Goal: Task Accomplishment & Management: Manage account settings

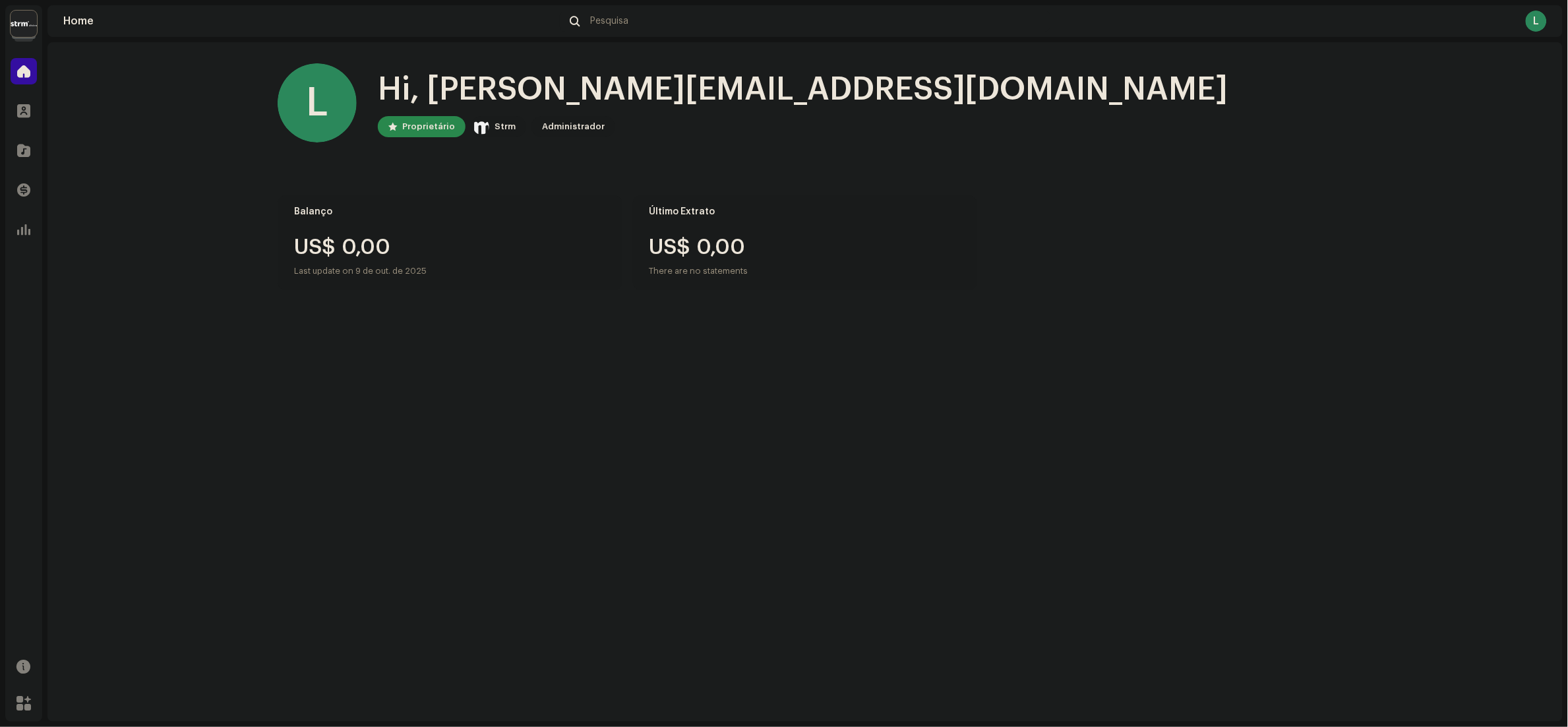
click at [33, 24] on img at bounding box center [23, 23] width 26 height 26
click at [162, 74] on li "Strm Organization" at bounding box center [166, 69] width 227 height 37
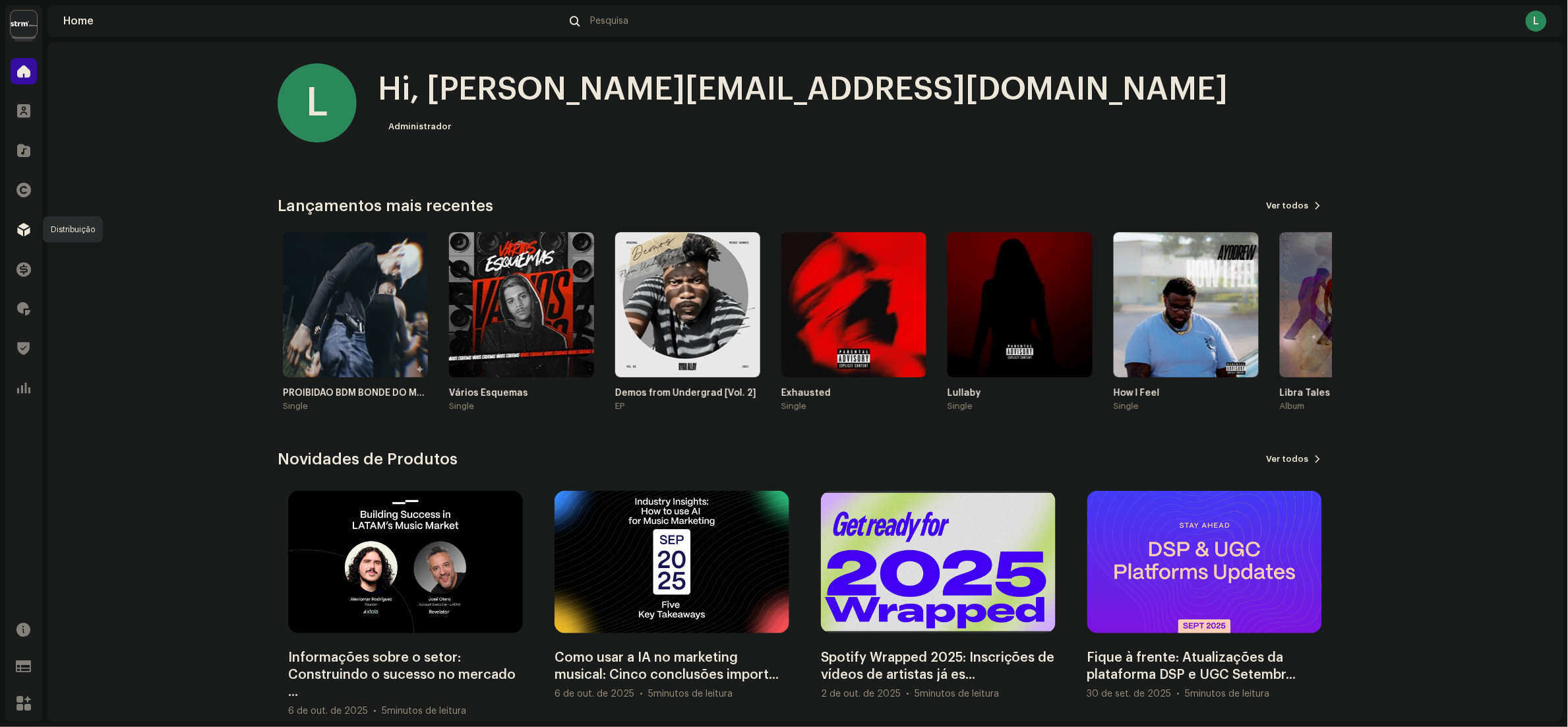
click at [25, 218] on div at bounding box center [23, 229] width 26 height 26
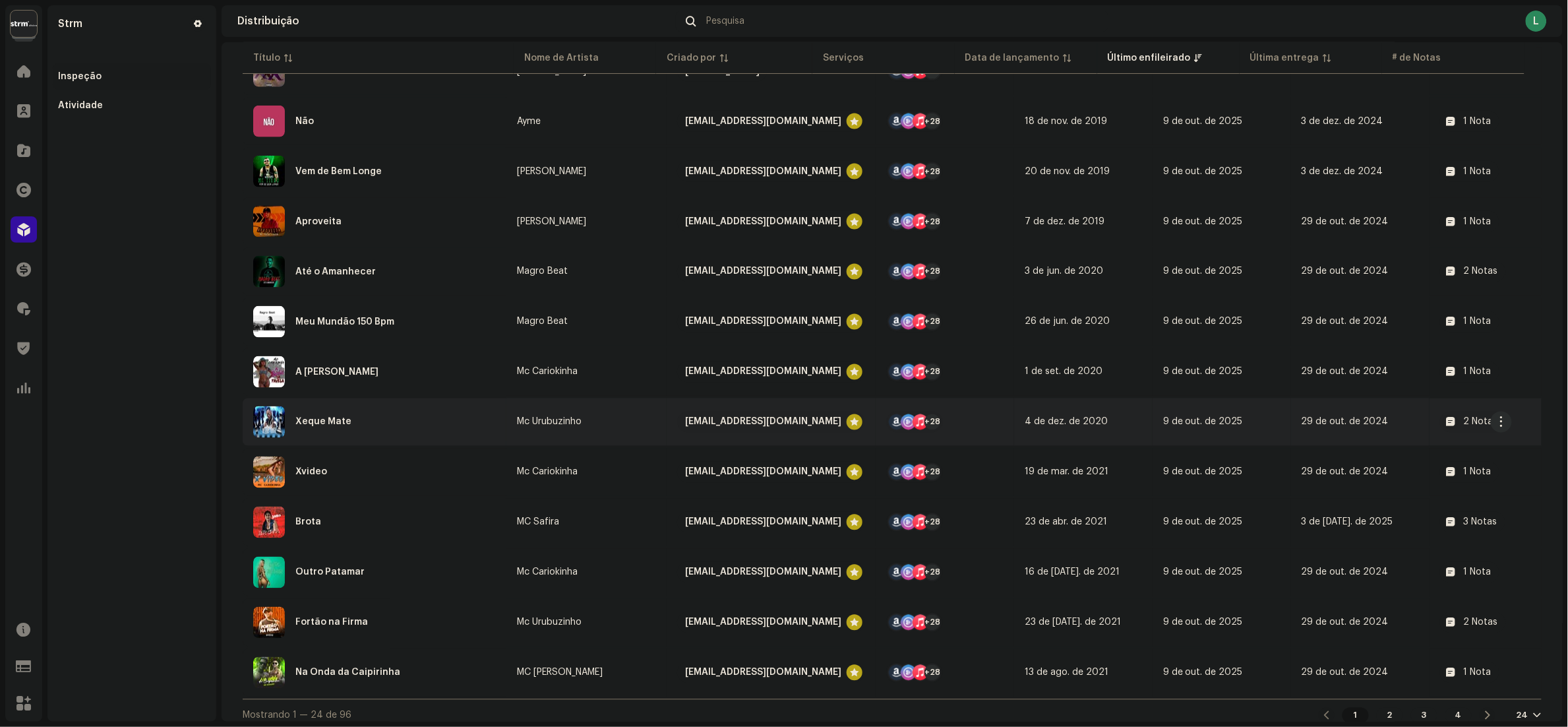
scroll to position [763, 0]
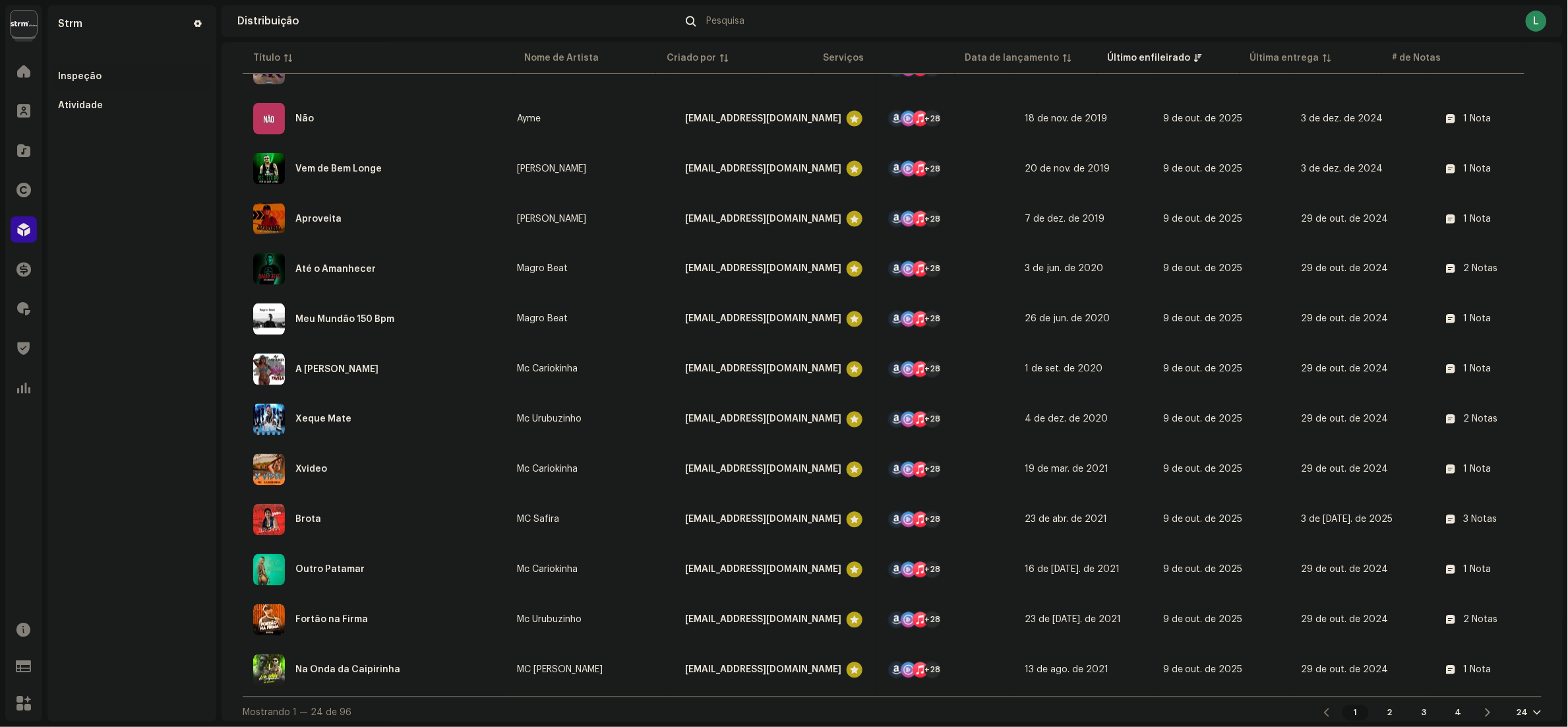
click at [1534, 708] on div at bounding box center [1537, 713] width 8 height 11
click at [1520, 678] on div "72" at bounding box center [1532, 682] width 54 height 26
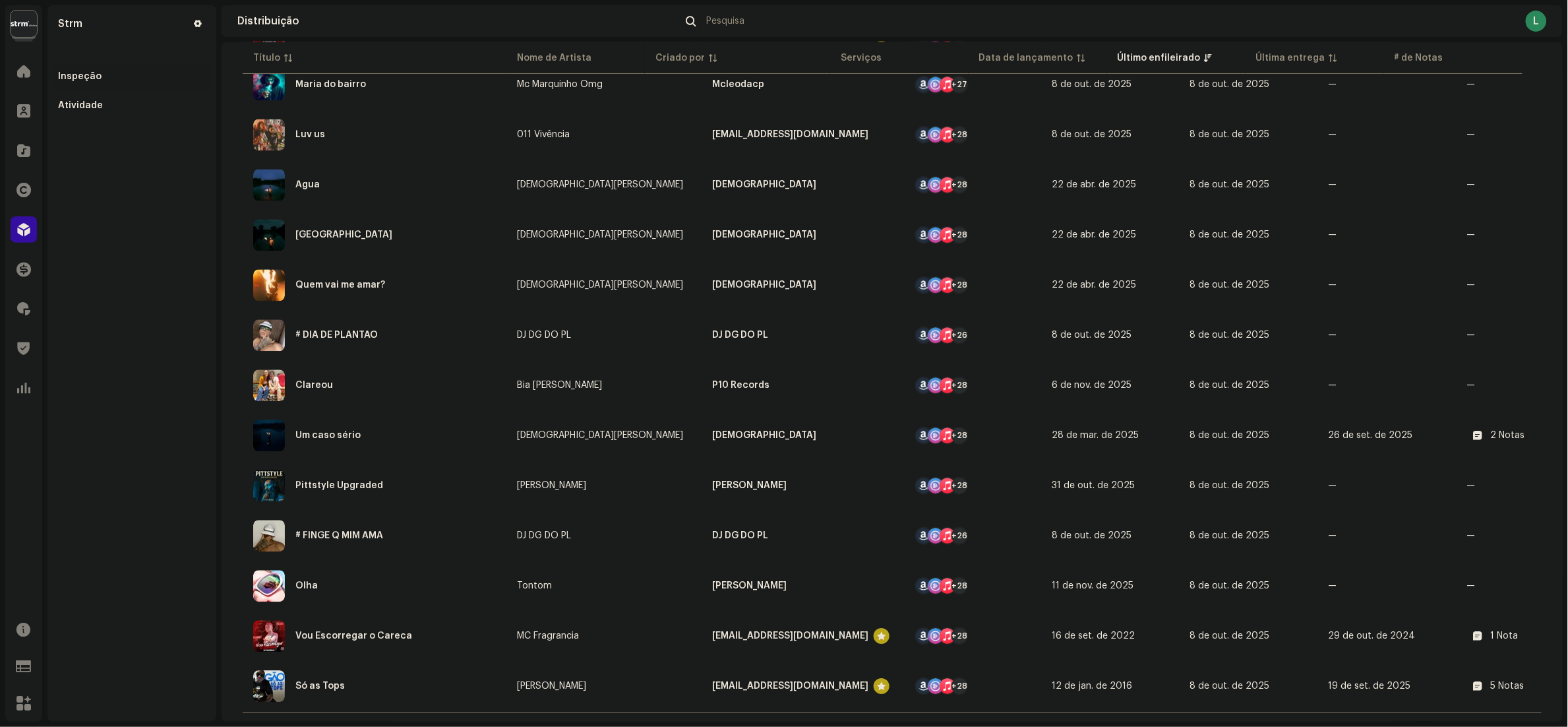
scroll to position [3160, 0]
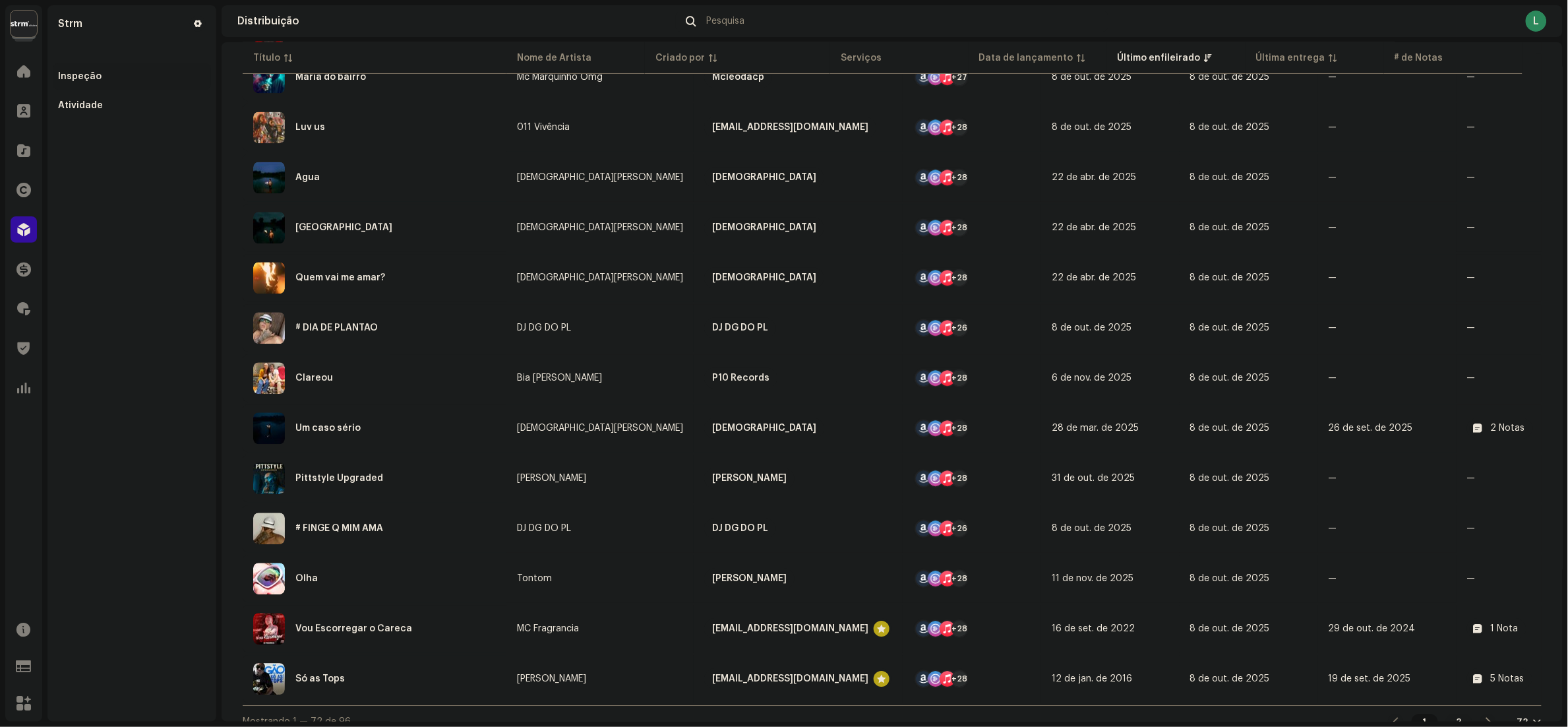
click at [1446, 713] on div "2" at bounding box center [1459, 721] width 26 height 16
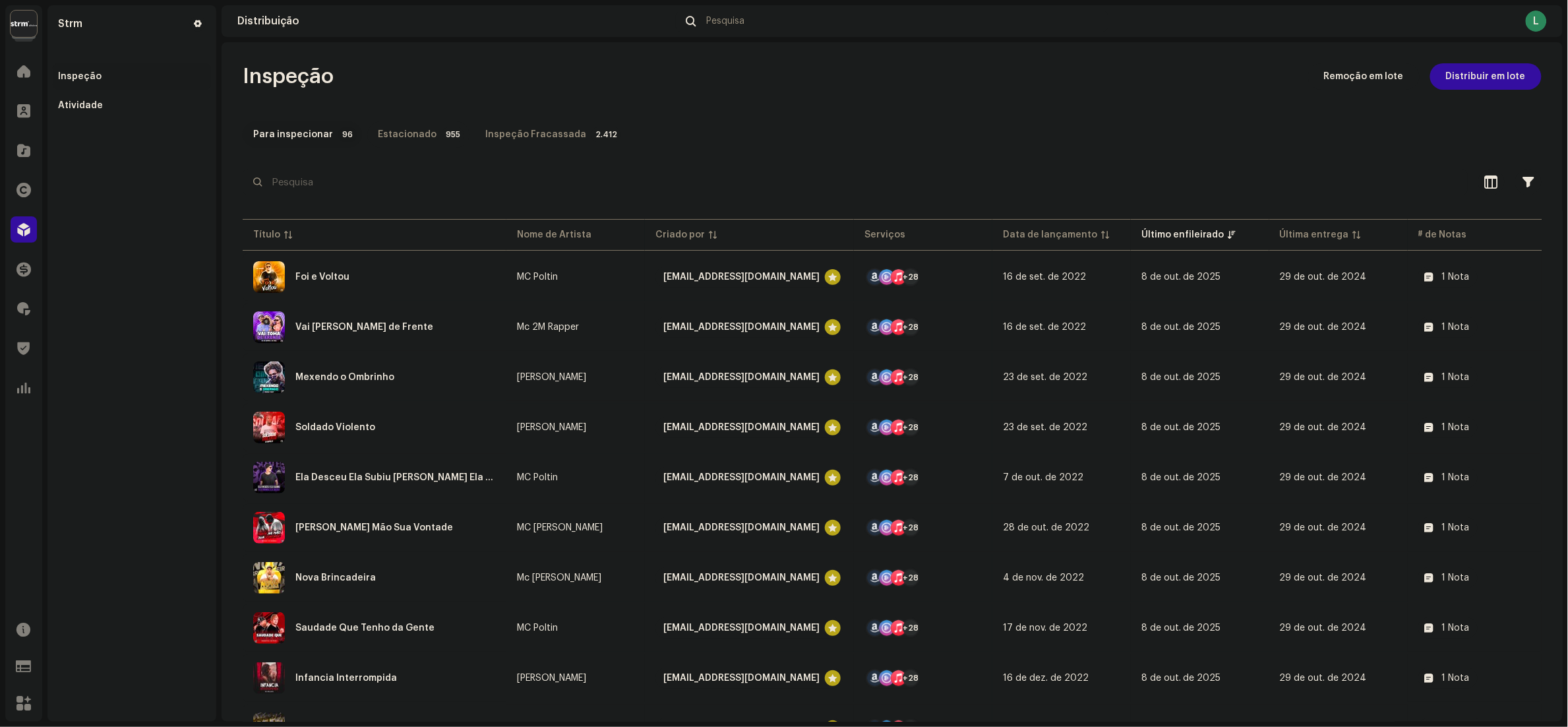
click at [389, 127] on div "Estacionado" at bounding box center [407, 134] width 59 height 26
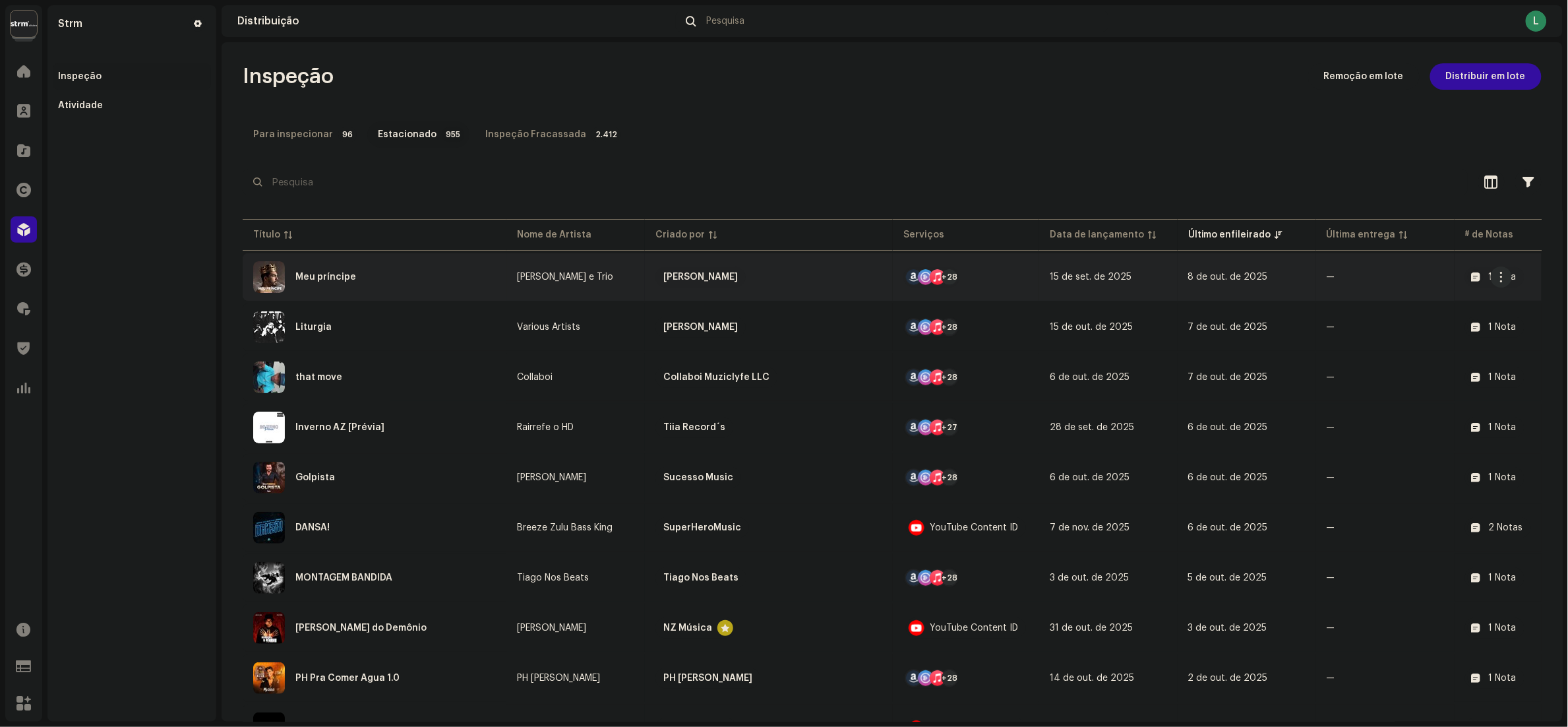
click at [399, 264] on div "Meu príncipe" at bounding box center [374, 277] width 243 height 31
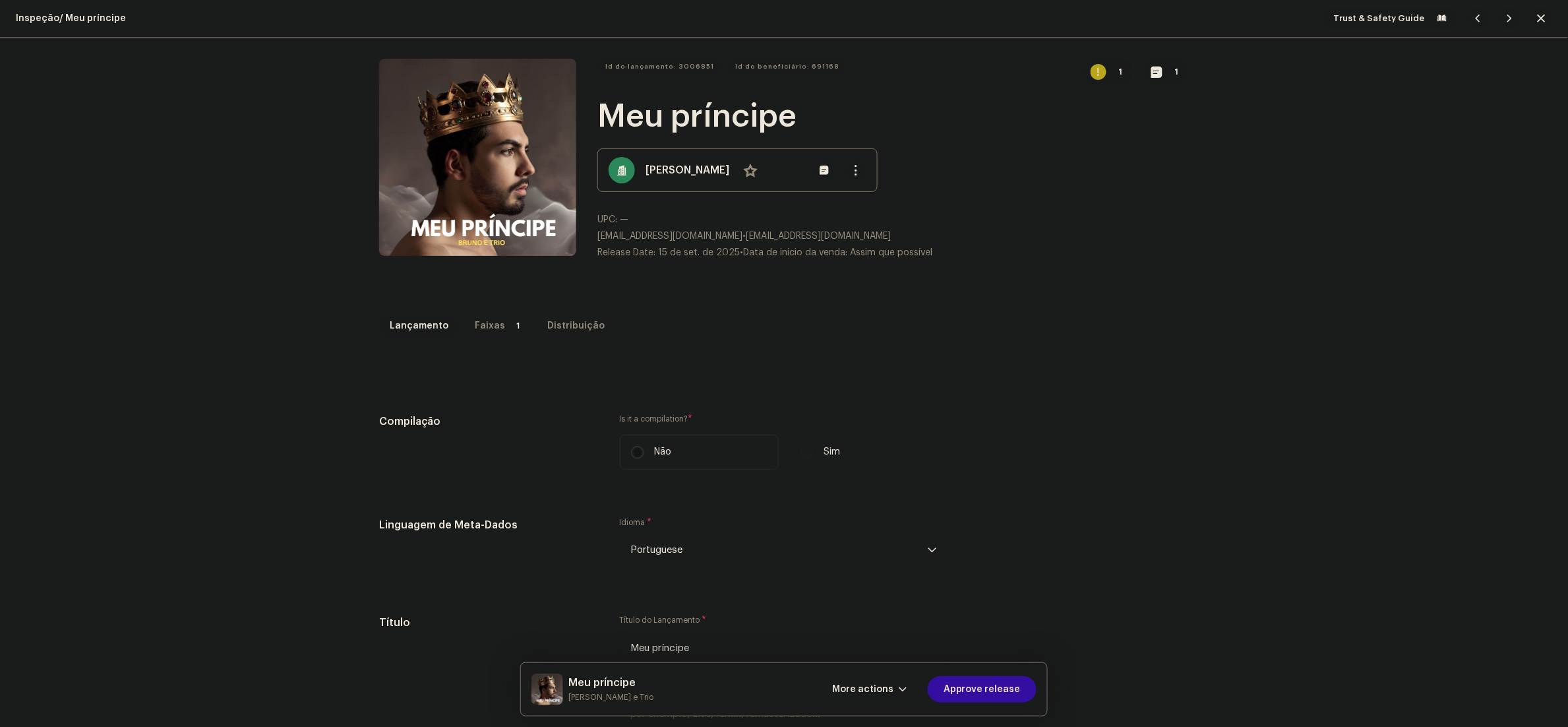
click at [475, 325] on div "Faixas" at bounding box center [489, 325] width 31 height 26
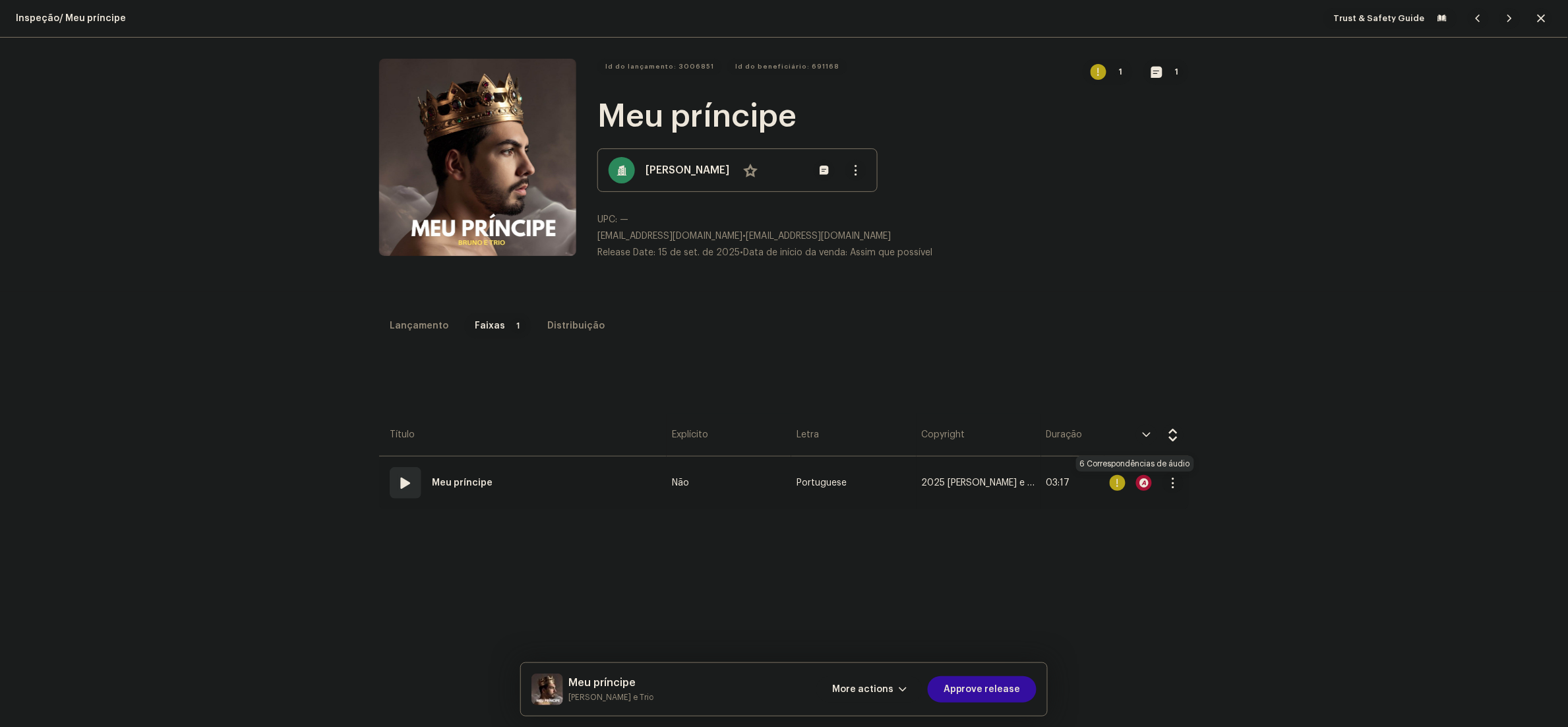
click at [1136, 483] on div at bounding box center [1144, 482] width 16 height 16
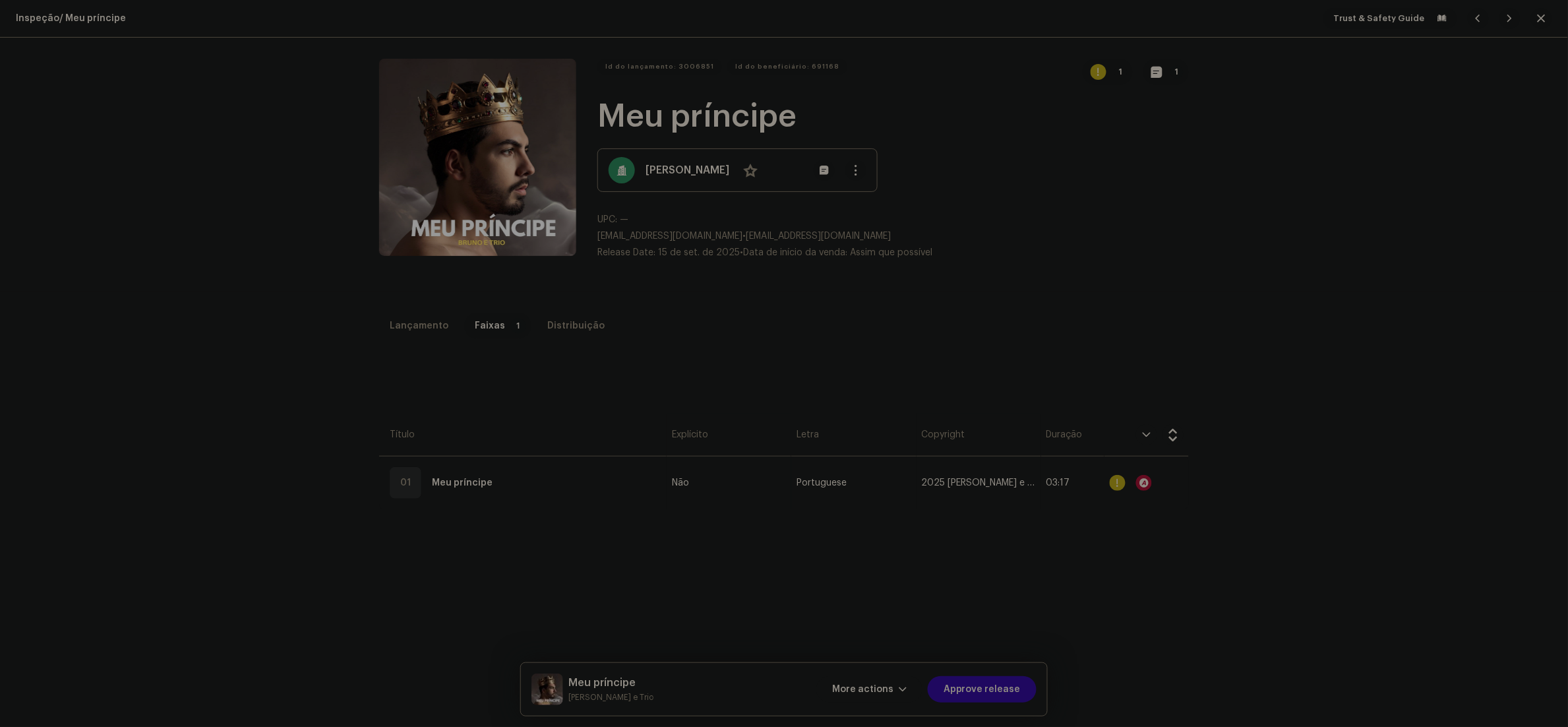
click at [1185, 323] on div "Audio Recognition by Cover 6 All results require review/listening to avoid infr…" at bounding box center [784, 364] width 1568 height 727
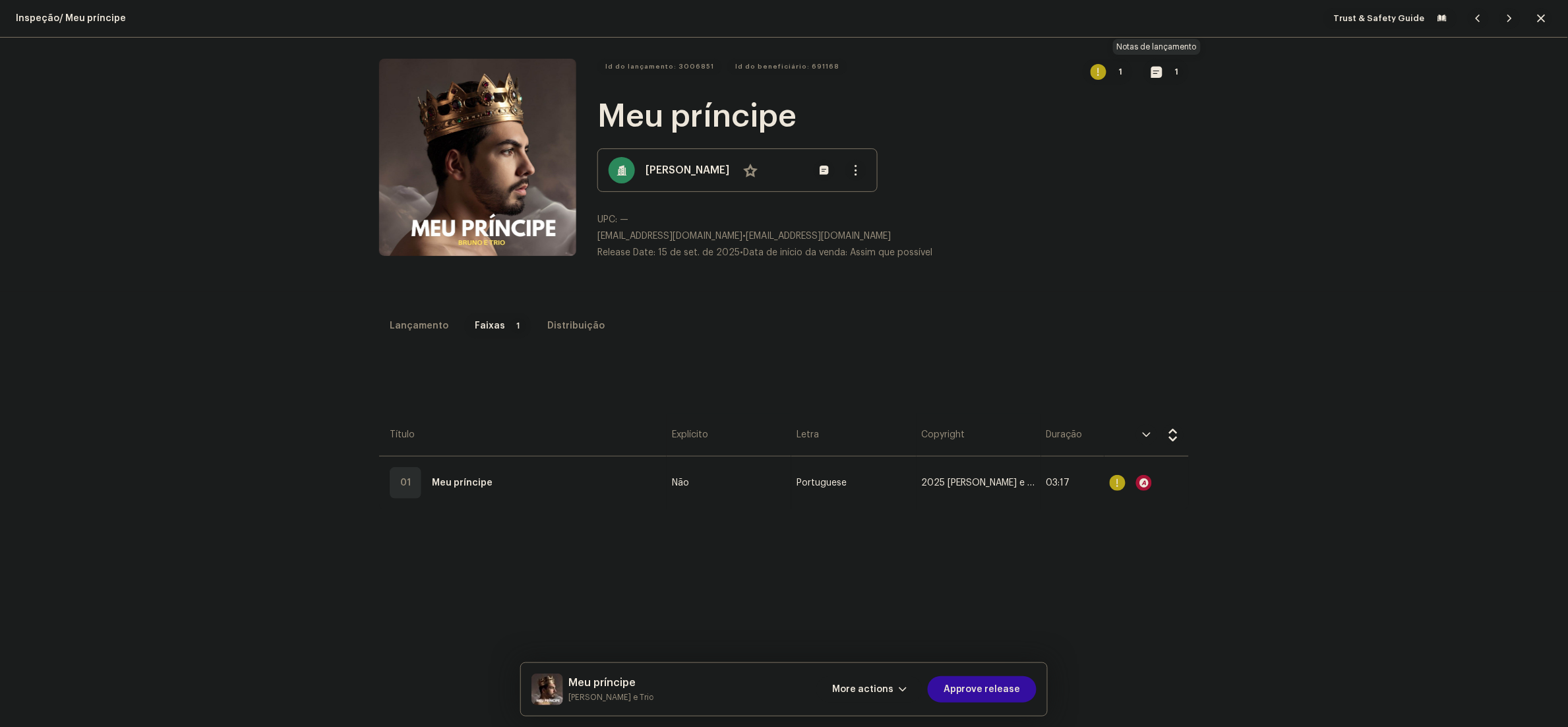
click at [1148, 63] on button "1" at bounding box center [1166, 72] width 46 height 26
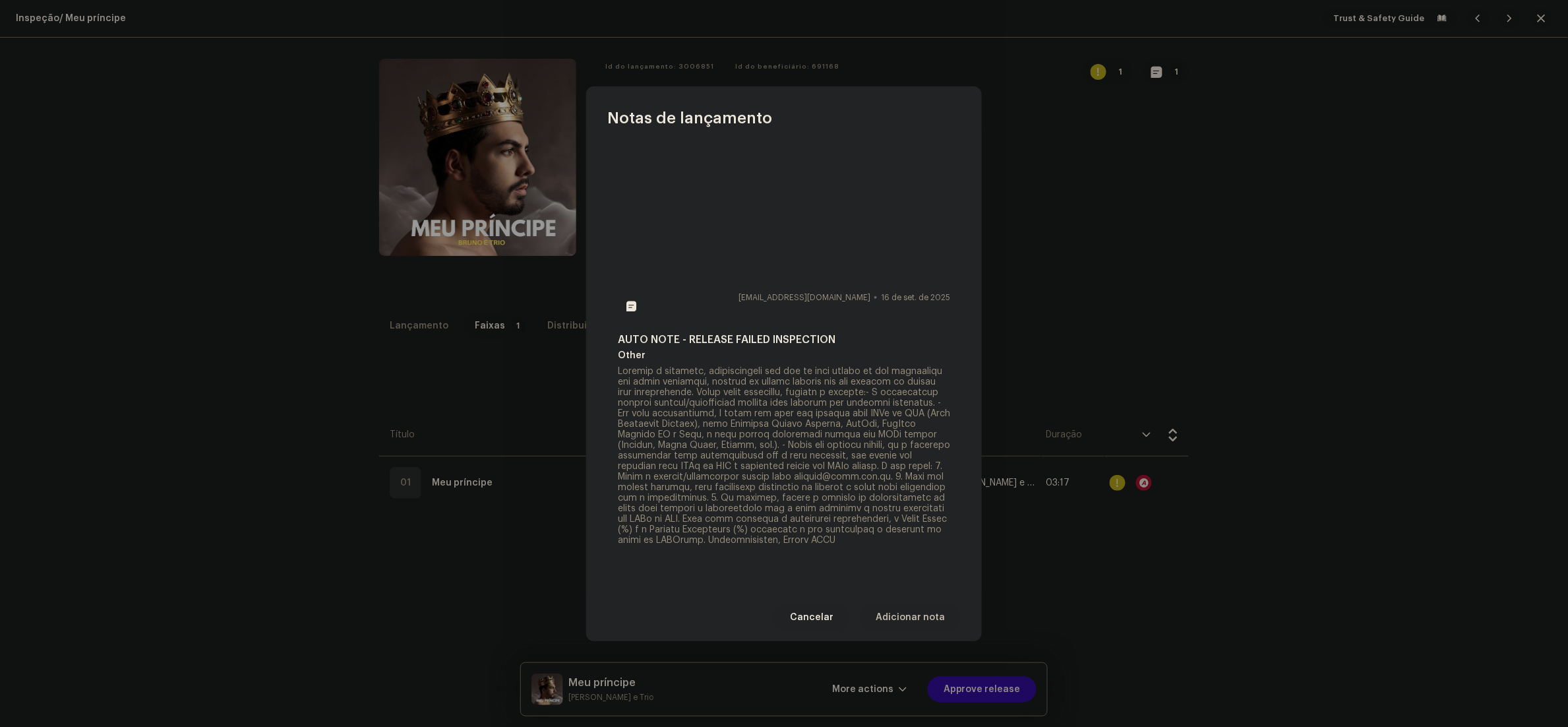
click at [731, 181] on textarea at bounding box center [784, 194] width 354 height 48
drag, startPoint x: 814, startPoint y: 171, endPoint x: 696, endPoint y: 179, distance: 118.3
click at [696, 179] on textarea at bounding box center [784, 194] width 354 height 48
paste textarea "authorization"
type textarea "Approved by CEO authorization"
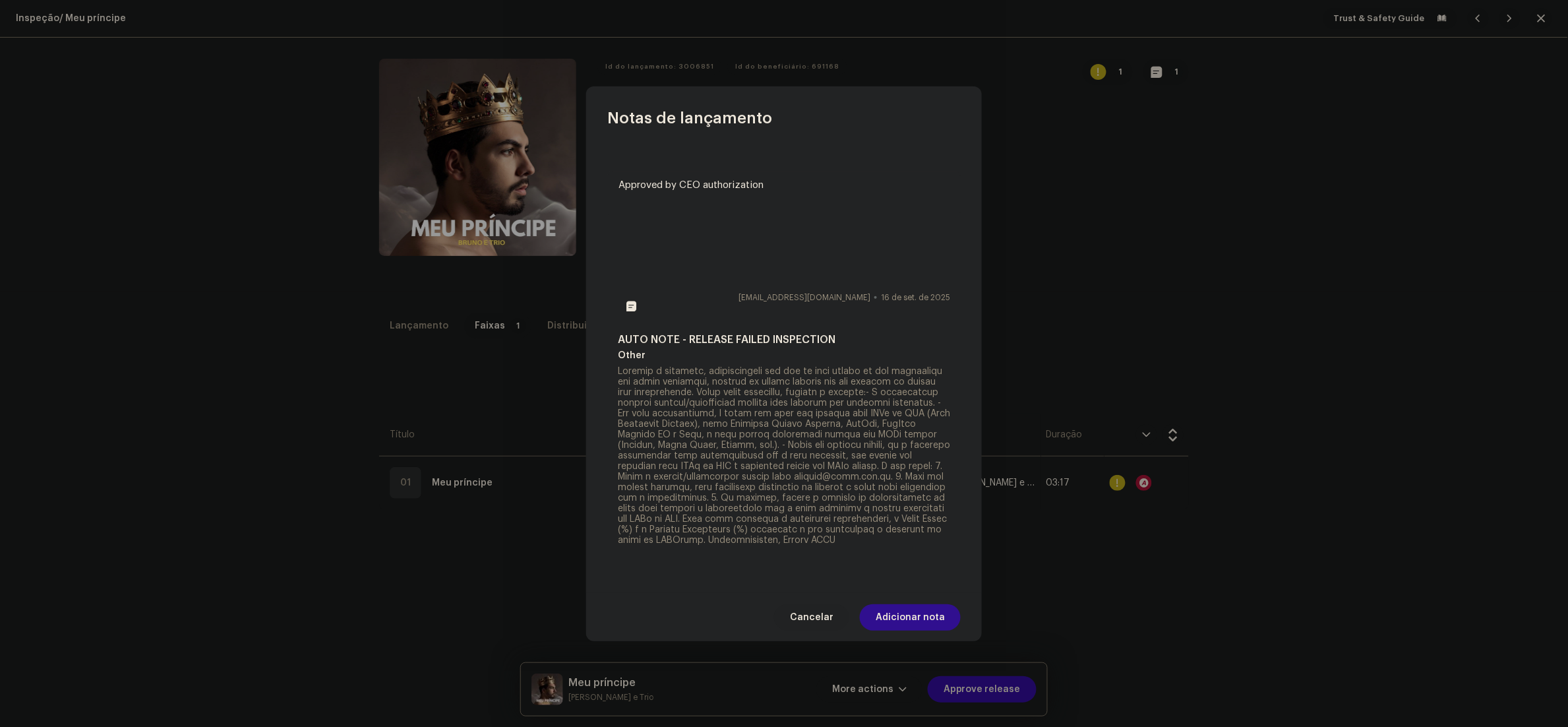
click at [927, 628] on span "Adicionar nota" at bounding box center [910, 617] width 69 height 26
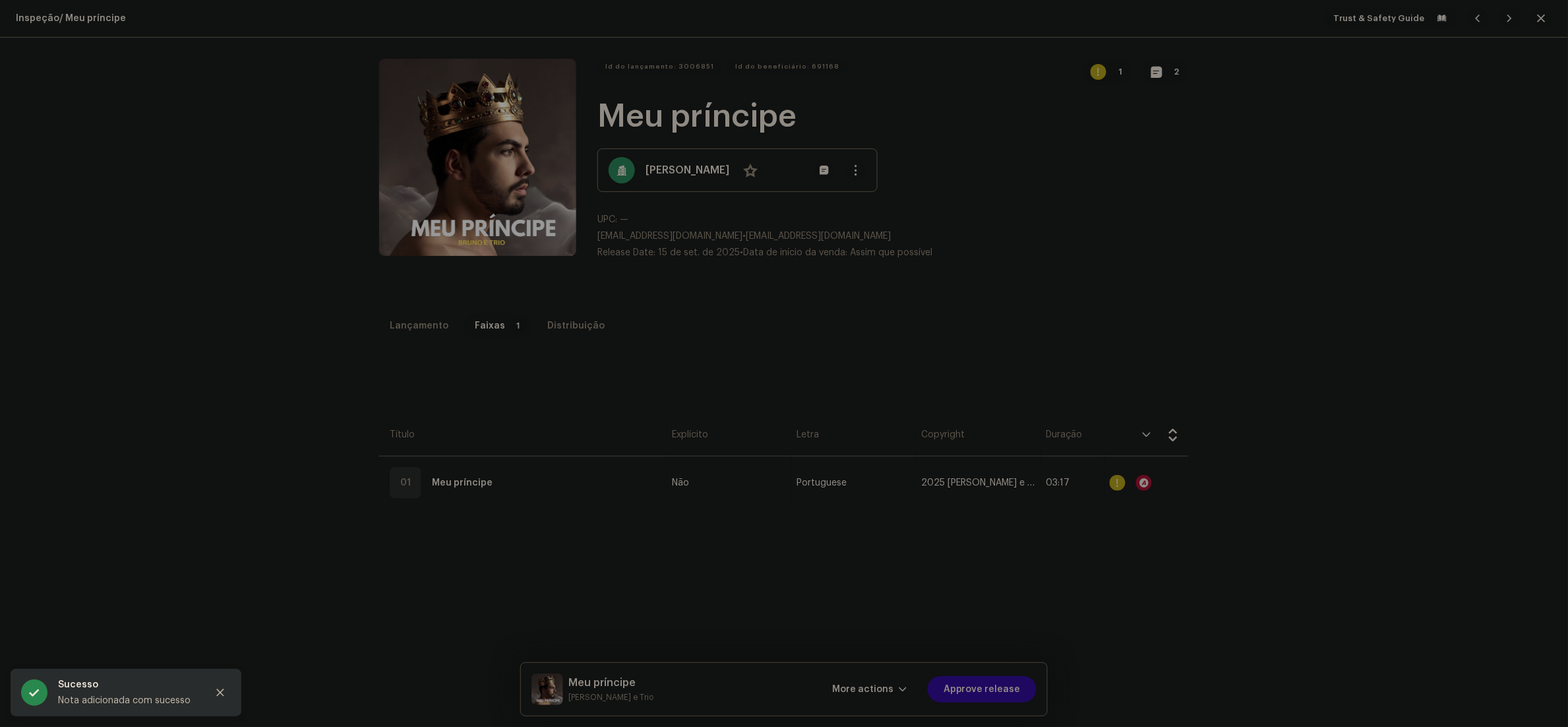
click at [1295, 335] on div "Notas de lançamento larissa.prutki@strm.com.br 9 de out. de 2025 Approved by CE…" at bounding box center [784, 364] width 1568 height 727
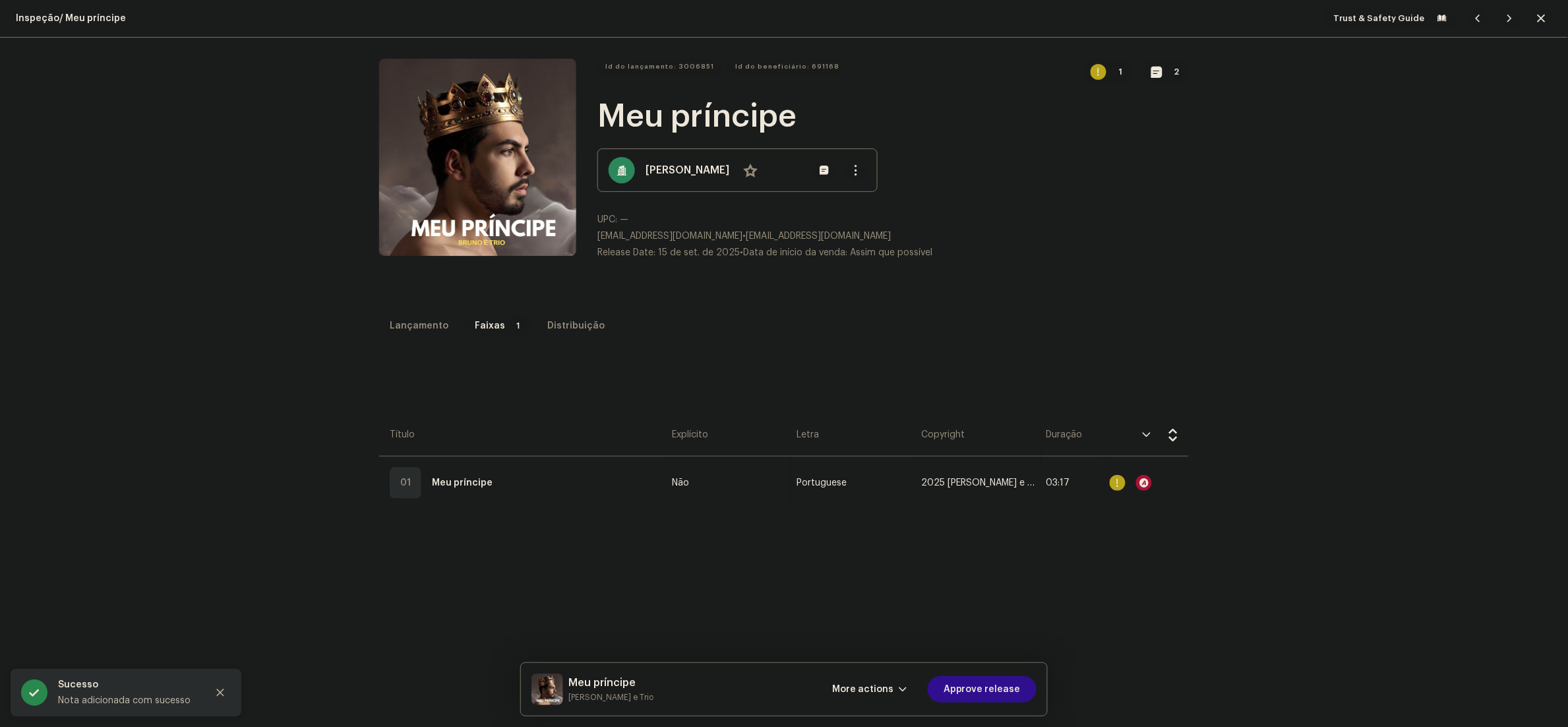
click at [1004, 684] on span "Approve release" at bounding box center [982, 689] width 77 height 26
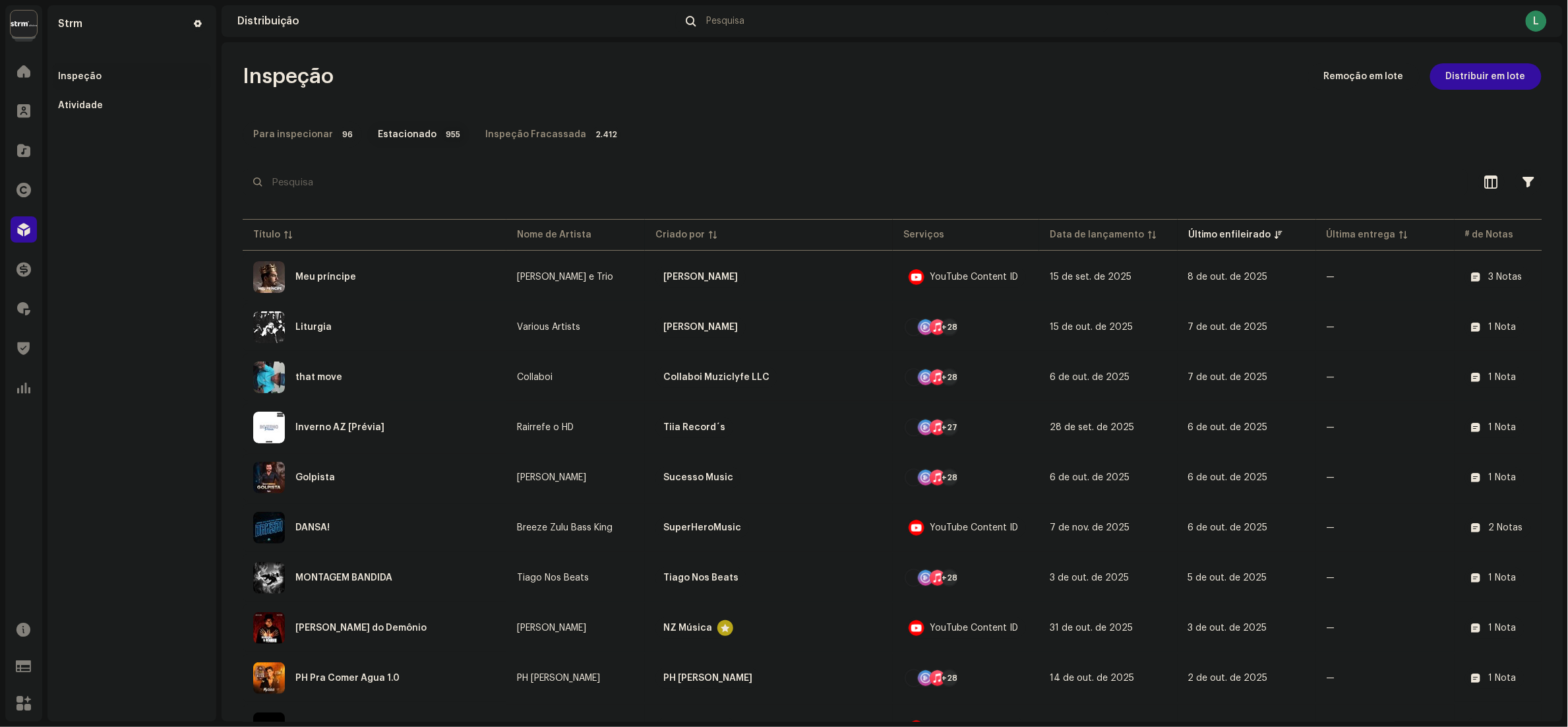
click at [314, 137] on div "Para inspecionar" at bounding box center [293, 134] width 80 height 26
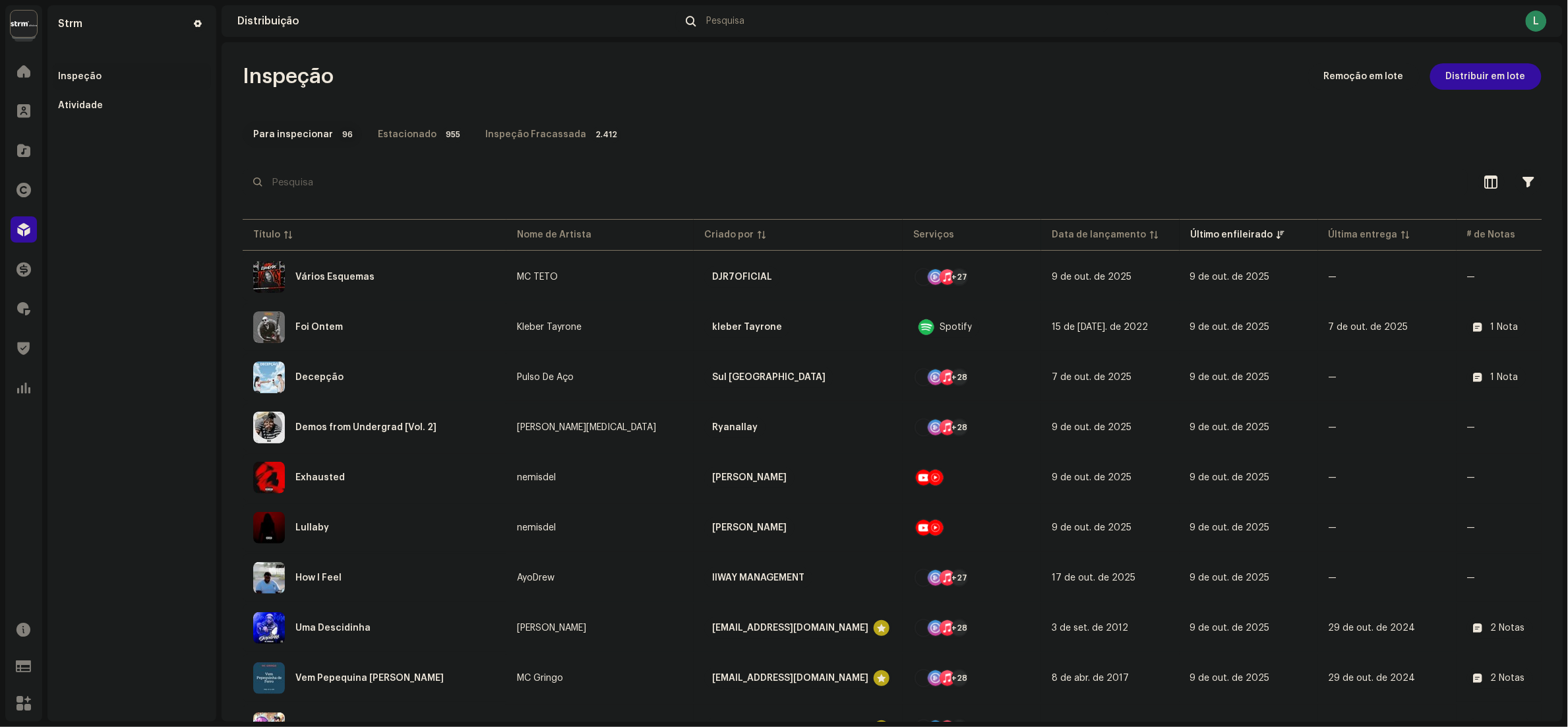
click at [46, 163] on navigation-secondary "Strm Inspeção Atividade" at bounding box center [129, 363] width 174 height 716
click at [31, 144] on div at bounding box center [23, 150] width 26 height 26
click at [16, 159] on div at bounding box center [23, 150] width 26 height 26
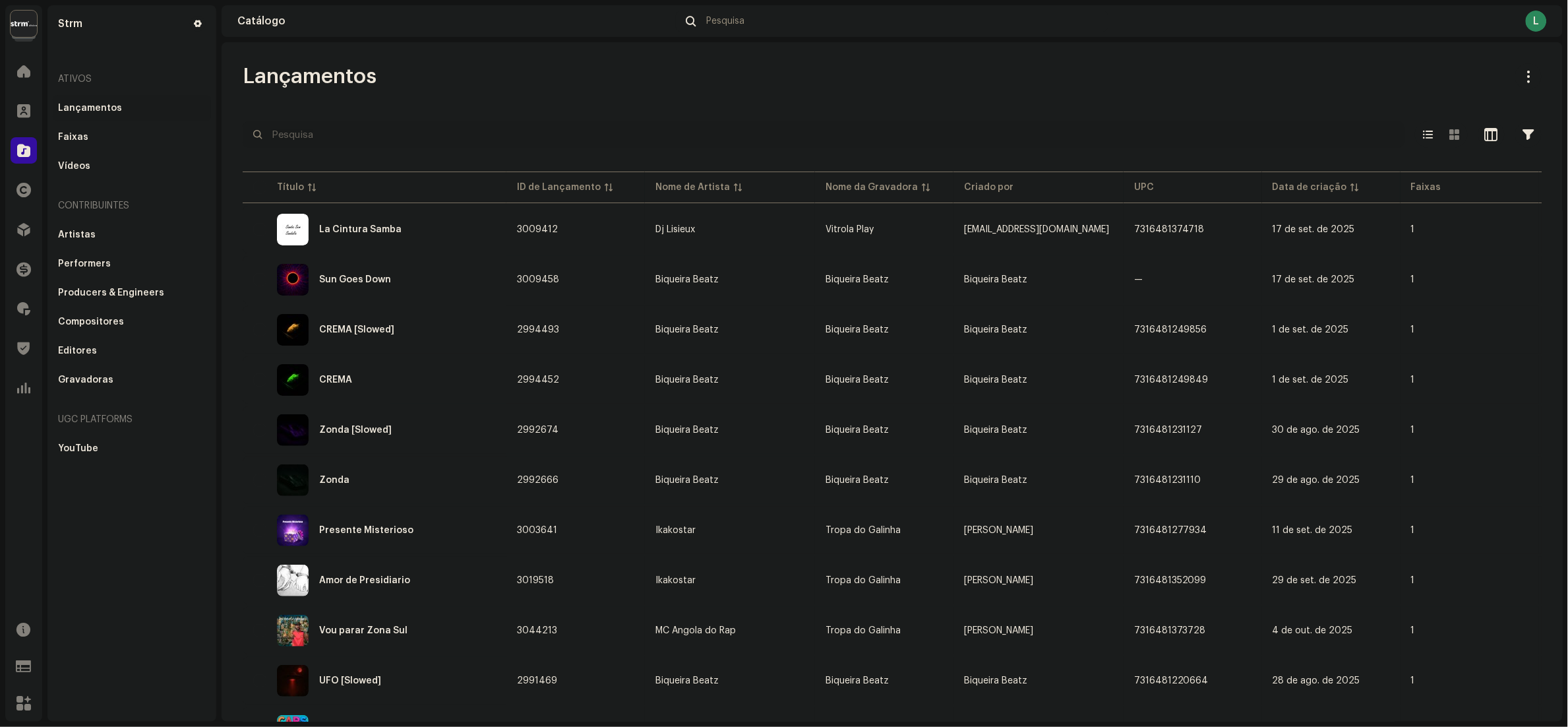
click at [423, 140] on input "text" at bounding box center [823, 134] width 1162 height 26
paste input "2879081"
type input "2879081"
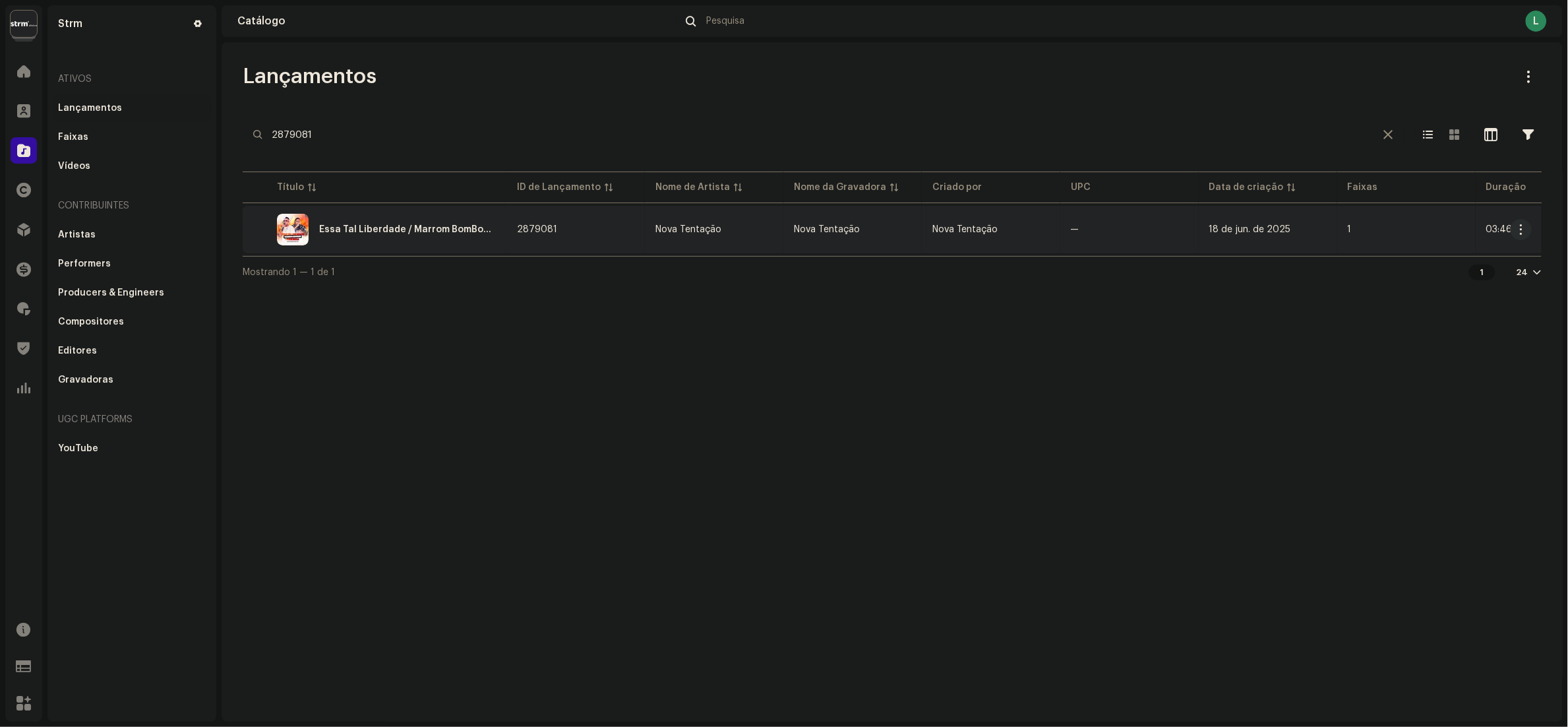
click at [571, 239] on td "2879081" at bounding box center [576, 229] width 139 height 48
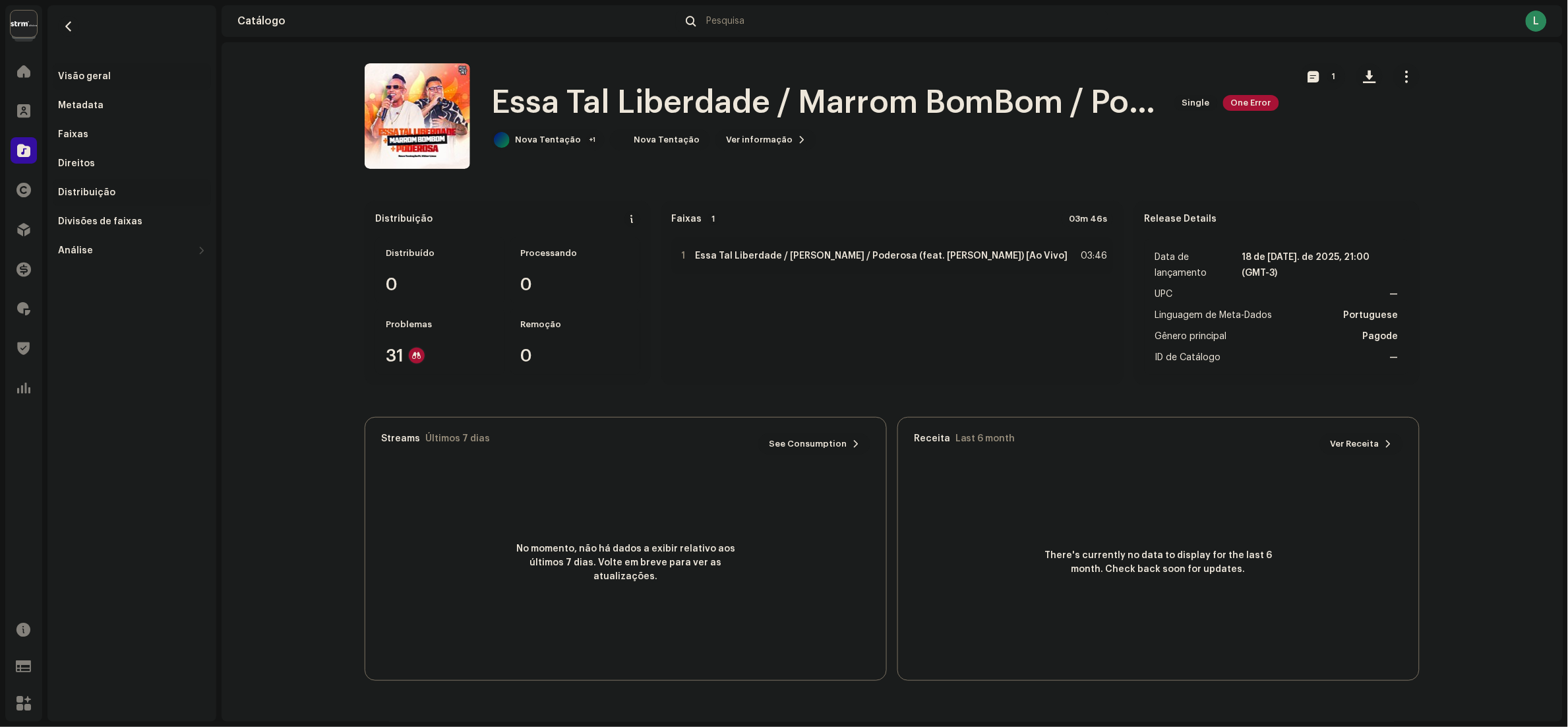
click at [82, 190] on div "Distribuição" at bounding box center [87, 192] width 58 height 11
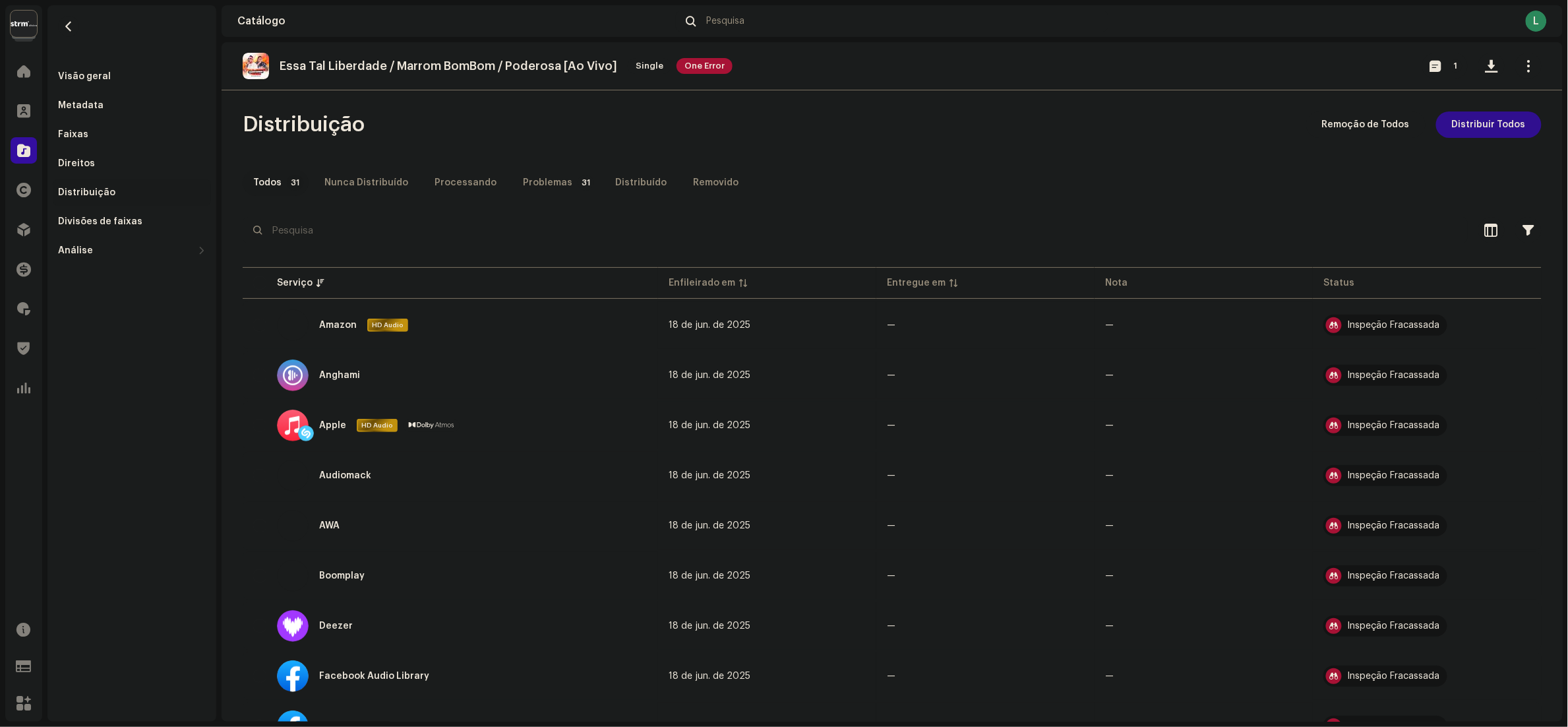
click at [1495, 118] on span "Distribuir Todos" at bounding box center [1489, 124] width 74 height 26
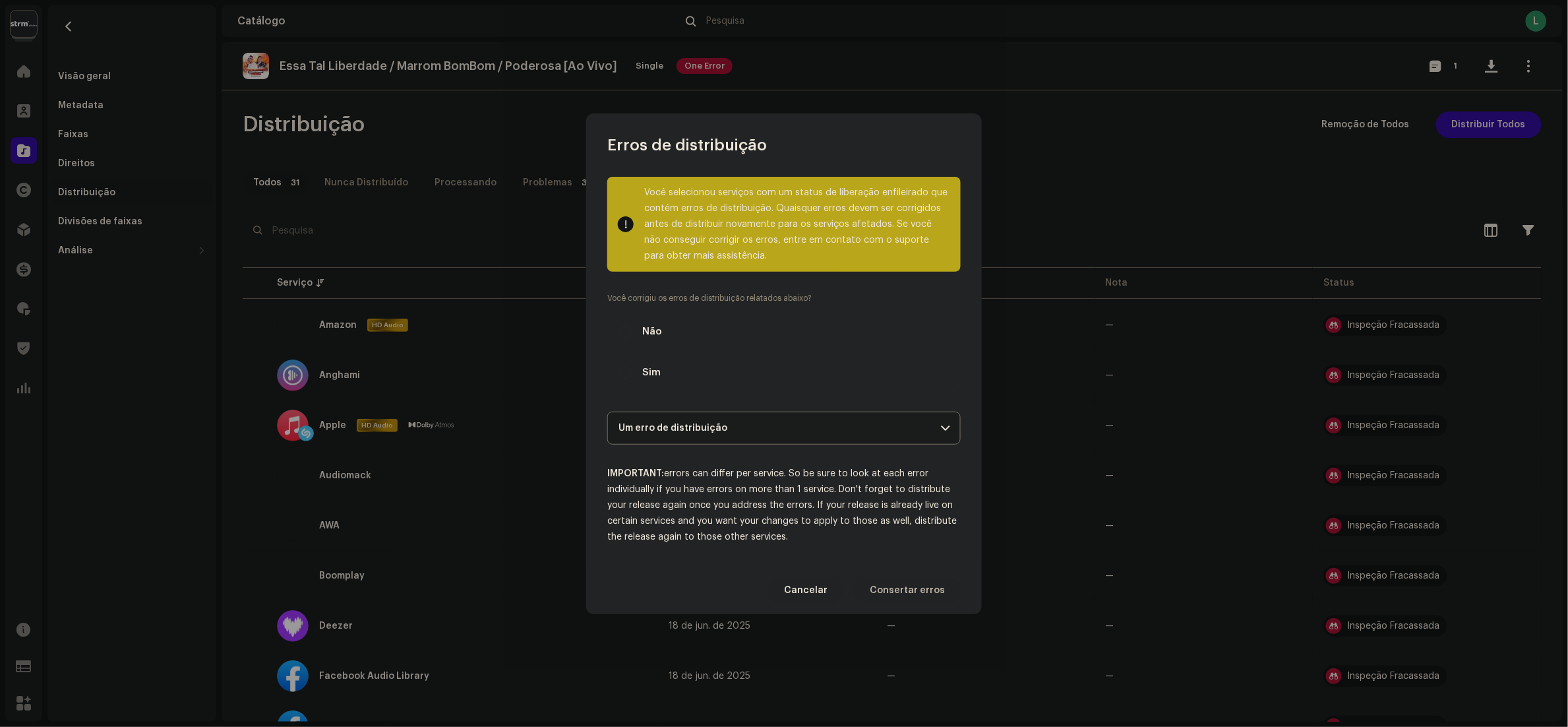
click at [647, 372] on span "Sim" at bounding box center [652, 373] width 18 height 14
click at [632, 372] on input "Sim" at bounding box center [625, 373] width 14 height 14
radio input "true"
click at [934, 581] on span "Distribuir" at bounding box center [923, 590] width 43 height 26
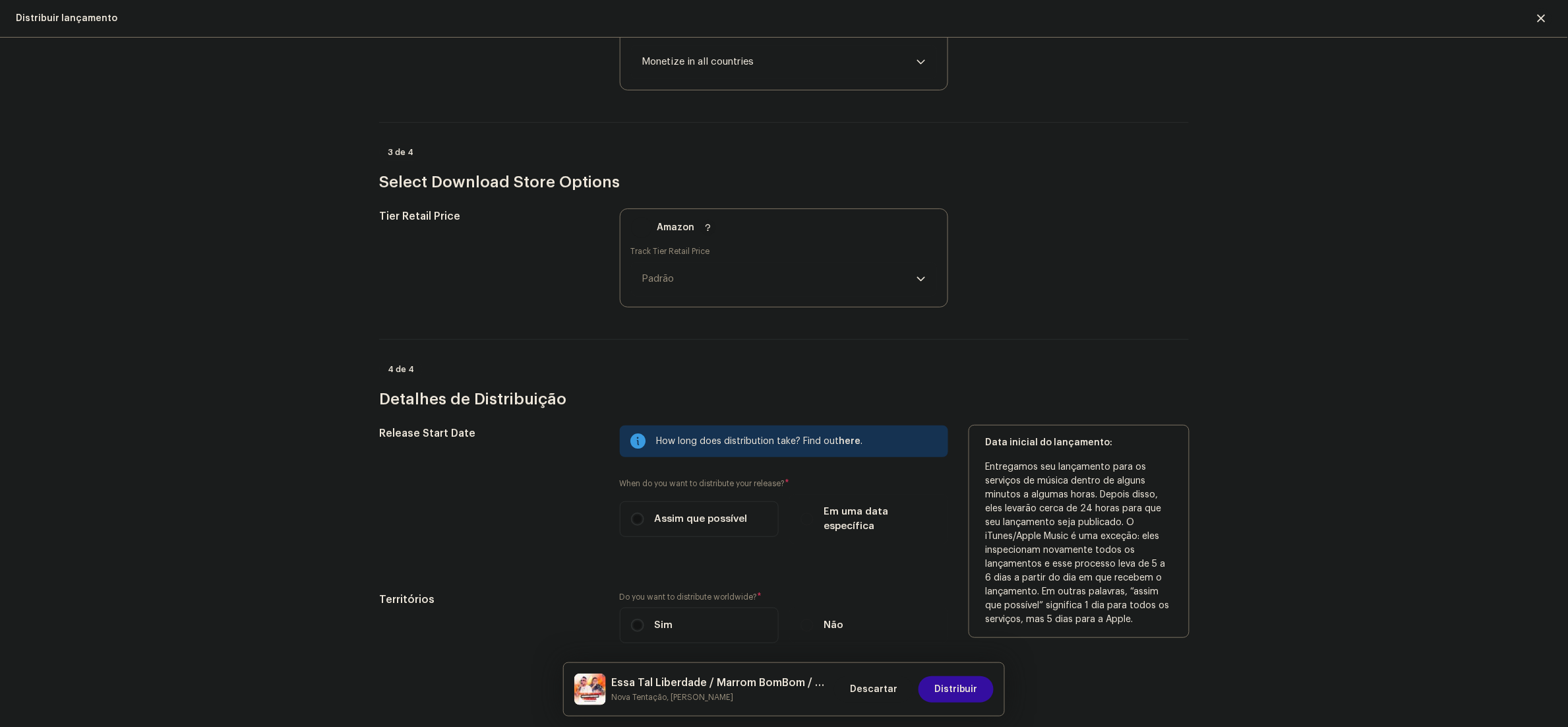
scroll to position [1855, 0]
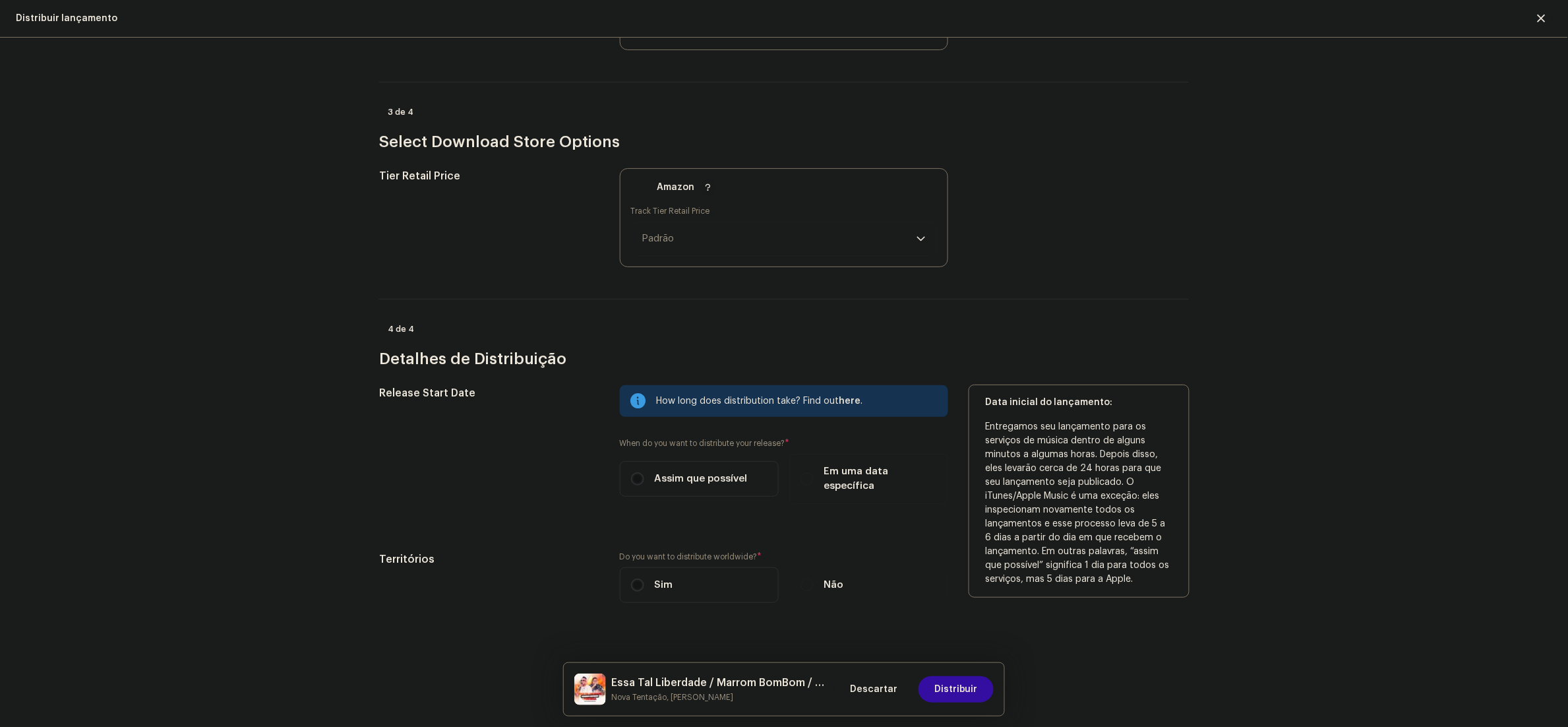
click at [857, 479] on label "Em uma data específica" at bounding box center [869, 479] width 159 height 50
click at [814, 479] on input "Em uma data específica" at bounding box center [807, 479] width 14 height 14
radio input "true"
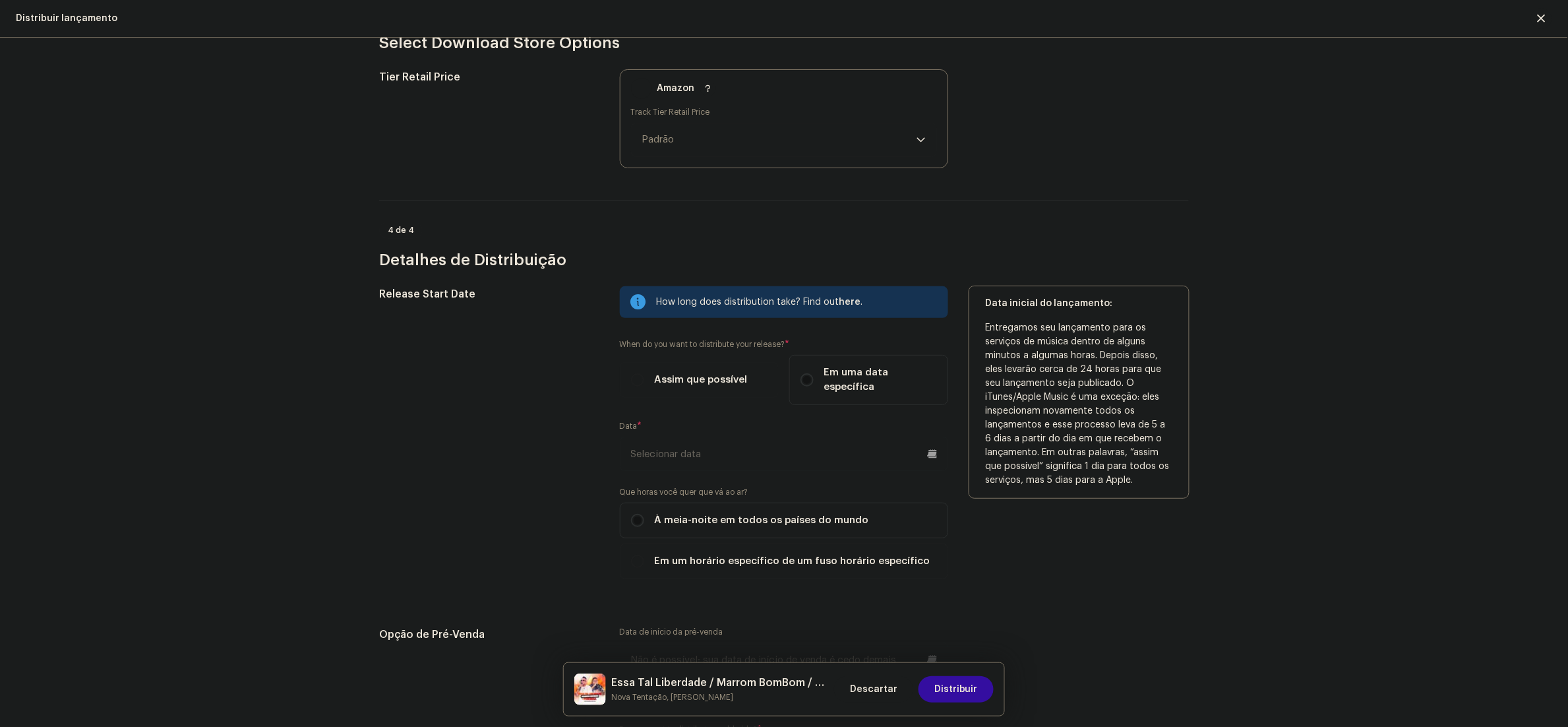
scroll to position [1988, 0]
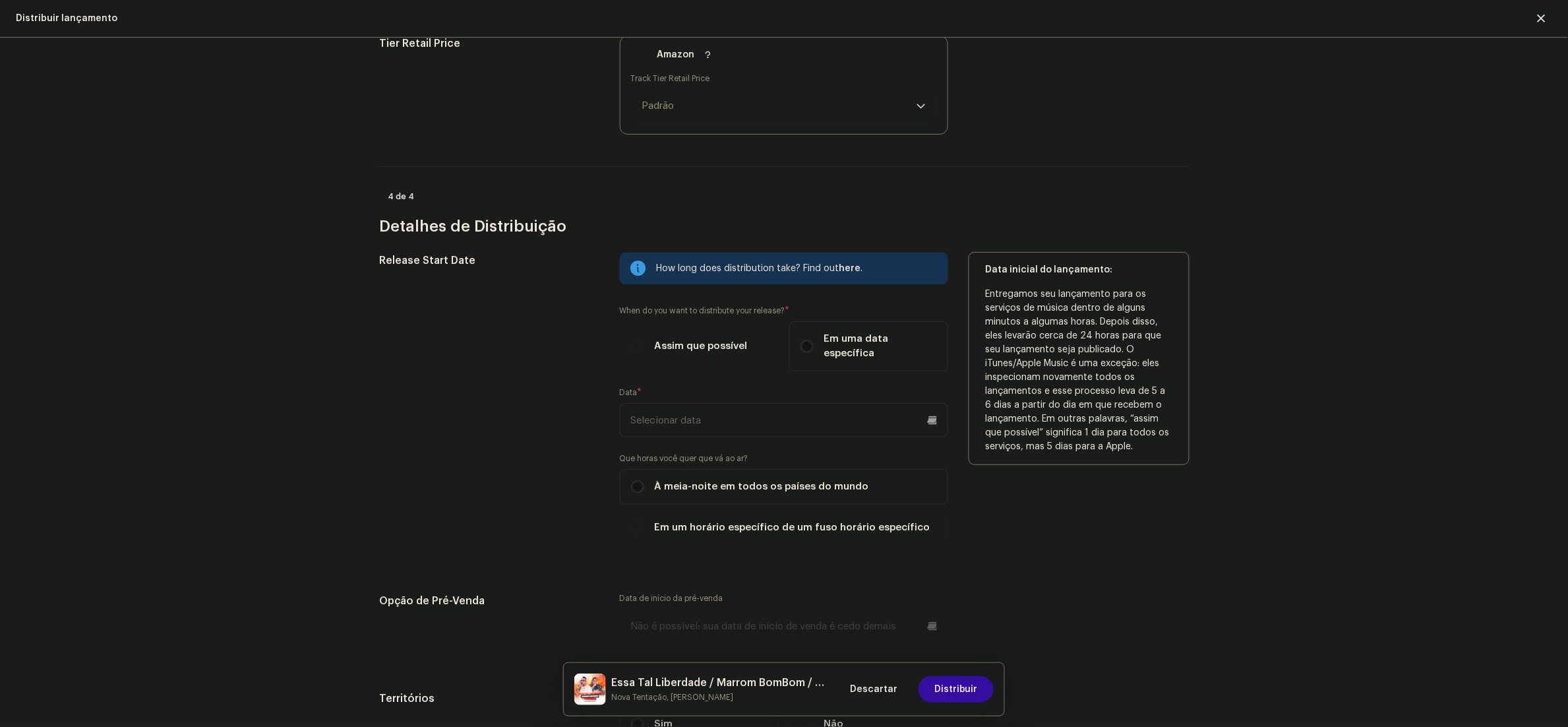
click at [666, 405] on input "text" at bounding box center [784, 420] width 329 height 34
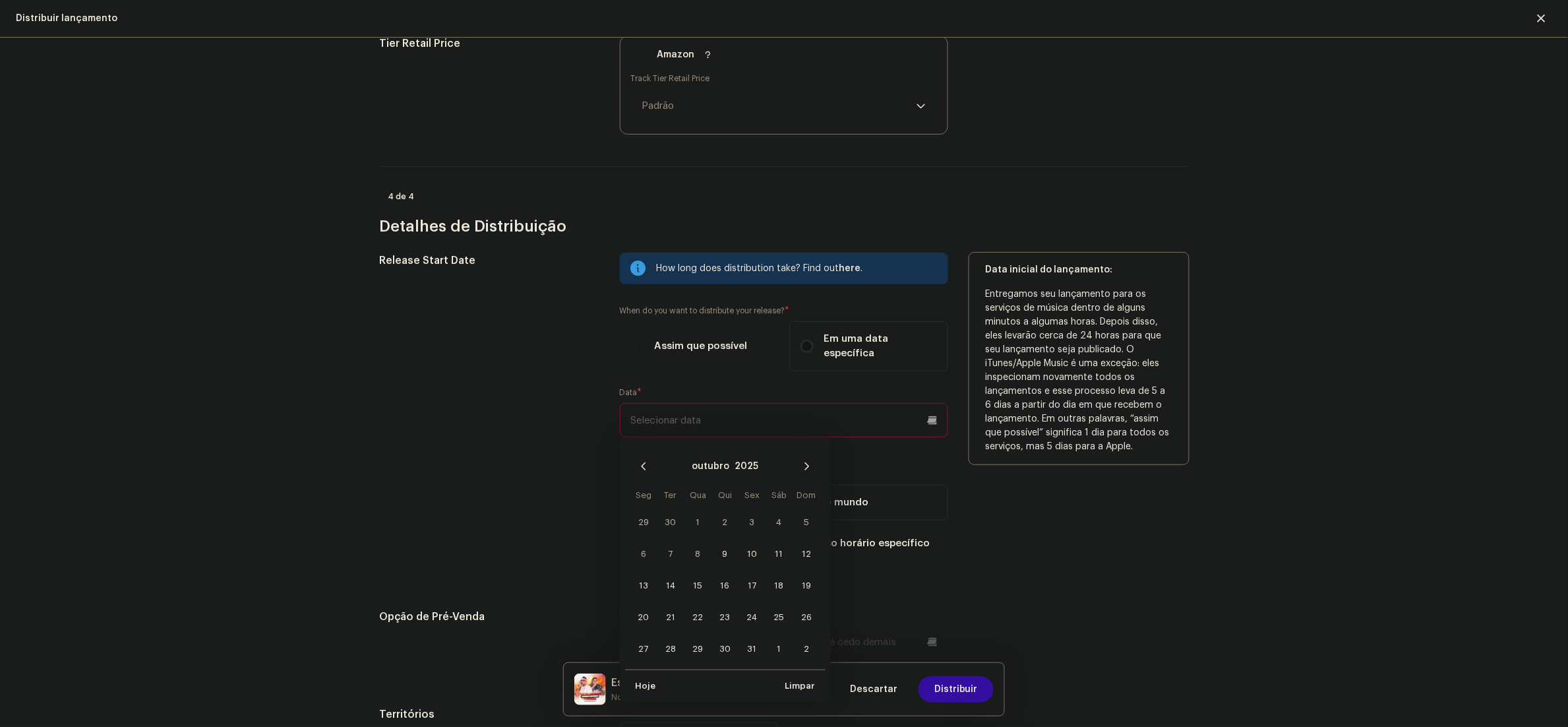
click at [805, 462] on icon "Next Month" at bounding box center [807, 466] width 4 height 8
click at [742, 543] on span "7" at bounding box center [753, 553] width 21 height 21
type input "07/11/2025"
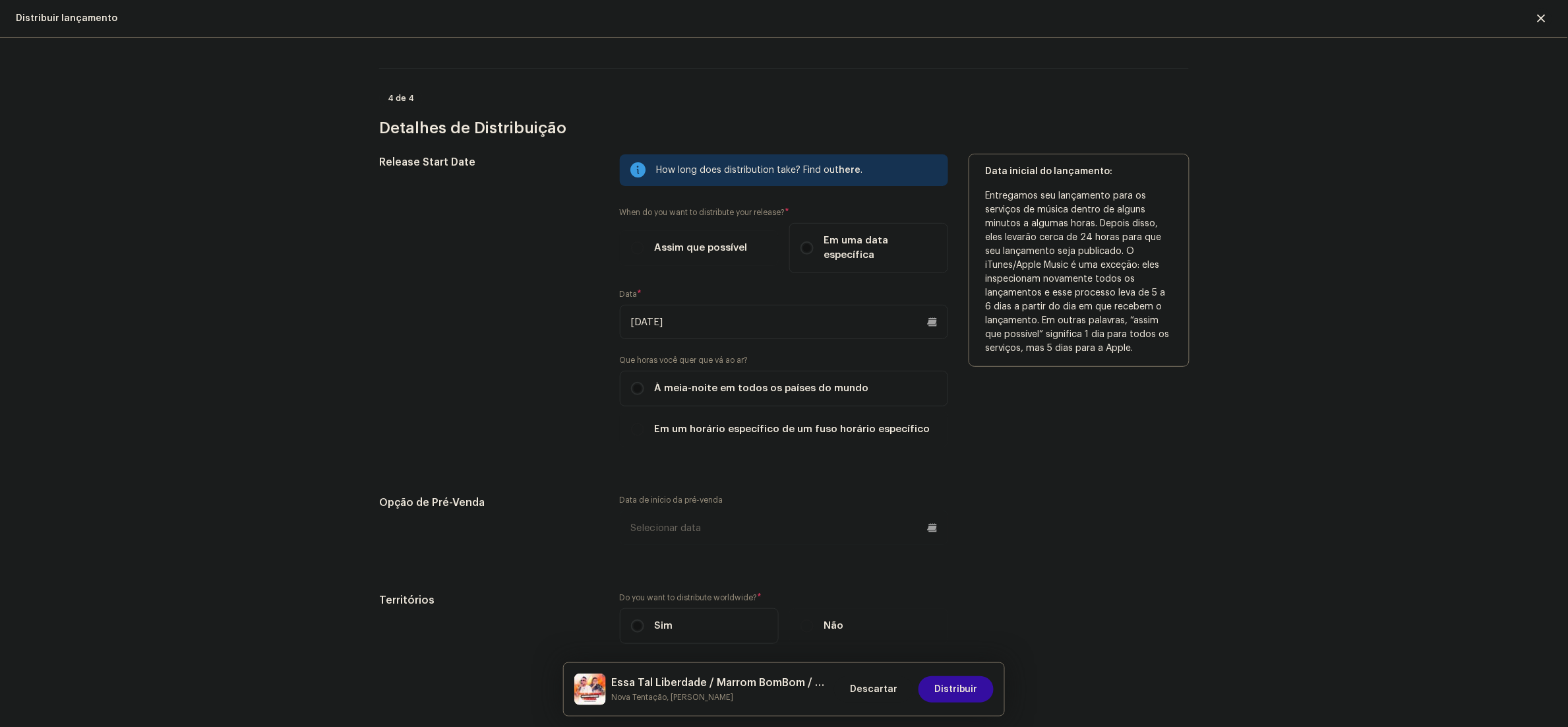
scroll to position [2128, 0]
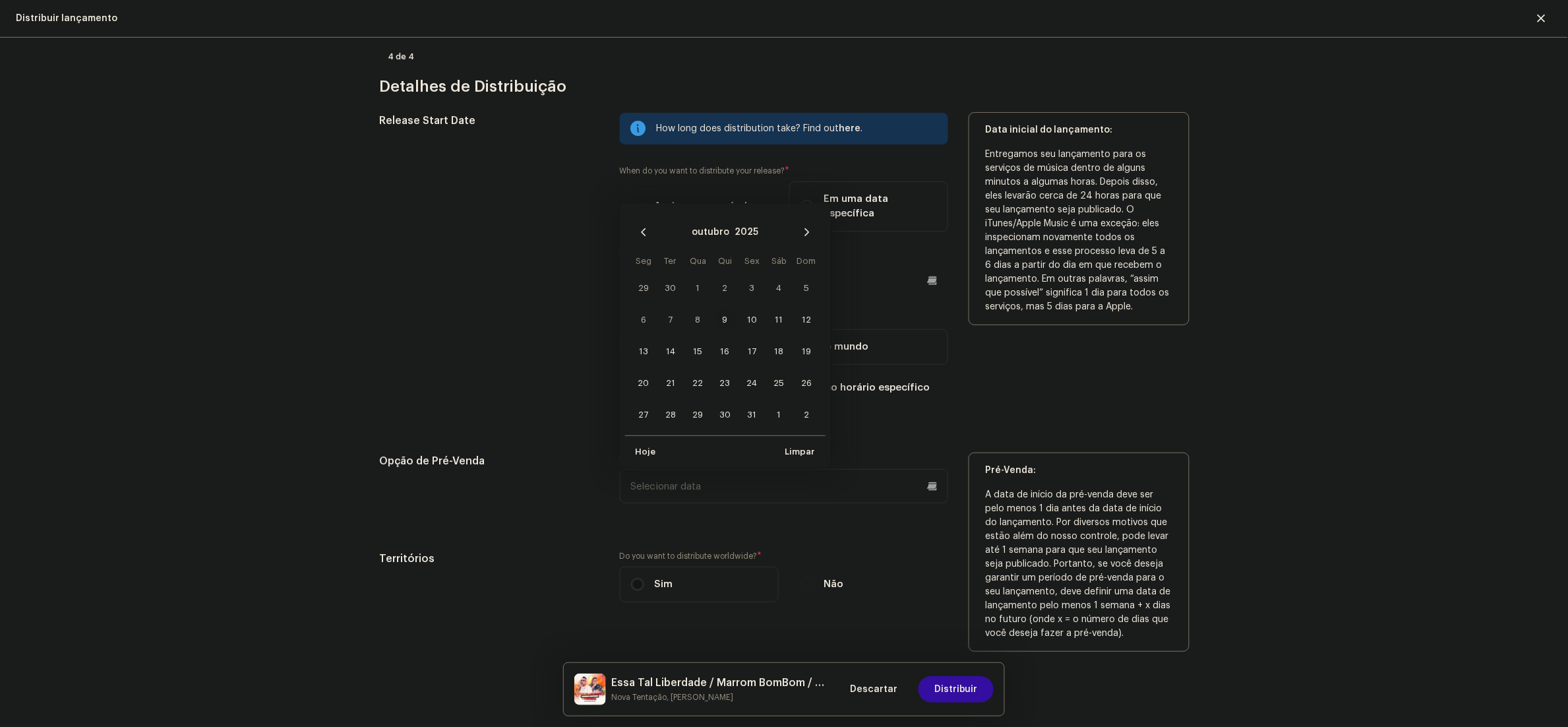
click at [731, 469] on input "text" at bounding box center [784, 486] width 329 height 34
click at [802, 228] on icon "Next Month" at bounding box center [807, 232] width 9 height 9
click at [720, 309] on span "6" at bounding box center [726, 319] width 21 height 21
type input "06/11/2025"
click at [967, 694] on span "Distribuir" at bounding box center [956, 689] width 43 height 26
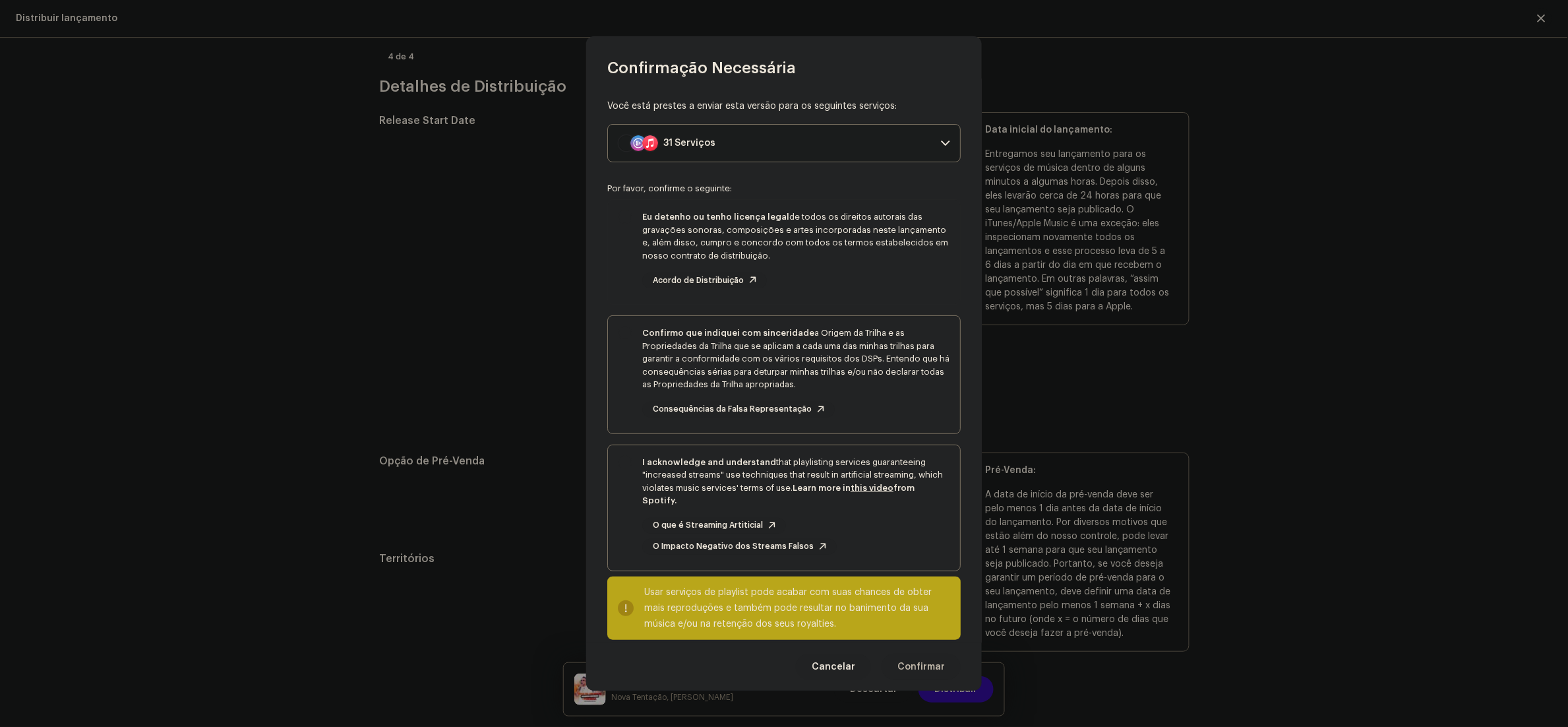
click at [623, 275] on div "Eu detenho ou tenho licença legal de todos os direitos autorais das gravações s…" at bounding box center [784, 249] width 352 height 99
checkbox input "true"
click at [647, 425] on div "Confirmo que indiquei com sinceridade a Origem da Trilha e as Propriedades da T…" at bounding box center [784, 372] width 352 height 112
checkbox input "true"
click at [632, 526] on div "I acknowledge and understand that playlisting services guaranteeing "increased …" at bounding box center [784, 505] width 352 height 120
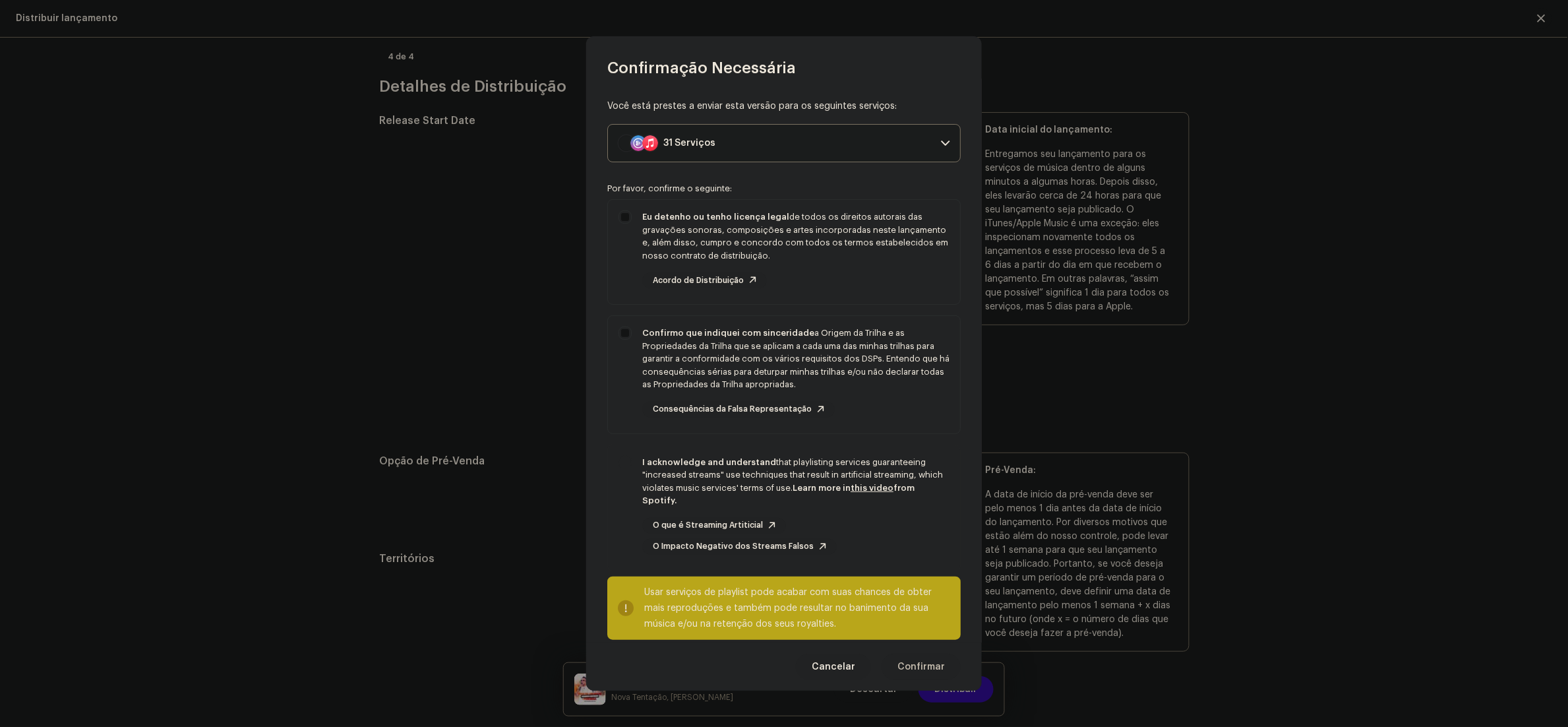
checkbox input "true"
click at [949, 662] on button "Confirmar" at bounding box center [921, 667] width 79 height 26
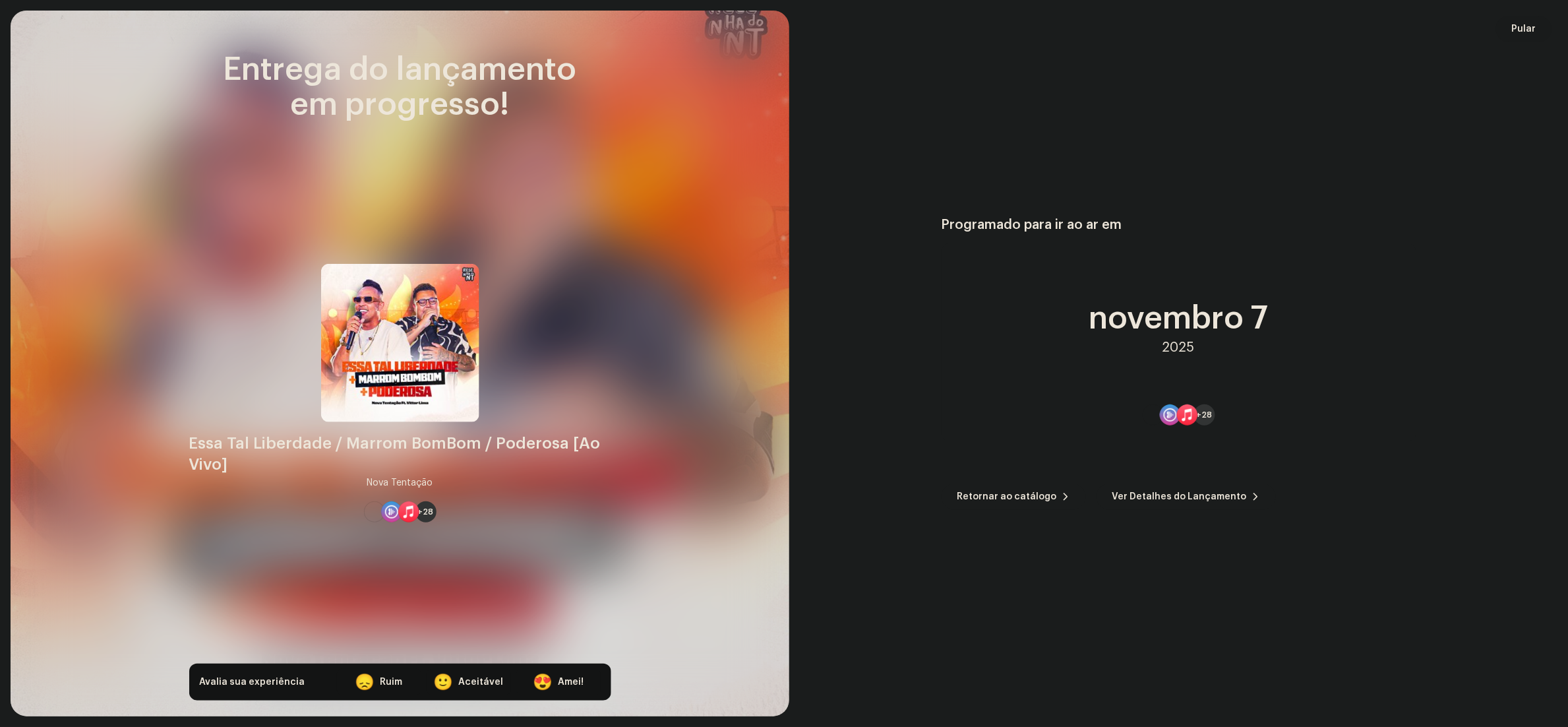
click at [1539, 23] on button "Pular" at bounding box center [1524, 28] width 56 height 26
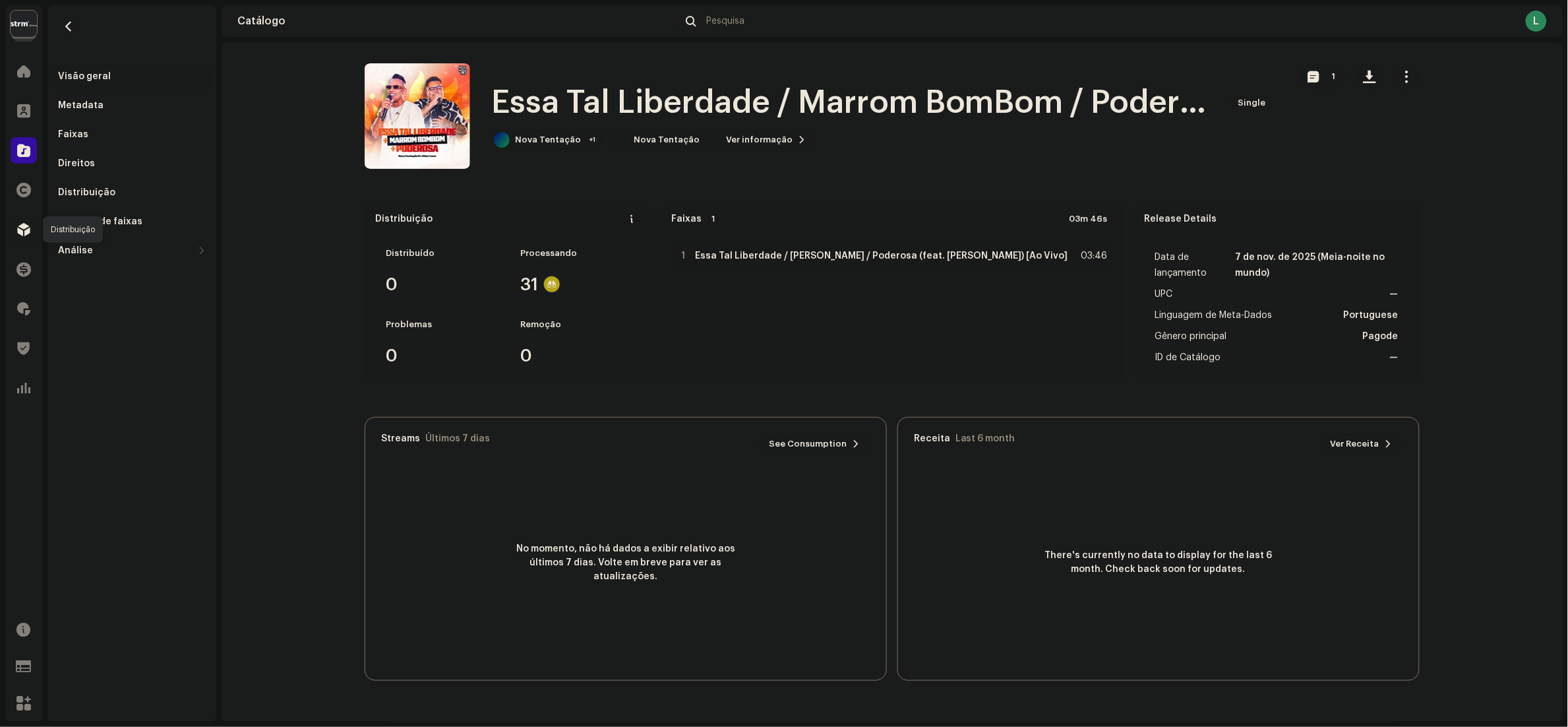
click at [17, 224] on span at bounding box center [23, 229] width 14 height 11
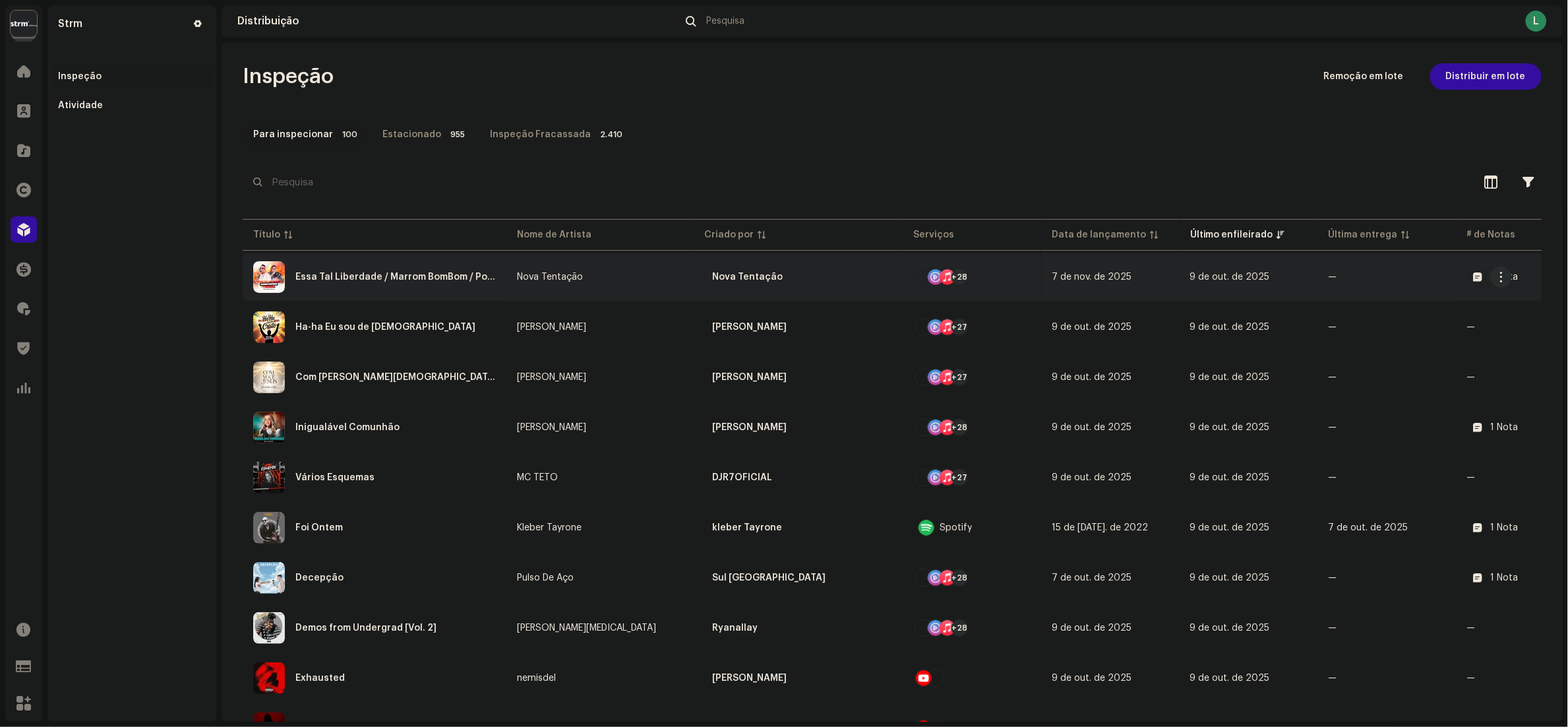
click at [504, 282] on td "Essa Tal Liberdade / Marrom BomBom / Poderosa [Ao Vivo]" at bounding box center [374, 277] width 264 height 48
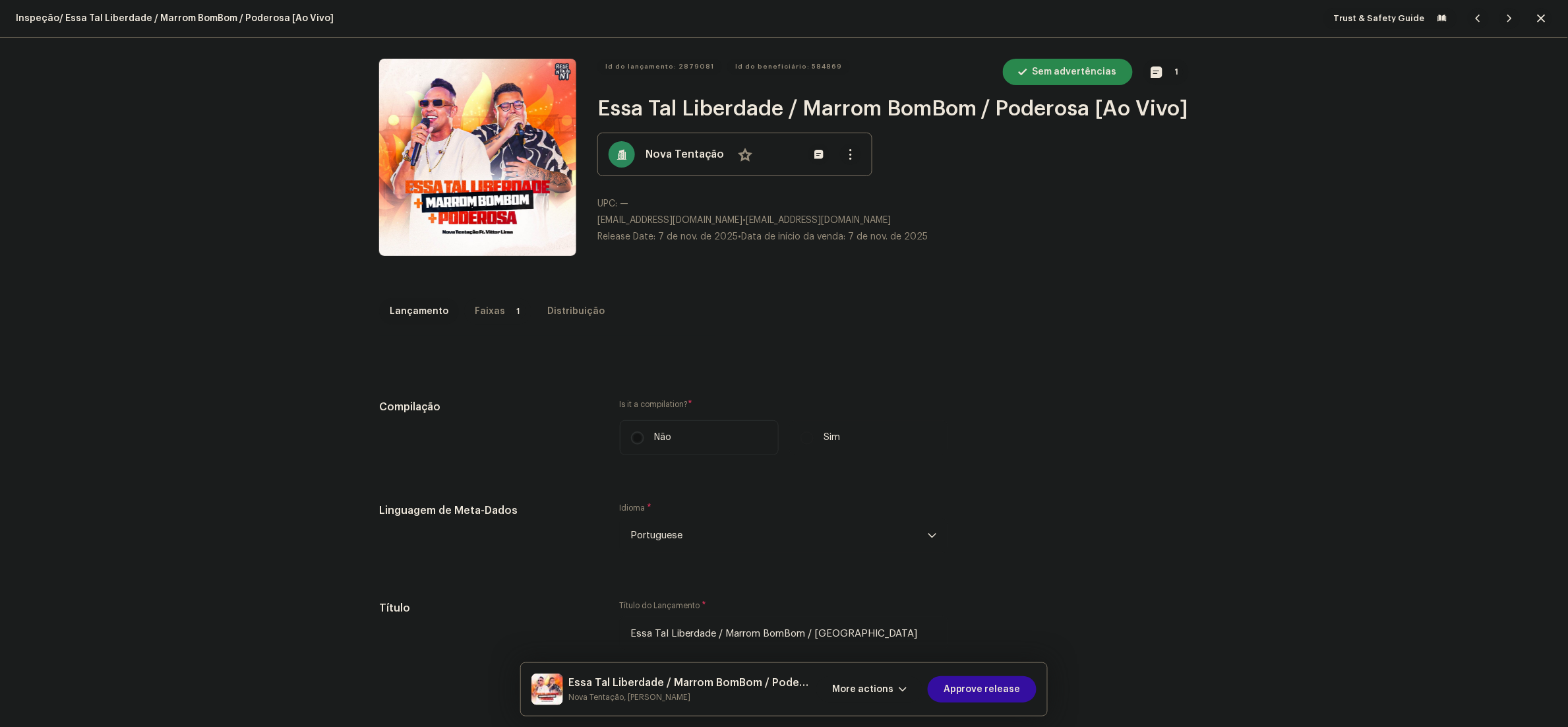
click at [484, 310] on div "Faixas" at bounding box center [489, 311] width 31 height 26
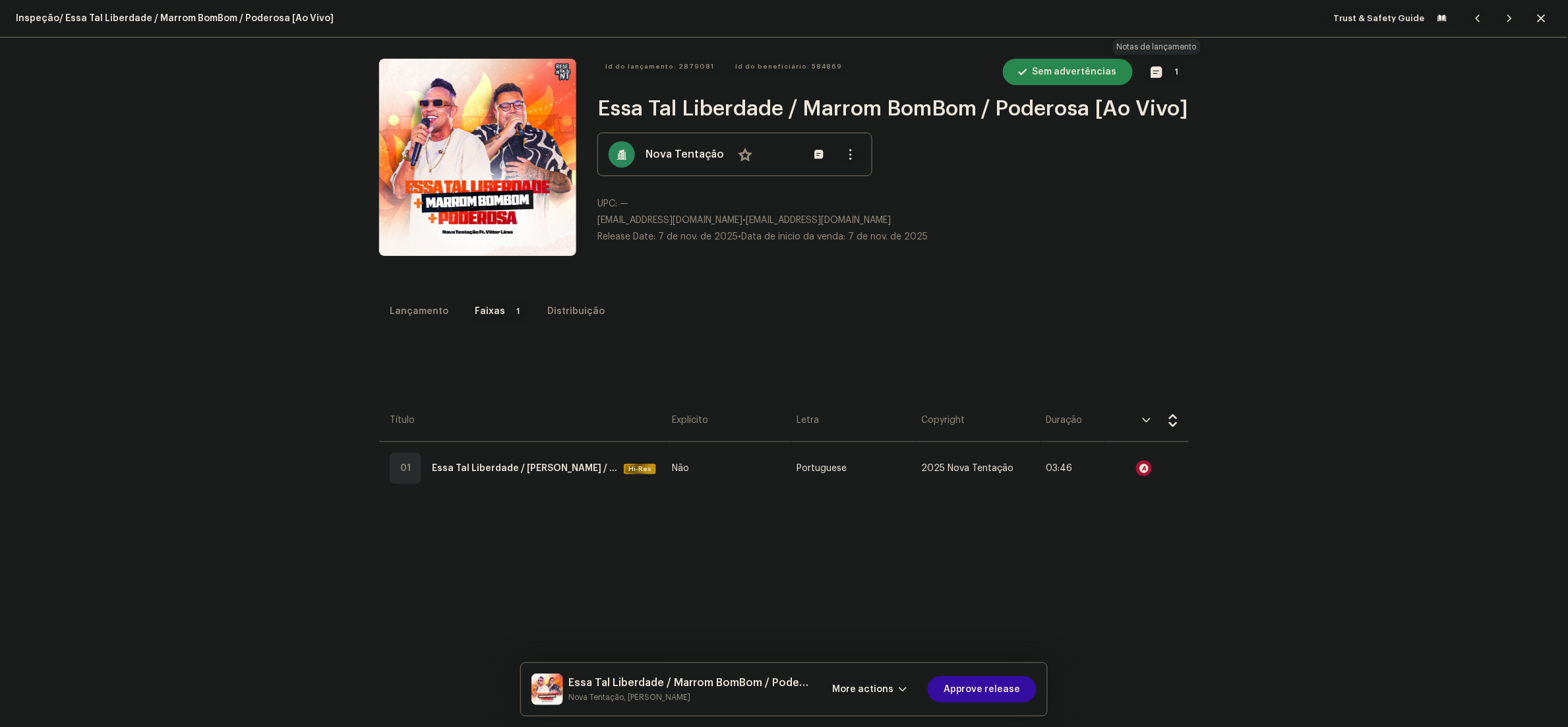
click at [1152, 72] on span "button" at bounding box center [1158, 72] width 11 height 11
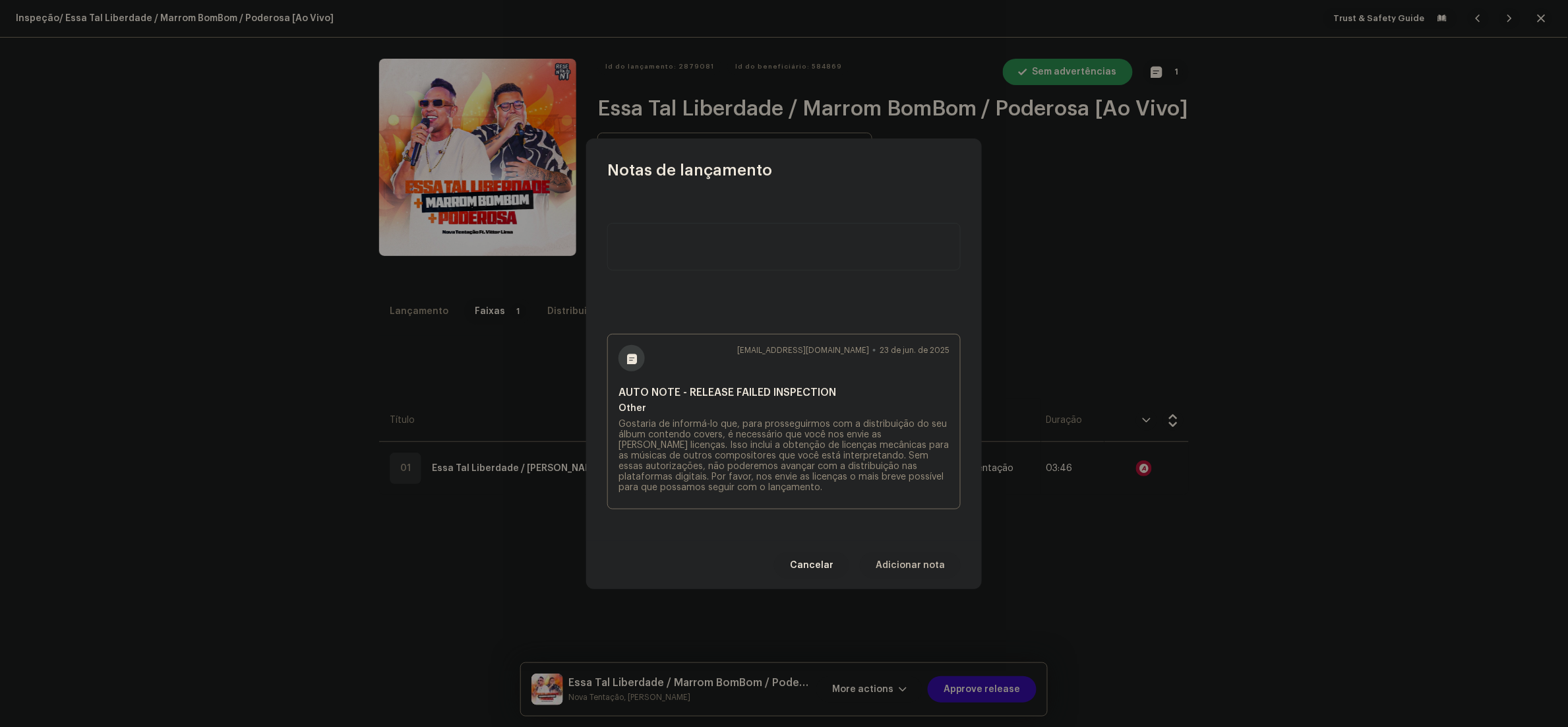
click at [714, 254] on textarea at bounding box center [784, 246] width 354 height 48
type textarea "Client has an exclusive license"
click at [923, 564] on span "Adicionar nota" at bounding box center [910, 565] width 69 height 26
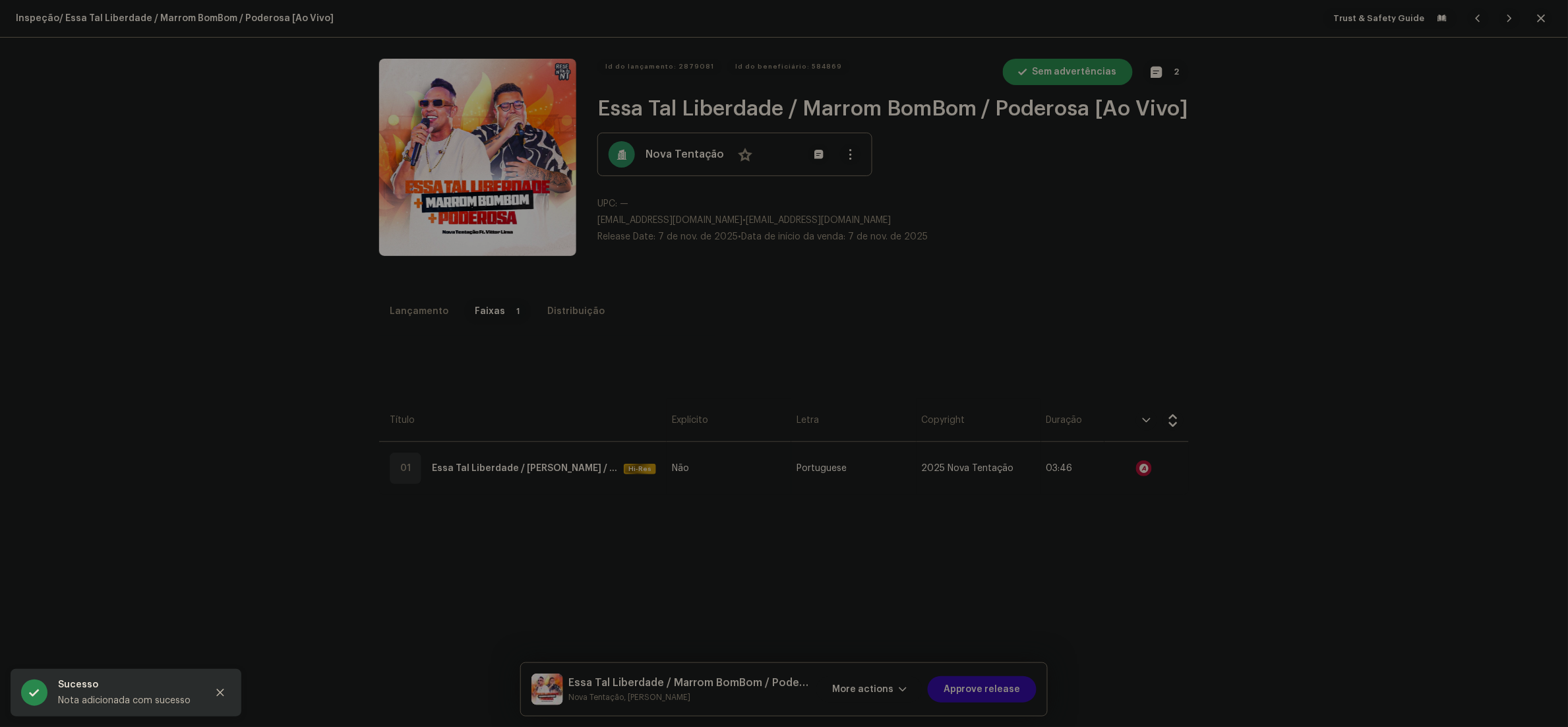
click at [1065, 587] on div "Notas de lançamento larissa.prutki@strm.com.br 9 de out. de 2025 Client has an …" at bounding box center [784, 364] width 1568 height 727
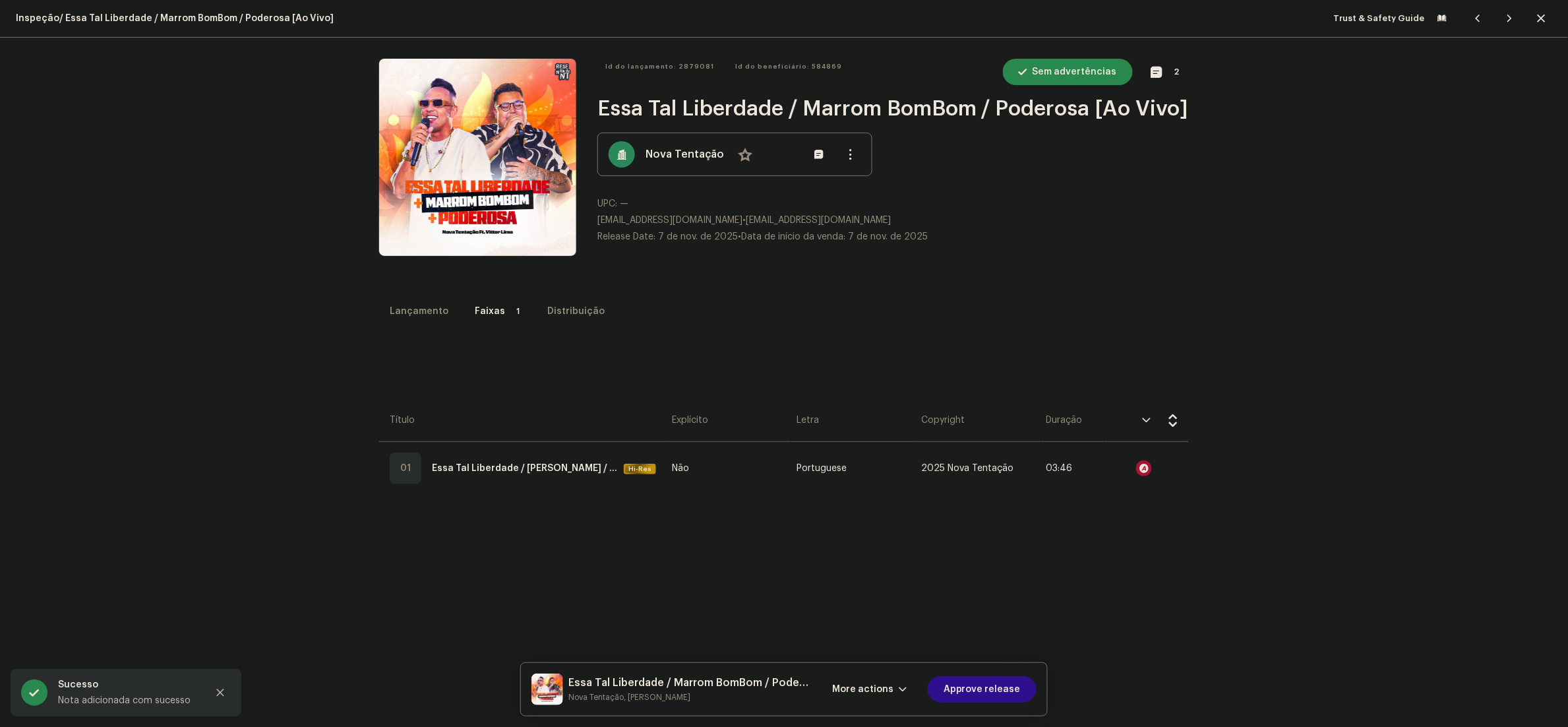
click at [991, 696] on span "Approve release" at bounding box center [982, 689] width 77 height 26
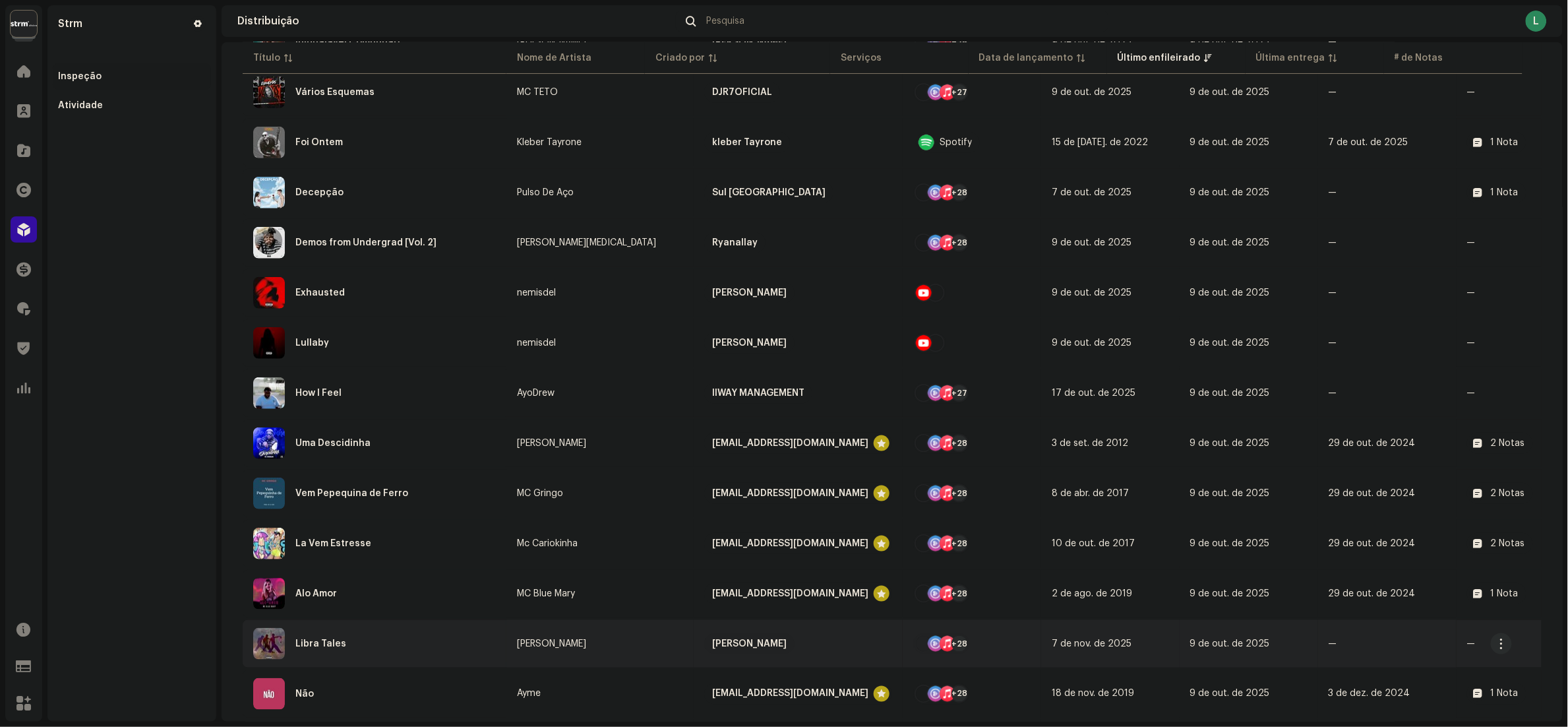
scroll to position [391, 0]
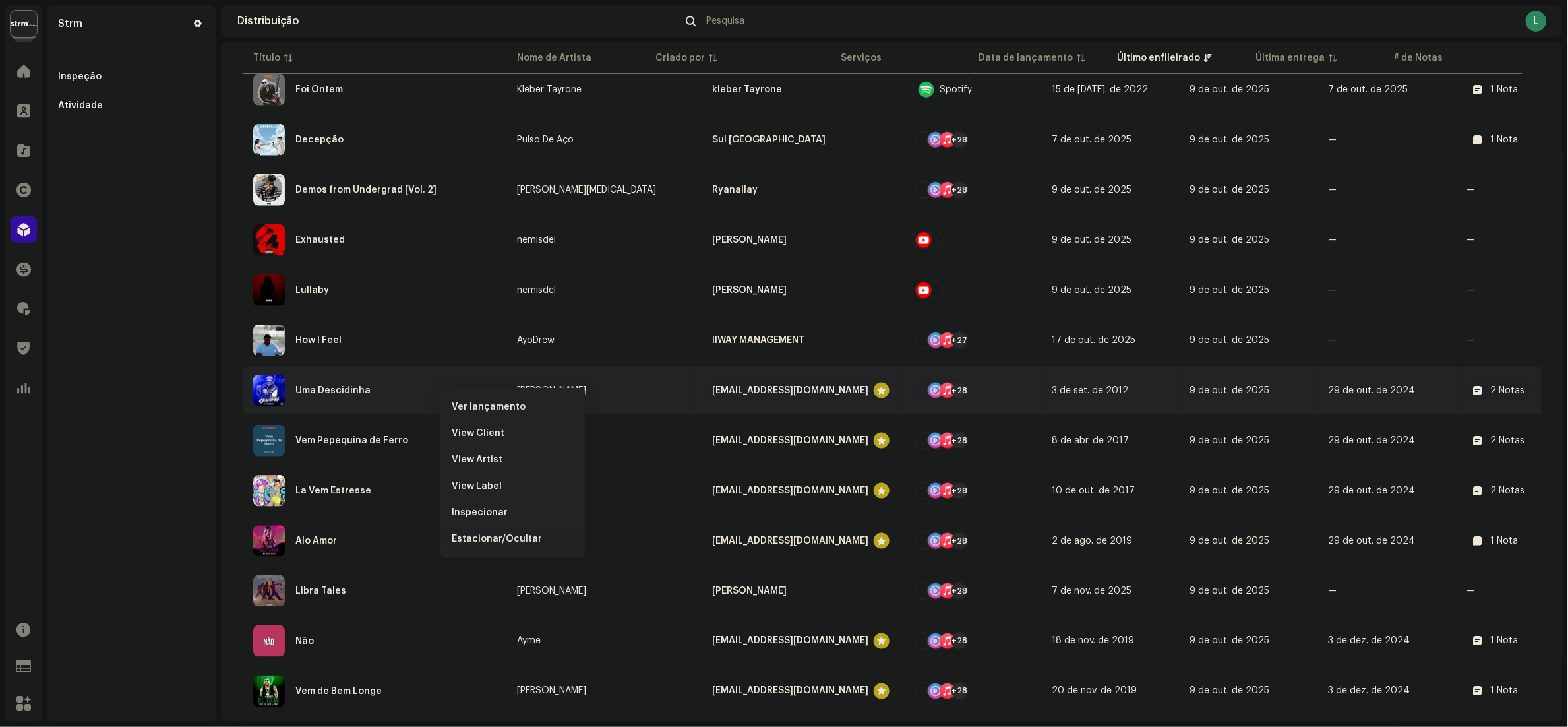
click at [487, 534] on span "Estacionar/Ocultar" at bounding box center [497, 538] width 90 height 11
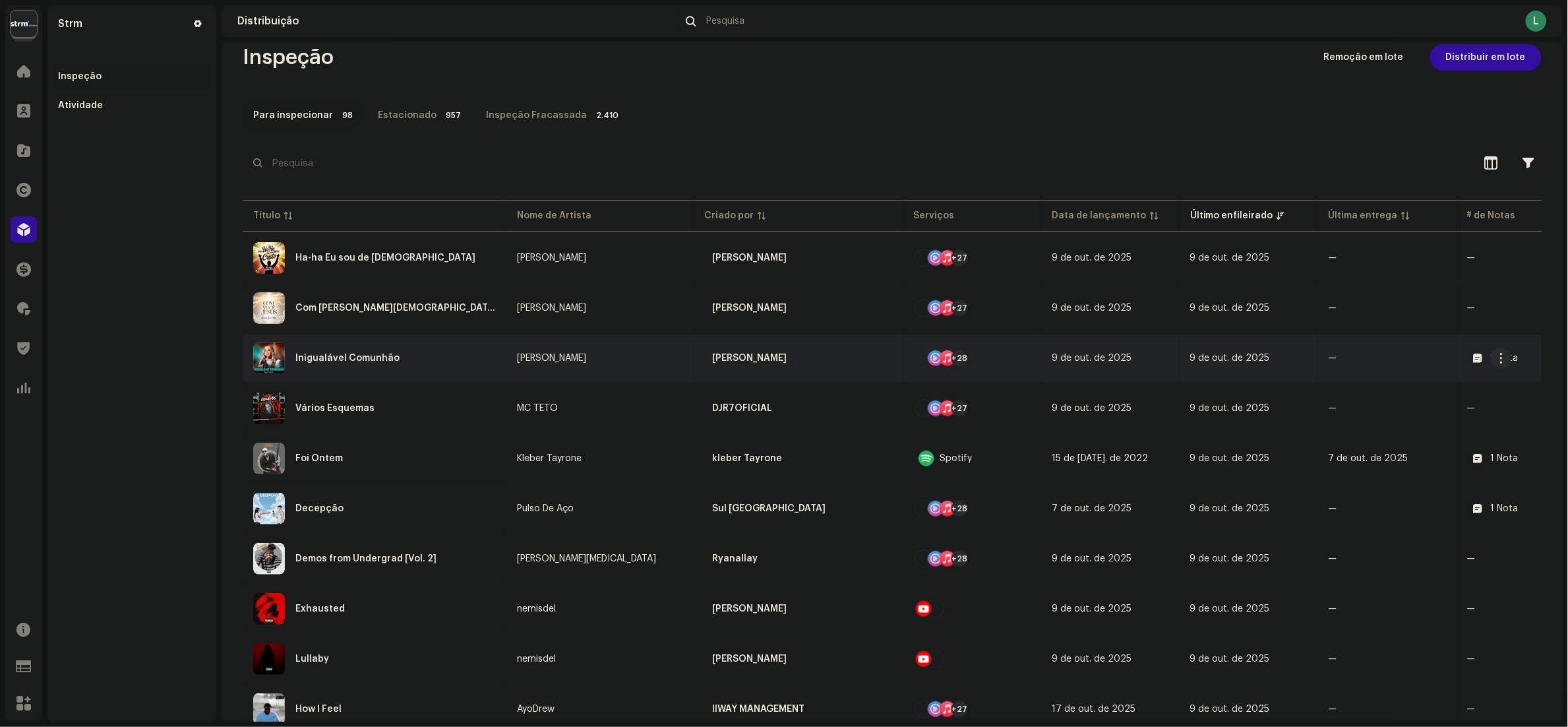
scroll to position [0, 0]
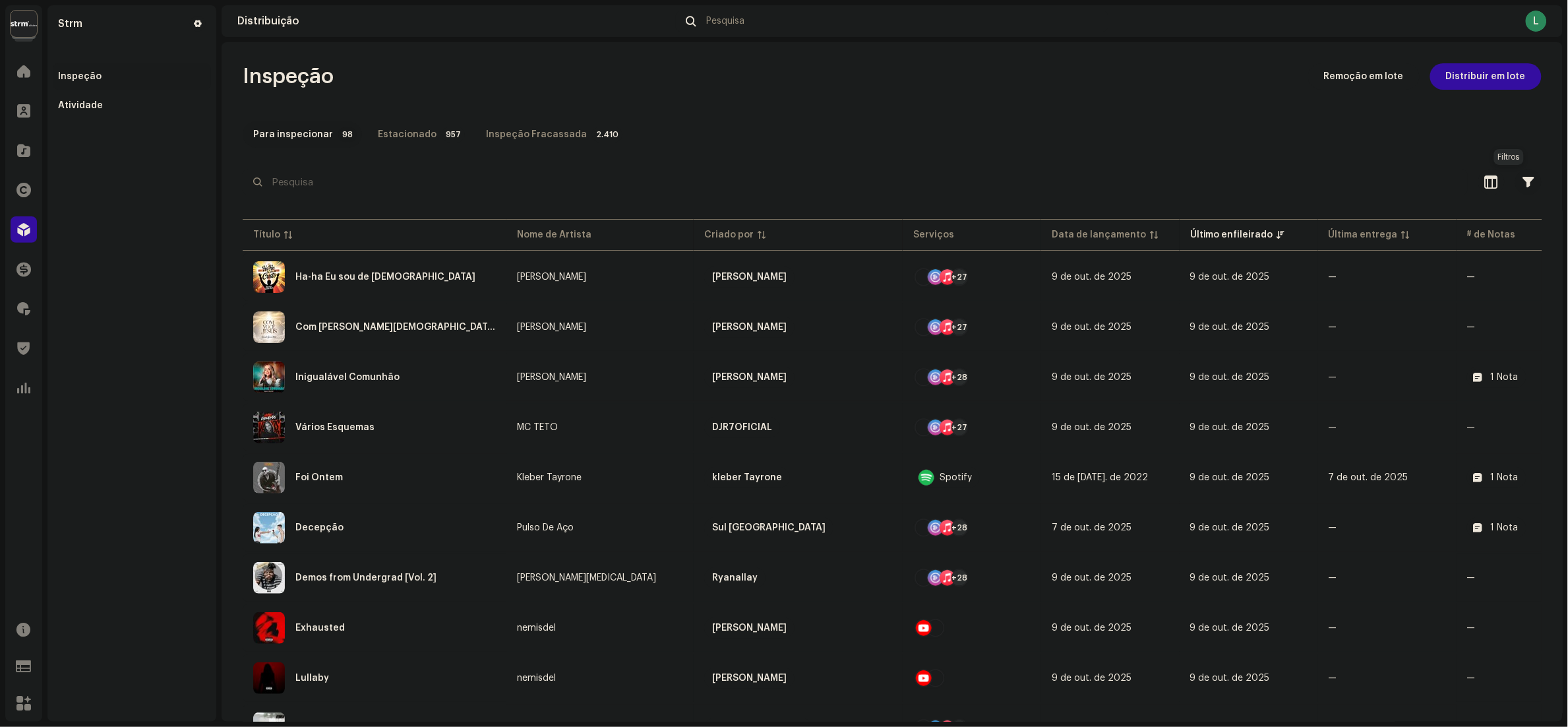
click at [1523, 181] on span "button" at bounding box center [1529, 181] width 11 height 11
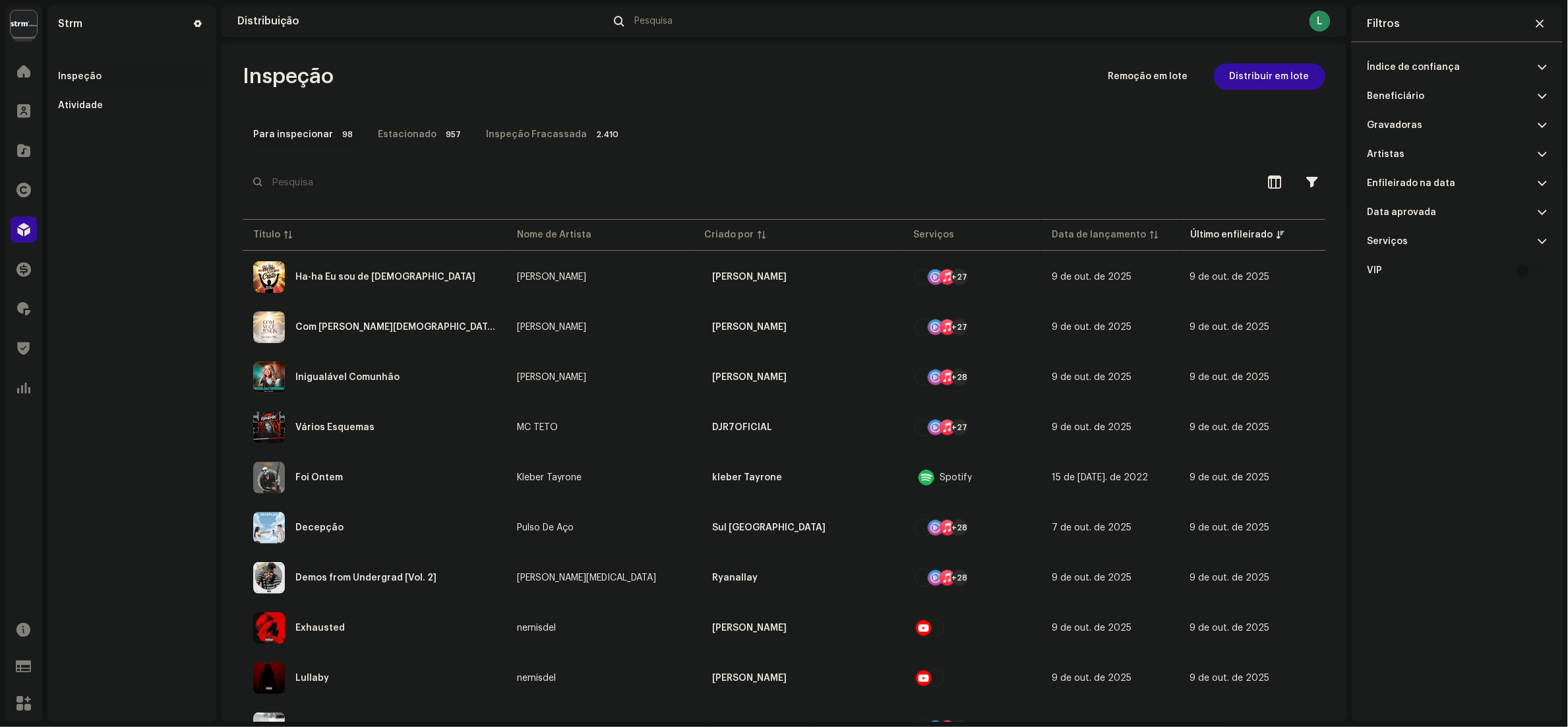
click at [1433, 91] on p-accordion-header "Beneficiário" at bounding box center [1458, 96] width 179 height 29
click at [1419, 125] on input "text" at bounding box center [1458, 124] width 179 height 26
type input "[EMAIL_ADDRESS][DOMAIN_NAME]"
click at [1548, 152] on div "Índice de confiança Block Challenge Allow Beneficiário funkfoliaff@gmail.com Fu…" at bounding box center [1457, 363] width 211 height 642
click at [1540, 152] on div at bounding box center [1540, 154] width 14 height 14
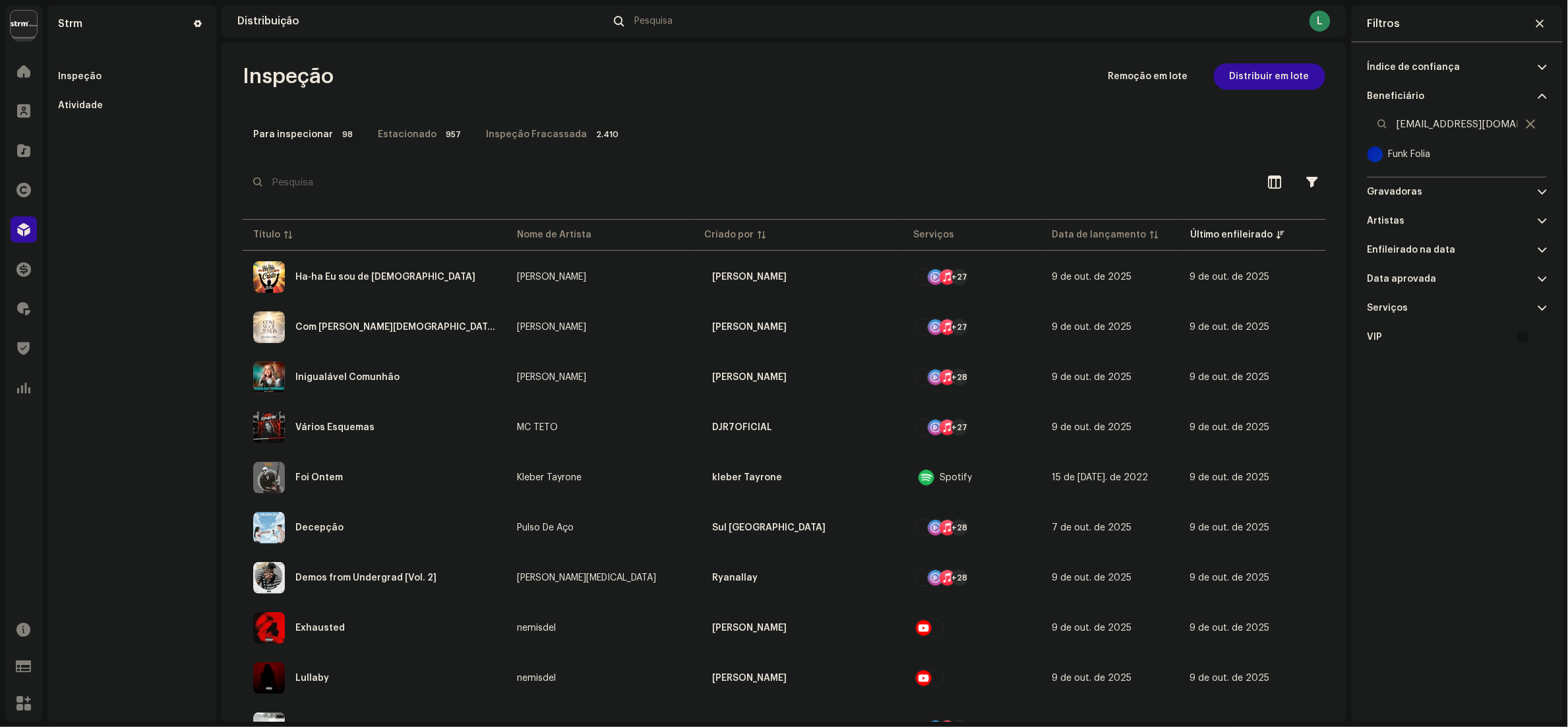
checkbox input "true"
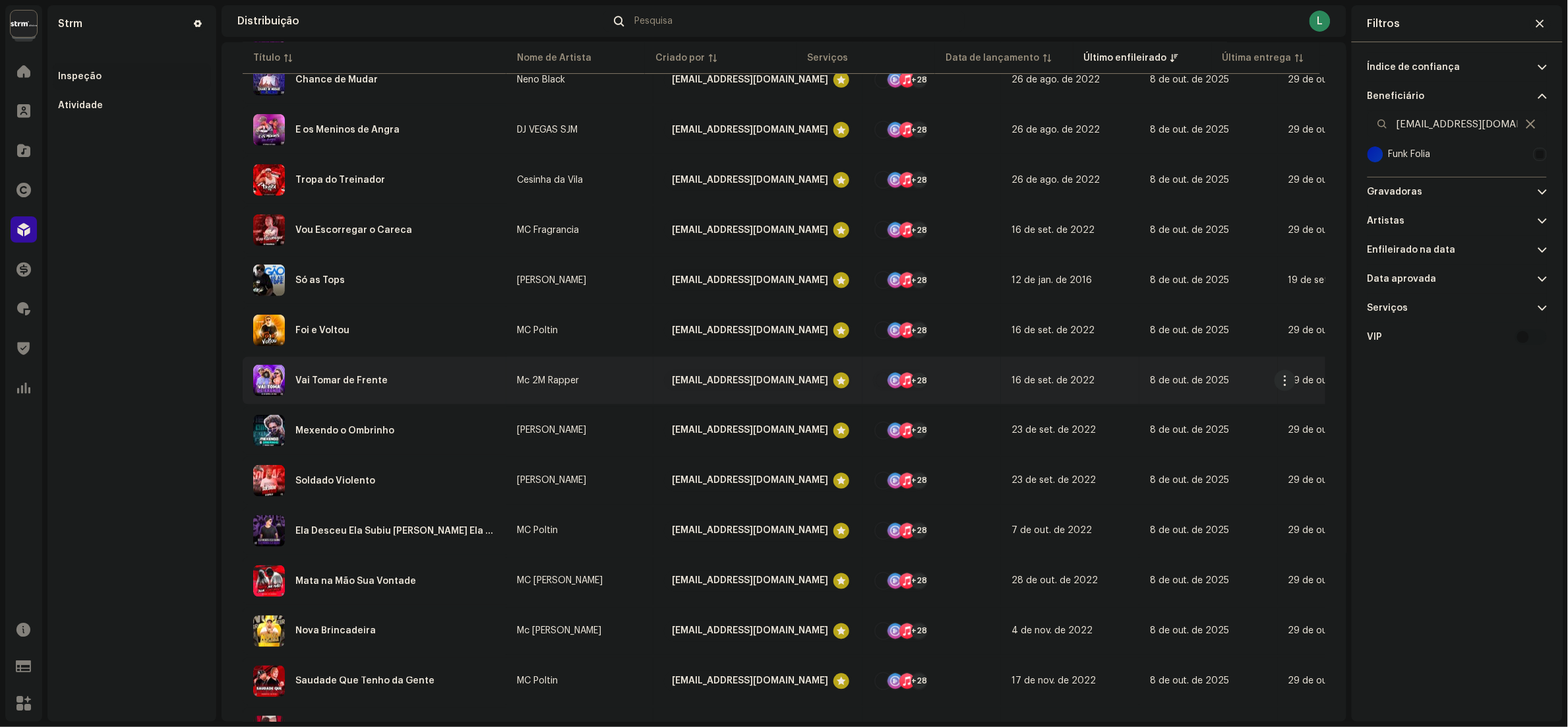
scroll to position [3180, 0]
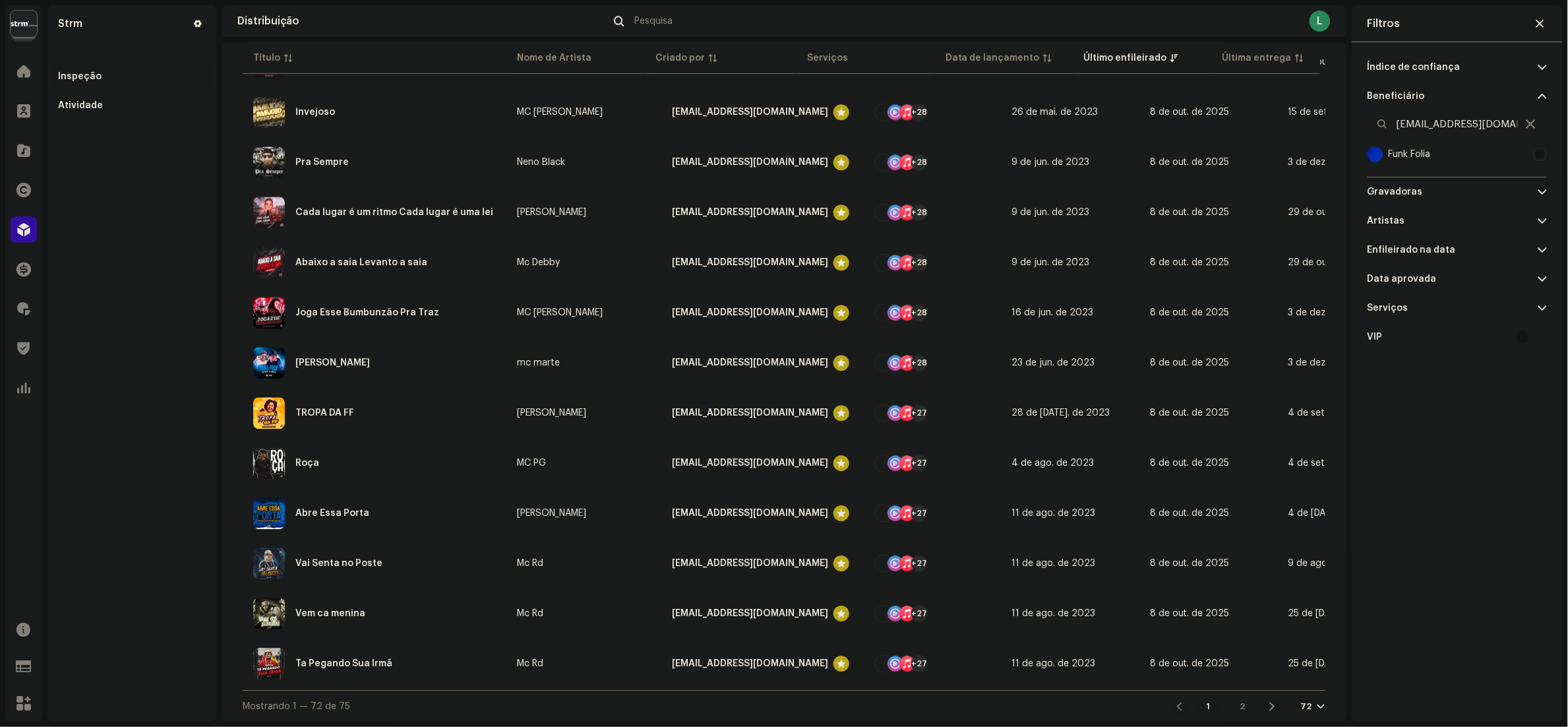
click at [1081, 700] on div "Mostrando 1 — 72 de 75 1 2 72" at bounding box center [784, 706] width 1083 height 31
click at [1541, 21] on span "button" at bounding box center [1540, 23] width 8 height 11
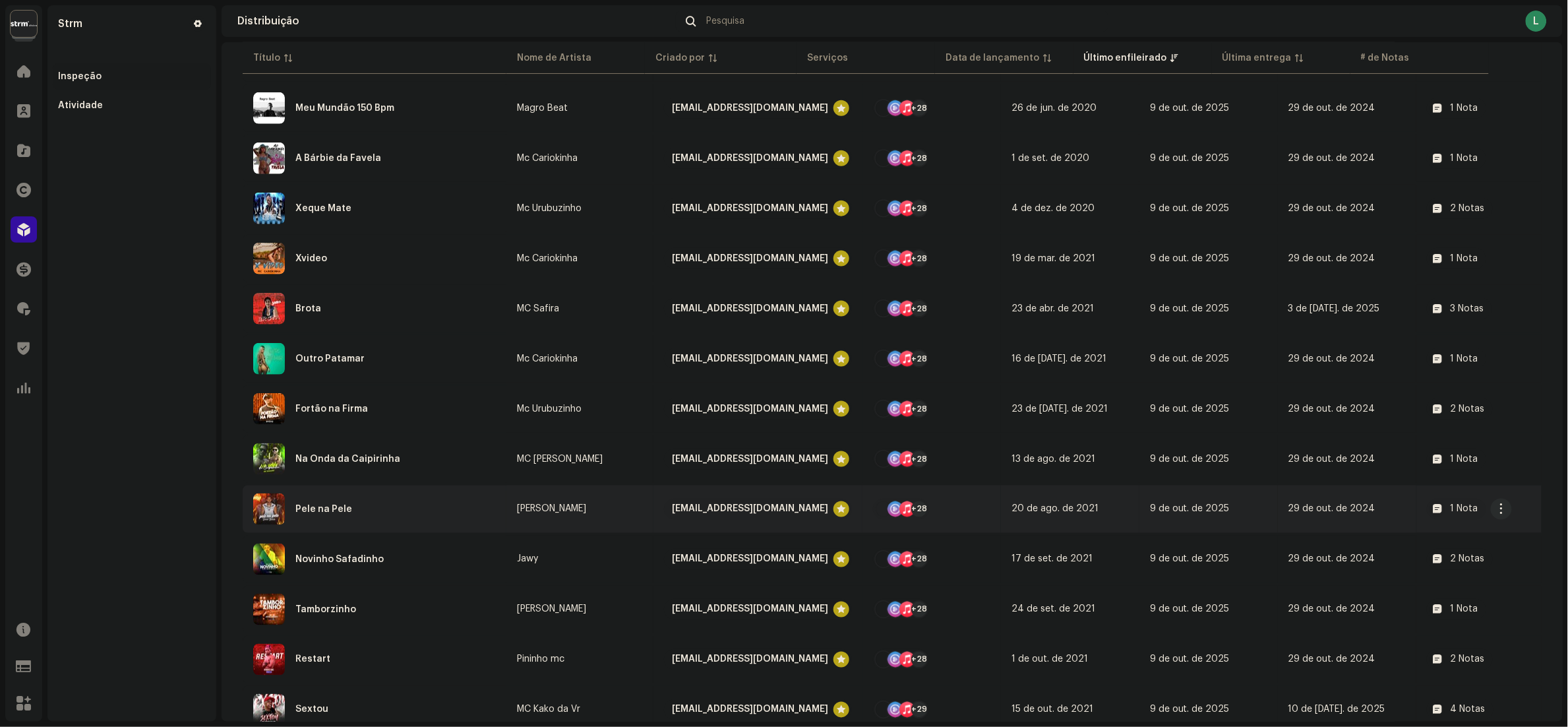
scroll to position [0, 0]
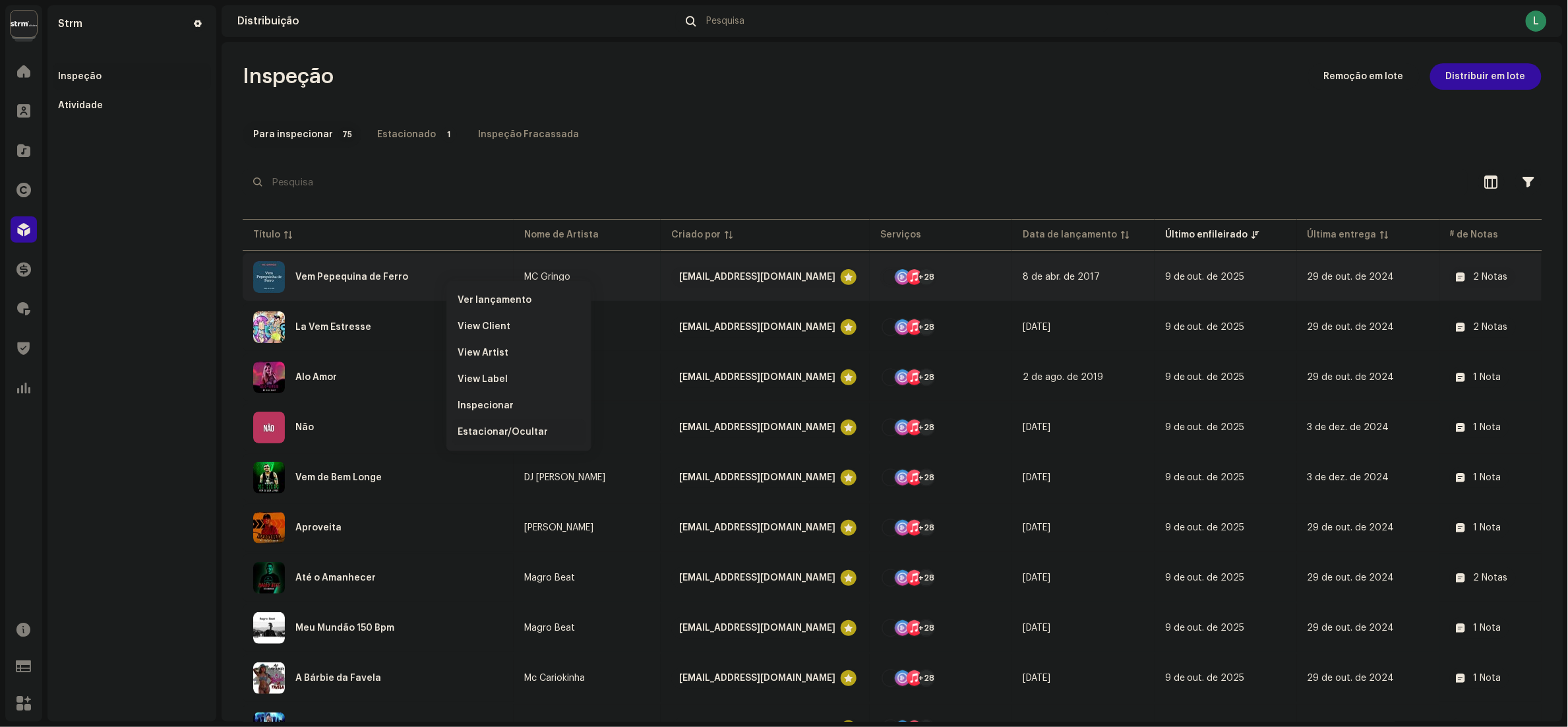
click at [491, 430] on span "Estacionar/Ocultar" at bounding box center [502, 432] width 90 height 11
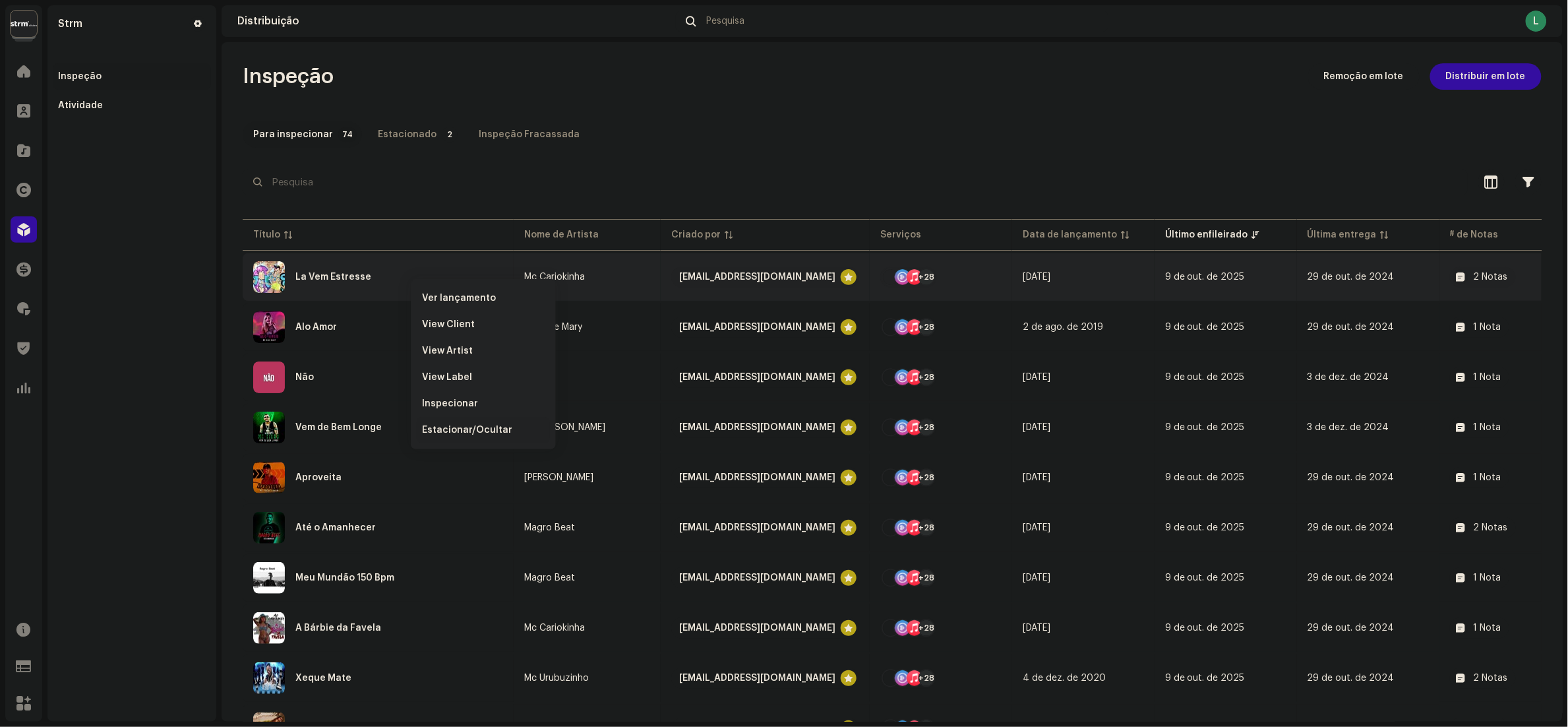
click at [460, 430] on span "Estacionar/Ocultar" at bounding box center [467, 430] width 90 height 11
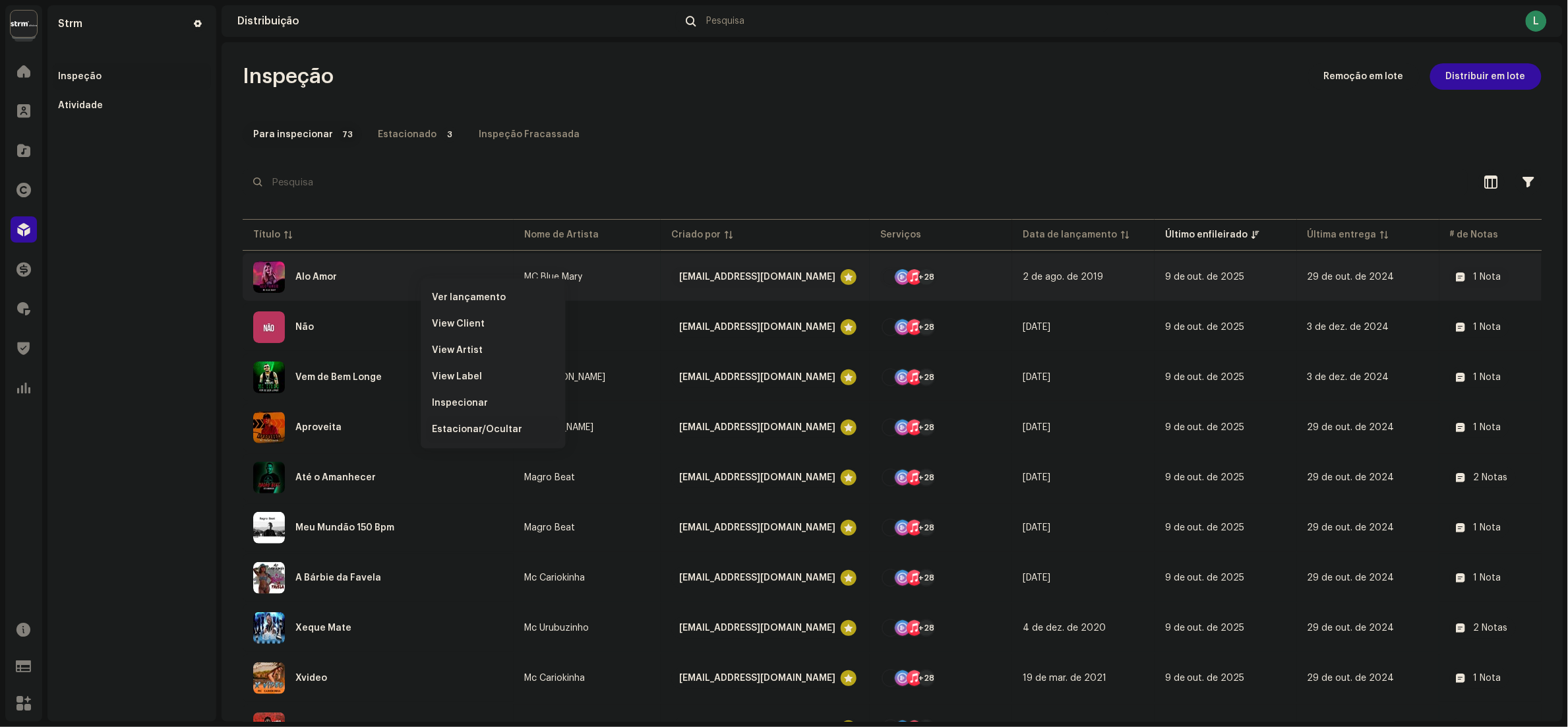
click at [481, 425] on span "Estacionar/Ocultar" at bounding box center [477, 429] width 90 height 11
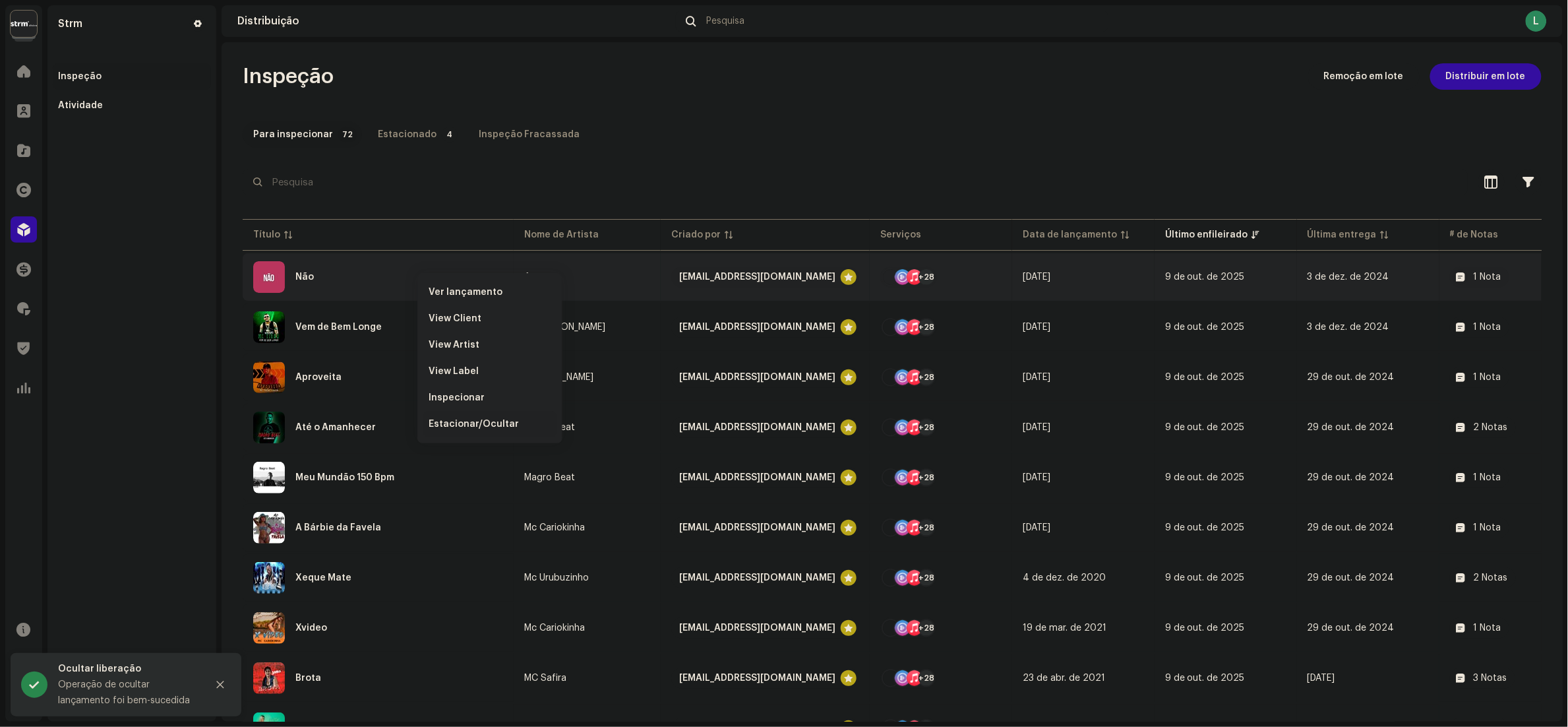
click at [463, 419] on span "Estacionar/Ocultar" at bounding box center [474, 424] width 90 height 11
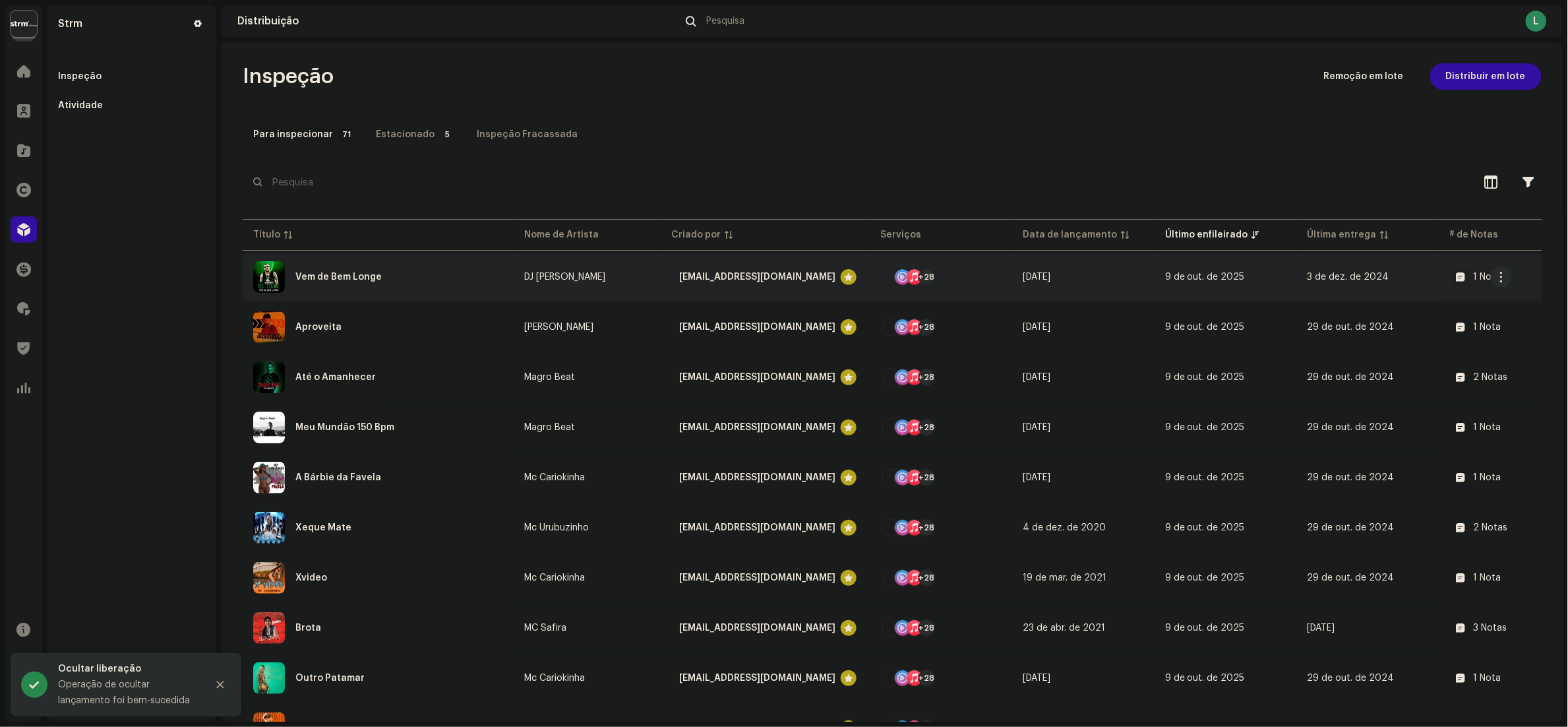
click at [1474, 279] on div "1 Nota" at bounding box center [1488, 277] width 28 height 9
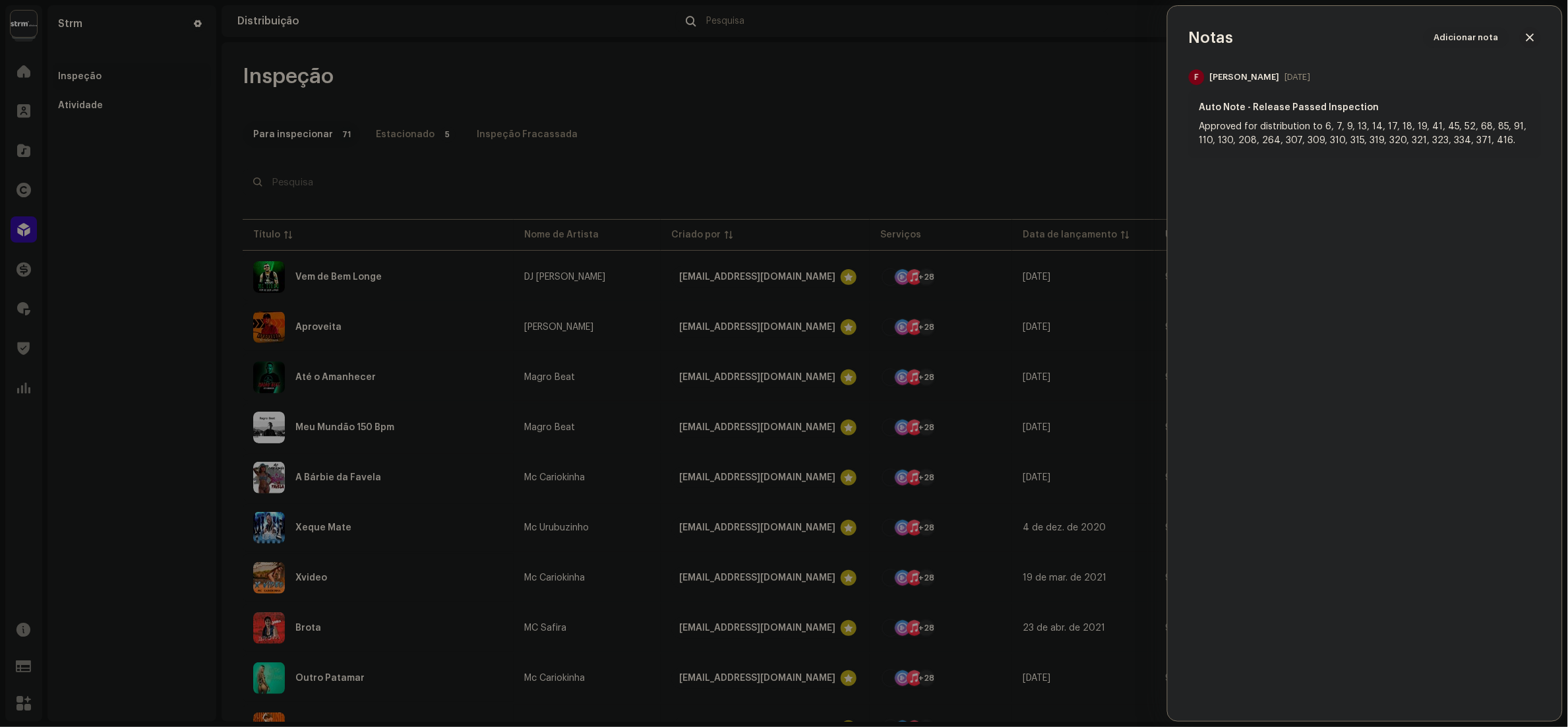
click at [1538, 33] on button "button" at bounding box center [1531, 38] width 21 height 21
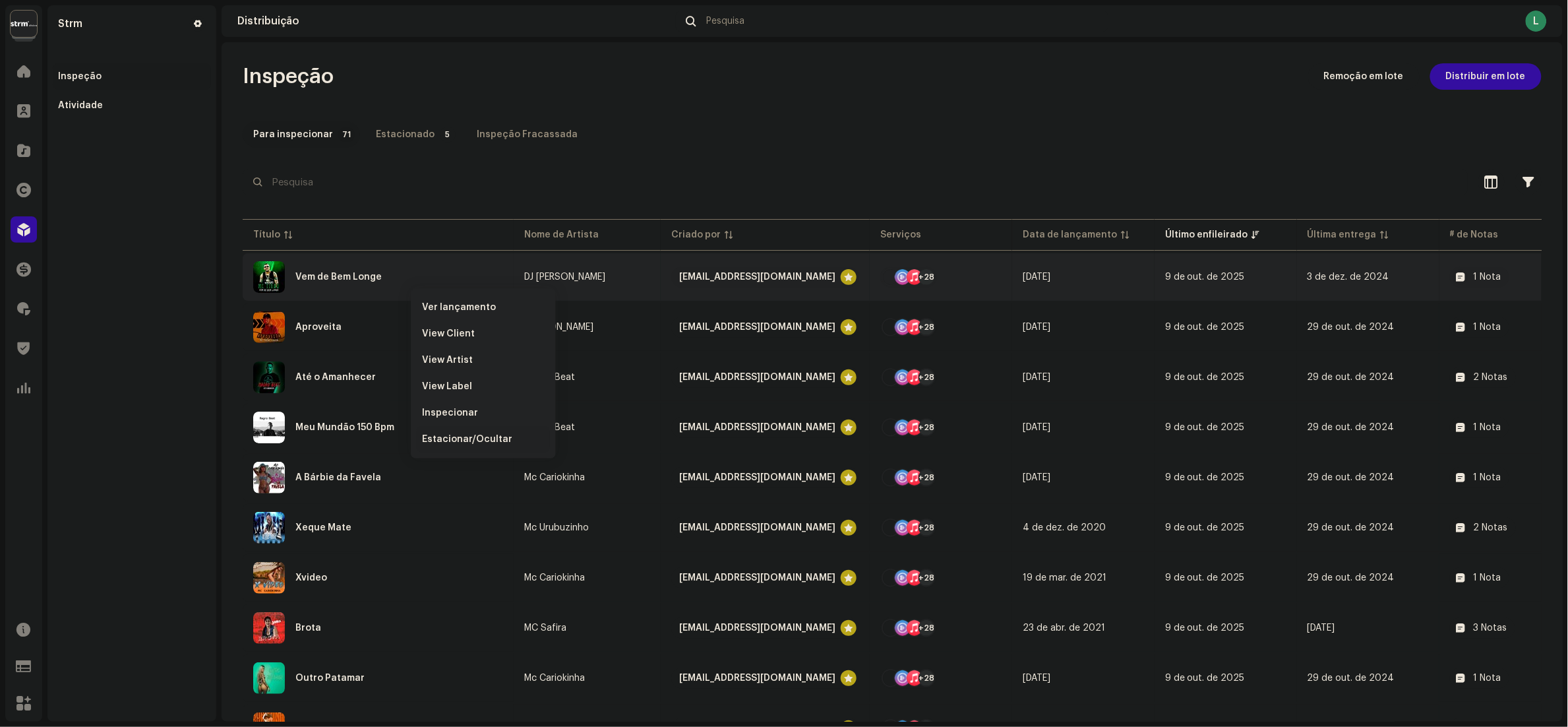
click at [490, 441] on span "Estacionar/Ocultar" at bounding box center [467, 439] width 90 height 11
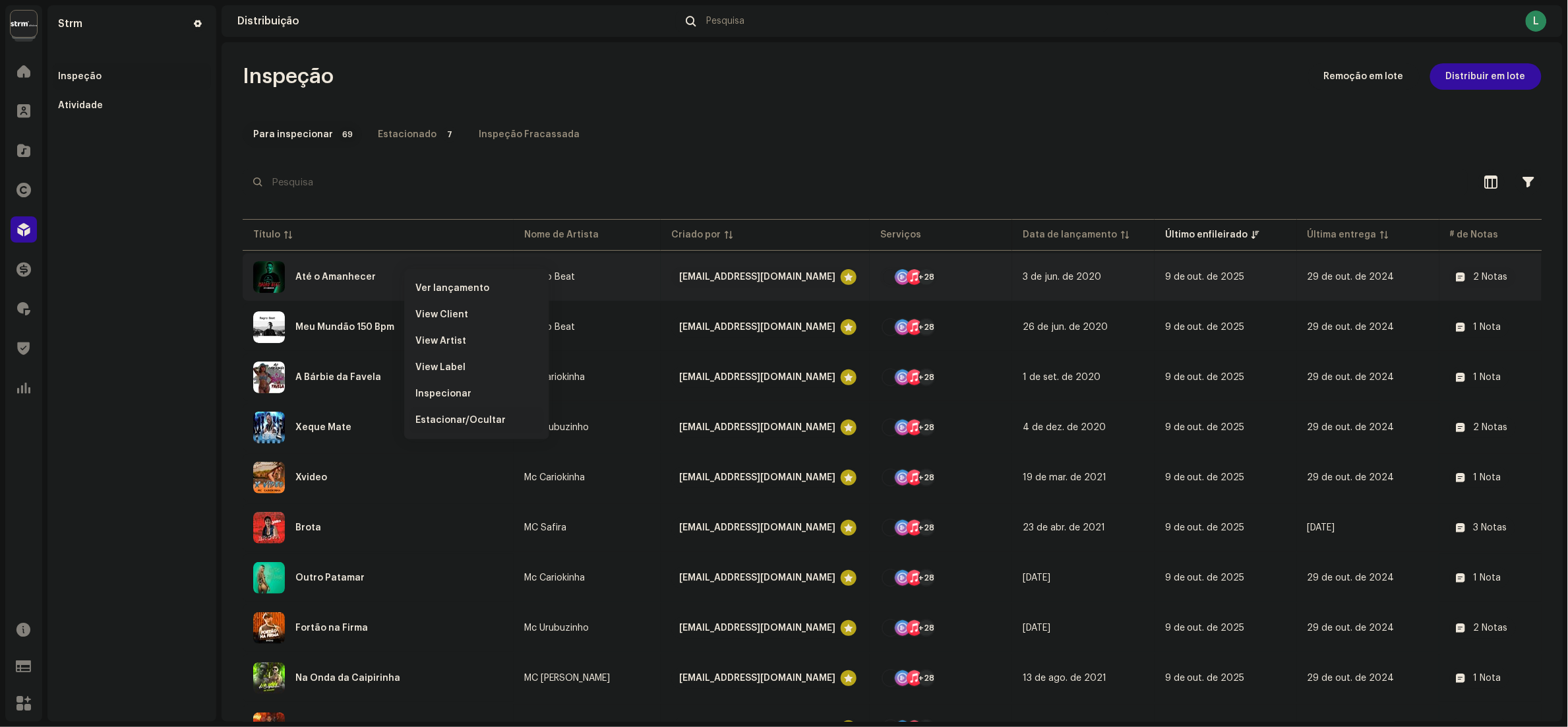
click at [477, 417] on span "Estacionar/Ocultar" at bounding box center [460, 420] width 90 height 11
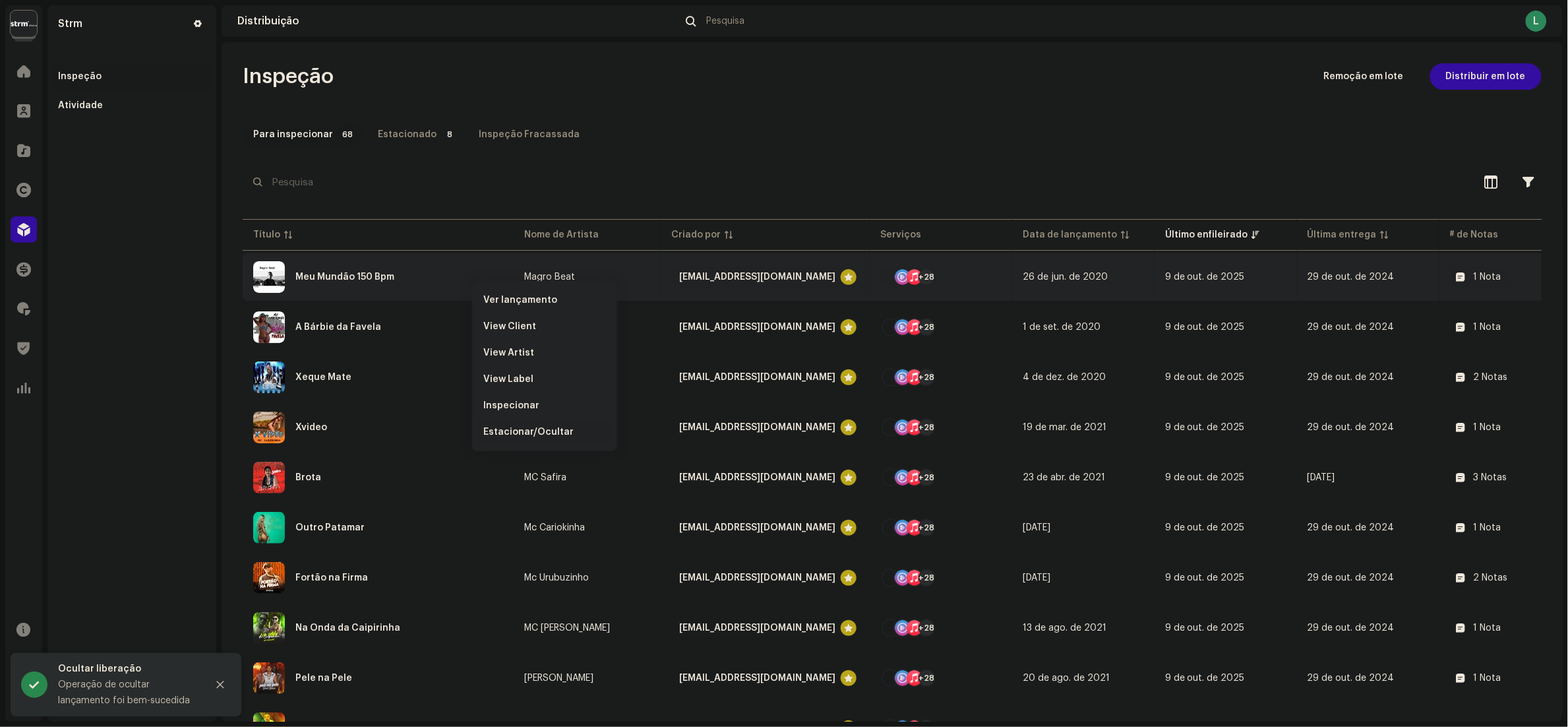
click at [545, 432] on span "Estacionar/Ocultar" at bounding box center [529, 432] width 90 height 11
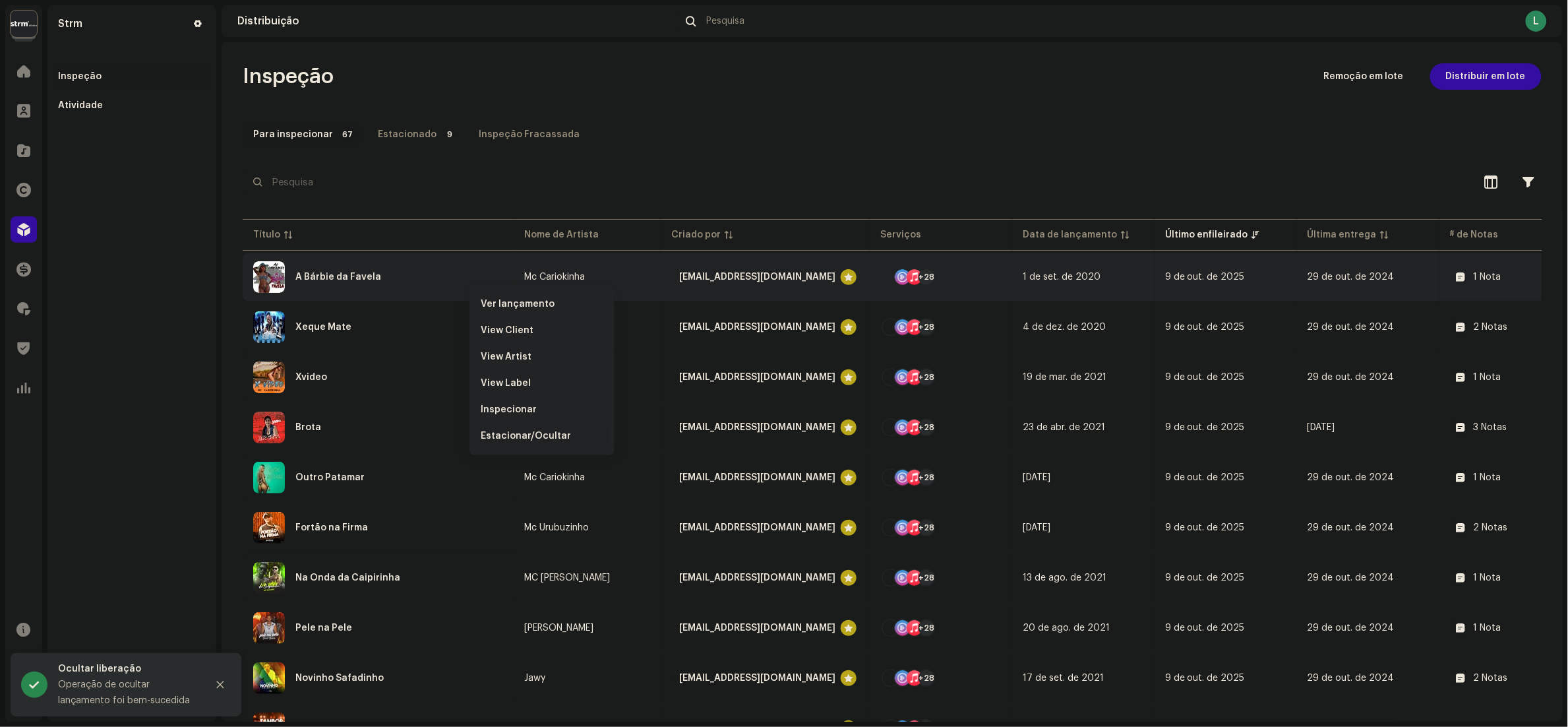
click at [529, 428] on div "Estacionar/Ocultar" at bounding box center [541, 435] width 133 height 26
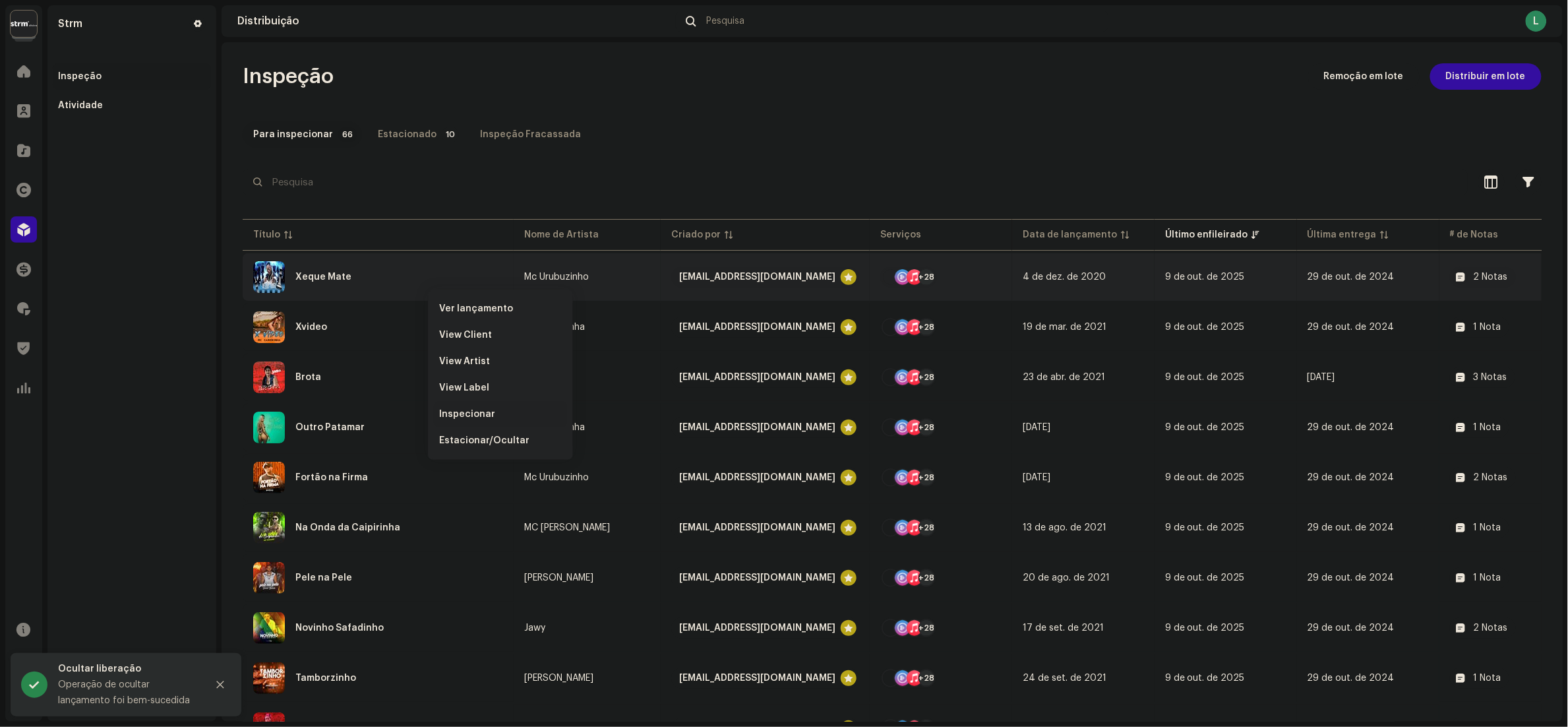
click at [480, 415] on span "Inspecionar" at bounding box center [467, 414] width 56 height 11
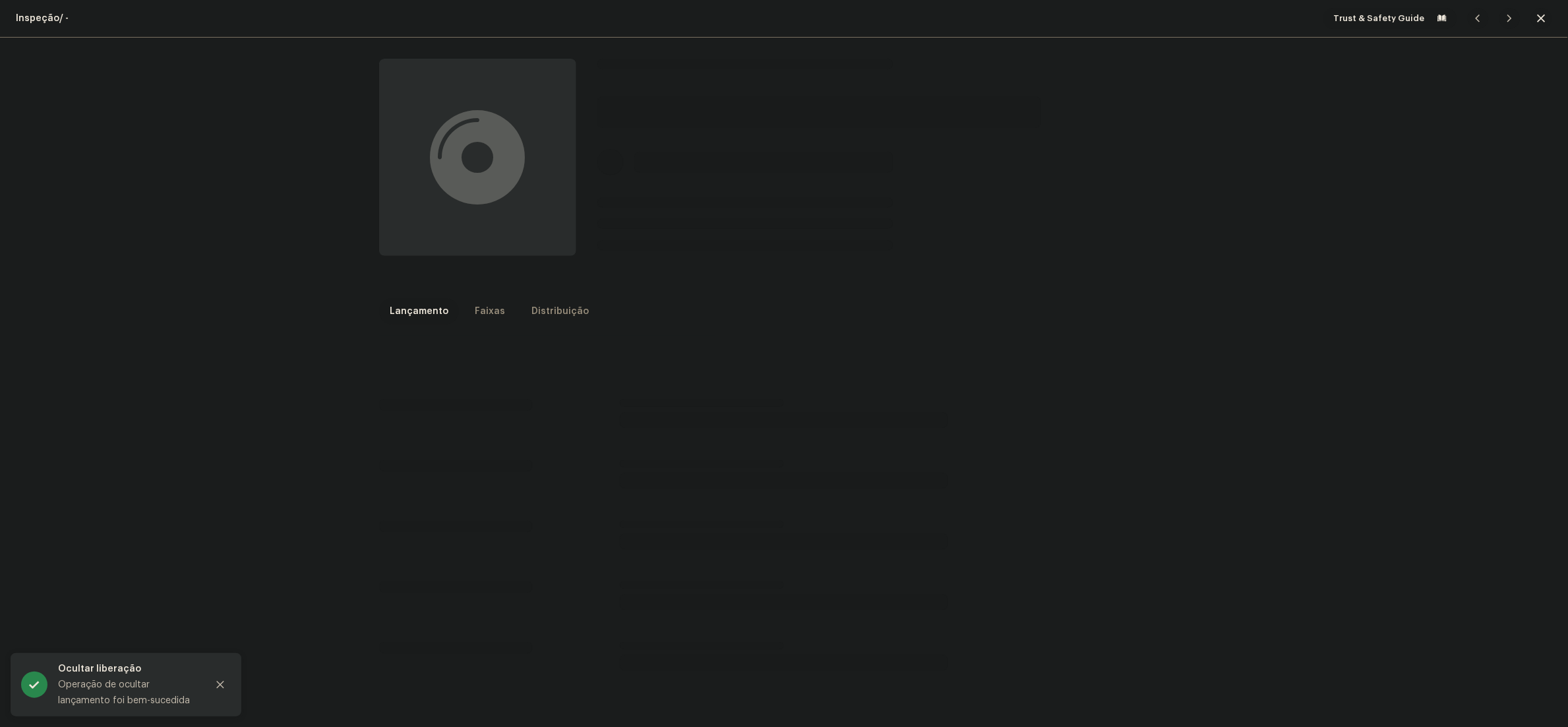
click at [1538, 15] on span "button" at bounding box center [1542, 18] width 8 height 11
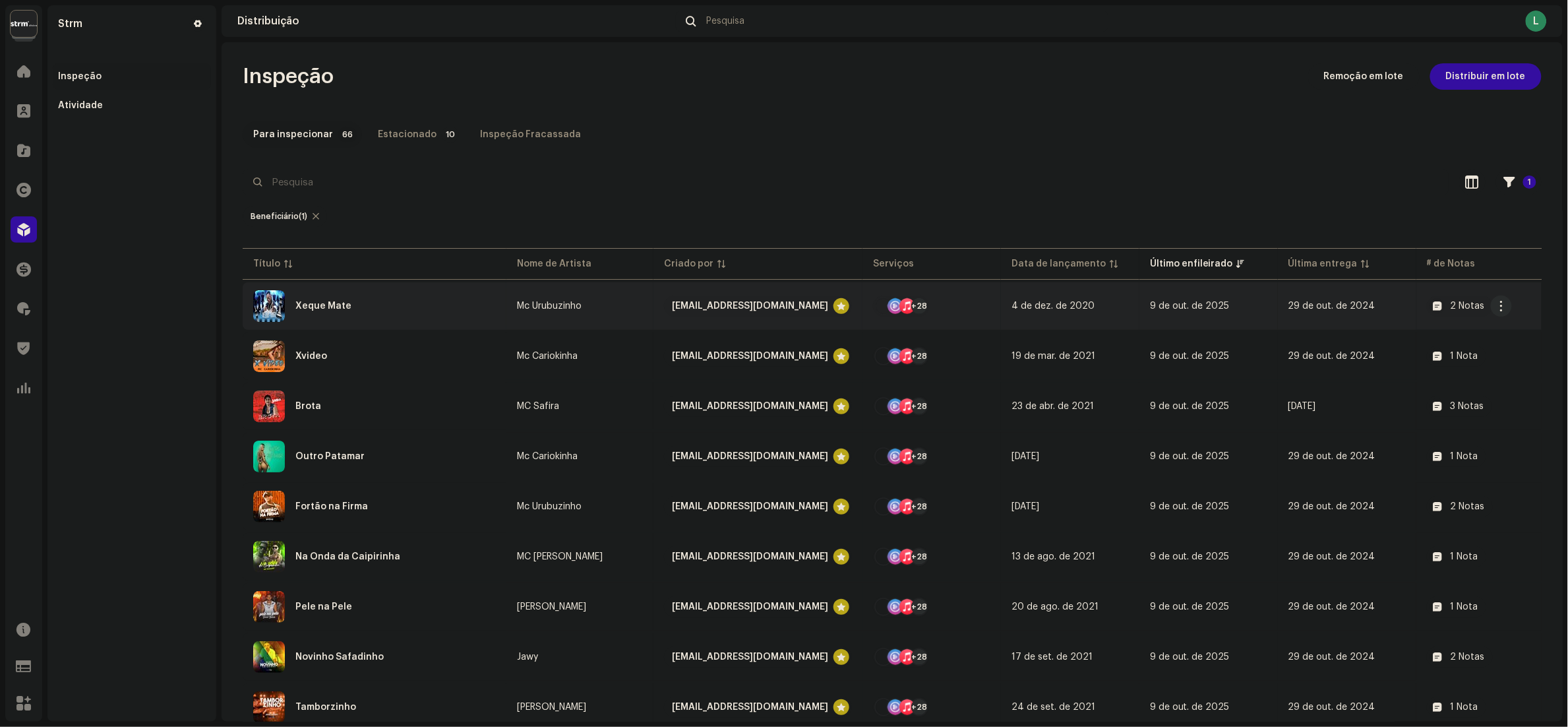
click at [460, 292] on div "Xeque Mate" at bounding box center [374, 306] width 243 height 31
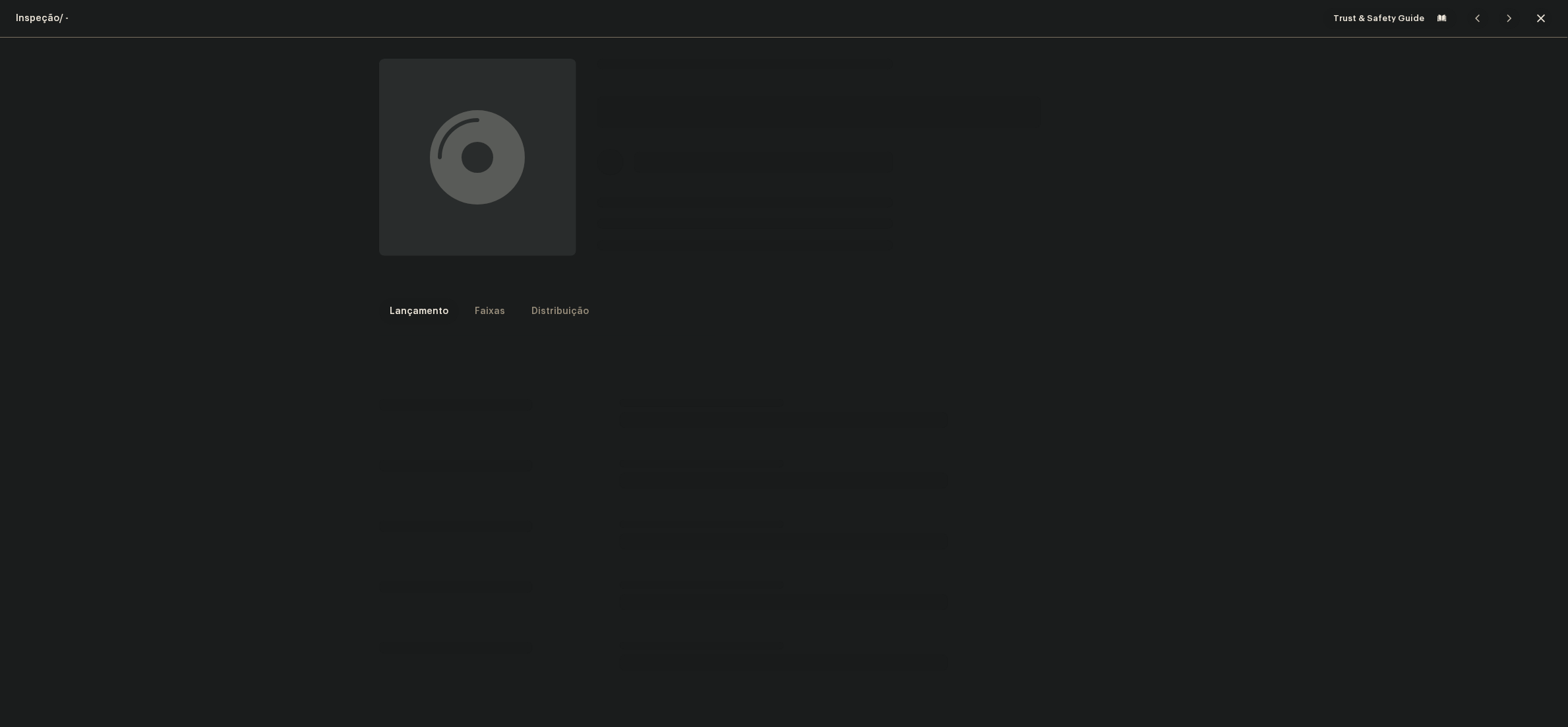
click at [1532, 23] on button "button" at bounding box center [1542, 18] width 21 height 21
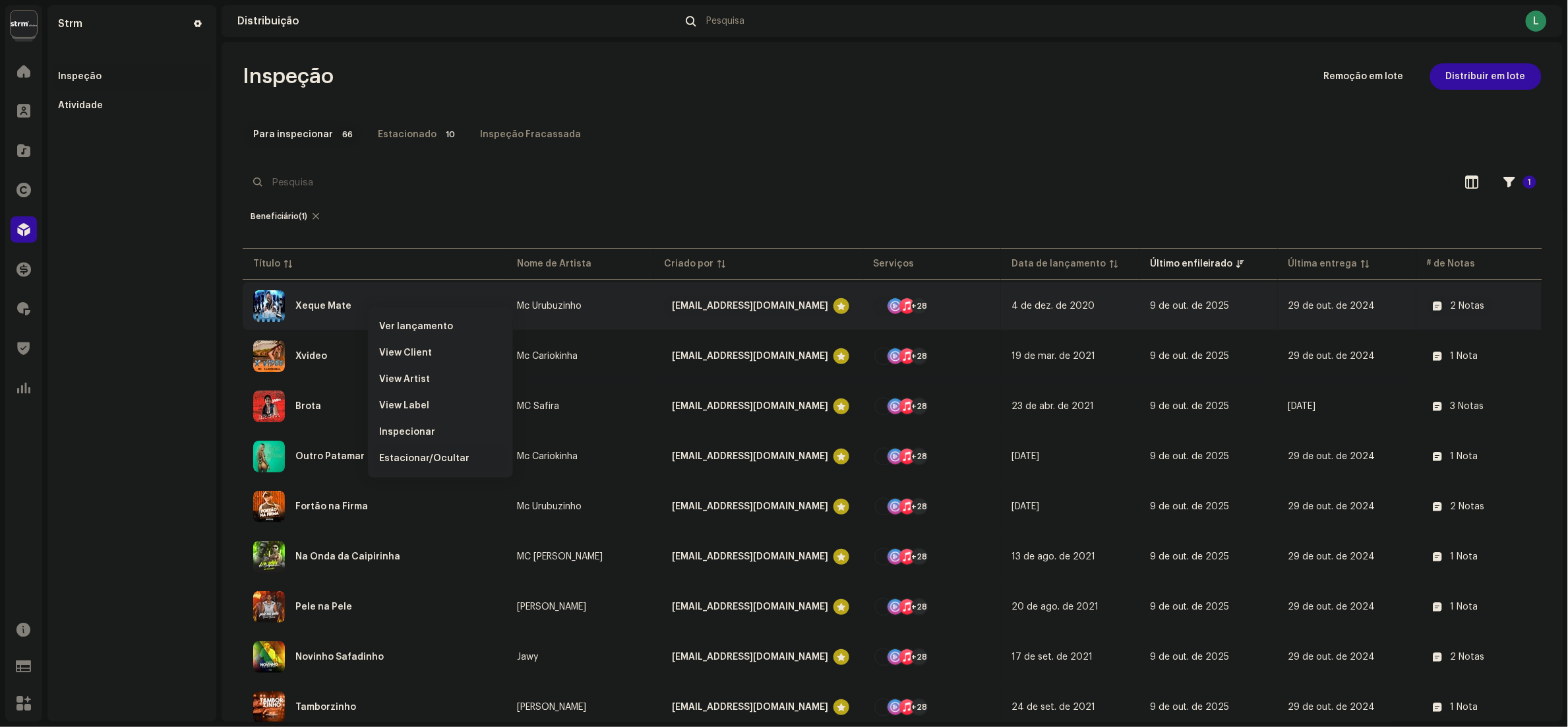
click at [443, 455] on span "Estacionar/Ocultar" at bounding box center [424, 458] width 90 height 11
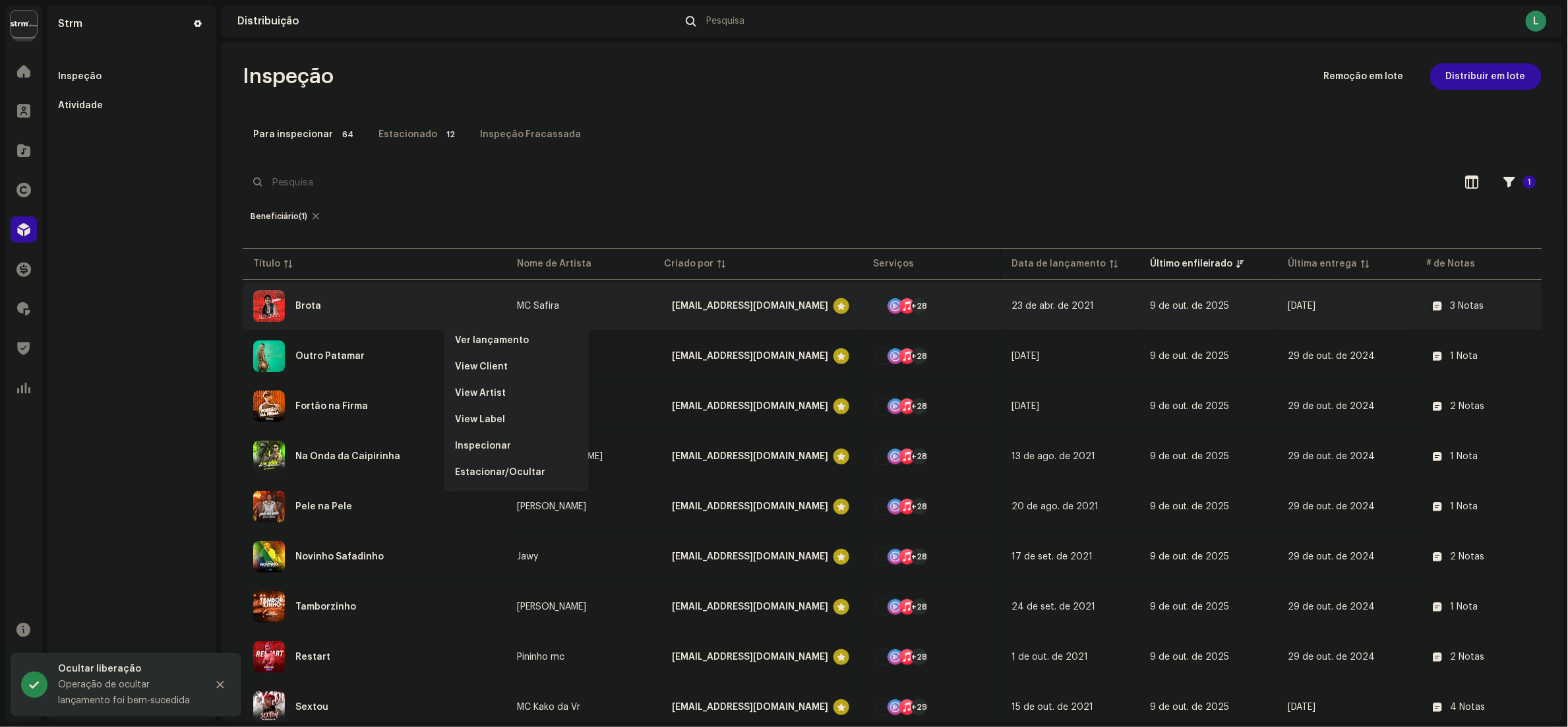
click at [528, 469] on span "Estacionar/Ocultar" at bounding box center [500, 472] width 90 height 11
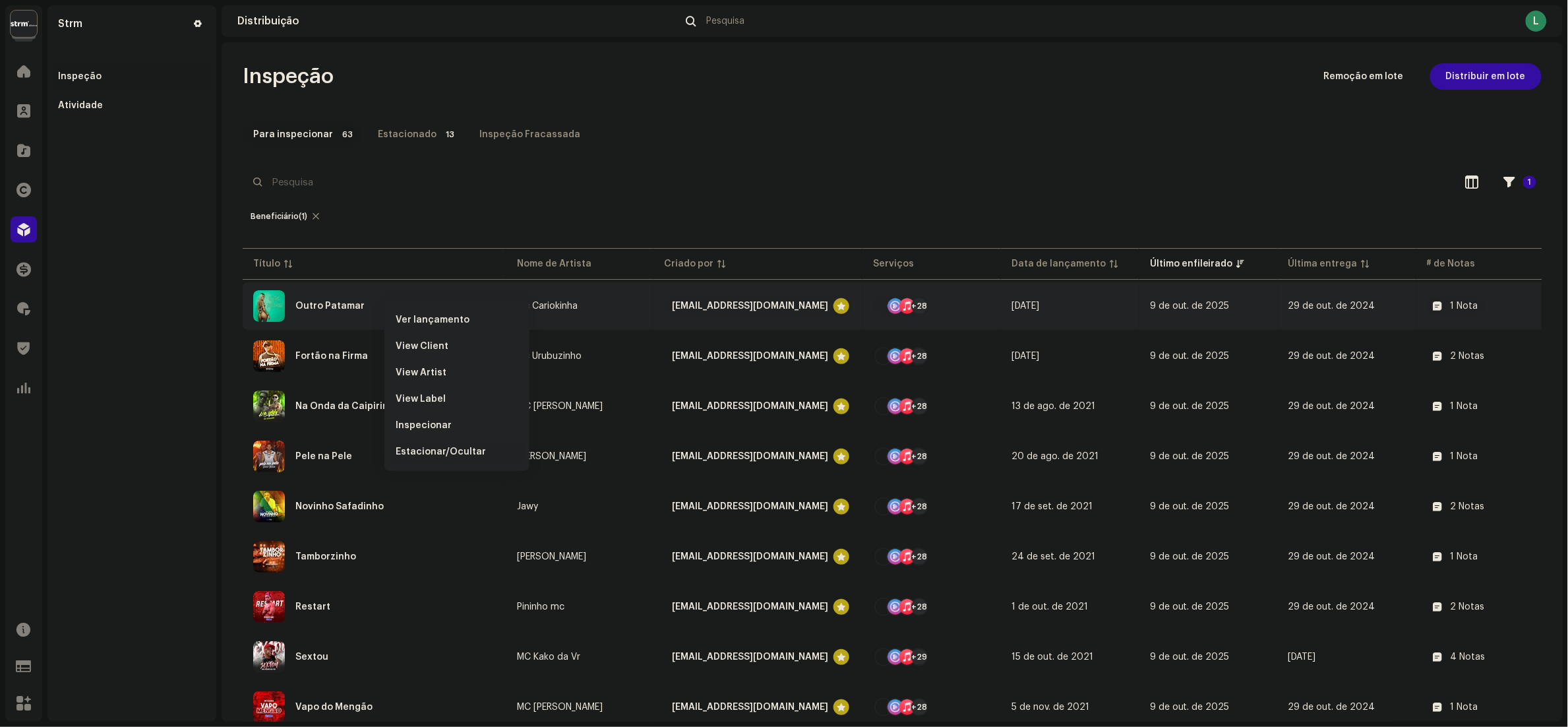
click at [431, 449] on span "Estacionar/Ocultar" at bounding box center [440, 452] width 90 height 11
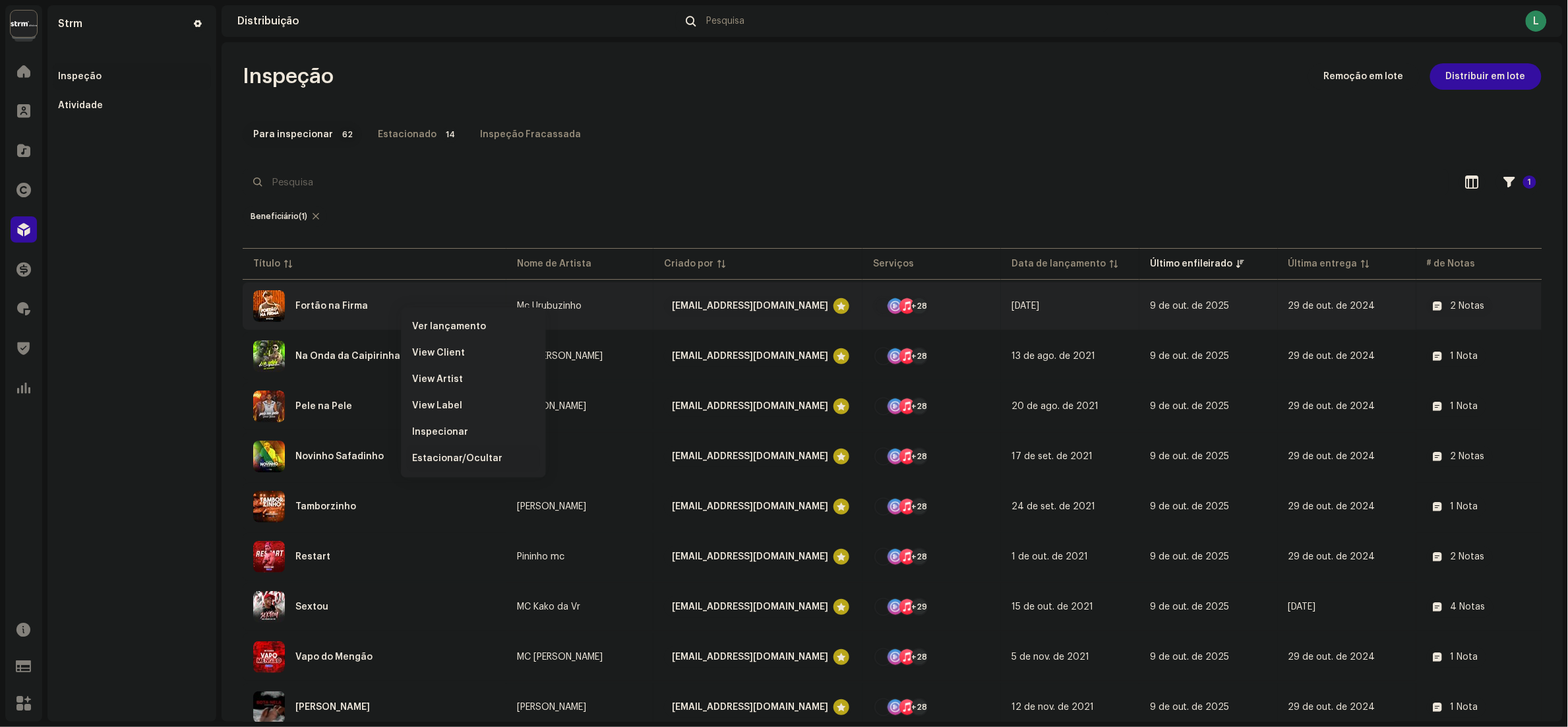
click at [471, 449] on div "Estacionar/Ocultar" at bounding box center [473, 458] width 133 height 26
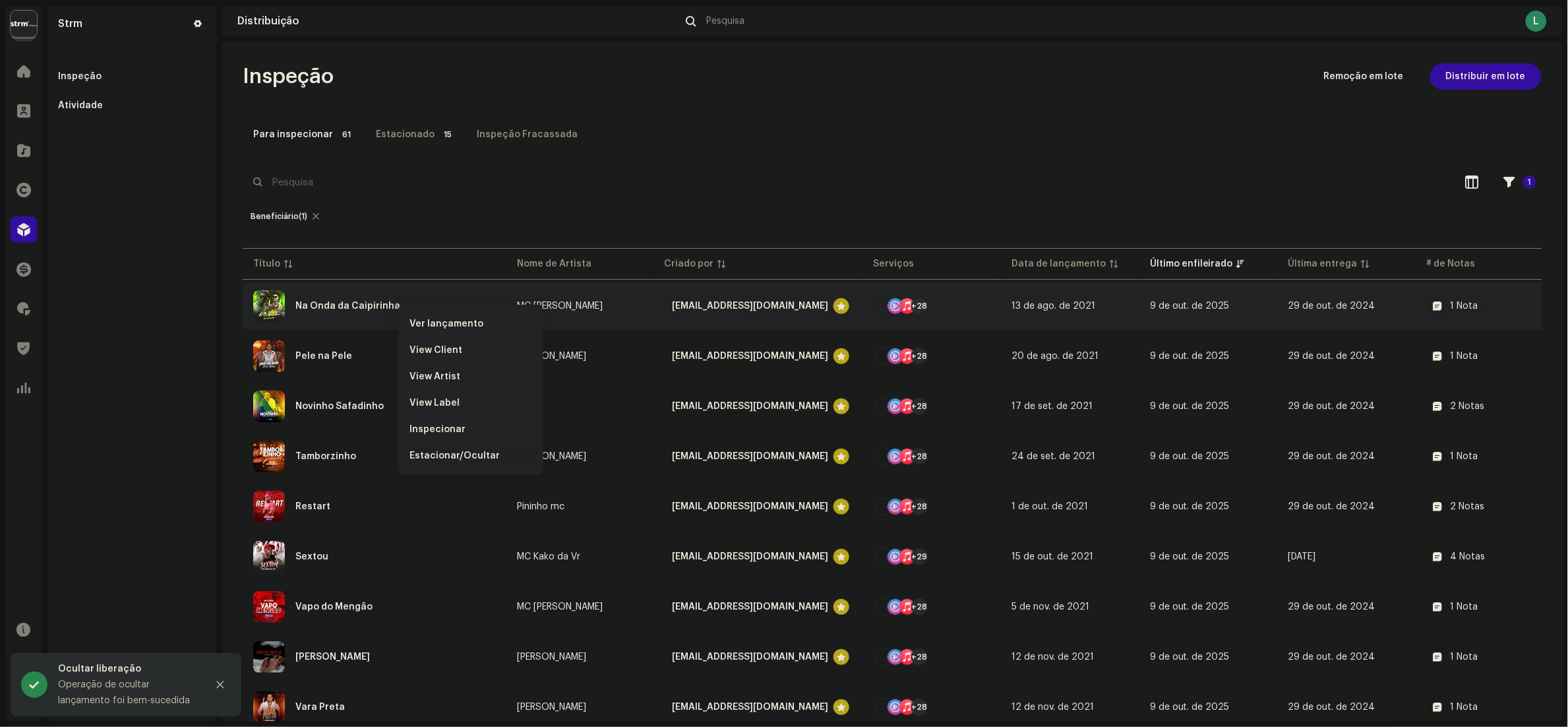
click at [456, 457] on span "Estacionar/Ocultar" at bounding box center [455, 455] width 90 height 11
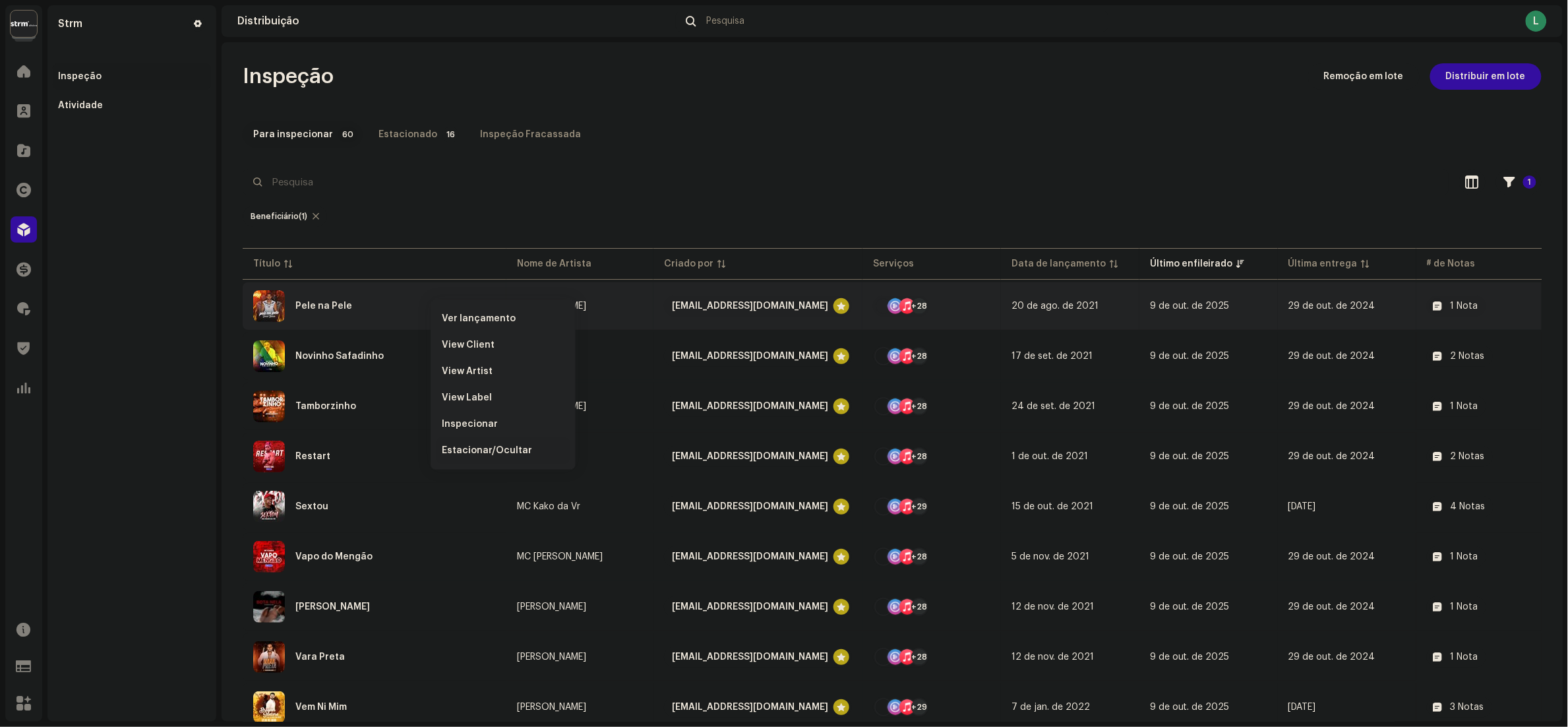
click at [502, 447] on span "Estacionar/Ocultar" at bounding box center [487, 450] width 90 height 11
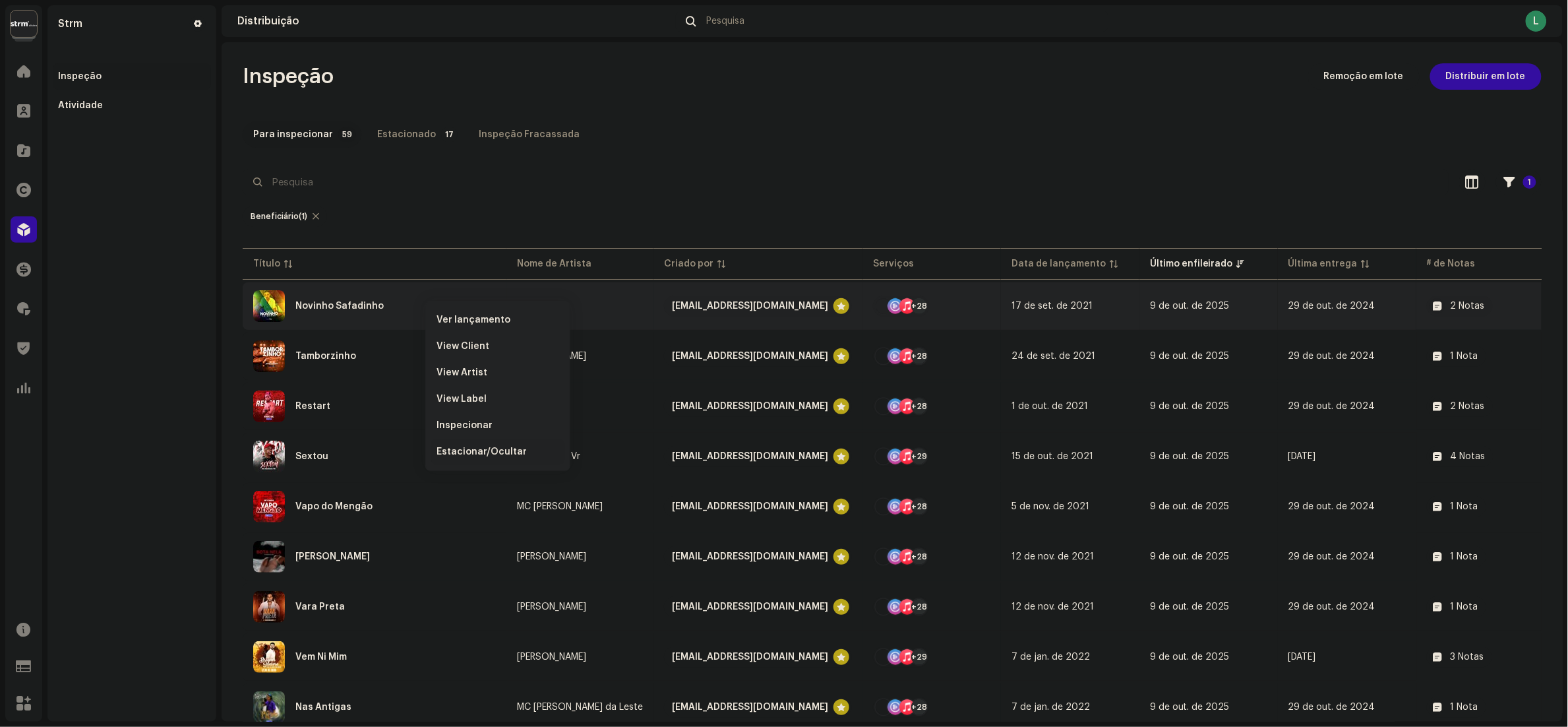
click at [470, 452] on span "Estacionar/Ocultar" at bounding box center [482, 452] width 90 height 11
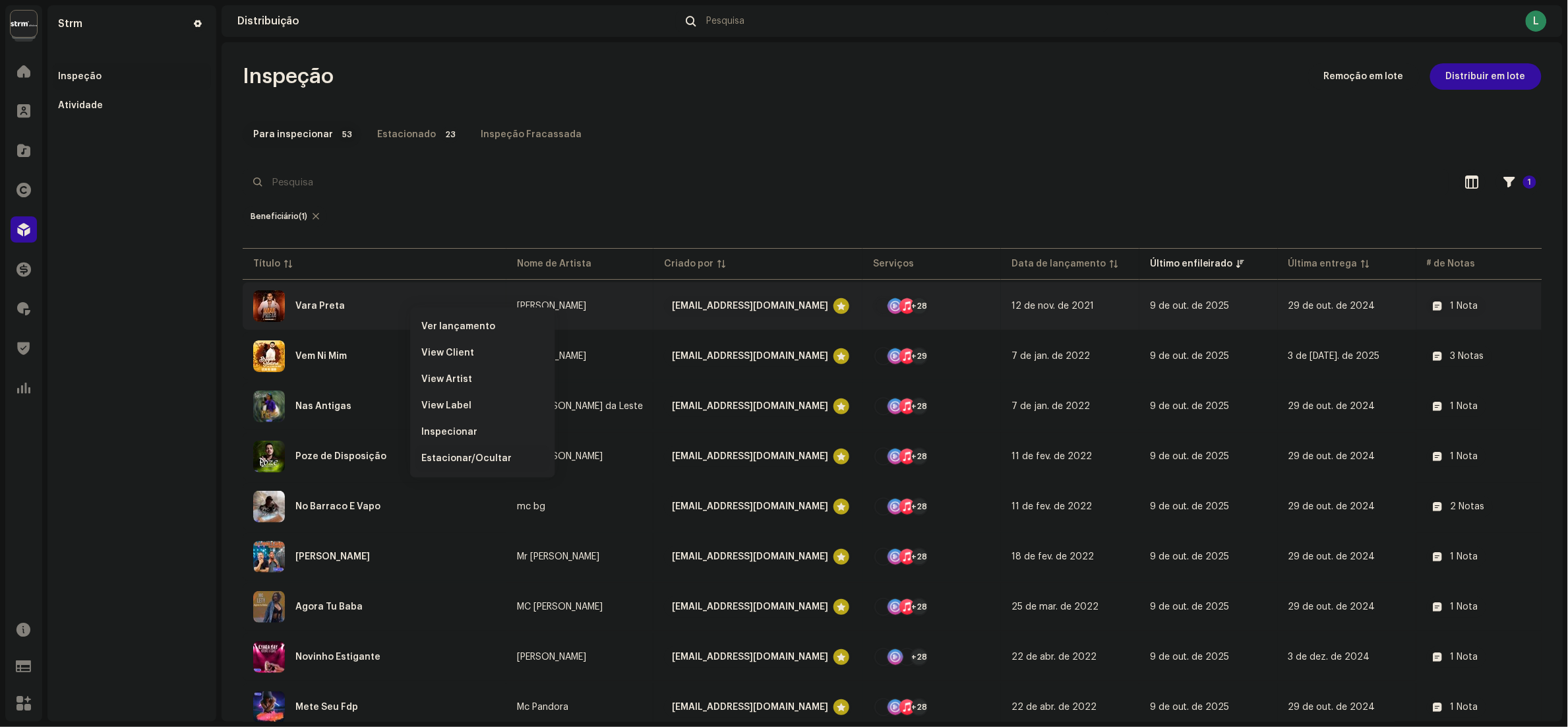
click at [452, 457] on span "Estacionar/Ocultar" at bounding box center [466, 458] width 90 height 11
click at [791, 140] on div "Para inspecionar 53 Estacionado 23 Inspeção Fracassada" at bounding box center [892, 134] width 1299 height 26
click at [489, 461] on span "Estacionar/Ocultar" at bounding box center [470, 466] width 90 height 11
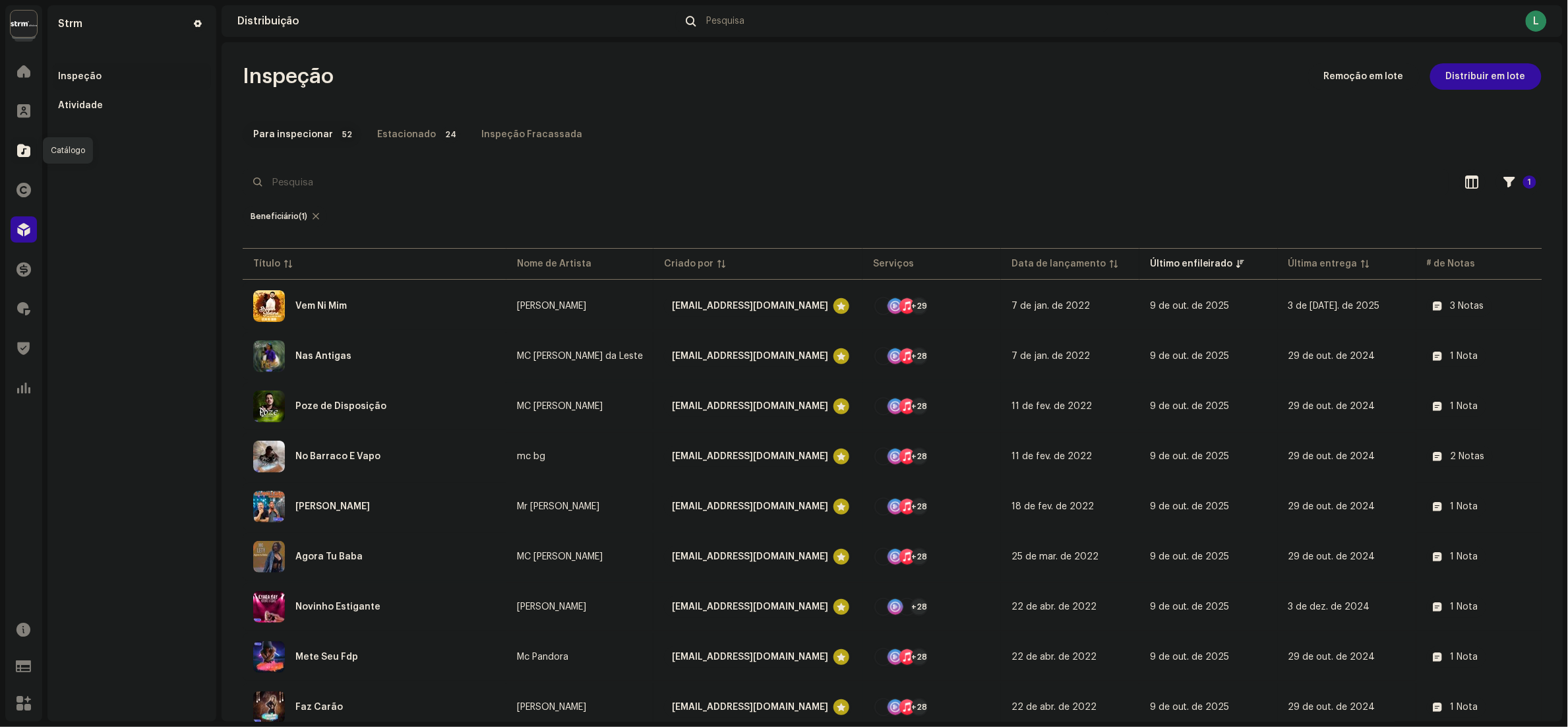
click at [32, 150] on div at bounding box center [23, 150] width 26 height 26
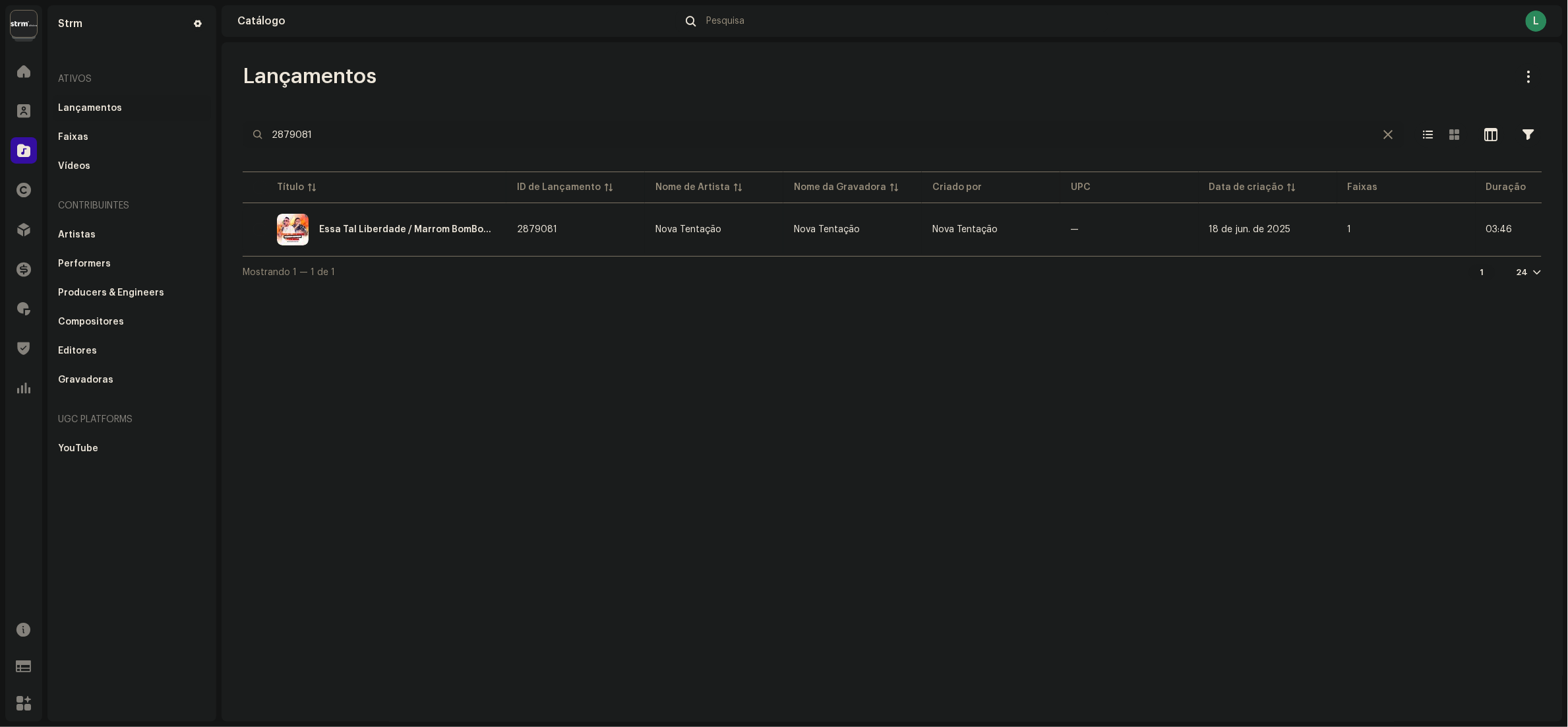
drag, startPoint x: -5, startPoint y: 138, endPoint x: 1024, endPoint y: 54, distance: 1032.4
click at [6, 130] on div "Strm Home Clientes Catálogo Direitos Distribuição Finanças Royalties Trust & Sa…" at bounding box center [784, 364] width 1568 height 727
paste input "3047874"
type input "3047874"
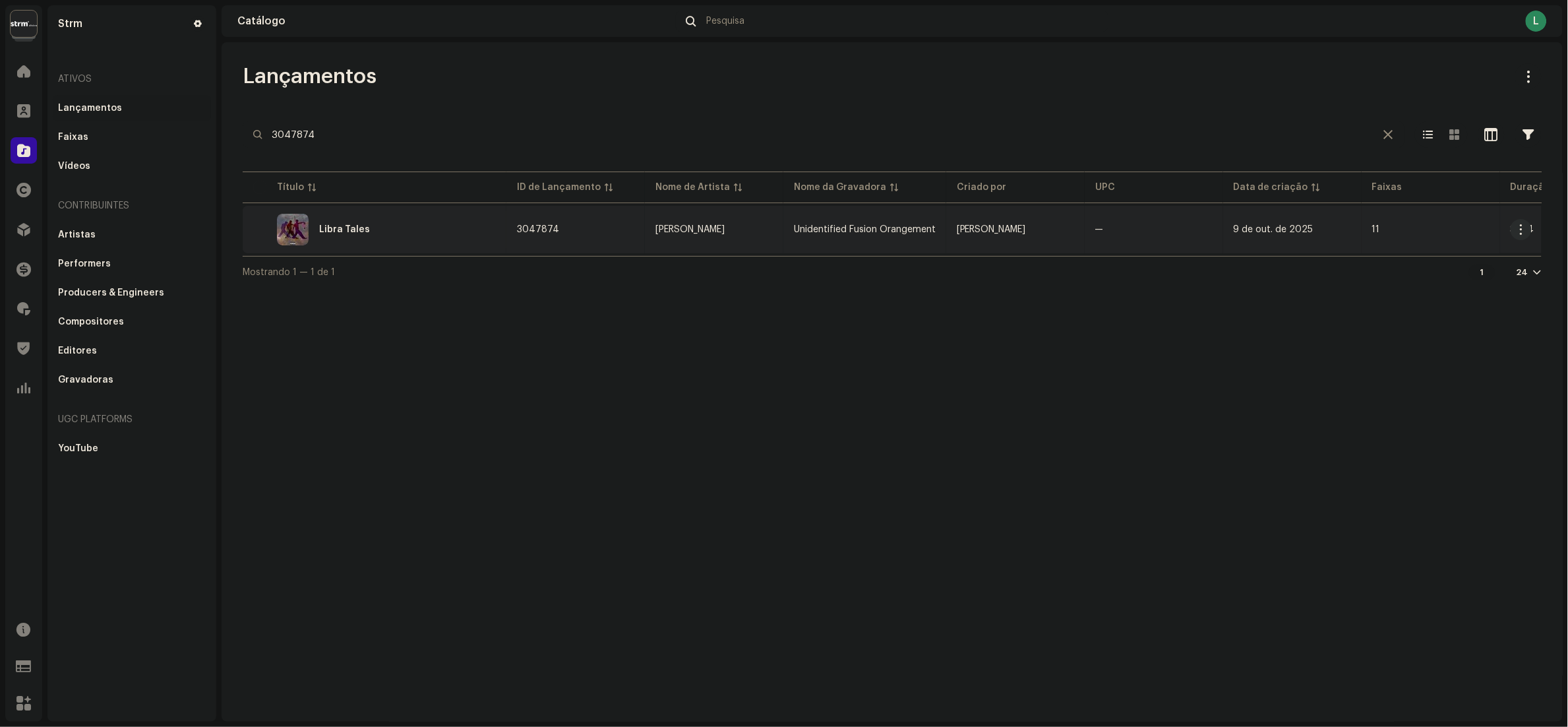
click at [396, 241] on div "Libra Tales" at bounding box center [374, 229] width 243 height 31
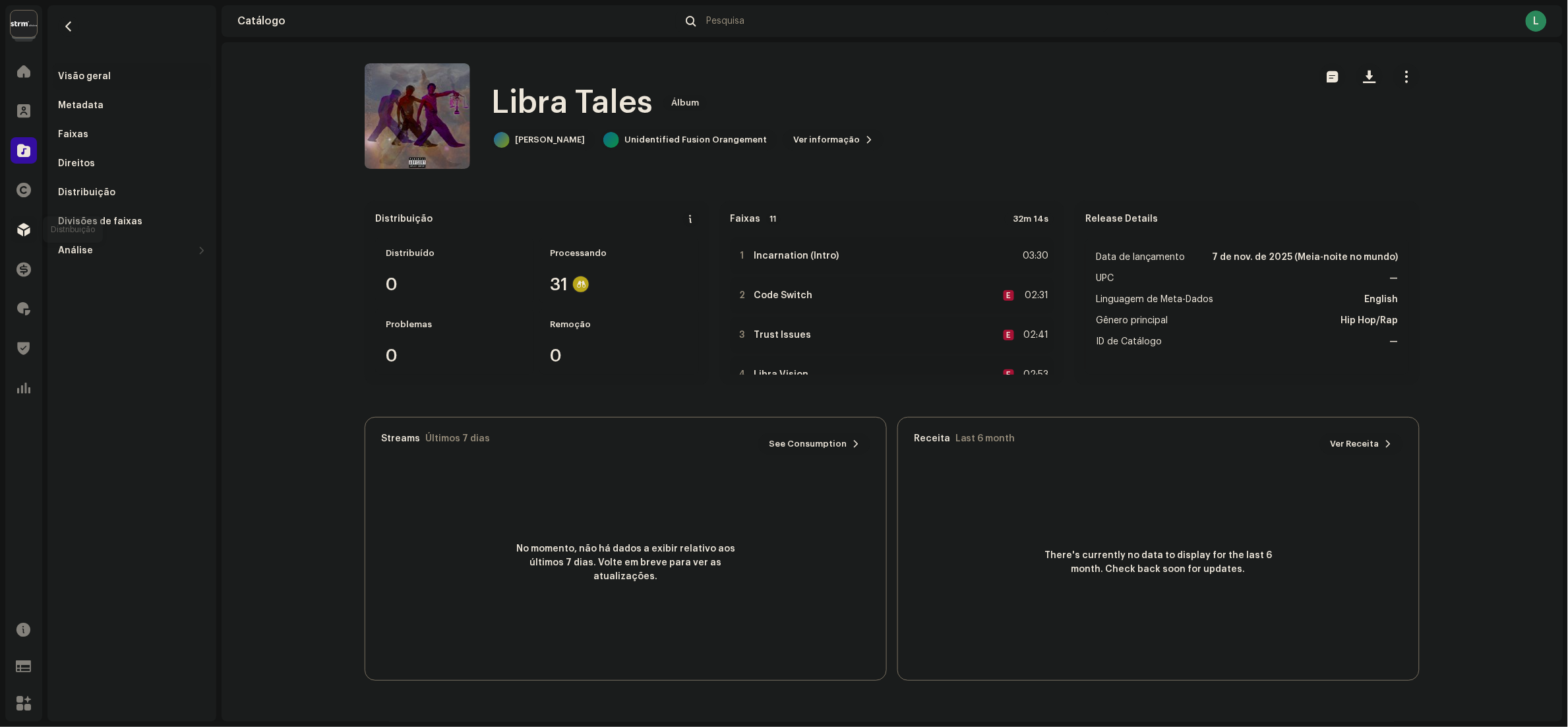
click at [20, 234] on span at bounding box center [23, 229] width 14 height 11
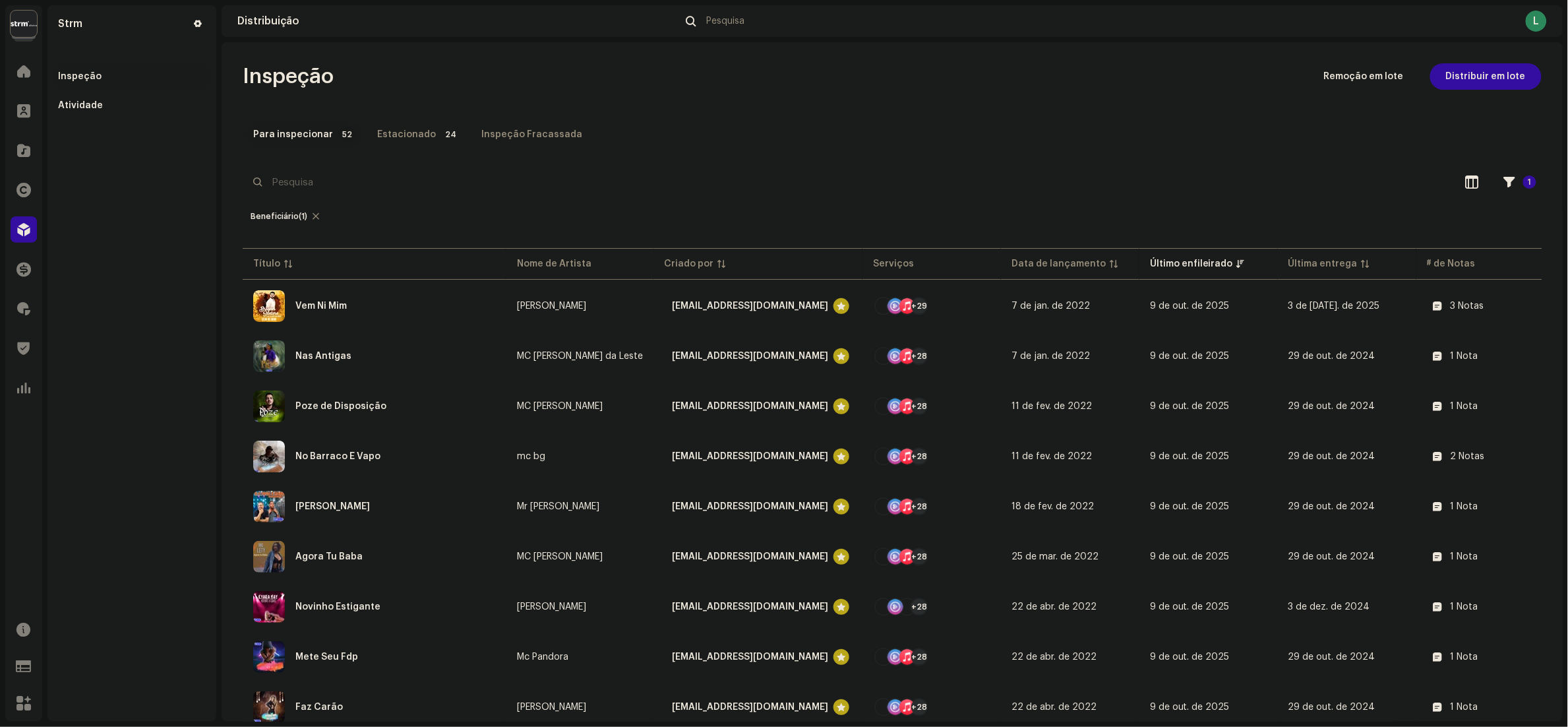
click at [318, 216] on div "Beneficiário (1)" at bounding box center [285, 216] width 85 height 21
click at [317, 213] on div at bounding box center [315, 216] width 6 height 11
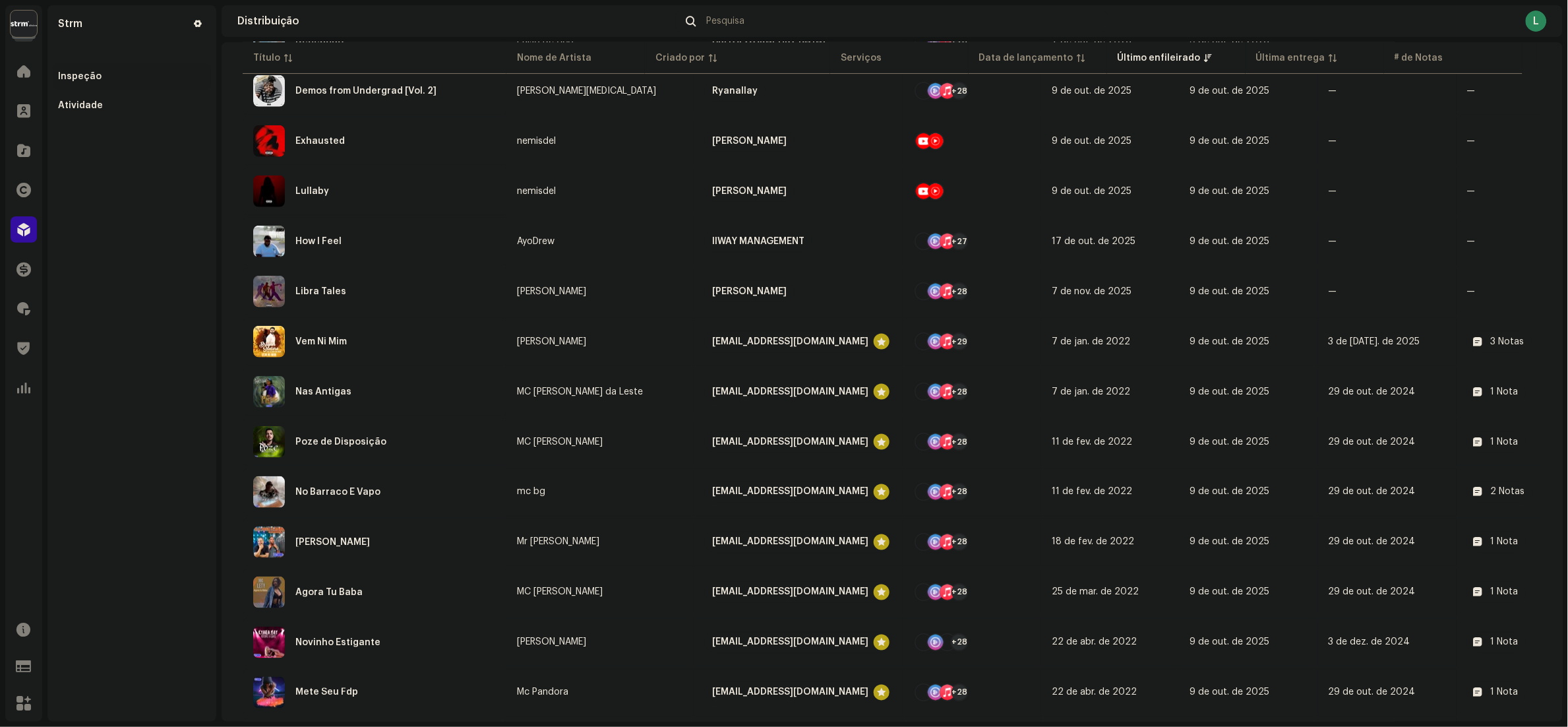
scroll to position [528, 0]
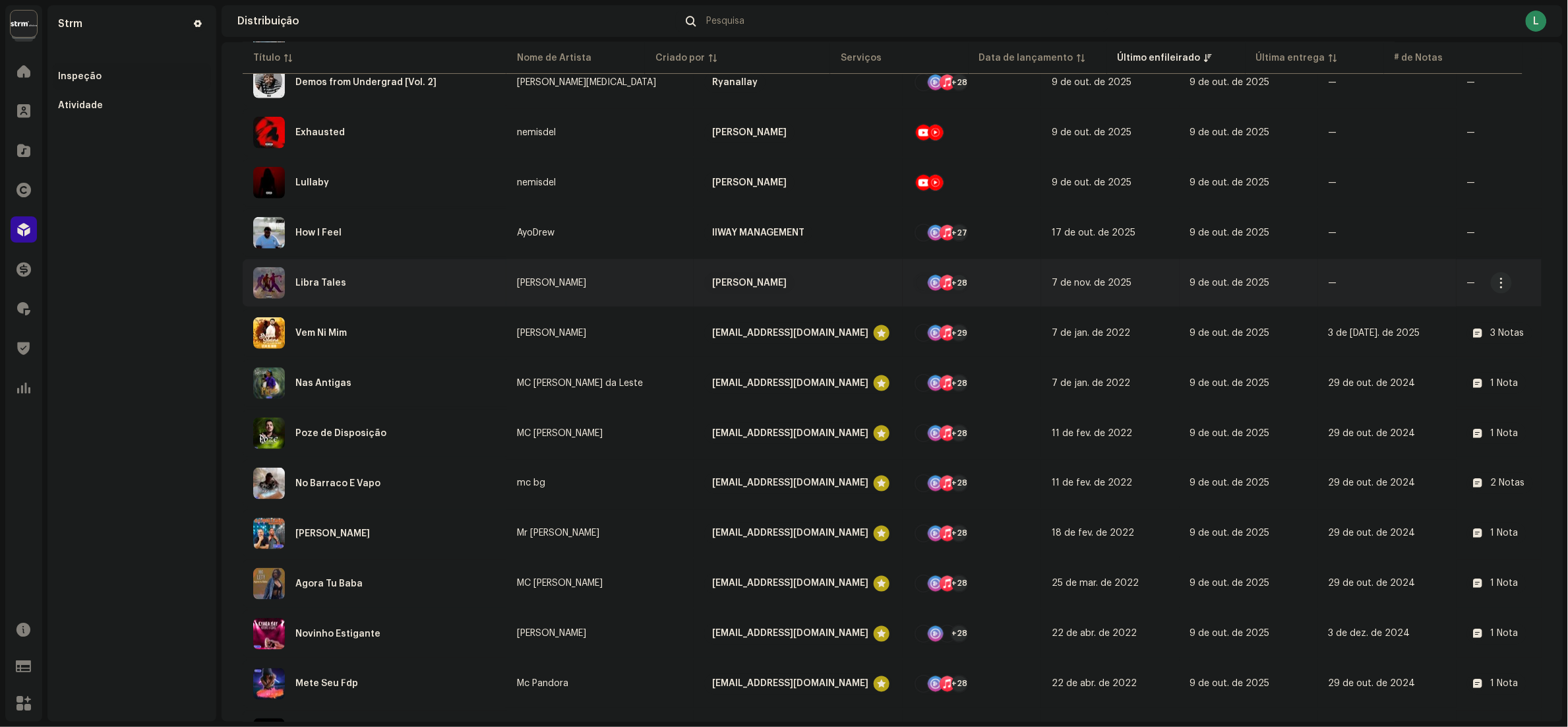
click at [410, 287] on div "Libra Tales" at bounding box center [374, 282] width 243 height 31
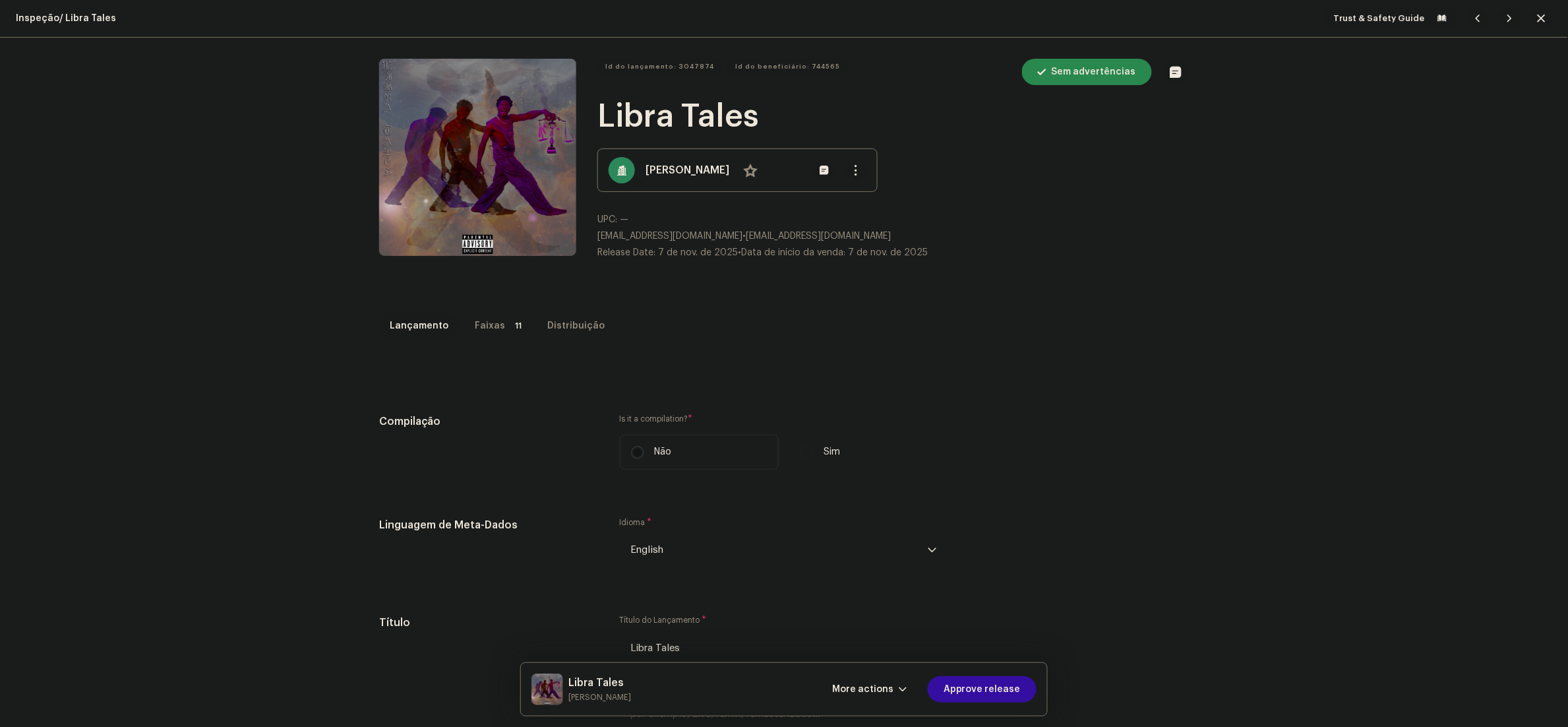
click at [480, 317] on div "Faixas" at bounding box center [489, 325] width 31 height 26
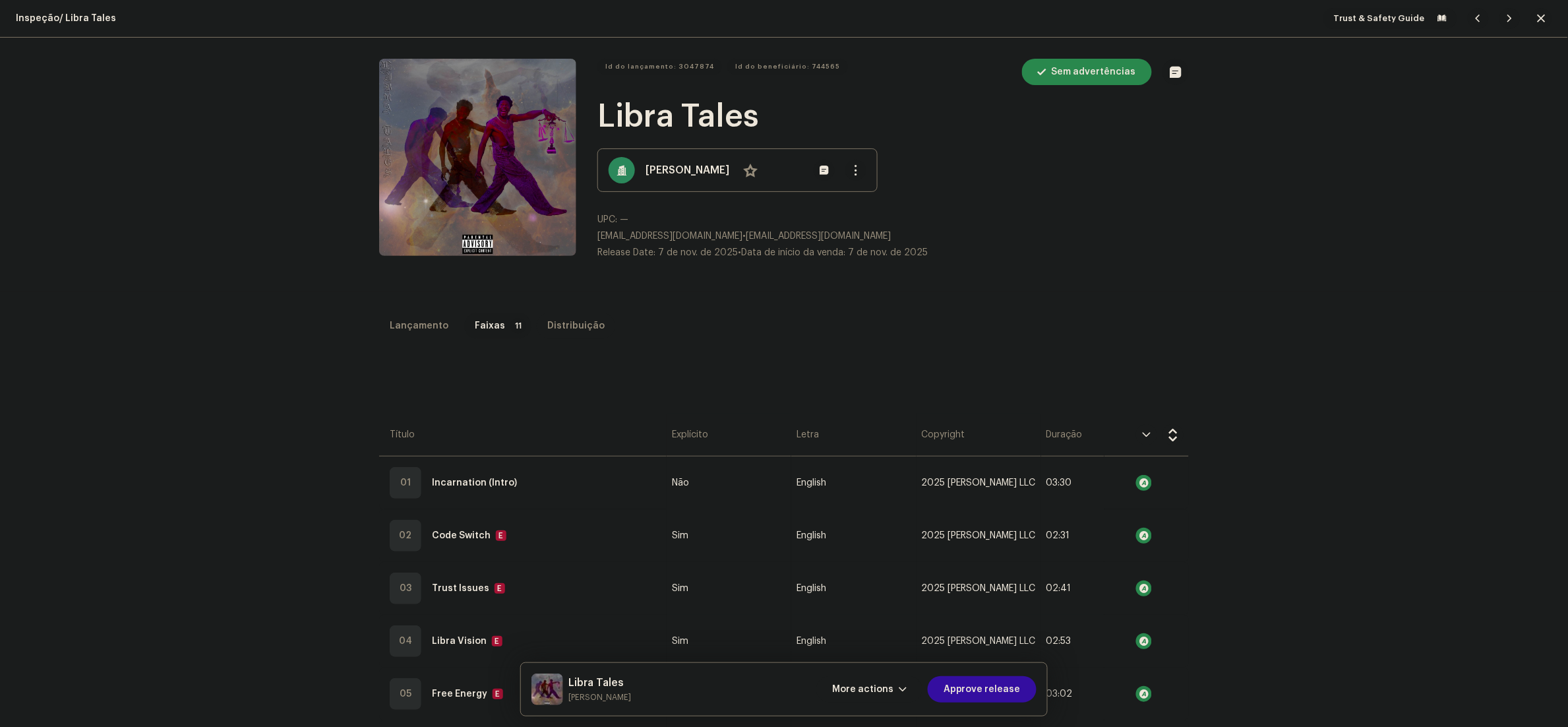
click at [561, 332] on div "Distribuição" at bounding box center [576, 325] width 58 height 26
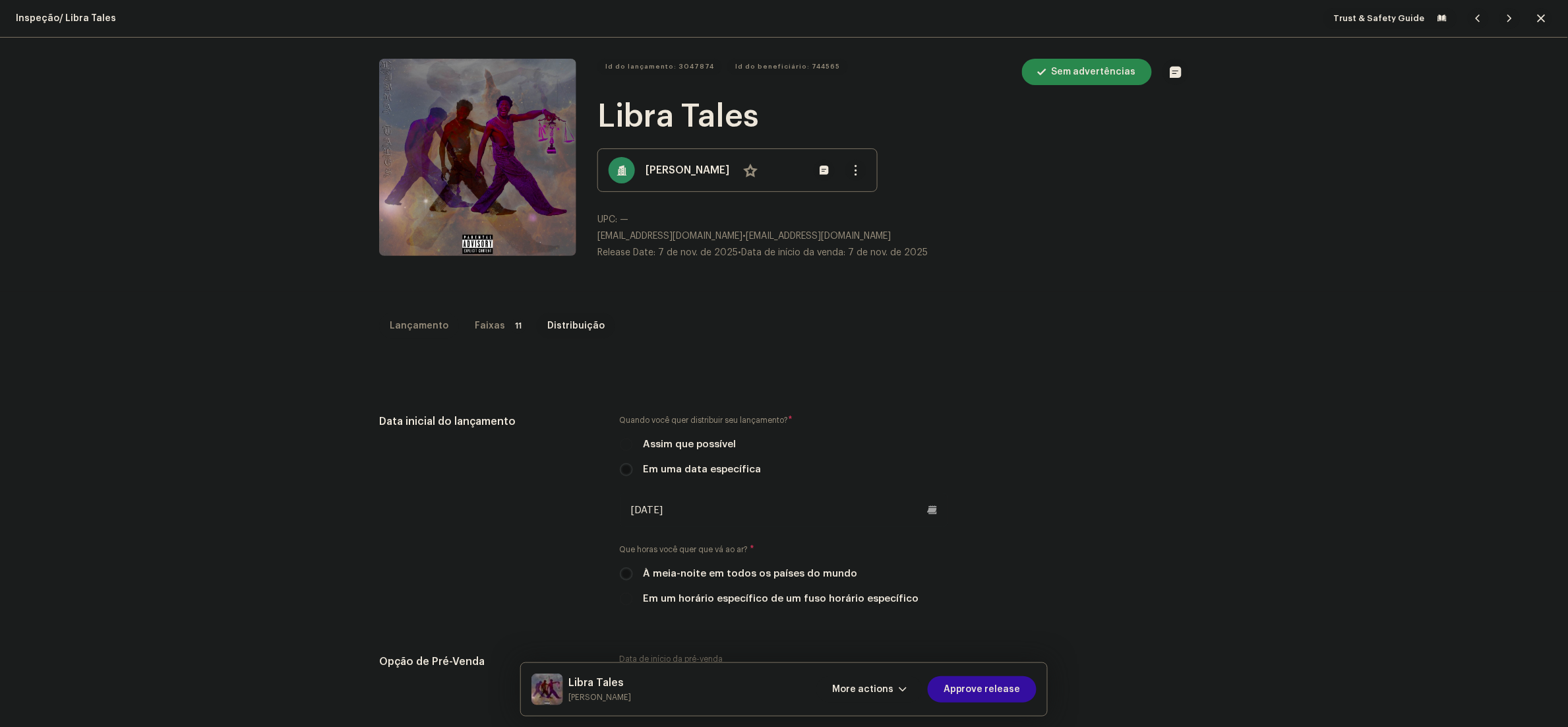
click at [428, 322] on div "Lançamento" at bounding box center [419, 325] width 59 height 26
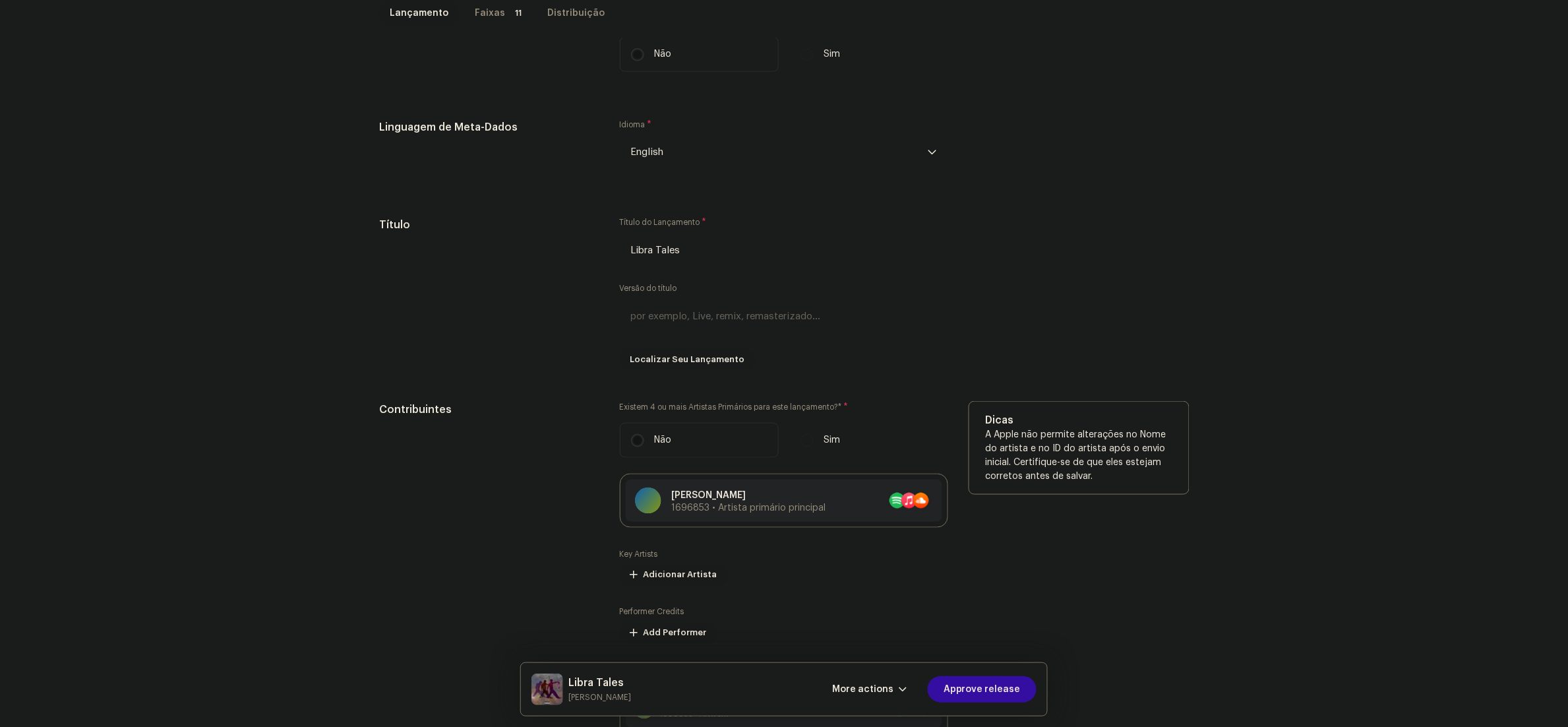
scroll to position [659, 0]
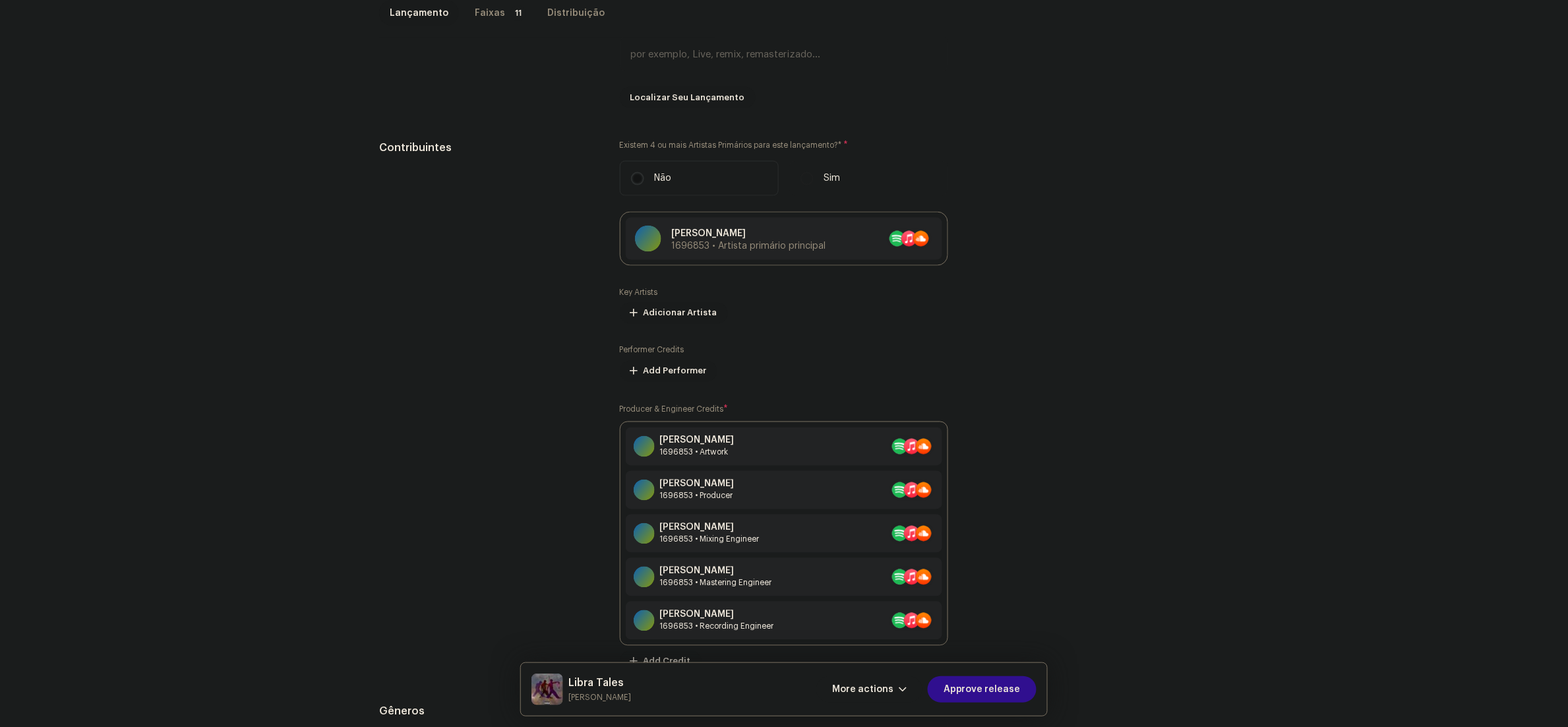
click at [1007, 694] on span "Approve release" at bounding box center [982, 689] width 77 height 26
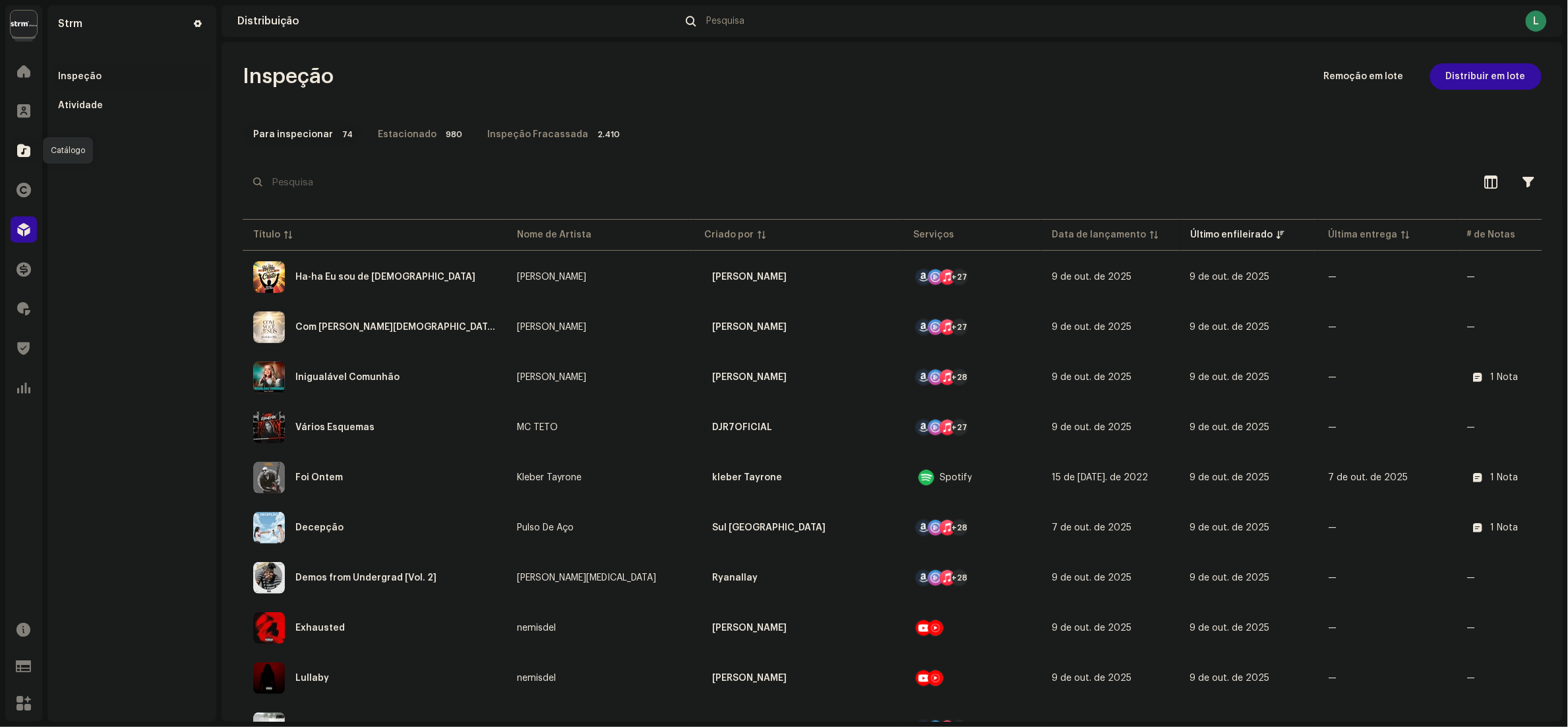
click at [25, 150] on span at bounding box center [23, 150] width 14 height 11
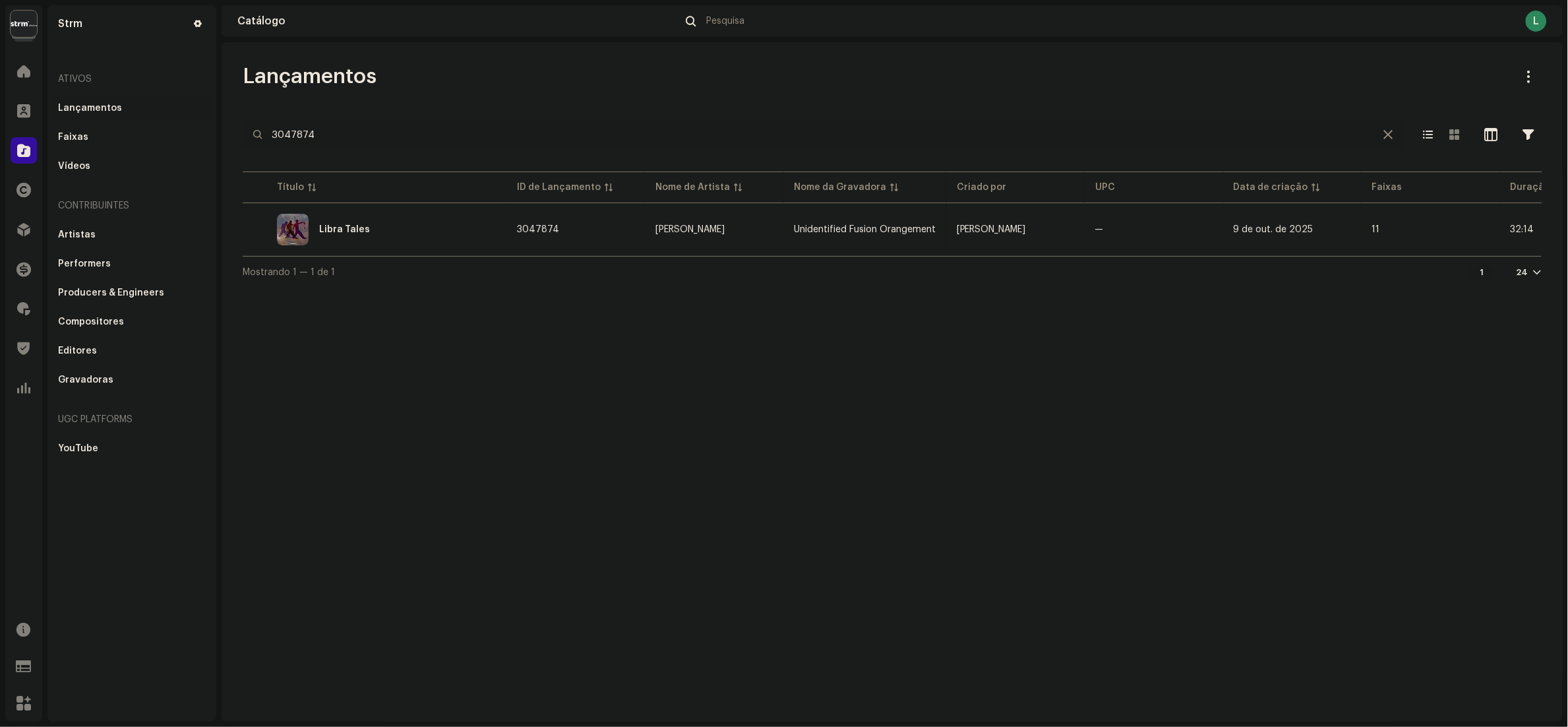
drag, startPoint x: 380, startPoint y: 128, endPoint x: -5, endPoint y: 133, distance: 385.0
click at [0, 133] on html "Strm Home Clientes Catálogo Direitos Distribuição Finanças Royalties Trust & Sa…" at bounding box center [784, 364] width 1568 height 727
paste input "7316481366898"
type input "7316481366898"
click at [408, 228] on div "Libra Tales" at bounding box center [374, 229] width 243 height 31
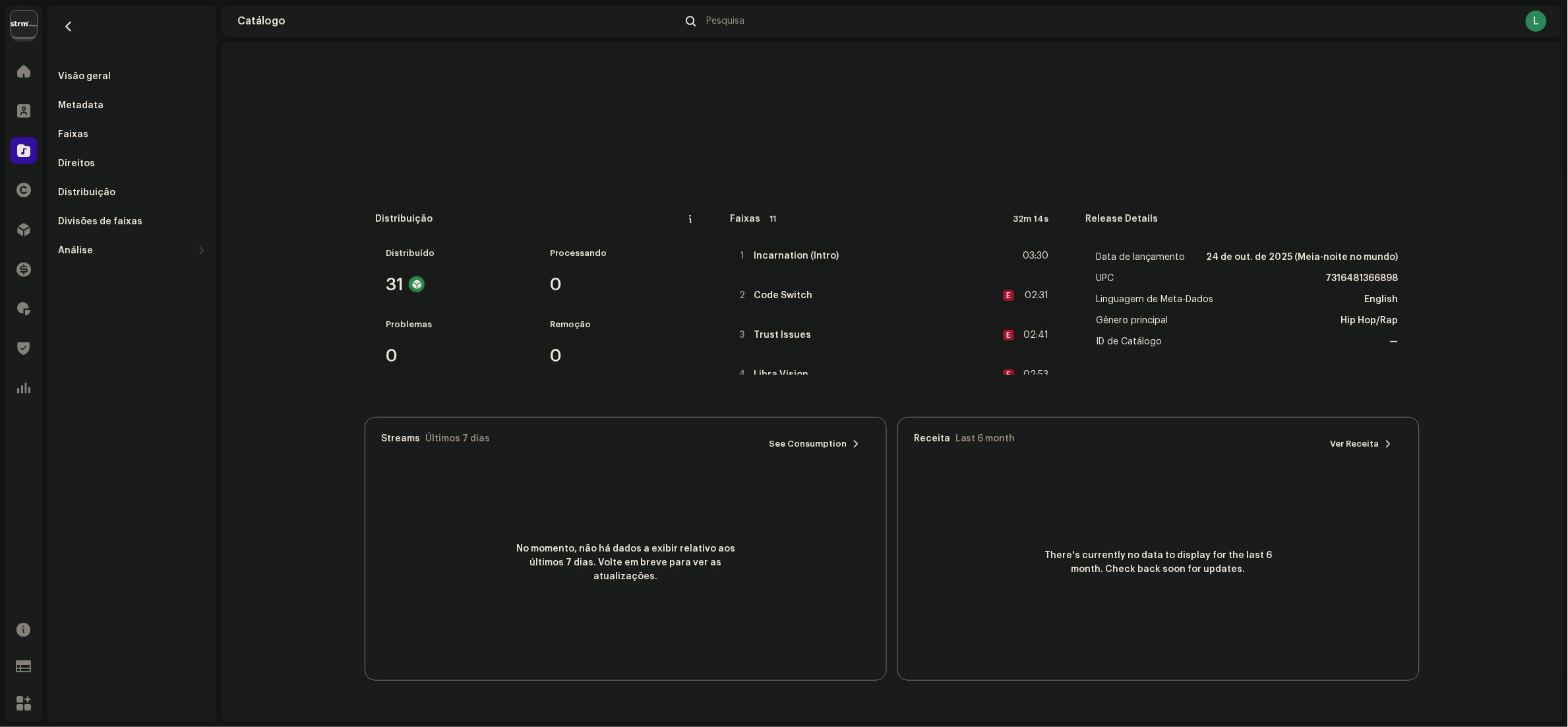
click at [86, 194] on div "Distribuição" at bounding box center [87, 192] width 58 height 11
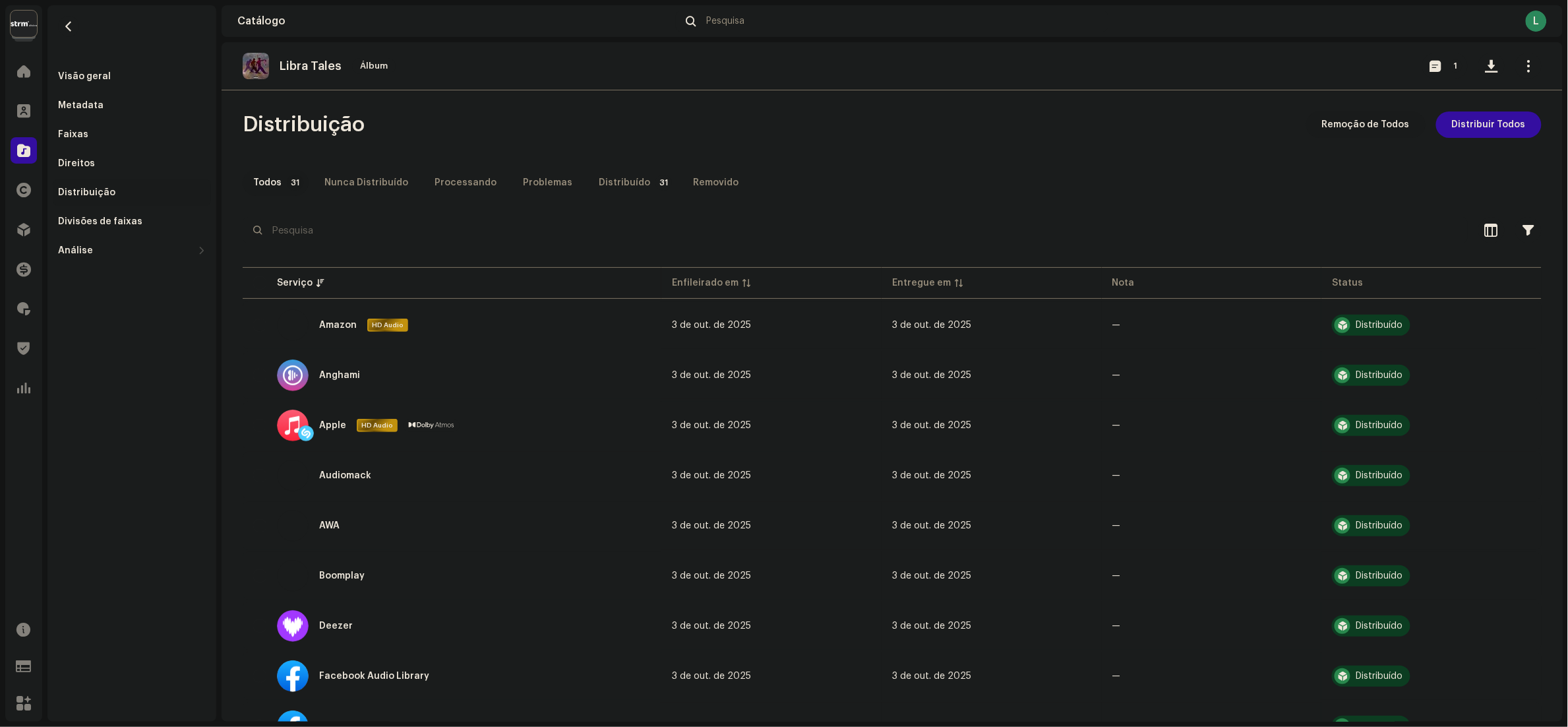
click at [1375, 124] on span "Remoção de Todos" at bounding box center [1366, 124] width 88 height 26
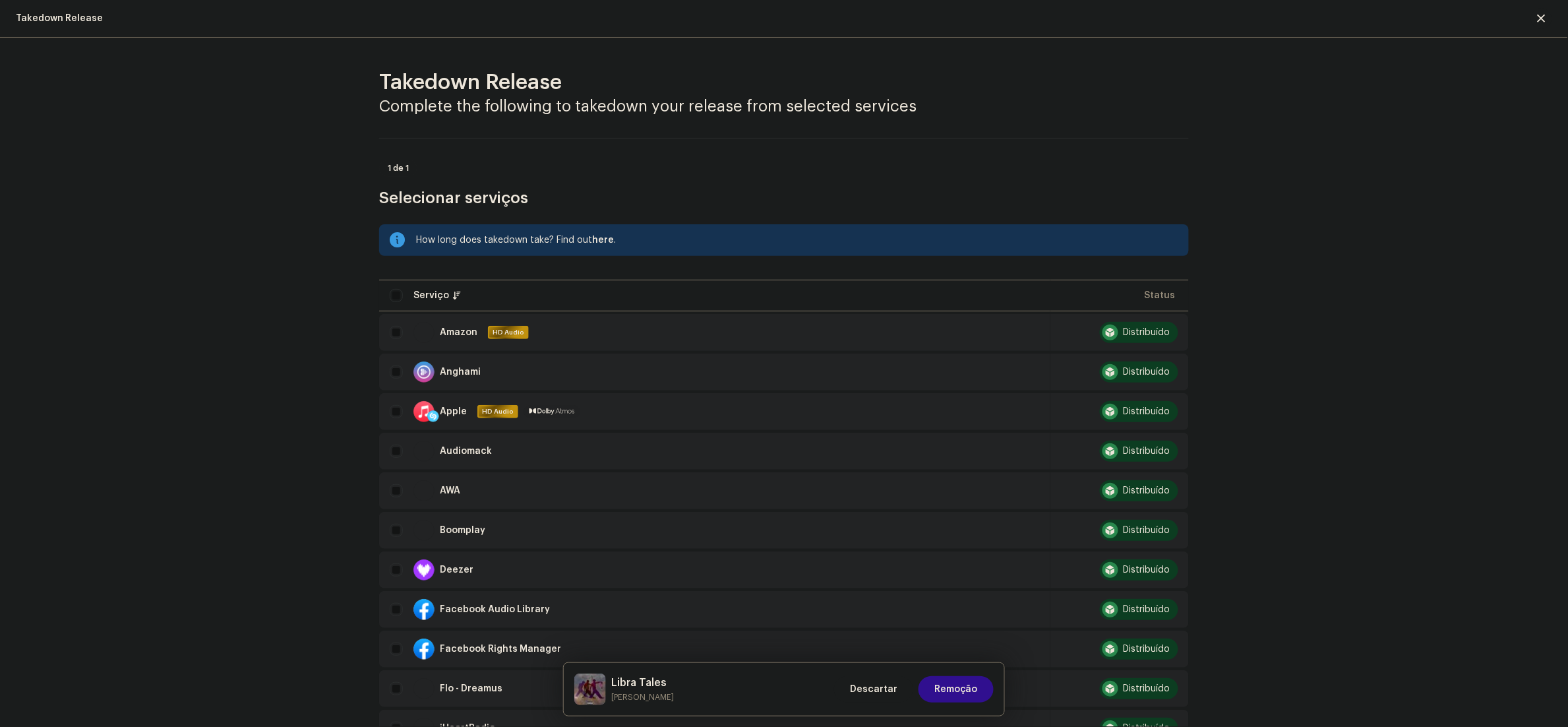
click at [979, 691] on button "Remoção" at bounding box center [956, 689] width 75 height 26
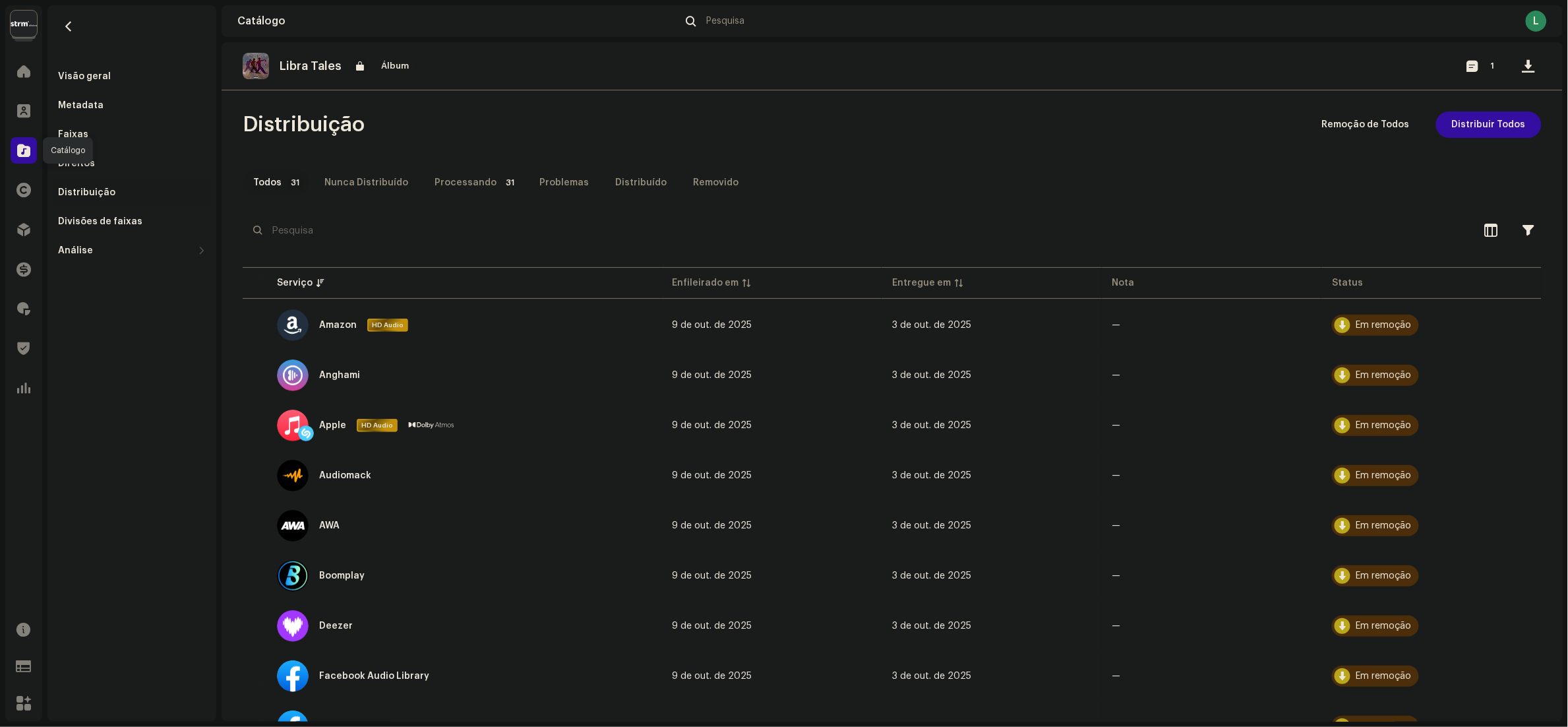
click at [21, 154] on span at bounding box center [23, 150] width 14 height 11
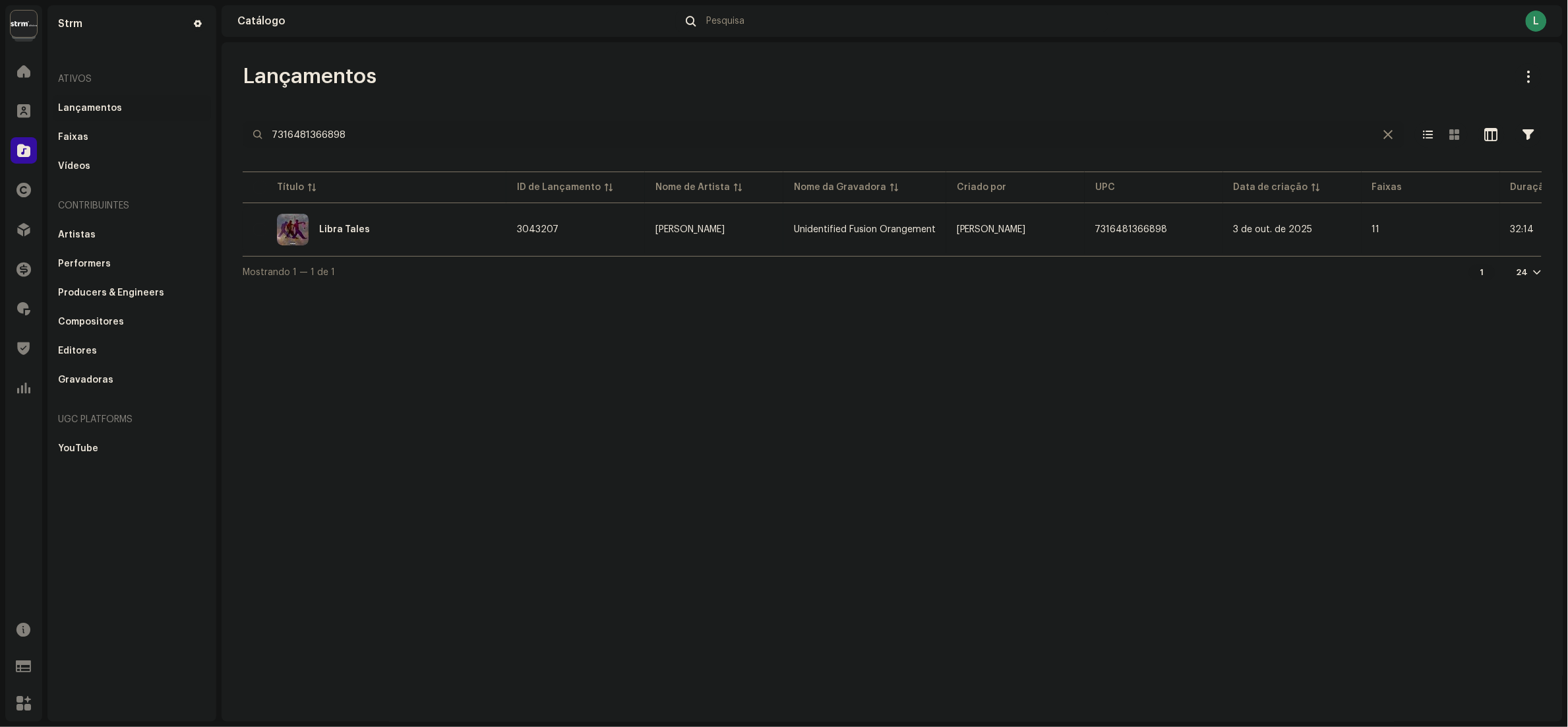
drag, startPoint x: 397, startPoint y: 129, endPoint x: -5, endPoint y: 168, distance: 403.9
click at [0, 168] on html "Strm Home Clientes Catálogo Direitos Distribuição Finanças Royalties Trust & Sa…" at bounding box center [784, 364] width 1568 height 727
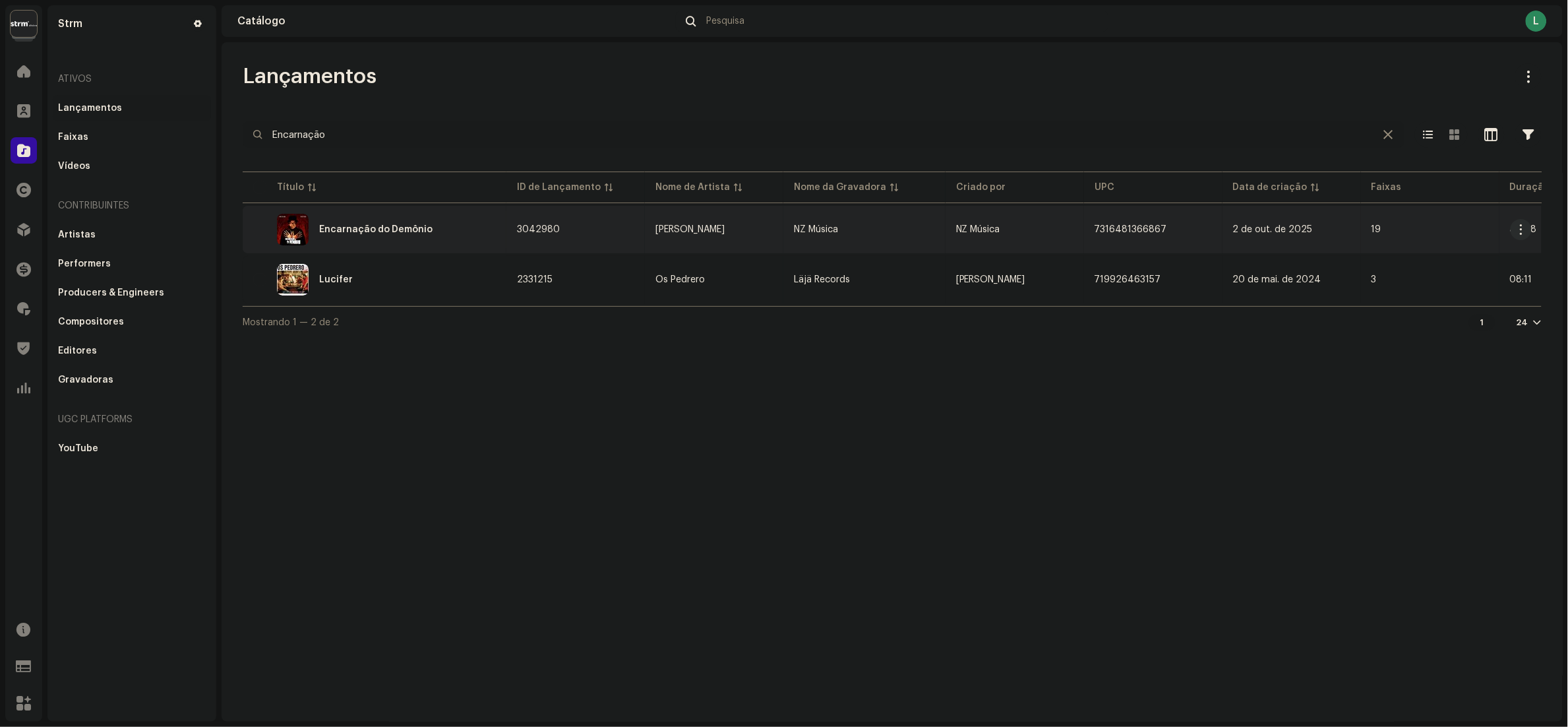
type input "Encarnação"
click at [1098, 228] on span "7316481366867" at bounding box center [1131, 229] width 73 height 9
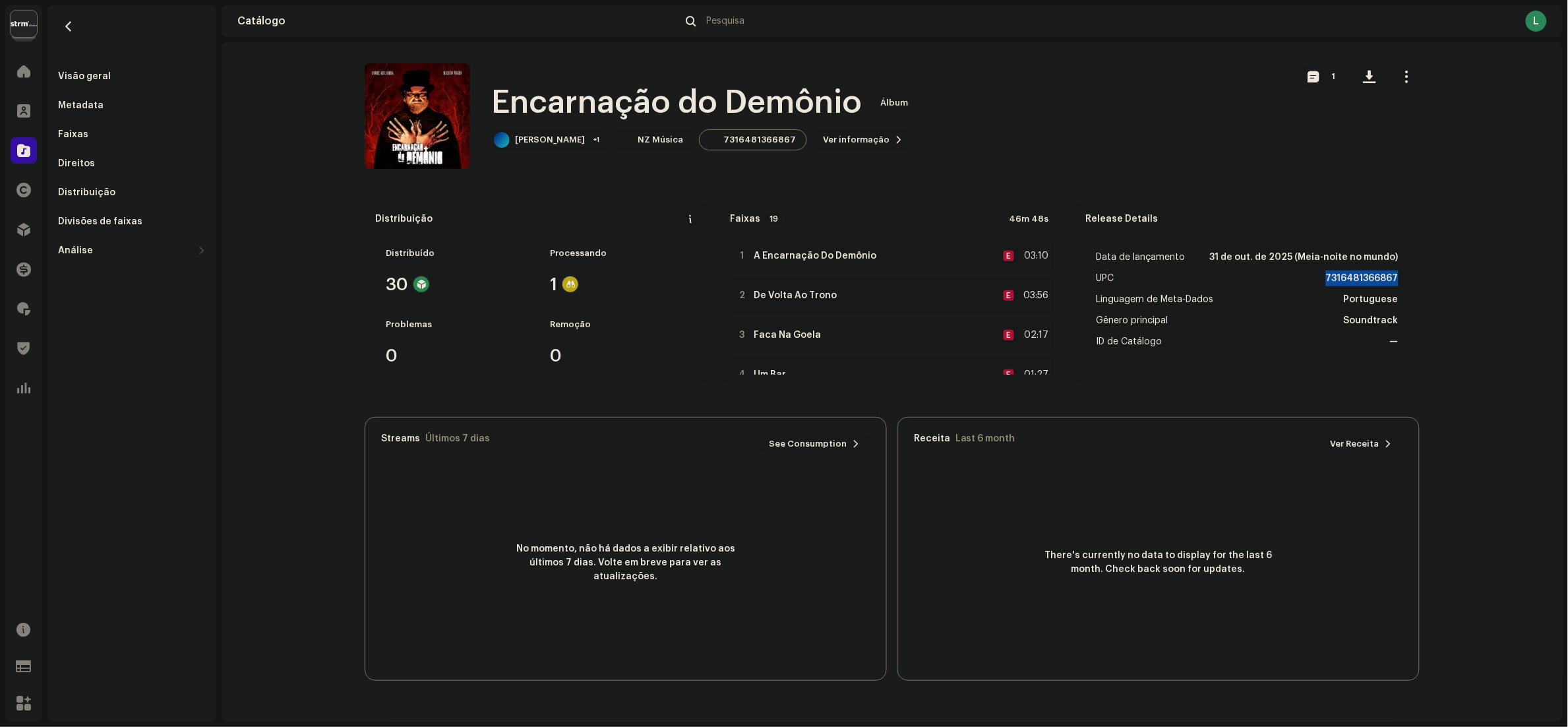
drag, startPoint x: 1328, startPoint y: 275, endPoint x: 1402, endPoint y: 280, distance: 74.2
click at [1402, 280] on ul "Data de lançamento 31 de out. de 2025 (Meia-noite no mundo) UPC 7316481366867 L…" at bounding box center [1247, 307] width 324 height 136
copy strong "7316481366867"
click at [840, 139] on span "Ver informação" at bounding box center [857, 139] width 67 height 26
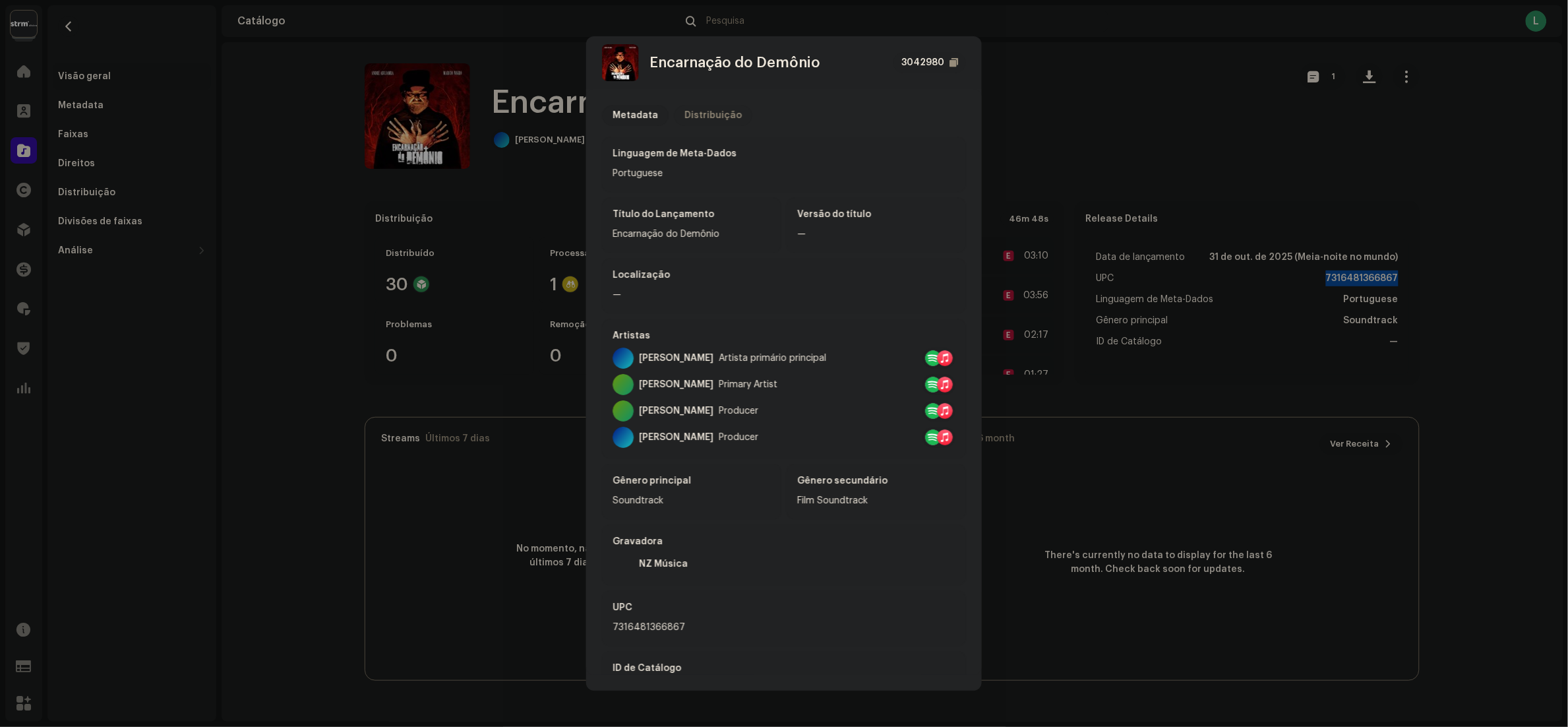
click at [714, 117] on div "Distribuição" at bounding box center [713, 115] width 58 height 21
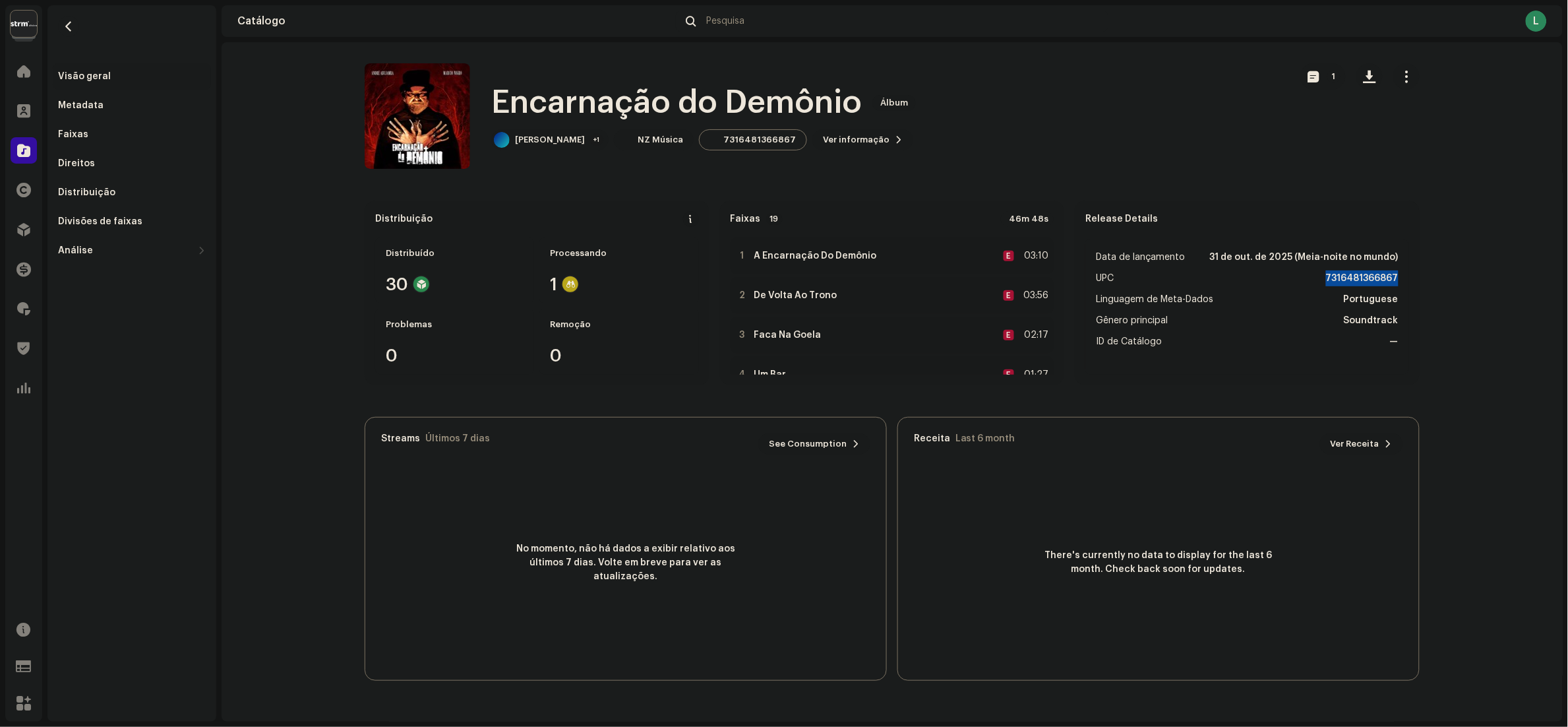
click at [1068, 115] on div "Encarnação do Demônio 3042980 Metadata Distribuição Data de lançamento 31 de ou…" at bounding box center [784, 364] width 1568 height 727
click at [16, 221] on div at bounding box center [23, 229] width 26 height 26
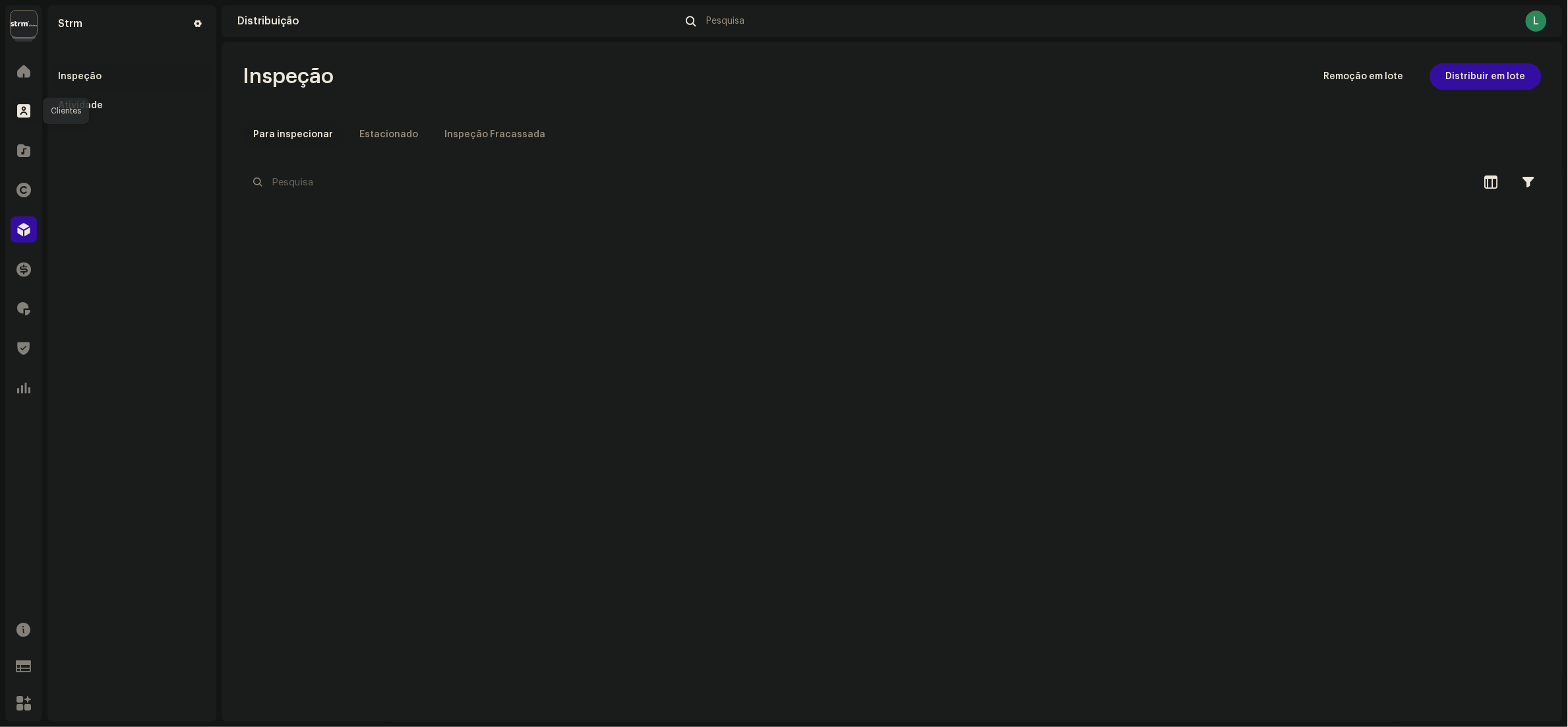
click at [23, 118] on div at bounding box center [23, 110] width 26 height 26
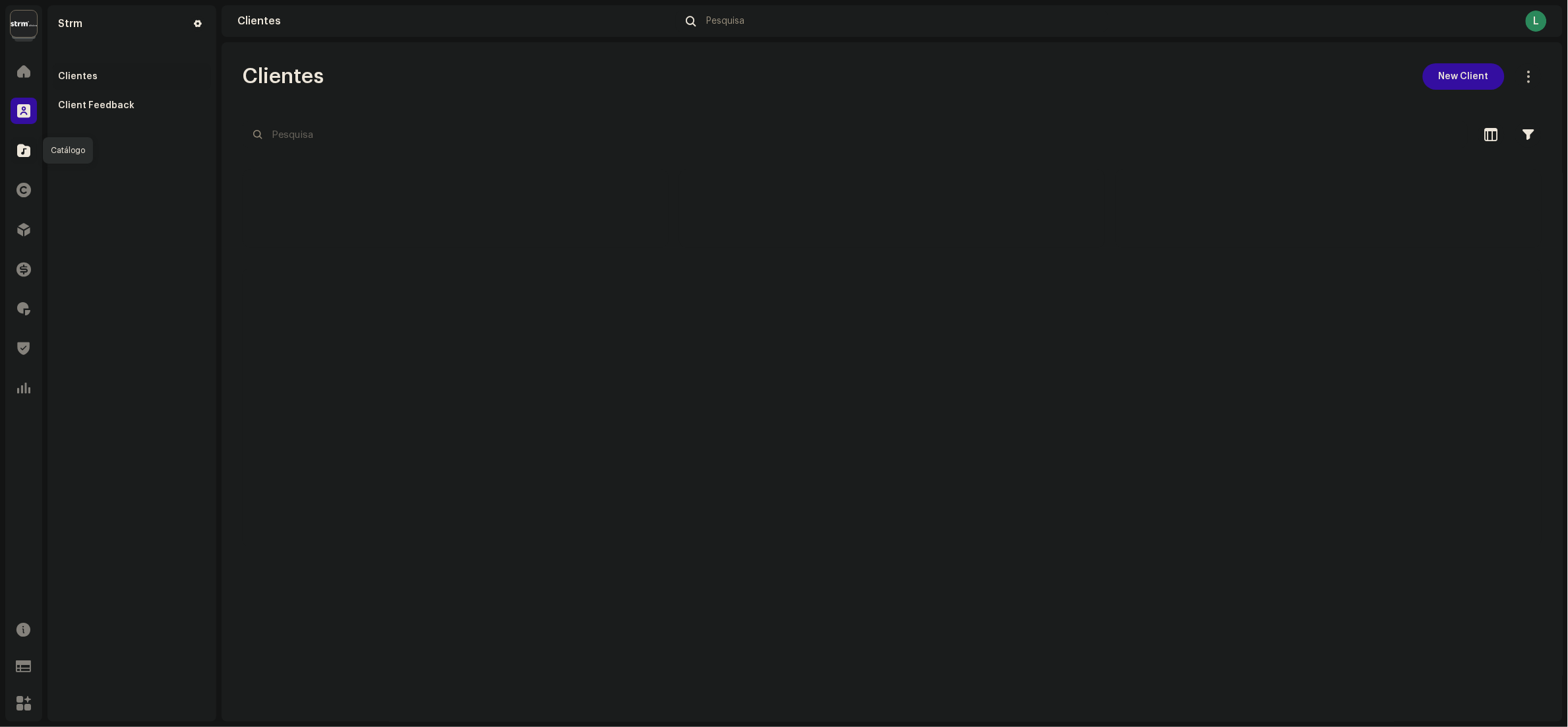
click at [16, 152] on div at bounding box center [23, 150] width 26 height 26
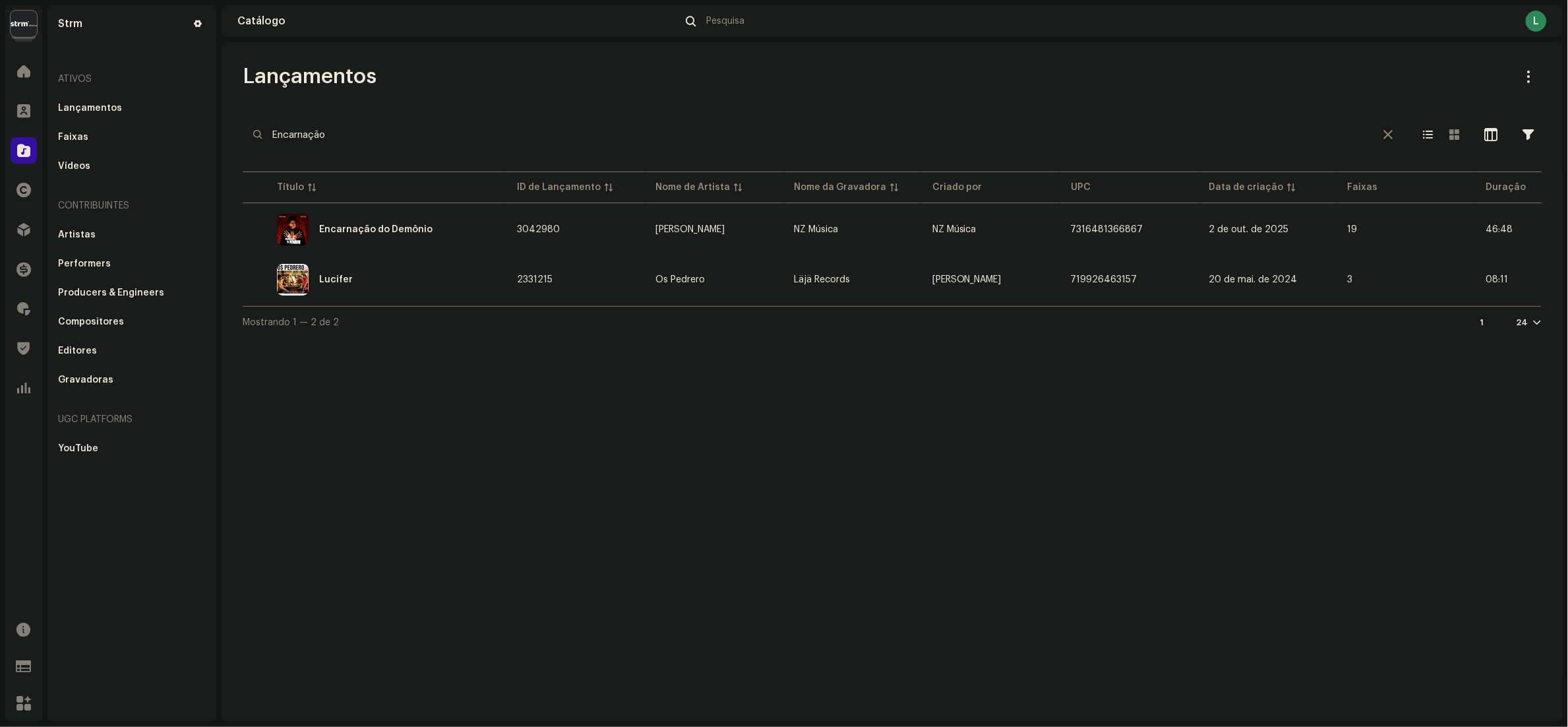
drag, startPoint x: 381, startPoint y: 140, endPoint x: 374, endPoint y: 133, distance: 9.9
click at [0, 125] on html "Strm Home Clientes Catálogo Direitos Distribuição Finanças Royalties Trust & Sa…" at bounding box center [784, 364] width 1568 height 727
click at [374, 133] on input "Cartel" at bounding box center [823, 134] width 1162 height 26
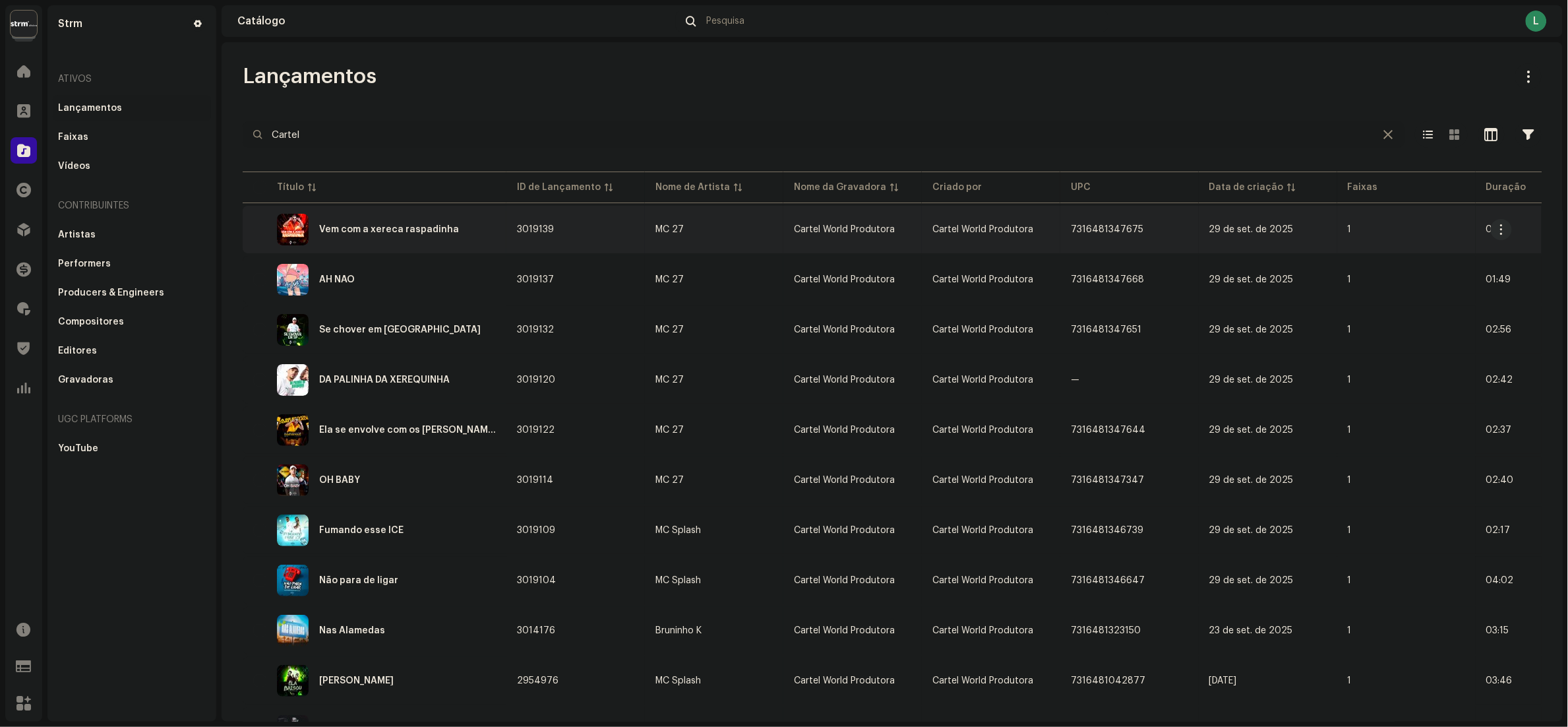
type input "Cartel"
click at [481, 232] on div "Vem com a xereca raspadinha" at bounding box center [374, 229] width 243 height 31
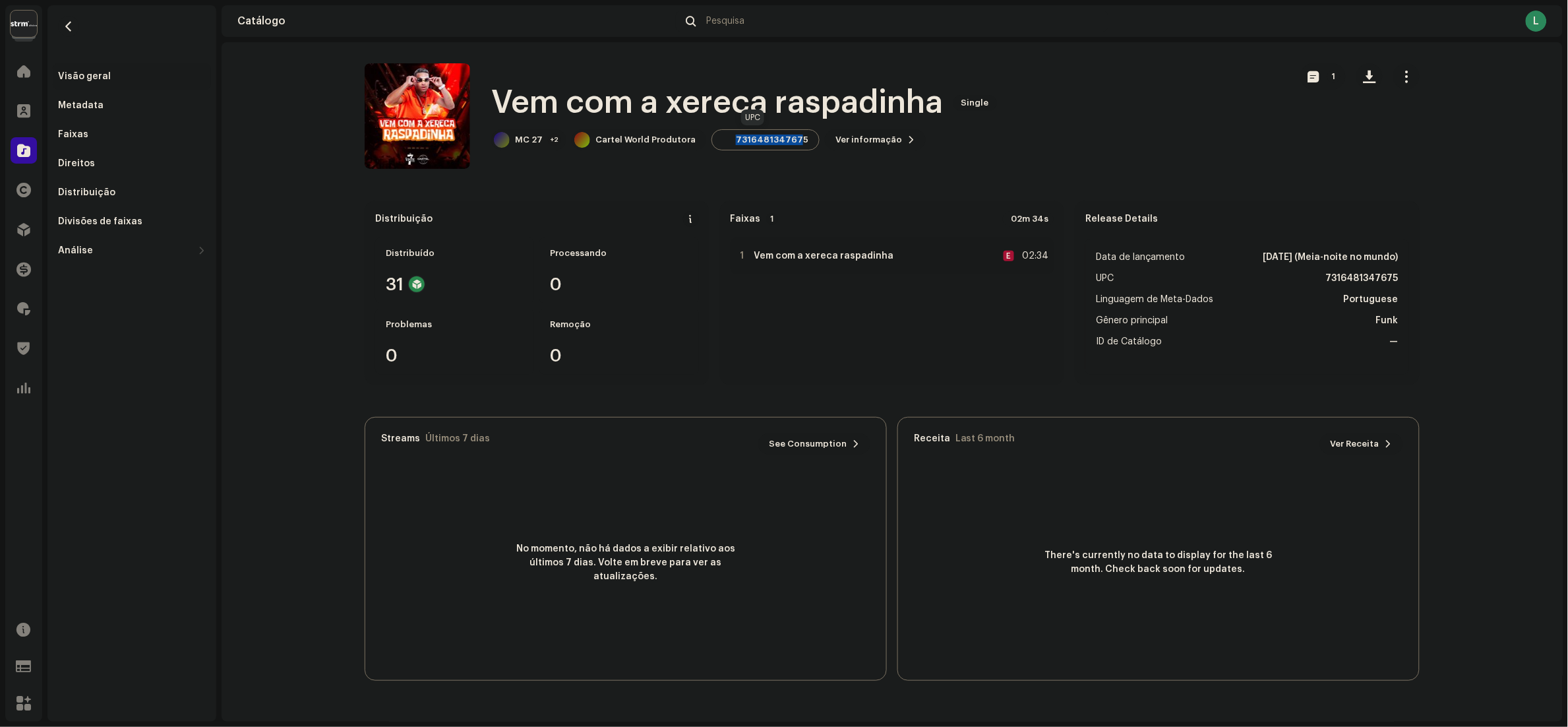
drag, startPoint x: 726, startPoint y: 134, endPoint x: 785, endPoint y: 135, distance: 59.0
click at [785, 135] on div "7316481347675" at bounding box center [766, 140] width 108 height 21
drag, startPoint x: 785, startPoint y: 135, endPoint x: 623, endPoint y: 166, distance: 164.9
click at [623, 166] on div "Vem com a xereca raspadinha Single MC 27 +2 Cartel World Produtora 731648134767…" at bounding box center [822, 116] width 915 height 105
drag, startPoint x: 623, startPoint y: 166, endPoint x: 615, endPoint y: 143, distance: 24.4
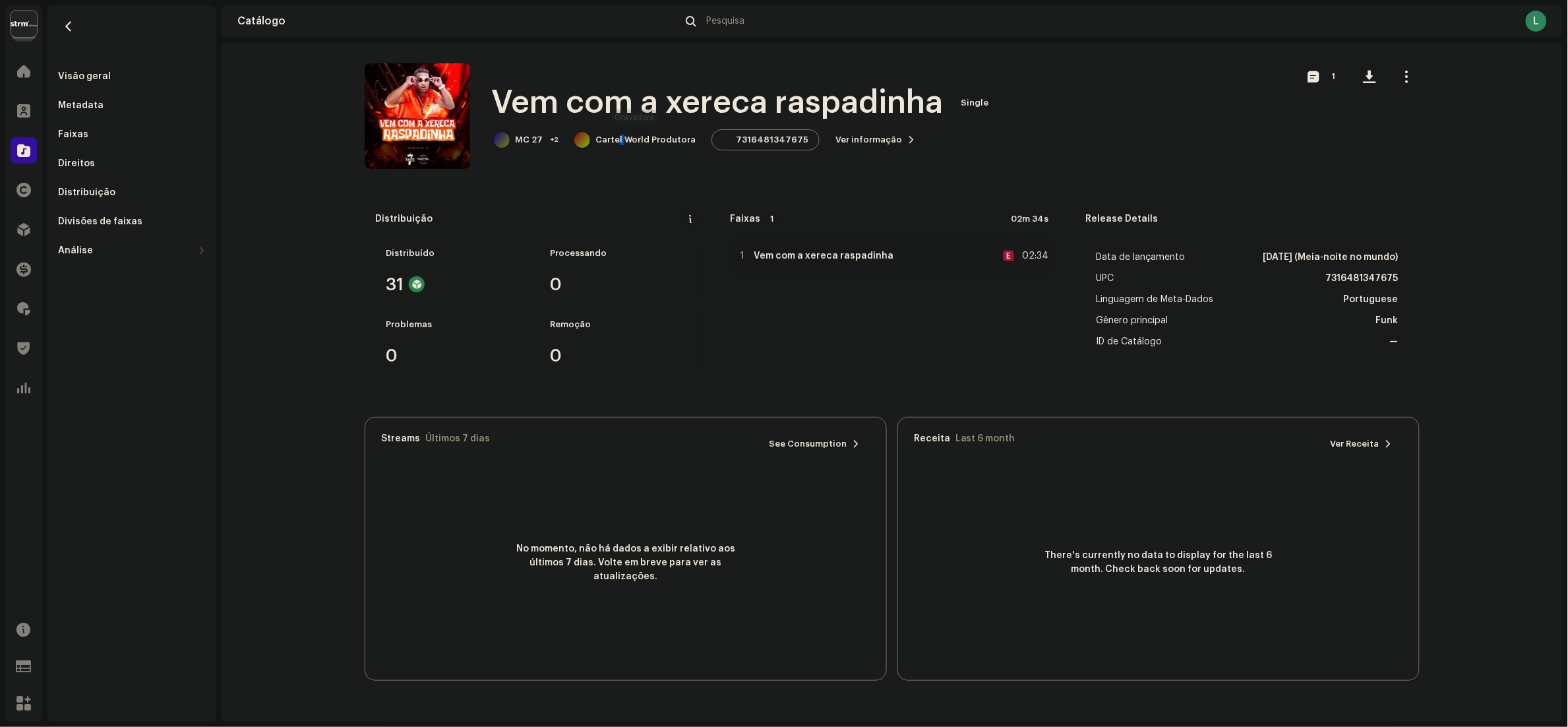
click at [615, 143] on div "Cartel World Produtora" at bounding box center [645, 139] width 100 height 11
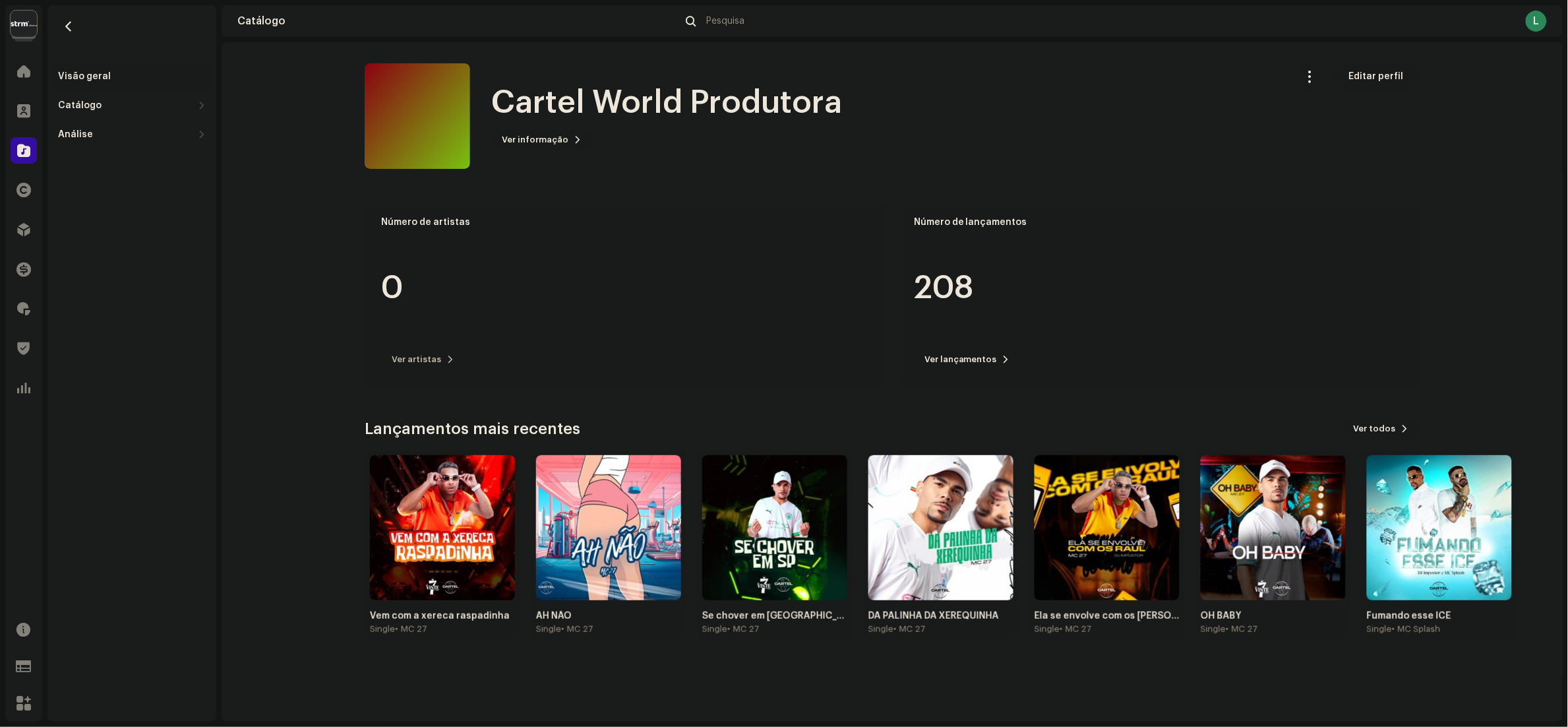
click at [570, 129] on button "Ver informação" at bounding box center [542, 140] width 101 height 21
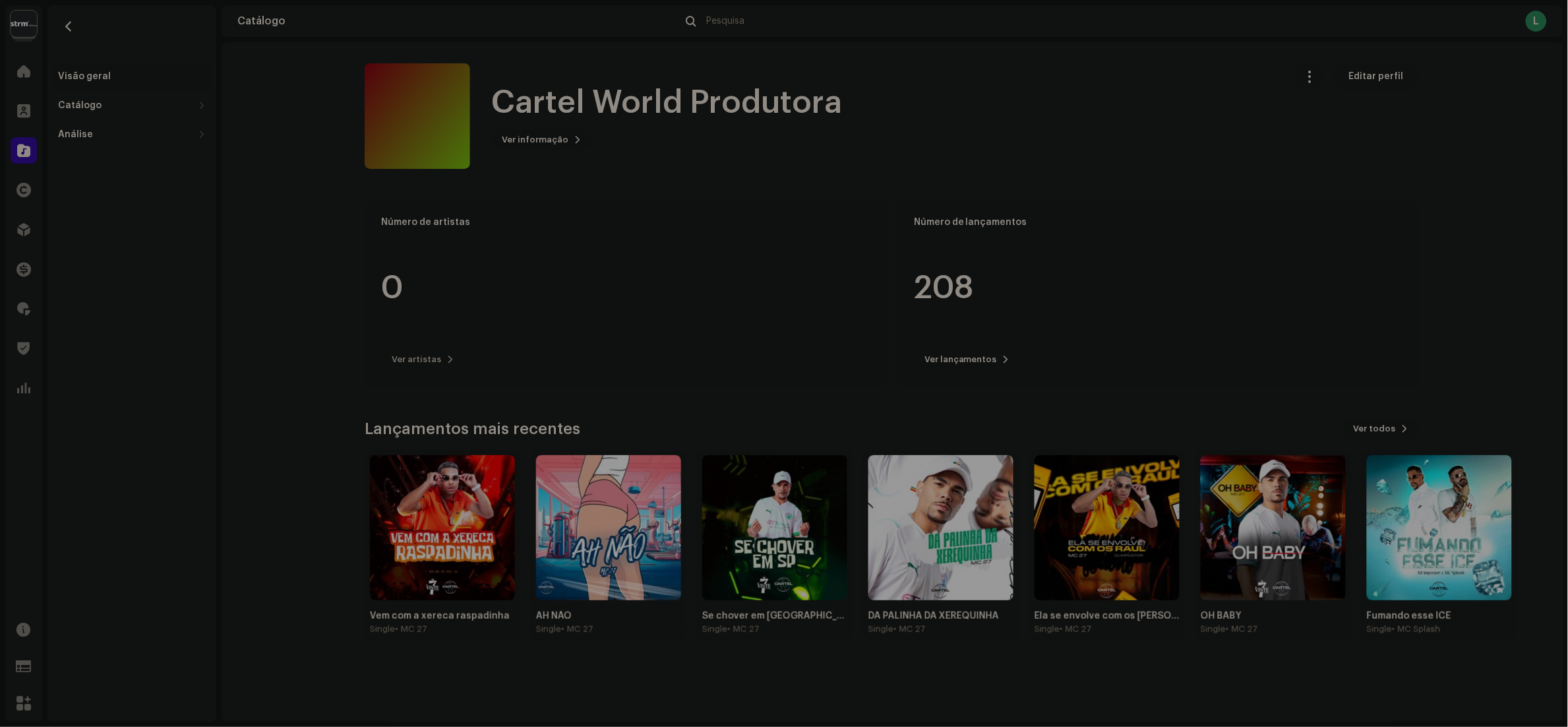
click at [1159, 234] on div "Cartel World Produtora 775048 Descrição Produtora de Funk" at bounding box center [784, 364] width 1568 height 727
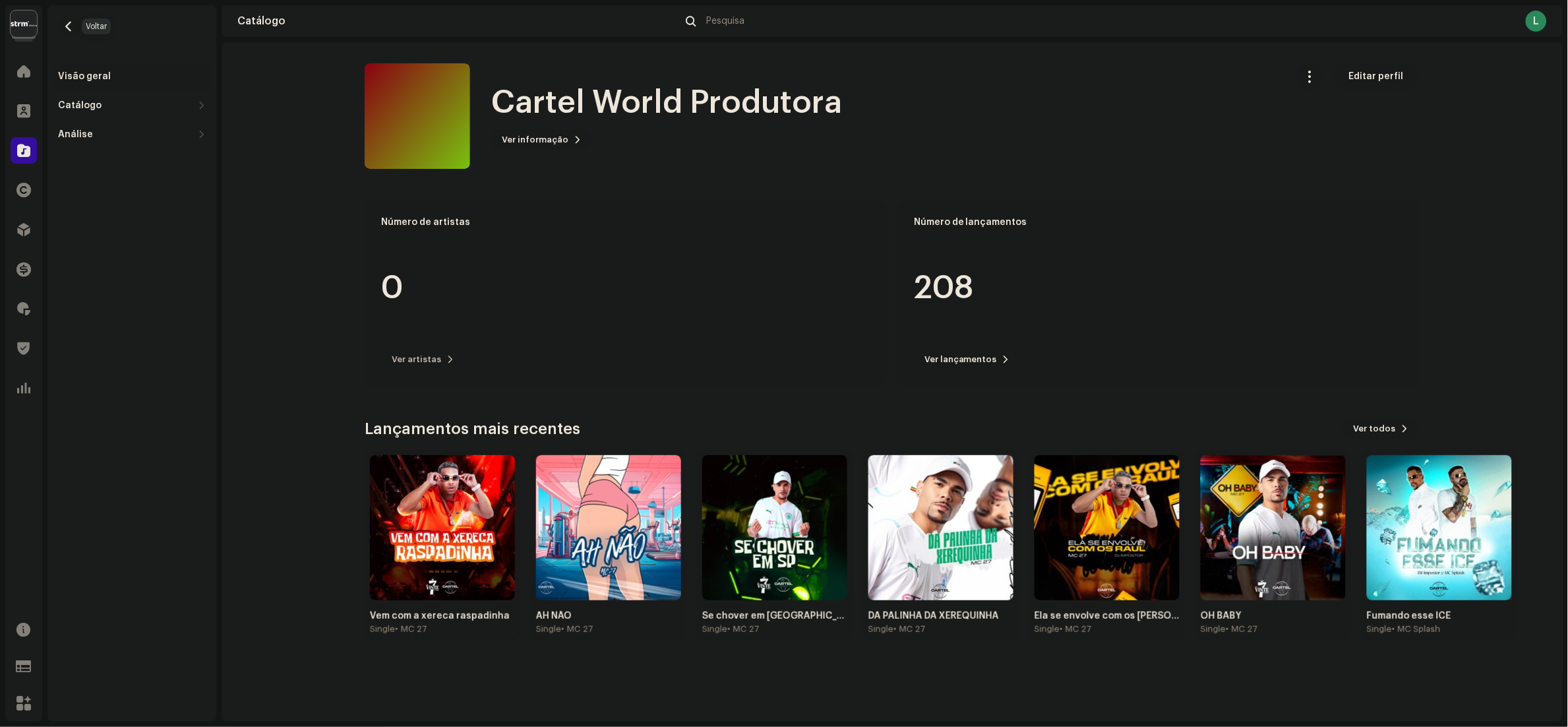
click at [72, 21] on span "button" at bounding box center [69, 26] width 10 height 11
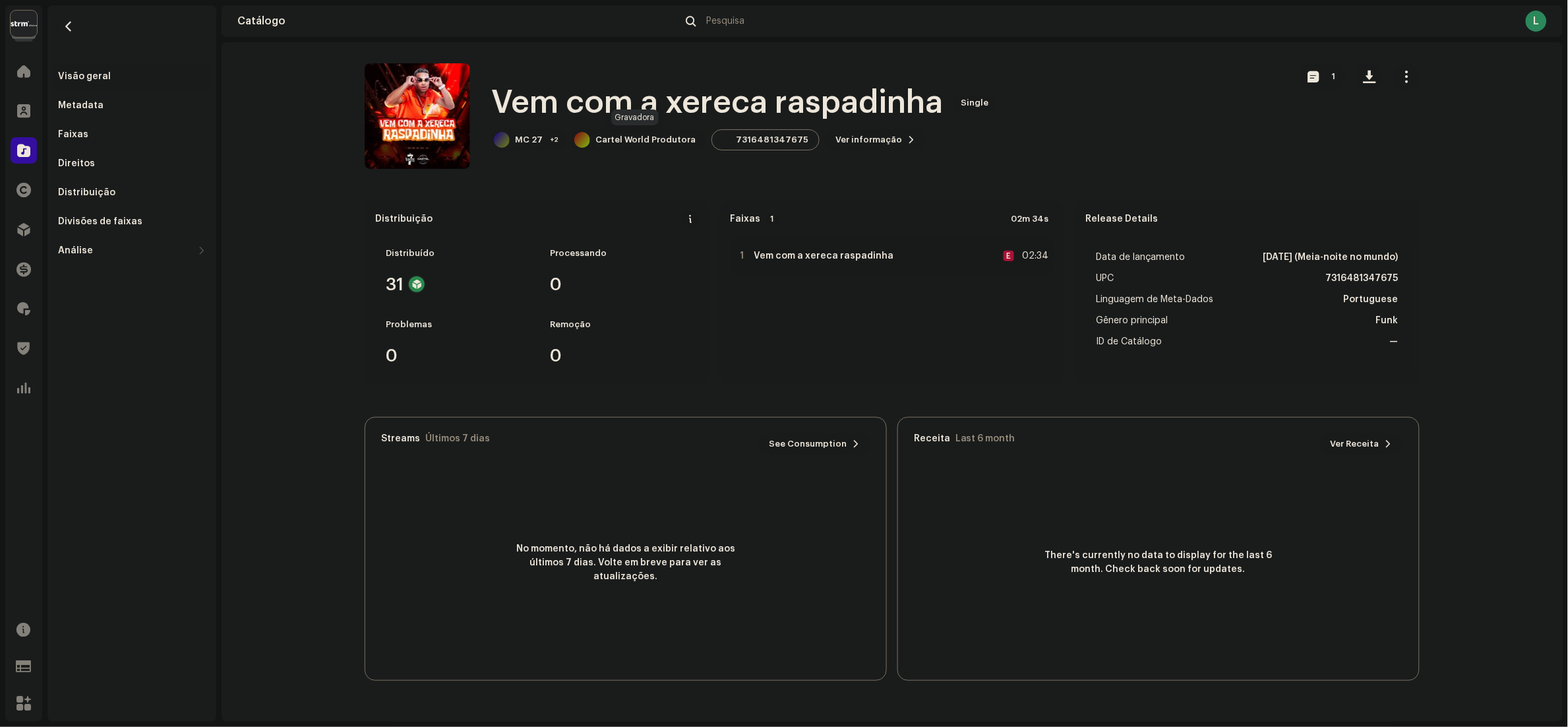
drag, startPoint x: 631, startPoint y: 143, endPoint x: 567, endPoint y: 230, distance: 108.0
click at [567, 230] on div "Distribuição Distribuído 31 Processando 0 Problemas 0 Remoção 0" at bounding box center [537, 293] width 345 height 185
click at [848, 138] on span "Ver informação" at bounding box center [869, 139] width 67 height 26
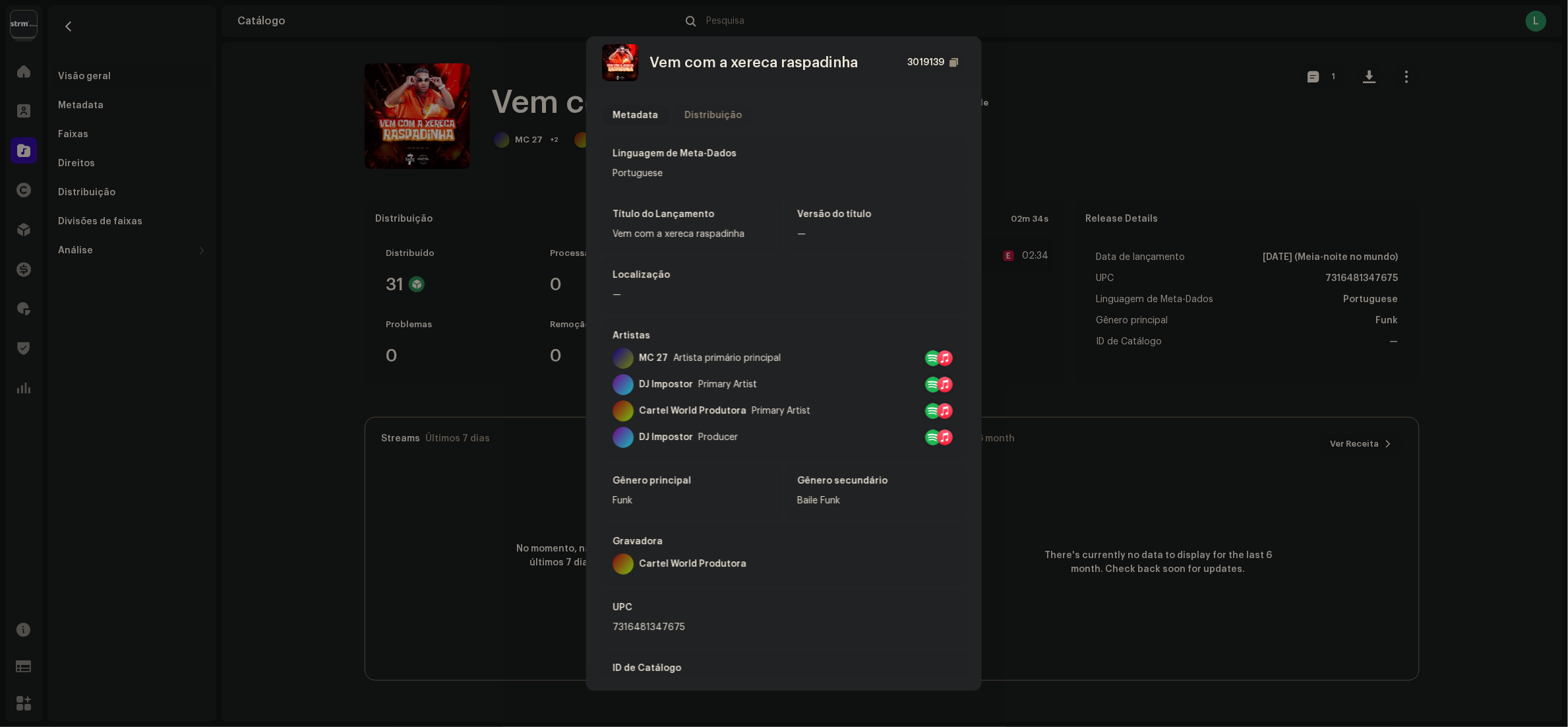
click at [714, 115] on div "Distribuição" at bounding box center [713, 115] width 58 height 21
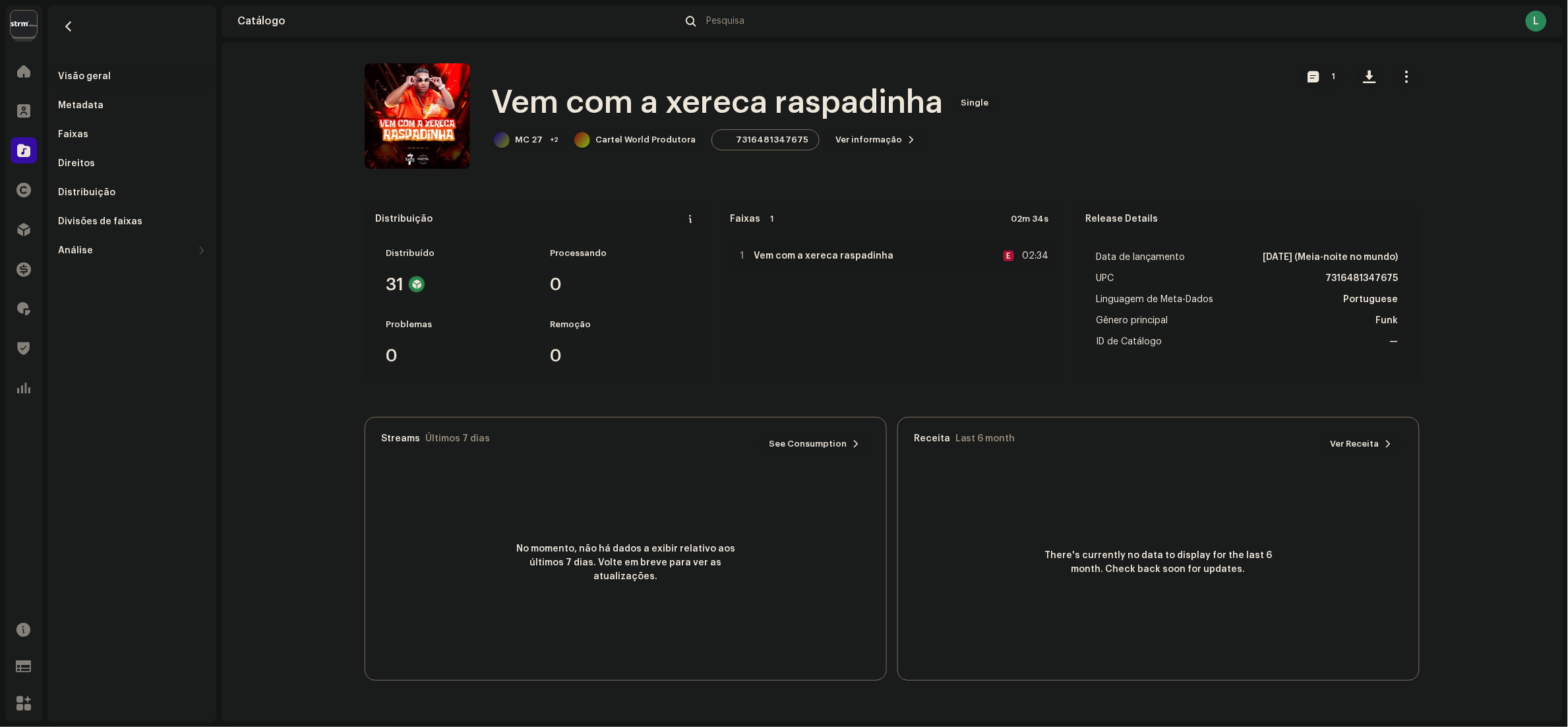
click at [1143, 169] on div "Vem com a xereca raspadinha 3019139 Metadata Distribuição Data de lançamento 12…" at bounding box center [784, 364] width 1568 height 727
click at [69, 21] on span "button" at bounding box center [69, 26] width 10 height 11
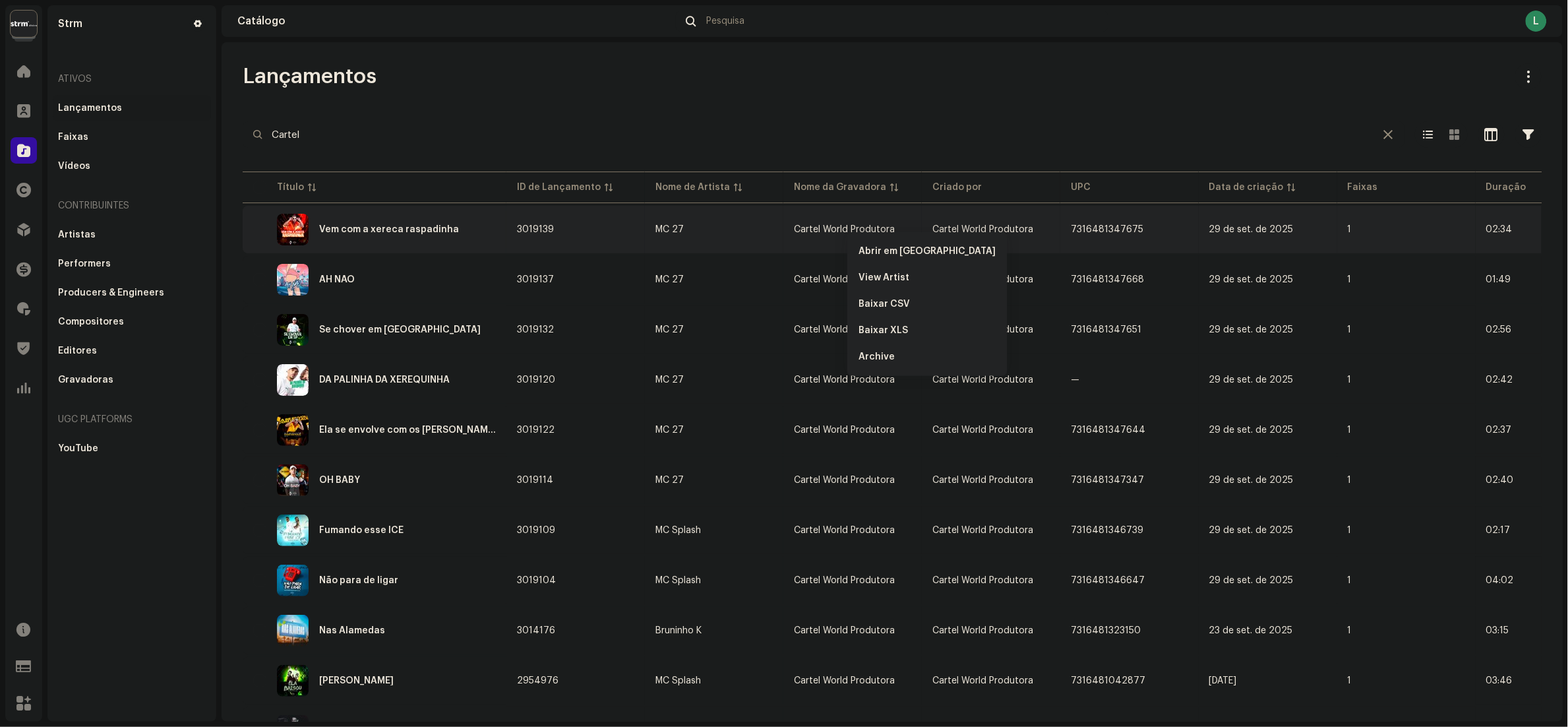
click at [25, 343] on span at bounding box center [24, 348] width 13 height 11
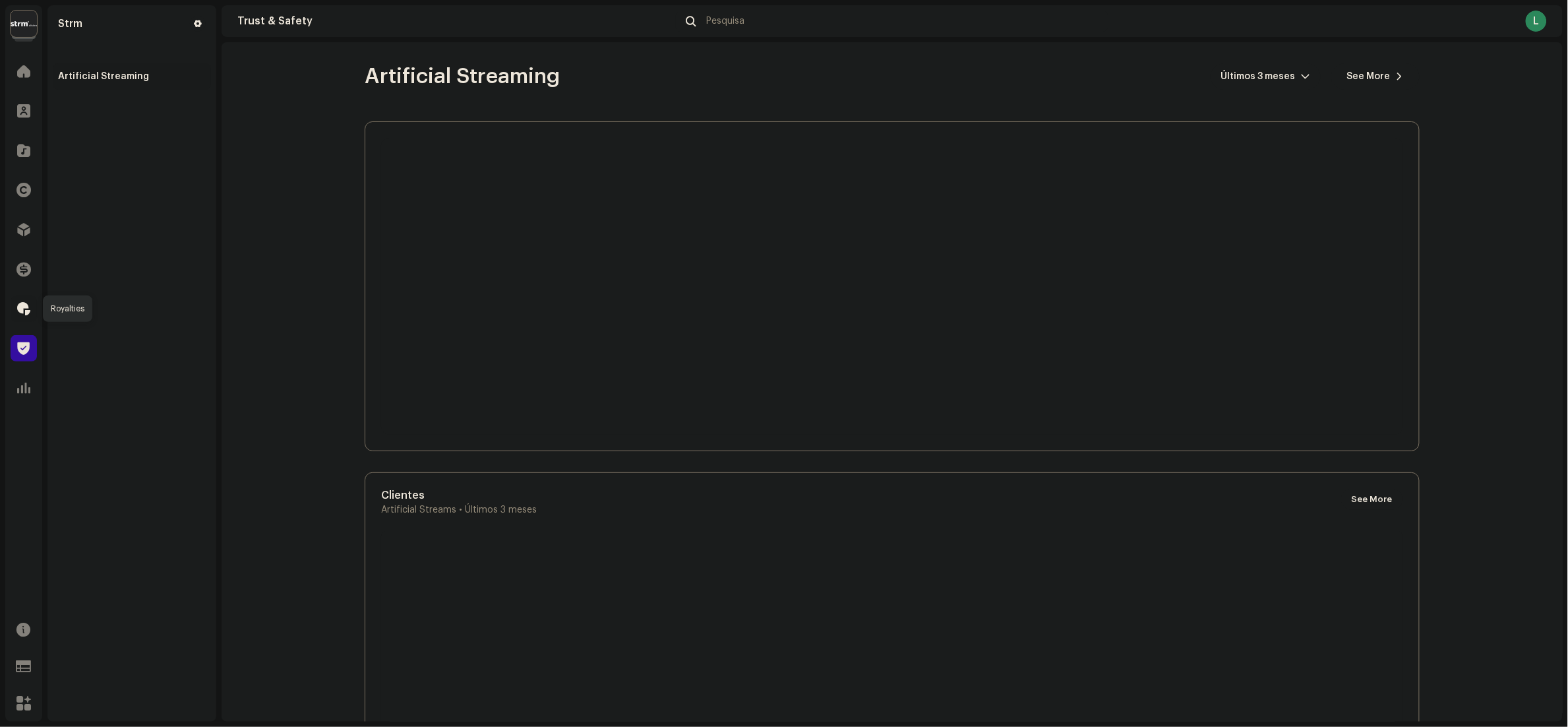
click at [26, 312] on span at bounding box center [23, 308] width 14 height 11
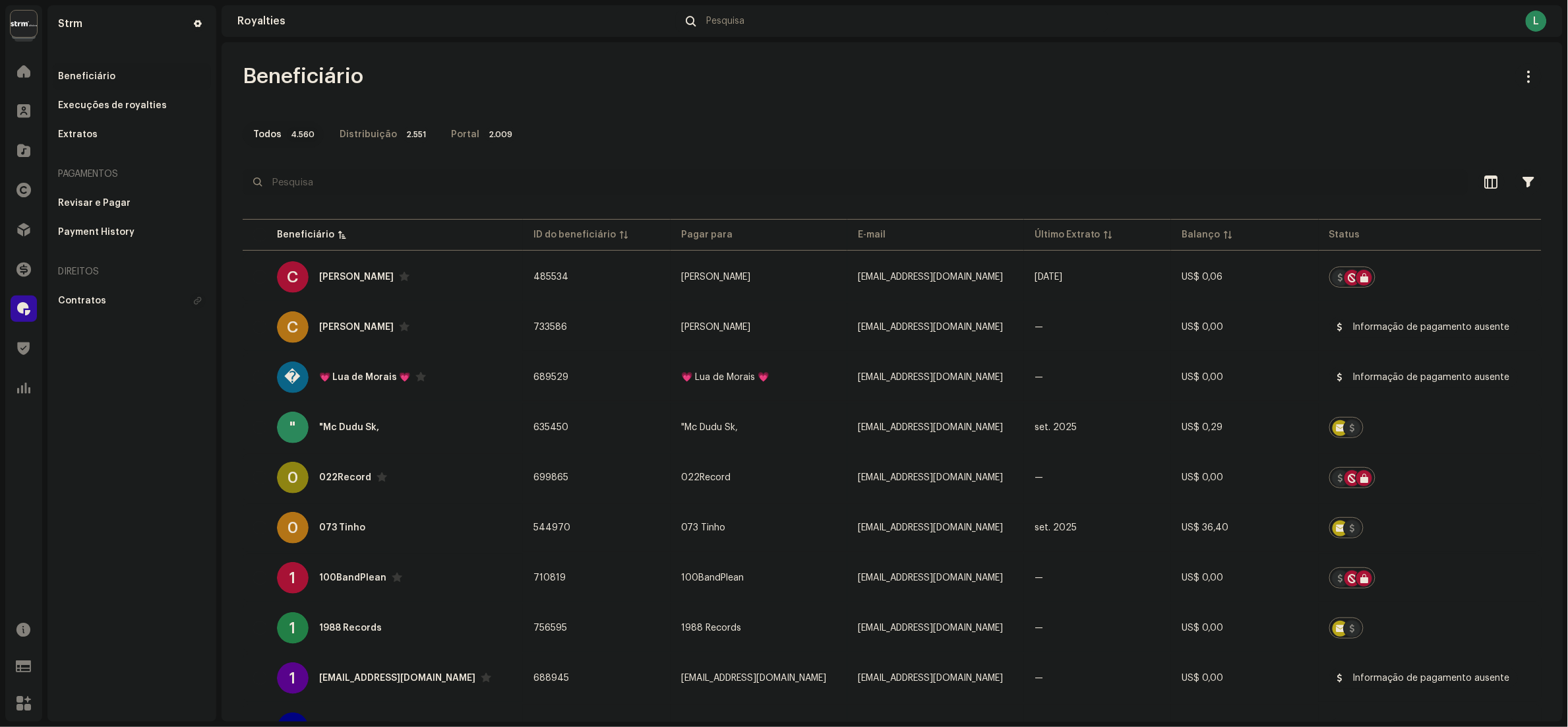
click at [324, 191] on input "text" at bounding box center [855, 181] width 1225 height 26
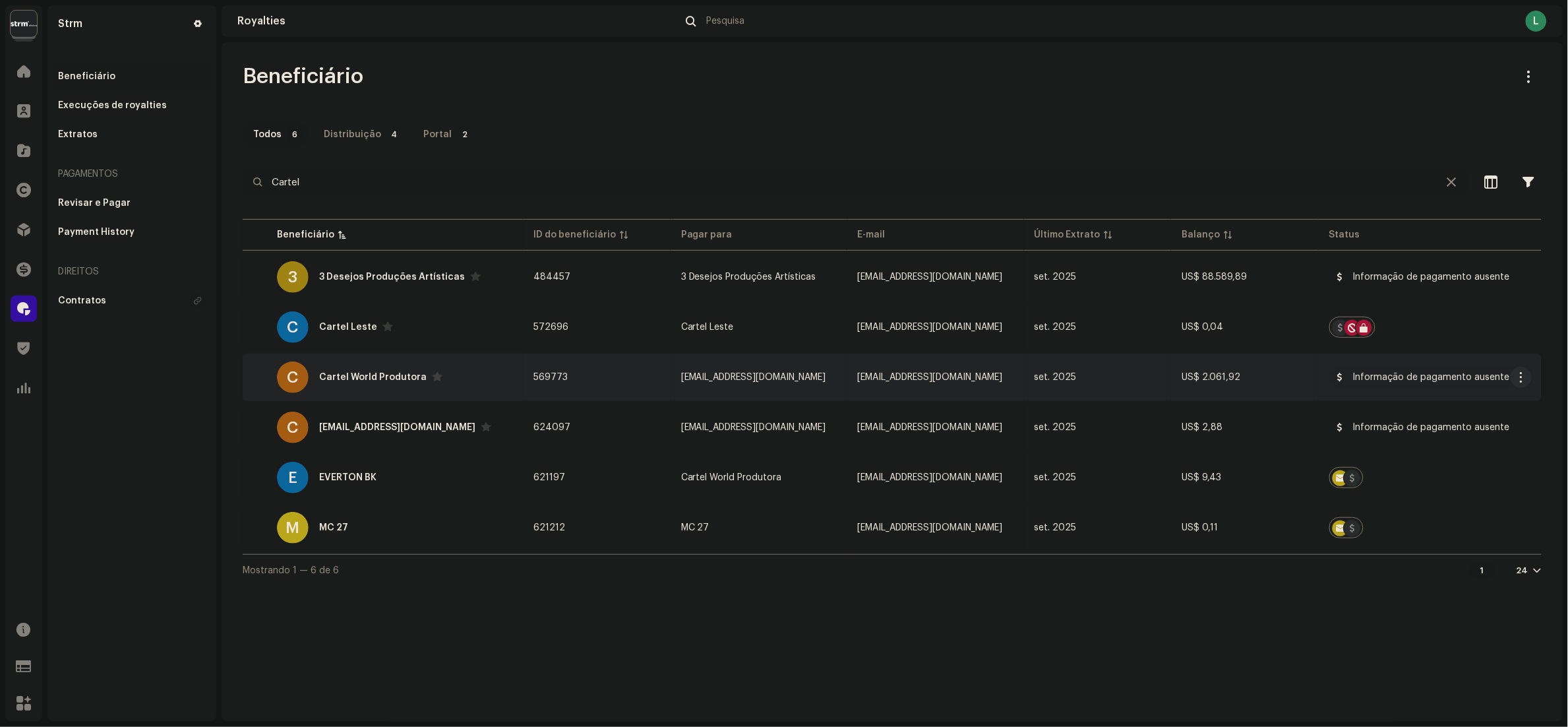
type input "Cartel"
copy span "cartelworldprodutora.liberacao@gmail.com"
drag, startPoint x: 655, startPoint y: 377, endPoint x: 842, endPoint y: 378, distance: 187.0
click at [842, 378] on td "cartelworldprodutora.liberacao@gmail.com" at bounding box center [759, 377] width 176 height 48
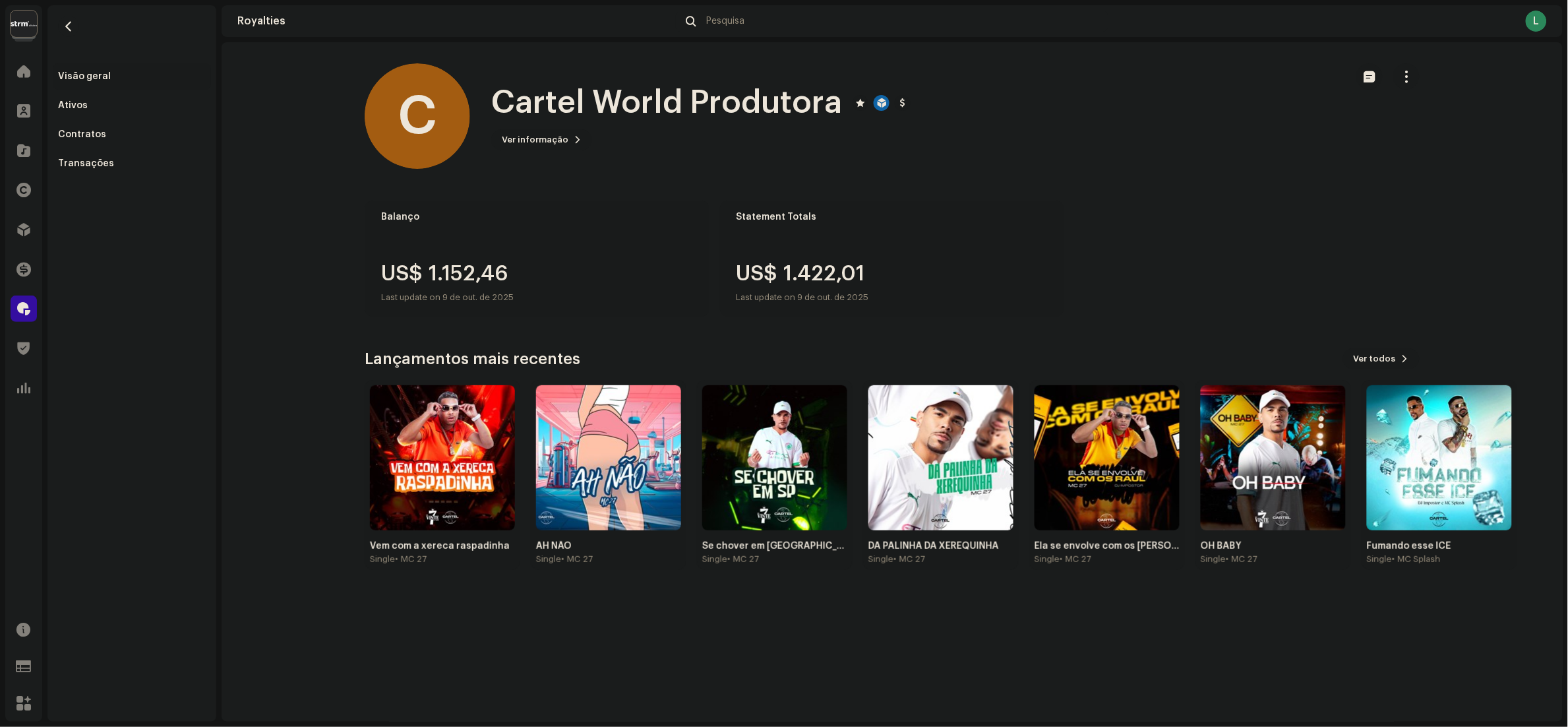
click at [558, 150] on div "C Cartel World Produtora Ver informação" at bounding box center [850, 116] width 971 height 105
click at [551, 134] on span "Ver informação" at bounding box center [535, 139] width 67 height 26
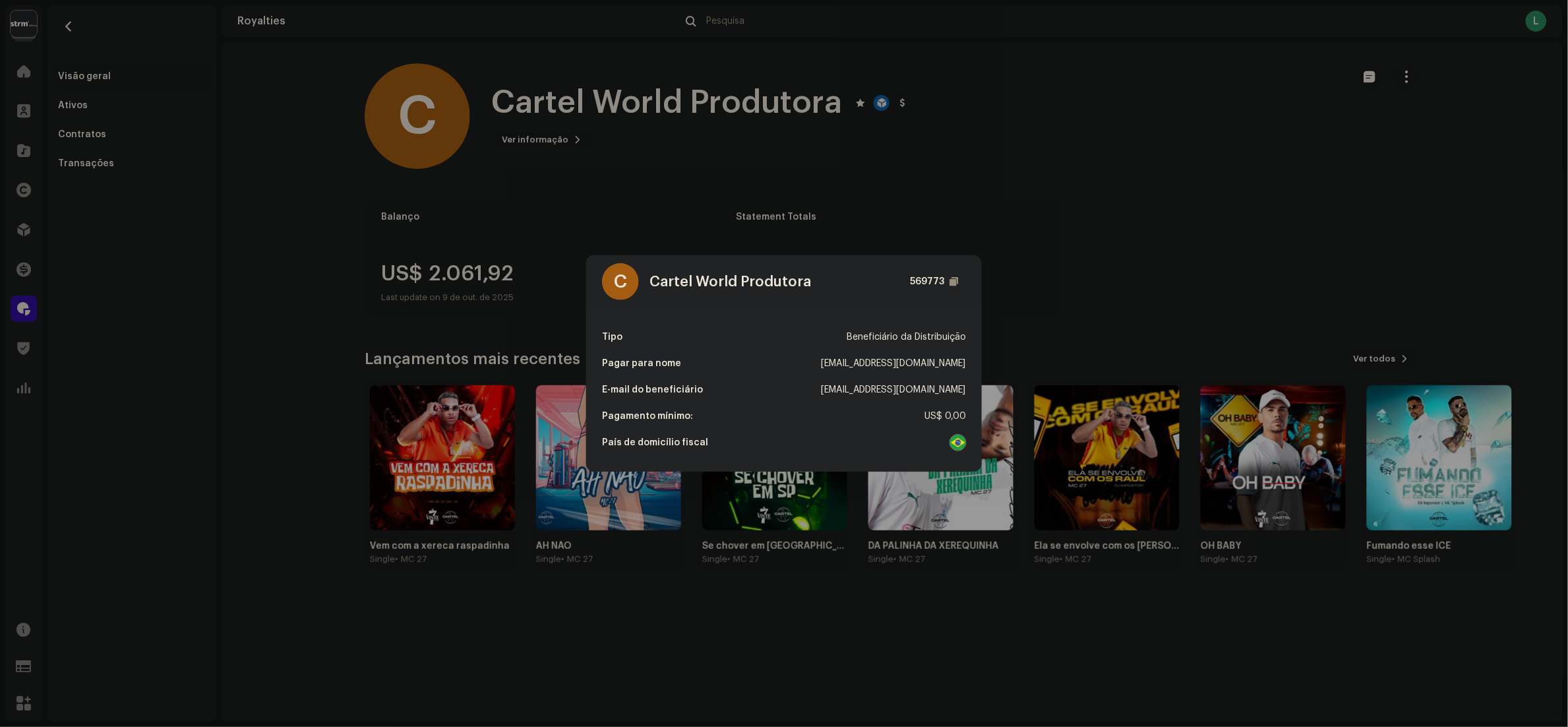
drag, startPoint x: 768, startPoint y: 357, endPoint x: 972, endPoint y: 368, distance: 204.3
click at [972, 368] on div "Tipo Beneficiário da Distribuição Pagar para nome cartelworldprodutora.liberaca…" at bounding box center [784, 390] width 396 height 164
copy div "cartelworldprodutora.liberacao@gmail.com"
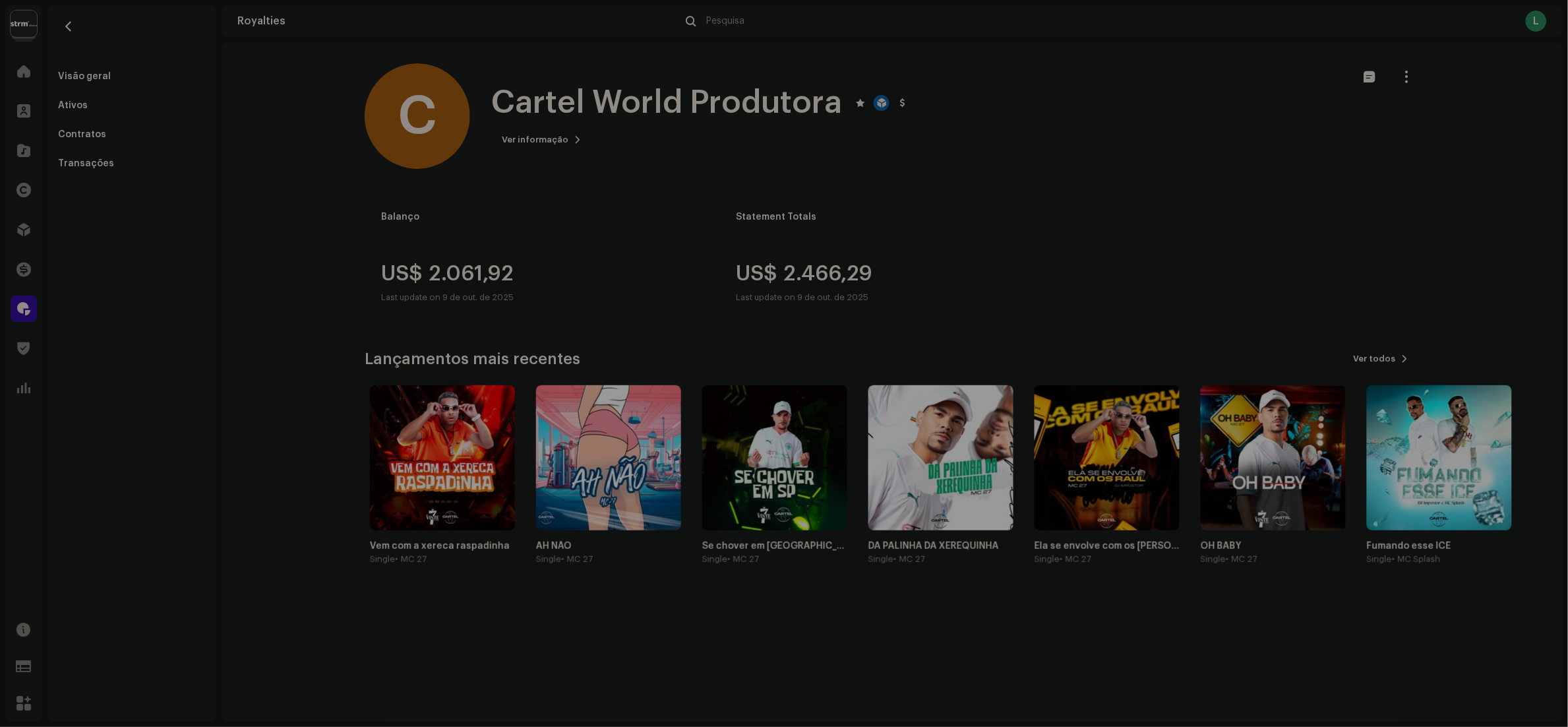
click at [1037, 250] on div "C Cartel World Produtora 569773 Tipo Beneficiário da Distribuição Pagar para no…" at bounding box center [784, 364] width 1568 height 727
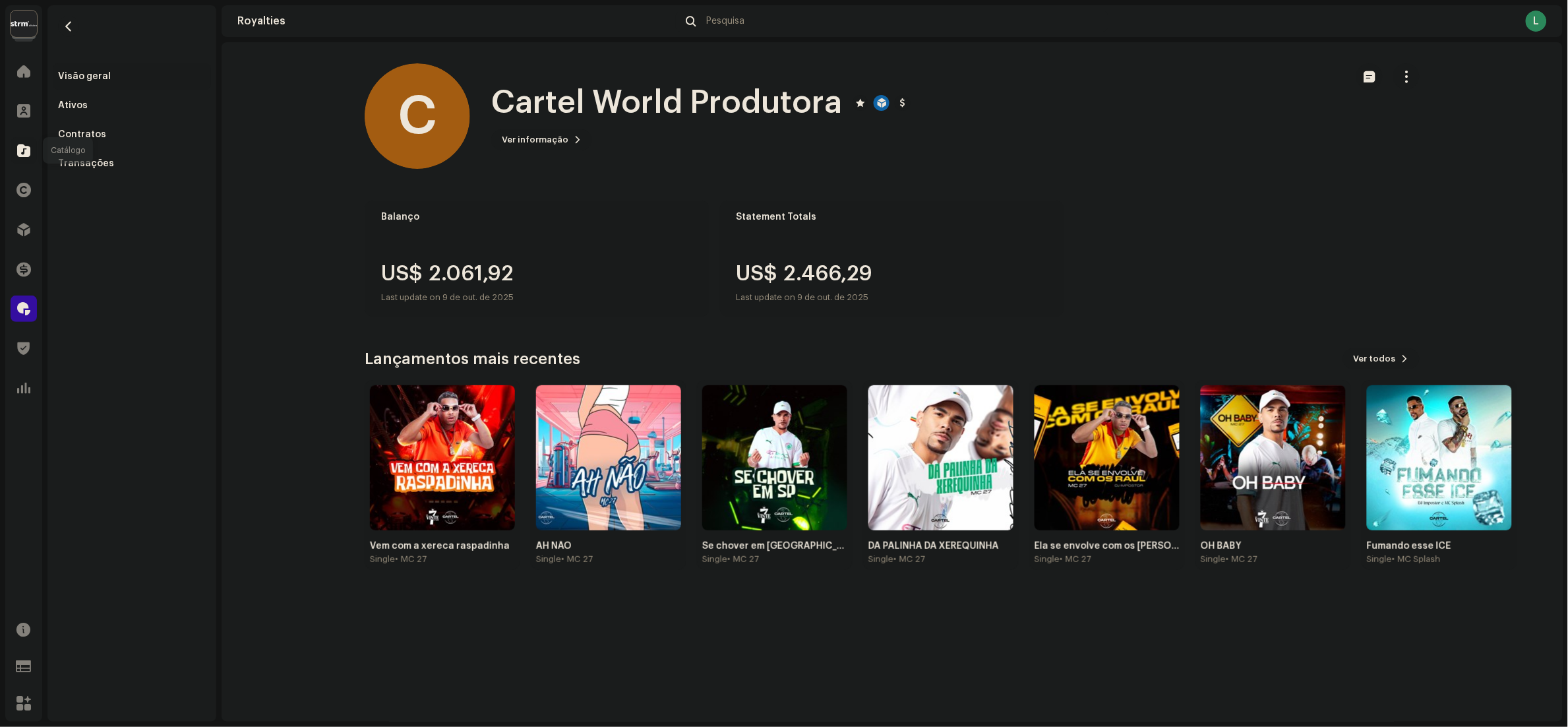
click at [18, 145] on span at bounding box center [23, 150] width 14 height 11
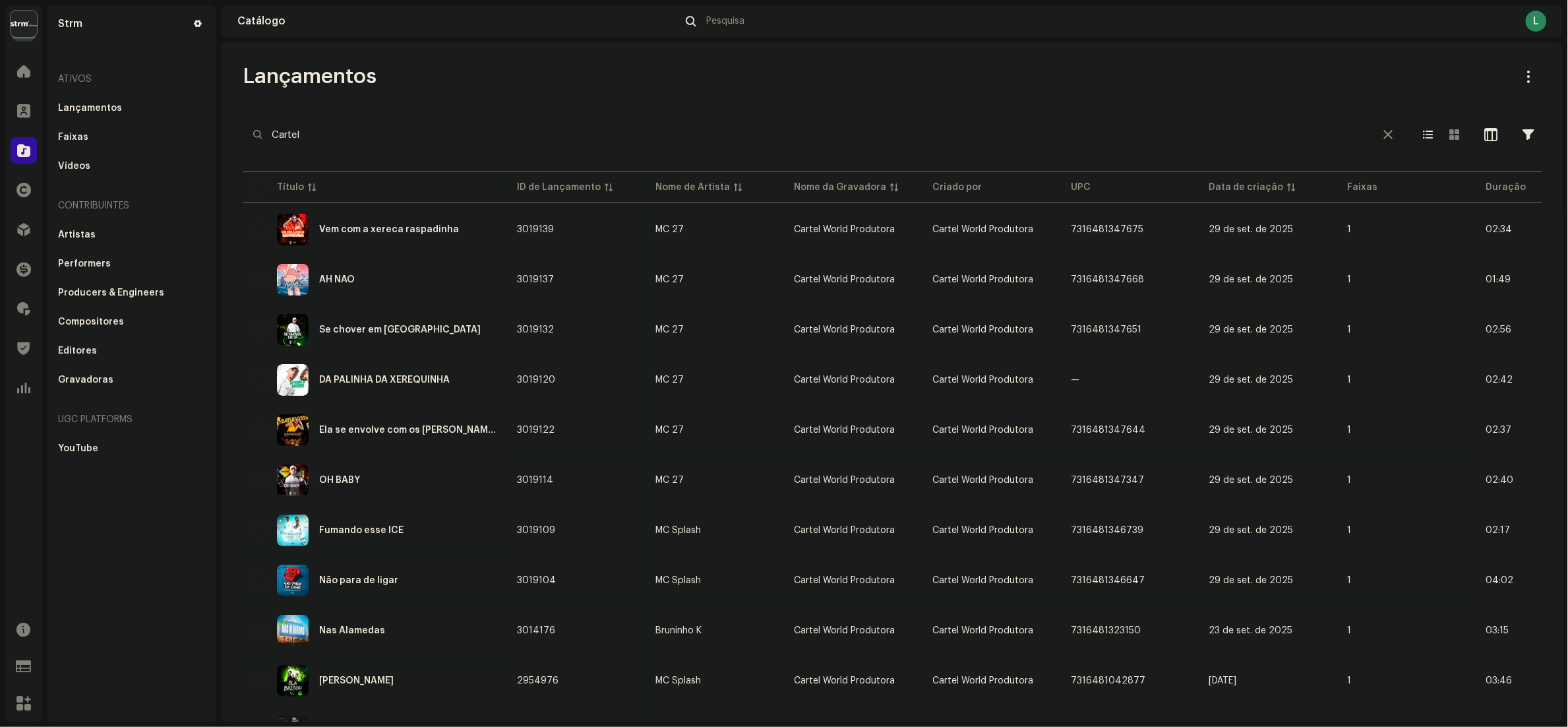
drag, startPoint x: 557, startPoint y: 144, endPoint x: 0, endPoint y: 120, distance: 557.5
click at [0, 127] on html "Strm Home Clientes Catálogo Direitos Distribuição Finanças Royalties Trust & Sa…" at bounding box center [784, 364] width 1568 height 727
paste input "7316478419071"
type input "7316478419071"
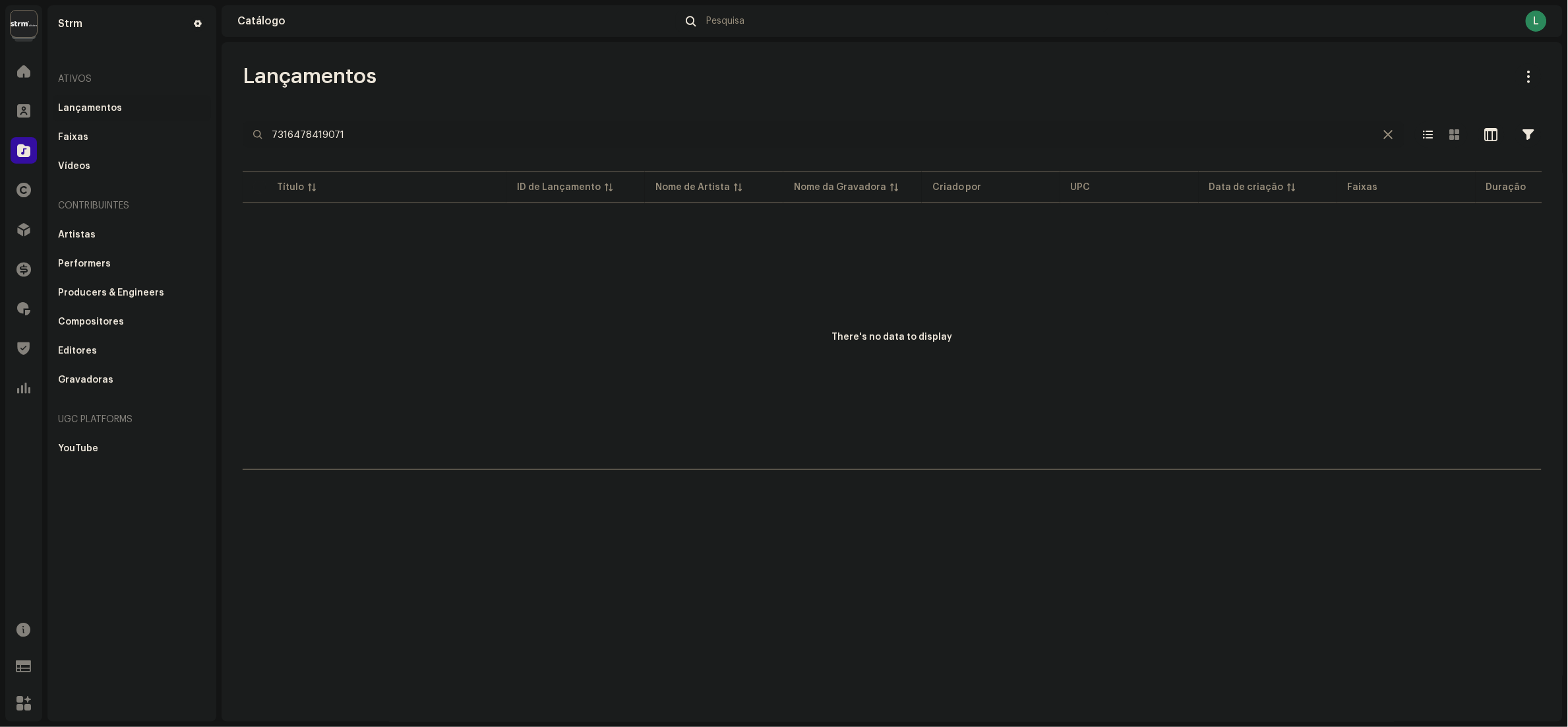
drag, startPoint x: 421, startPoint y: 125, endPoint x: 122, endPoint y: 7, distance: 321.4
click at [0, 70] on html "Strm Home Clientes Catálogo Direitos Distribuição Finanças Royalties Trust & Sa…" at bounding box center [784, 364] width 1568 height 727
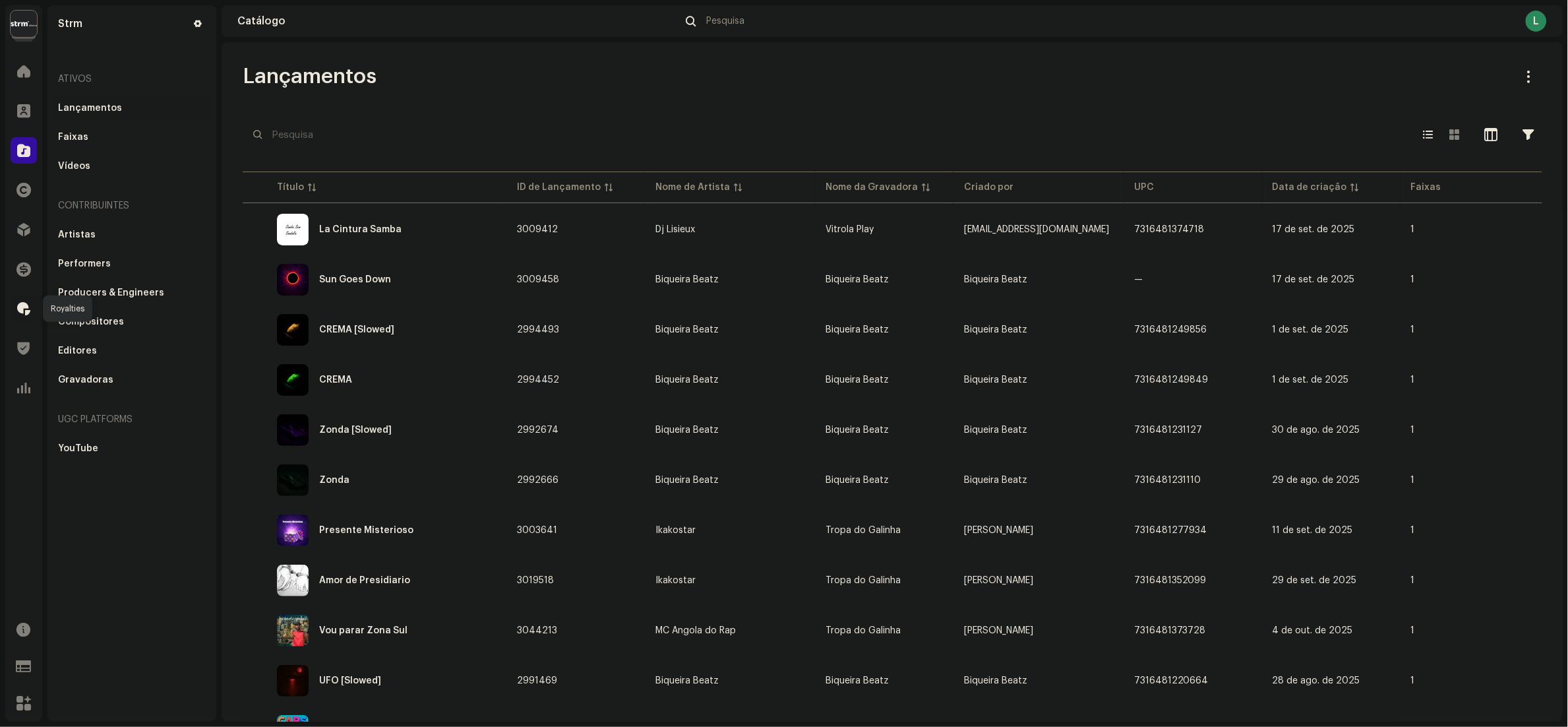
click at [26, 311] on span at bounding box center [23, 308] width 14 height 11
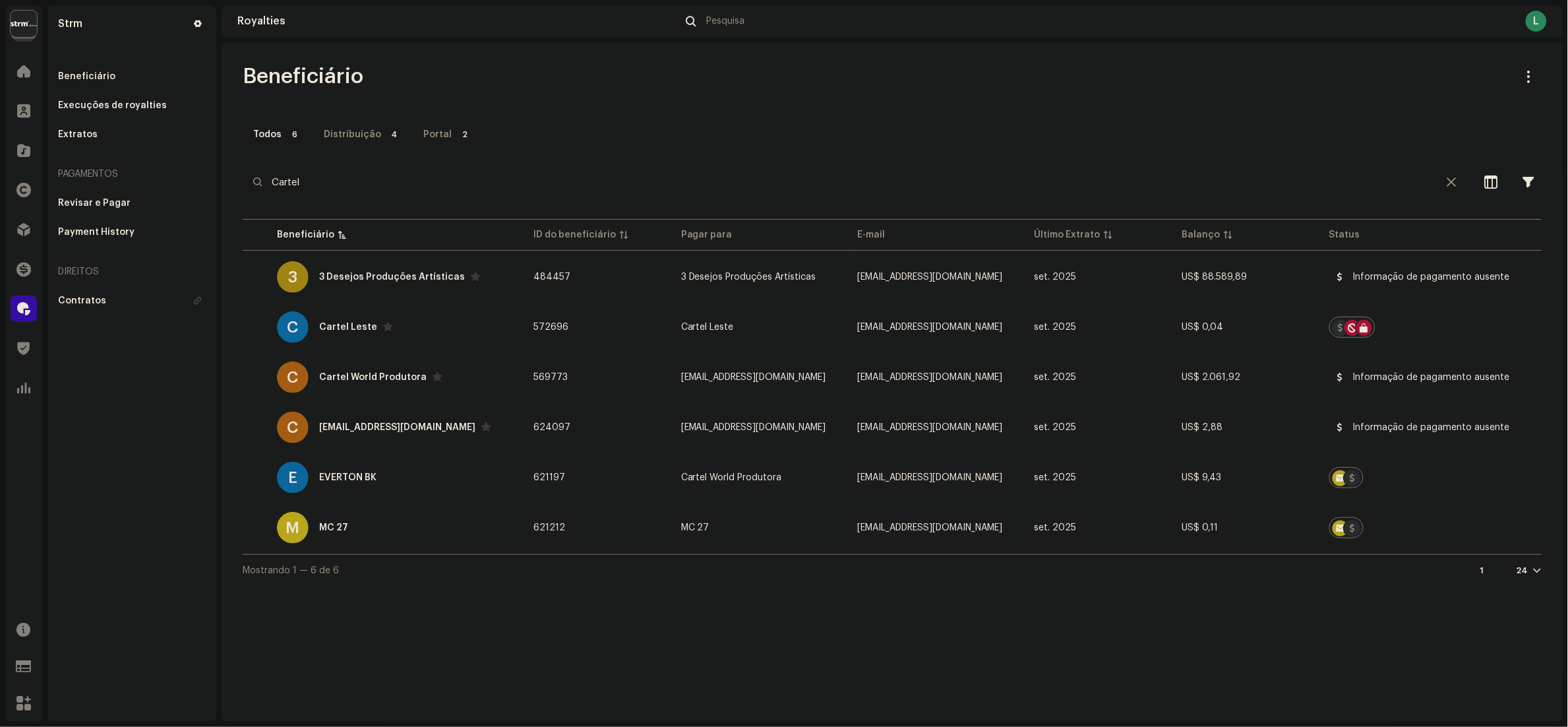
drag, startPoint x: 396, startPoint y: 186, endPoint x: 0, endPoint y: 164, distance: 396.6
click at [0, 161] on html "Strm Home Clientes Catálogo Direitos Distribuição Finanças Royalties Trust & Sa…" at bounding box center [784, 364] width 1568 height 727
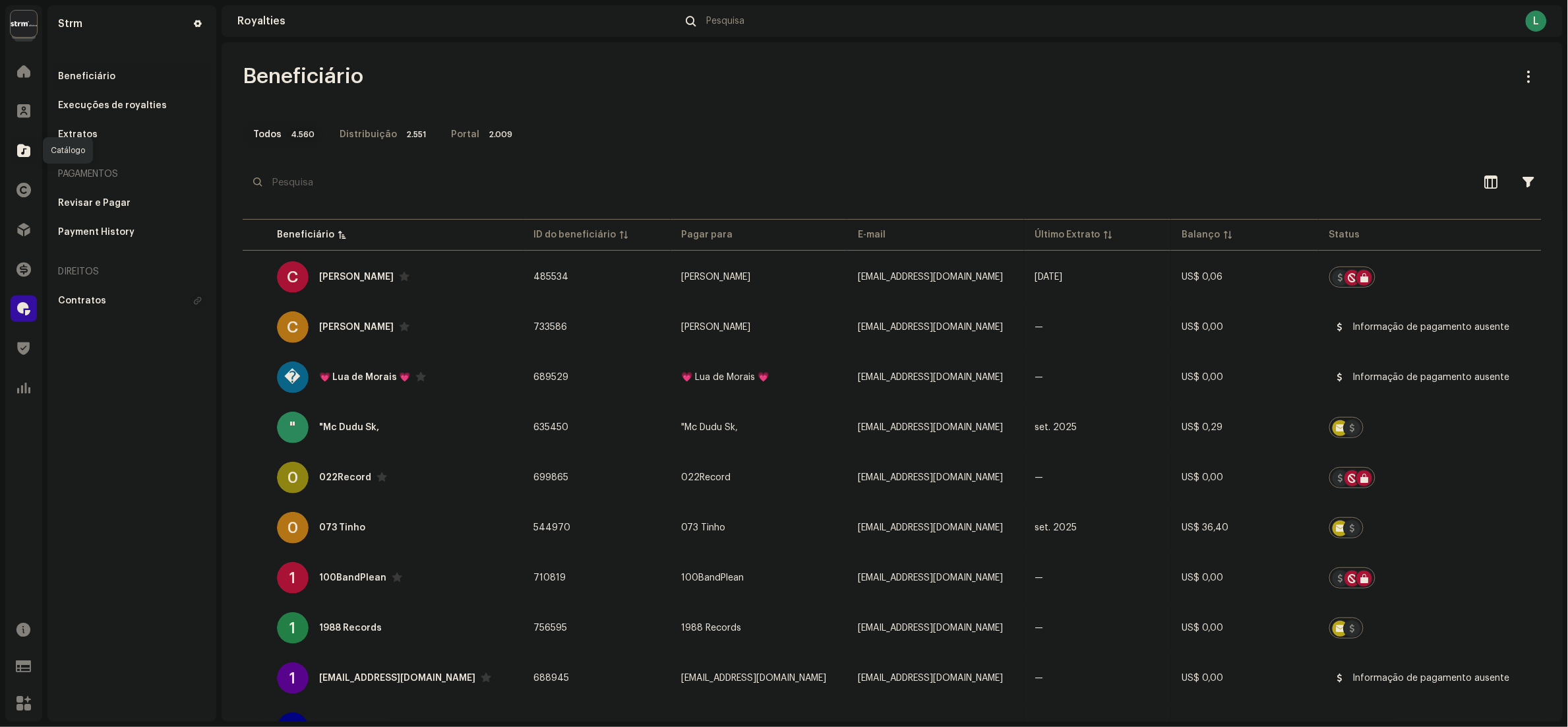
click at [23, 154] on span at bounding box center [23, 150] width 14 height 11
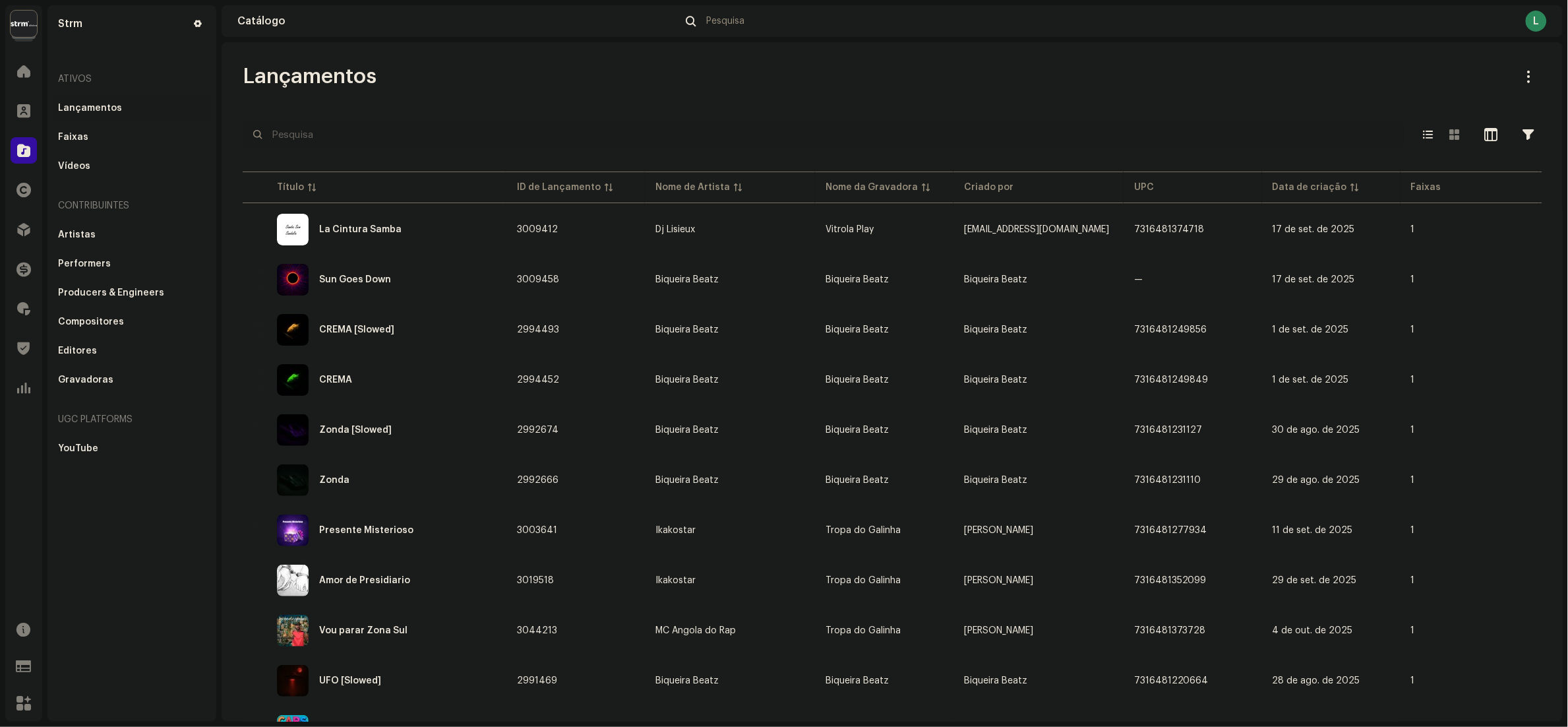
drag, startPoint x: 317, startPoint y: 137, endPoint x: 306, endPoint y: 137, distance: 11.0
click at [307, 137] on input "text" at bounding box center [823, 134] width 1162 height 26
paste input "695845129445"
type input "695845129445"
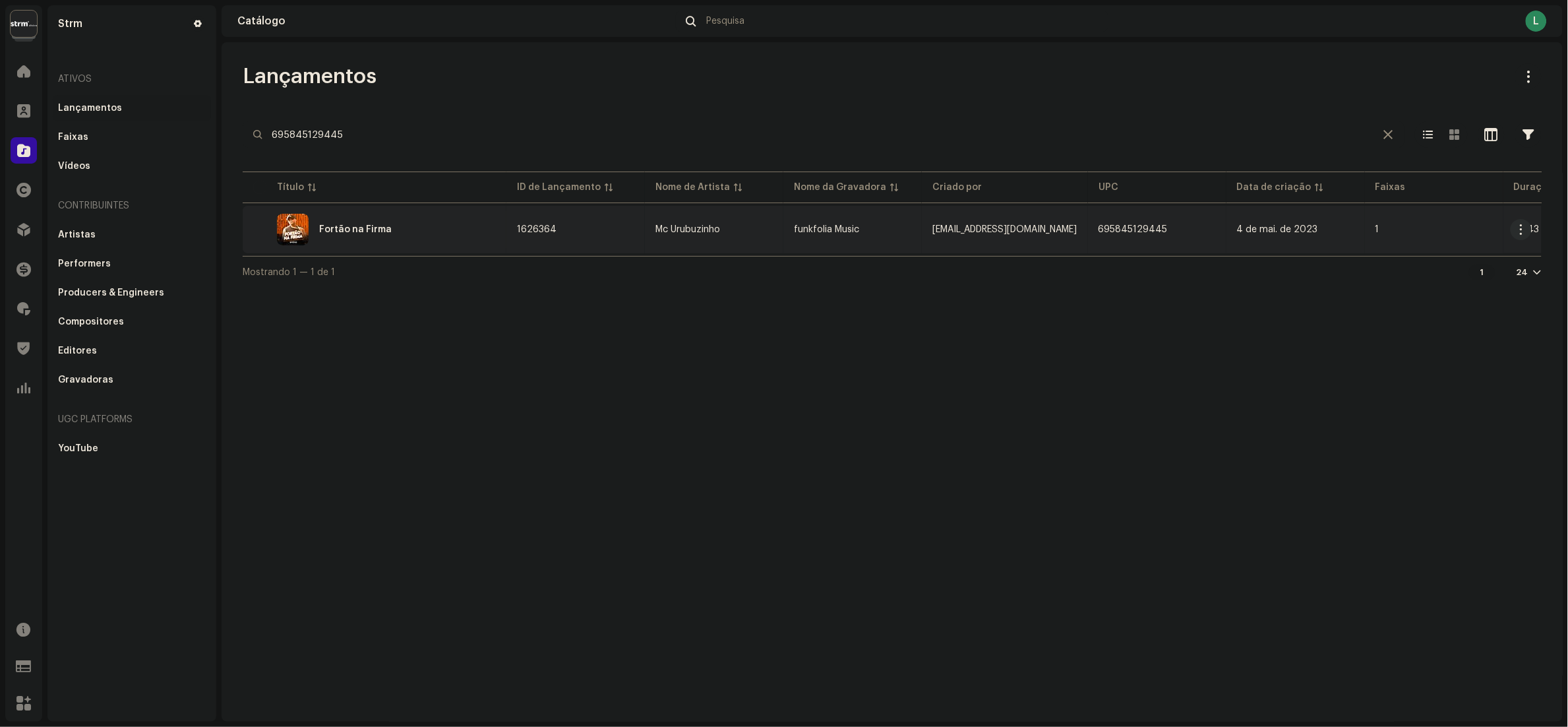
click at [440, 216] on div "Fortão na Firma" at bounding box center [374, 229] width 243 height 31
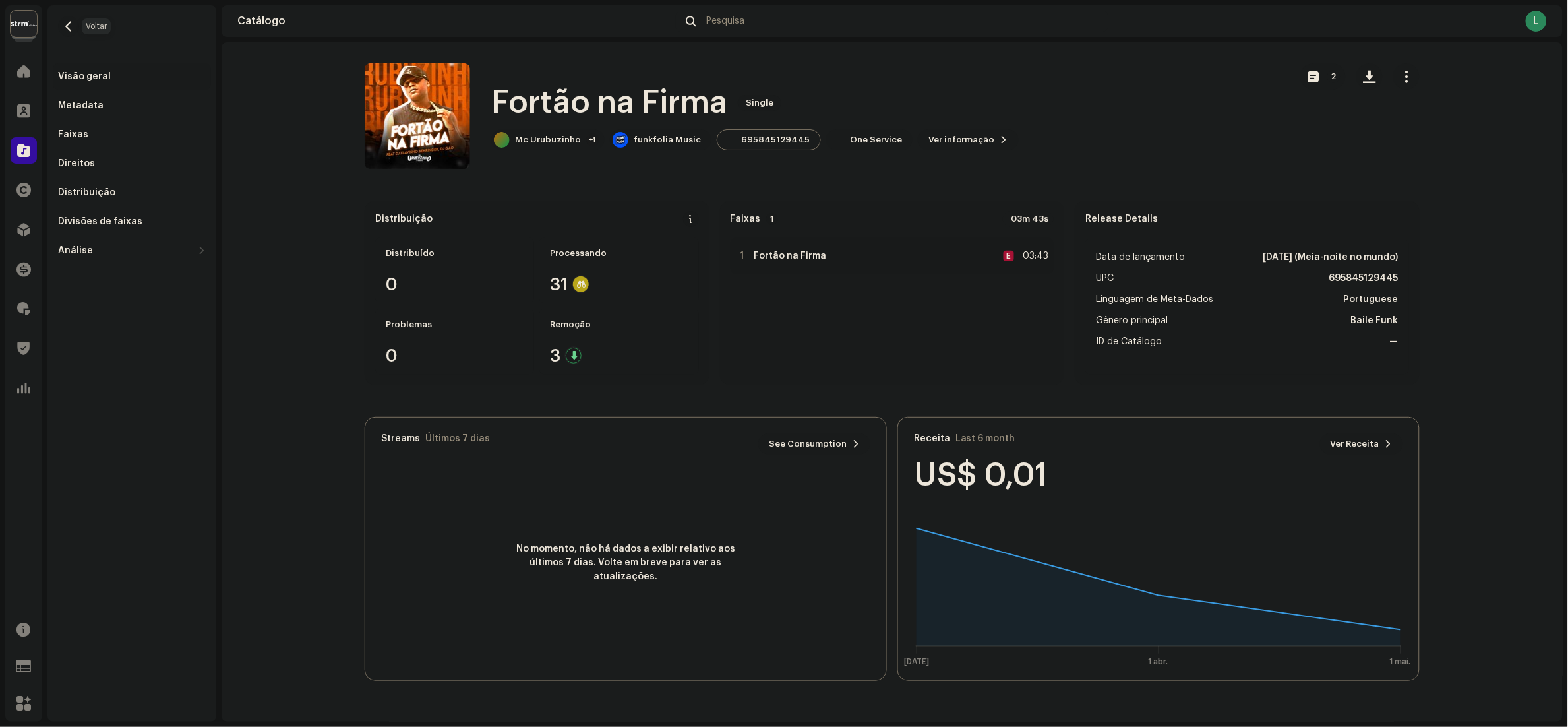
click at [69, 33] on button "button" at bounding box center [69, 26] width 21 height 21
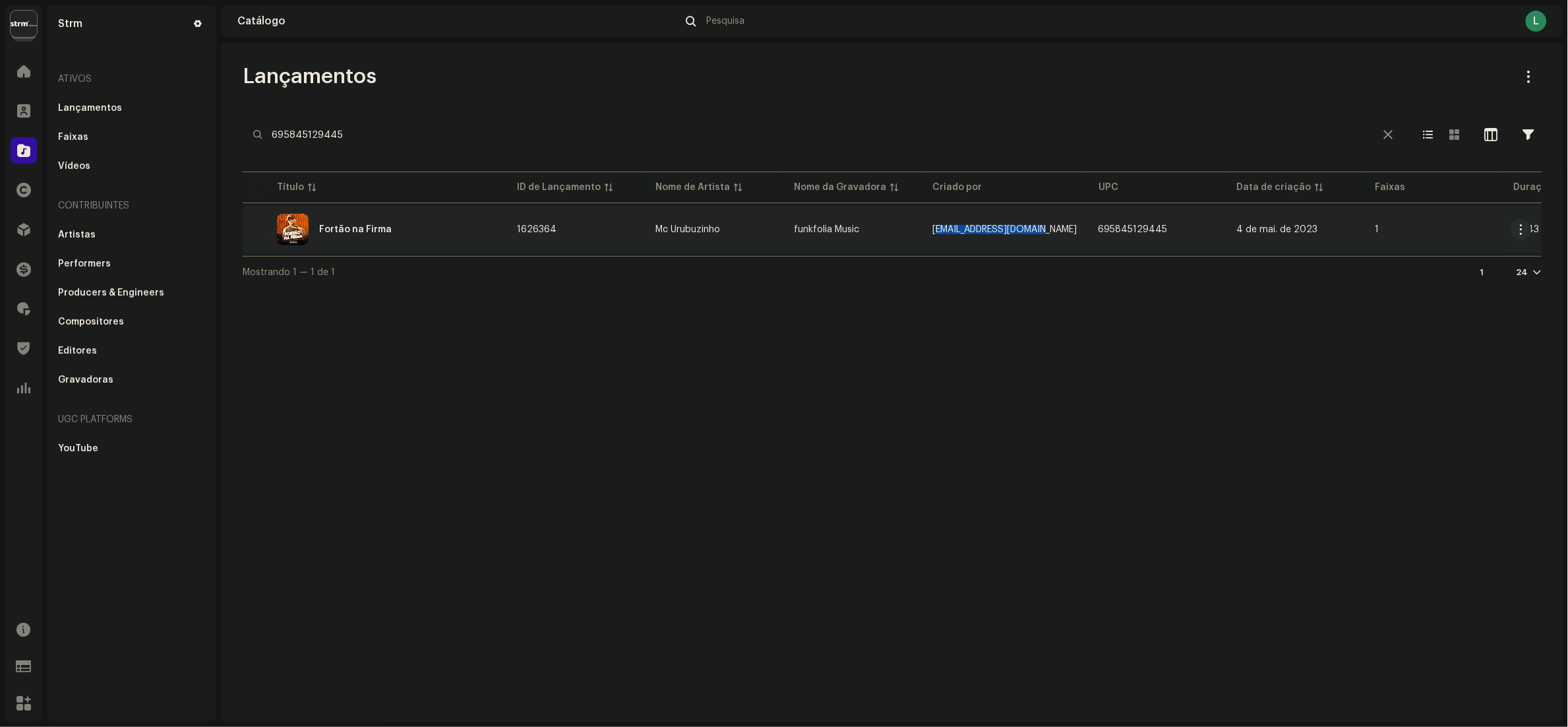
copy span "[EMAIL_ADDRESS][DOMAIN_NAME]"
drag, startPoint x: 935, startPoint y: 227, endPoint x: 1030, endPoint y: 233, distance: 95.2
click at [1030, 233] on td "[EMAIL_ADDRESS][DOMAIN_NAME]" at bounding box center [1005, 229] width 166 height 48
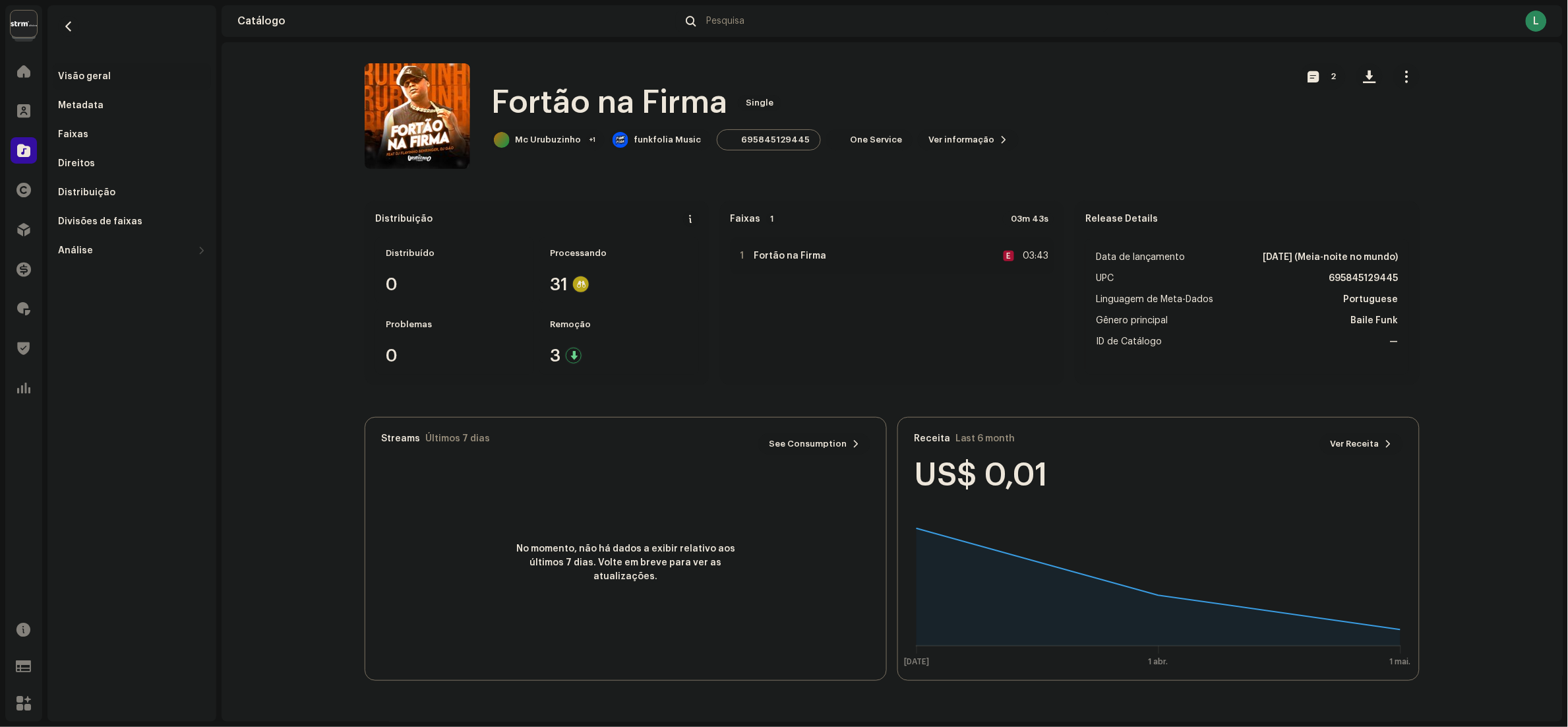
click at [949, 135] on span "Ver informação" at bounding box center [962, 139] width 67 height 26
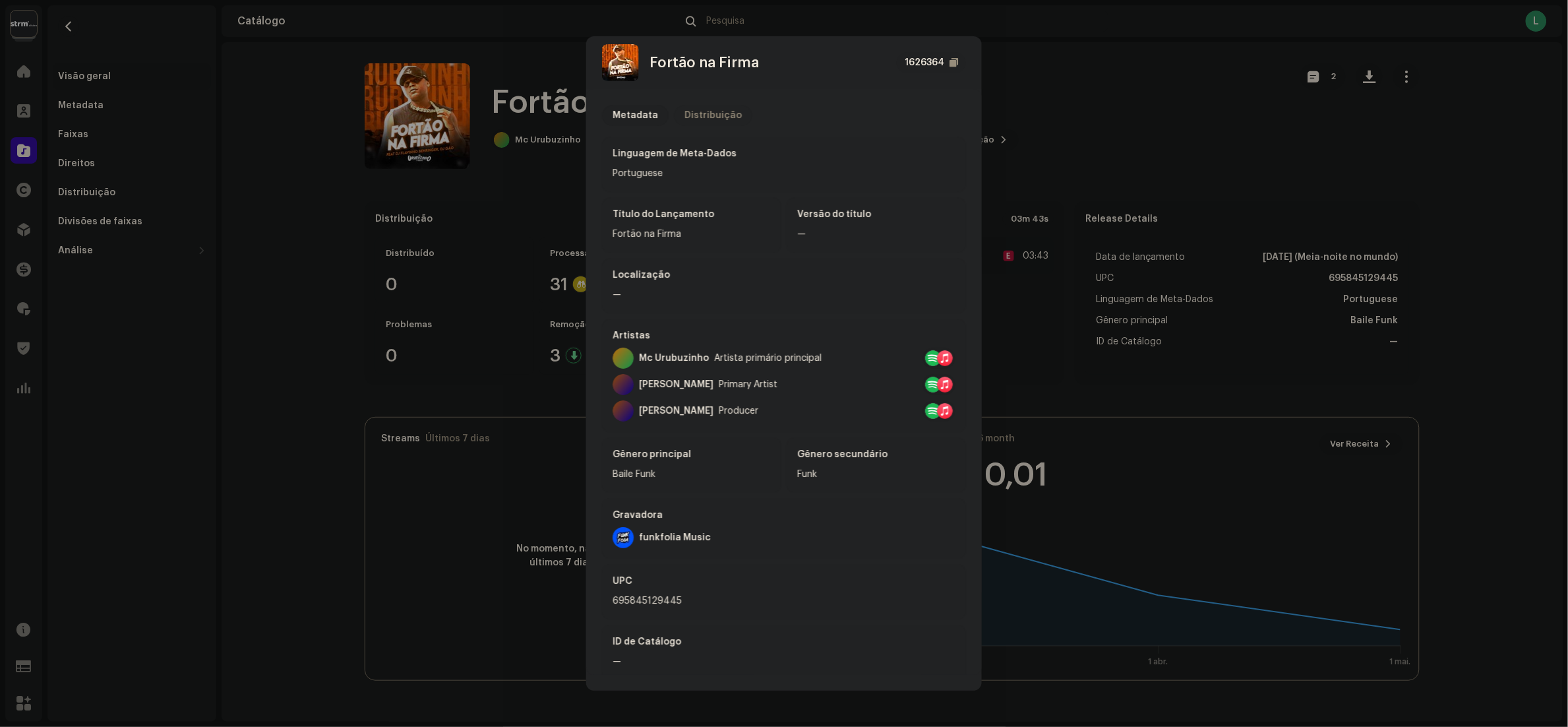
click at [741, 107] on p-tab "Distribuição" at bounding box center [713, 115] width 78 height 21
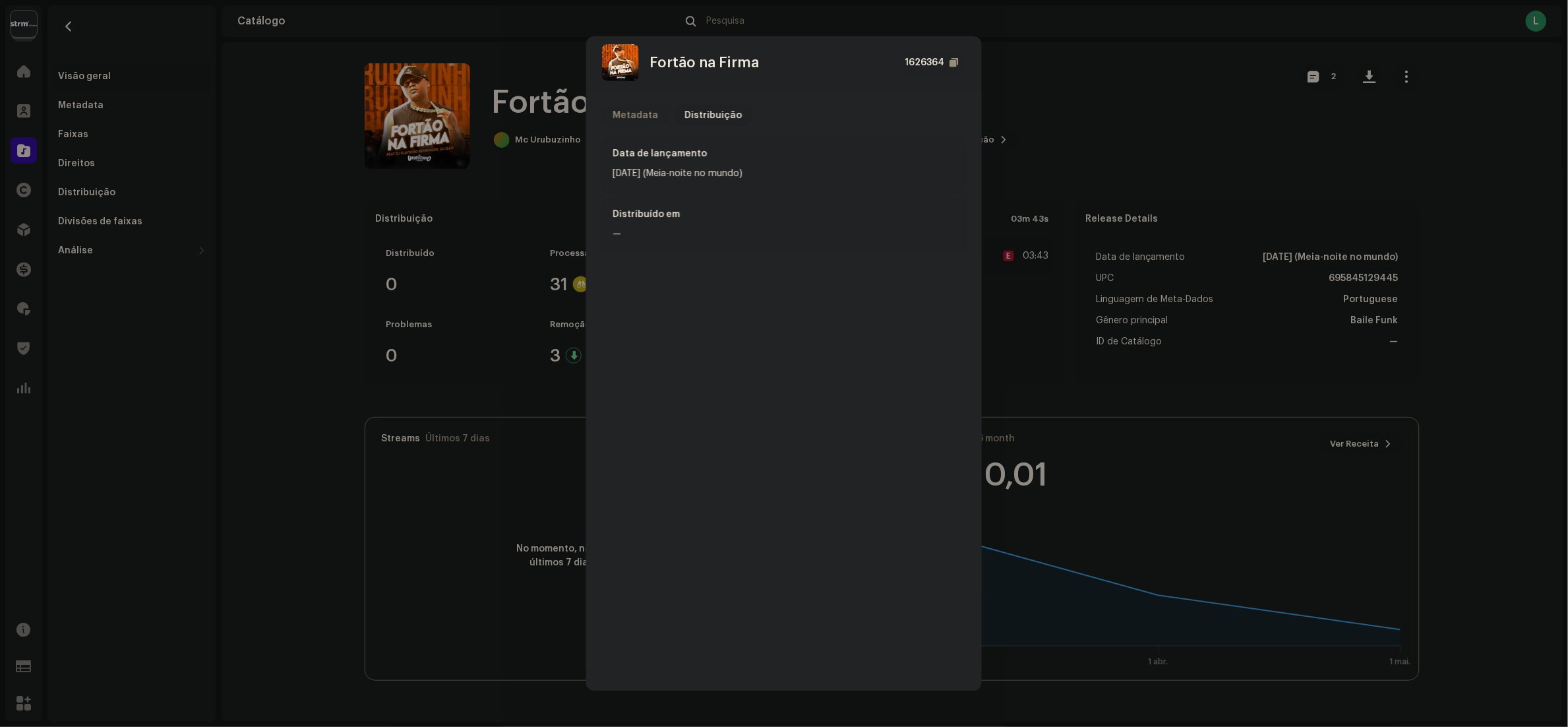
click at [645, 119] on div "Metadata" at bounding box center [635, 115] width 46 height 21
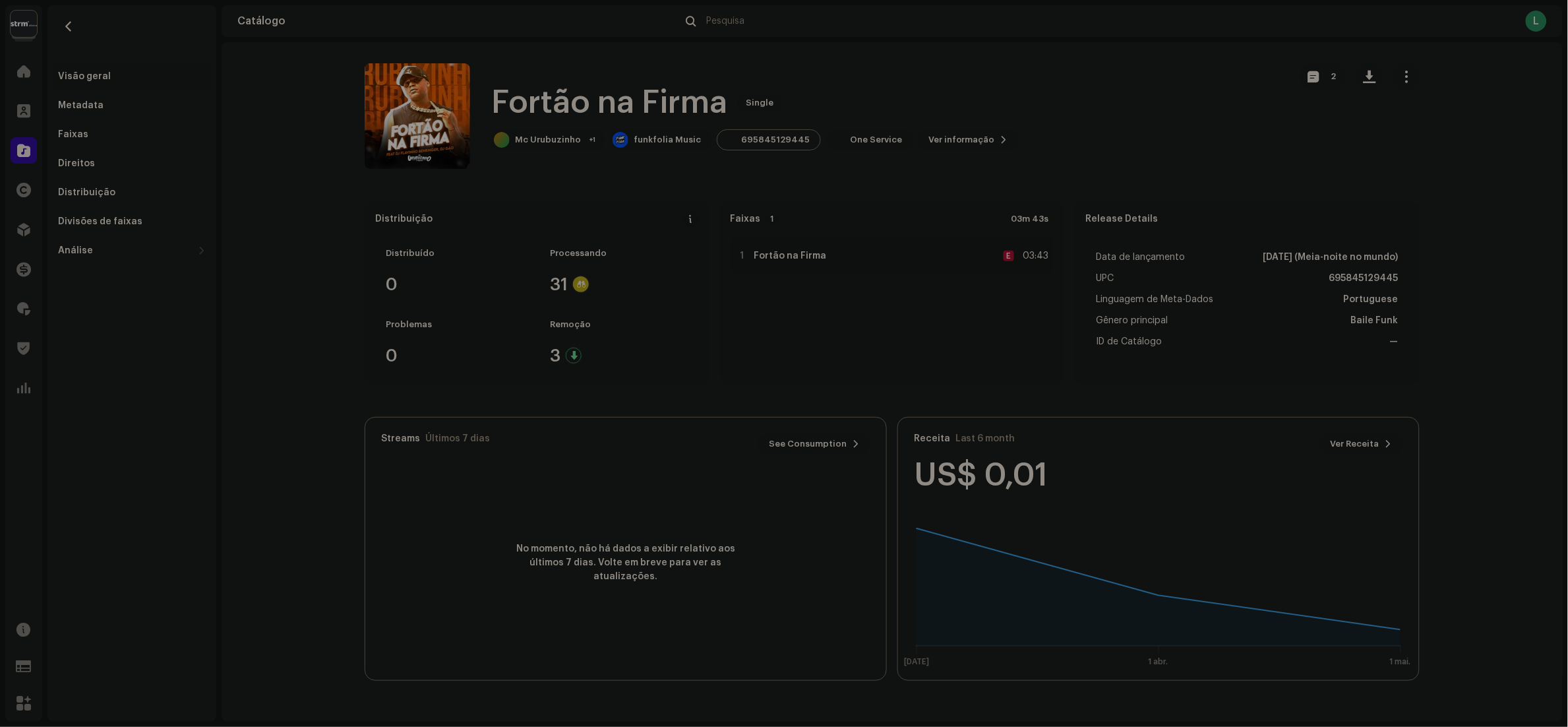
click at [1041, 140] on div "Fortão na Firma 1626364 Metadata Distribuição Linguagem de Meta-Dados Portugues…" at bounding box center [784, 364] width 1568 height 727
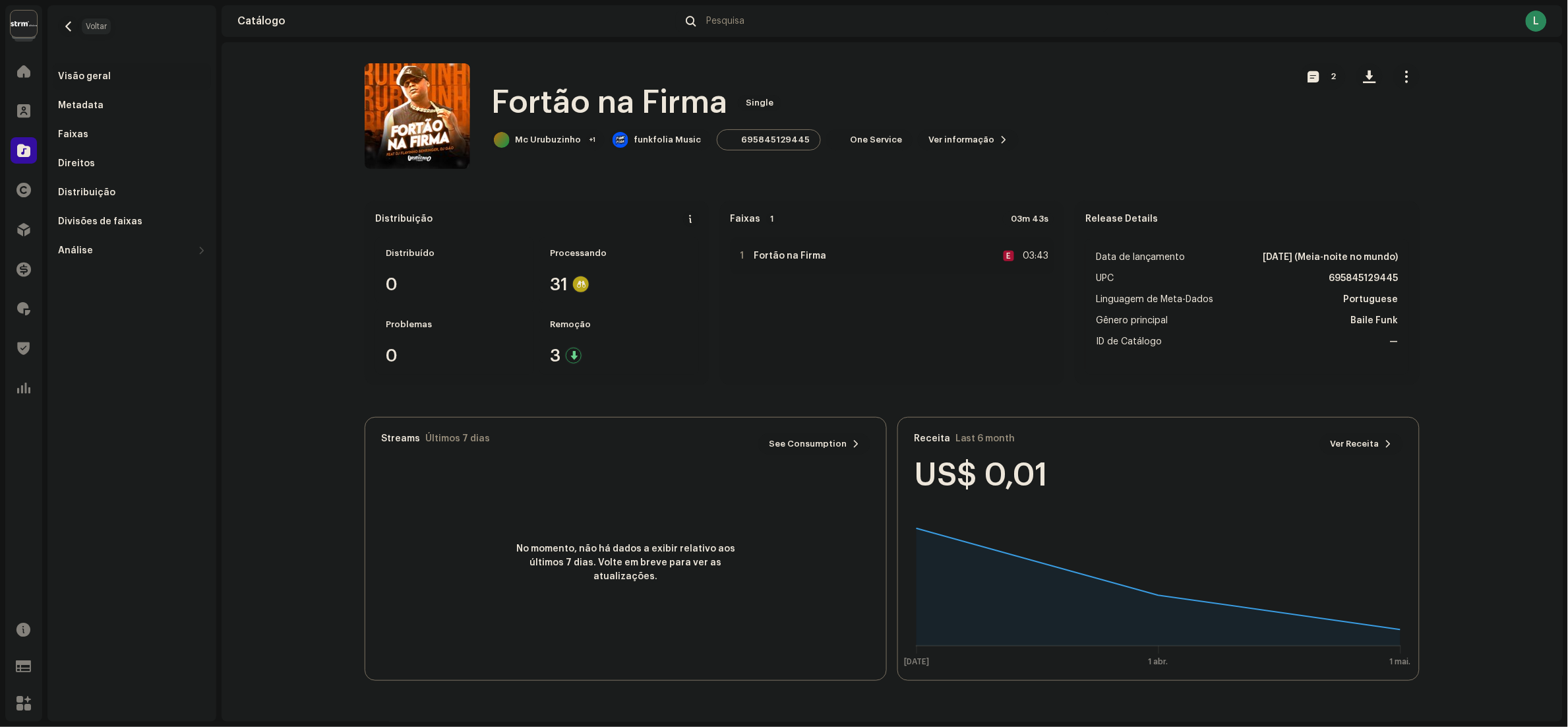
click at [66, 21] on span "button" at bounding box center [69, 26] width 10 height 11
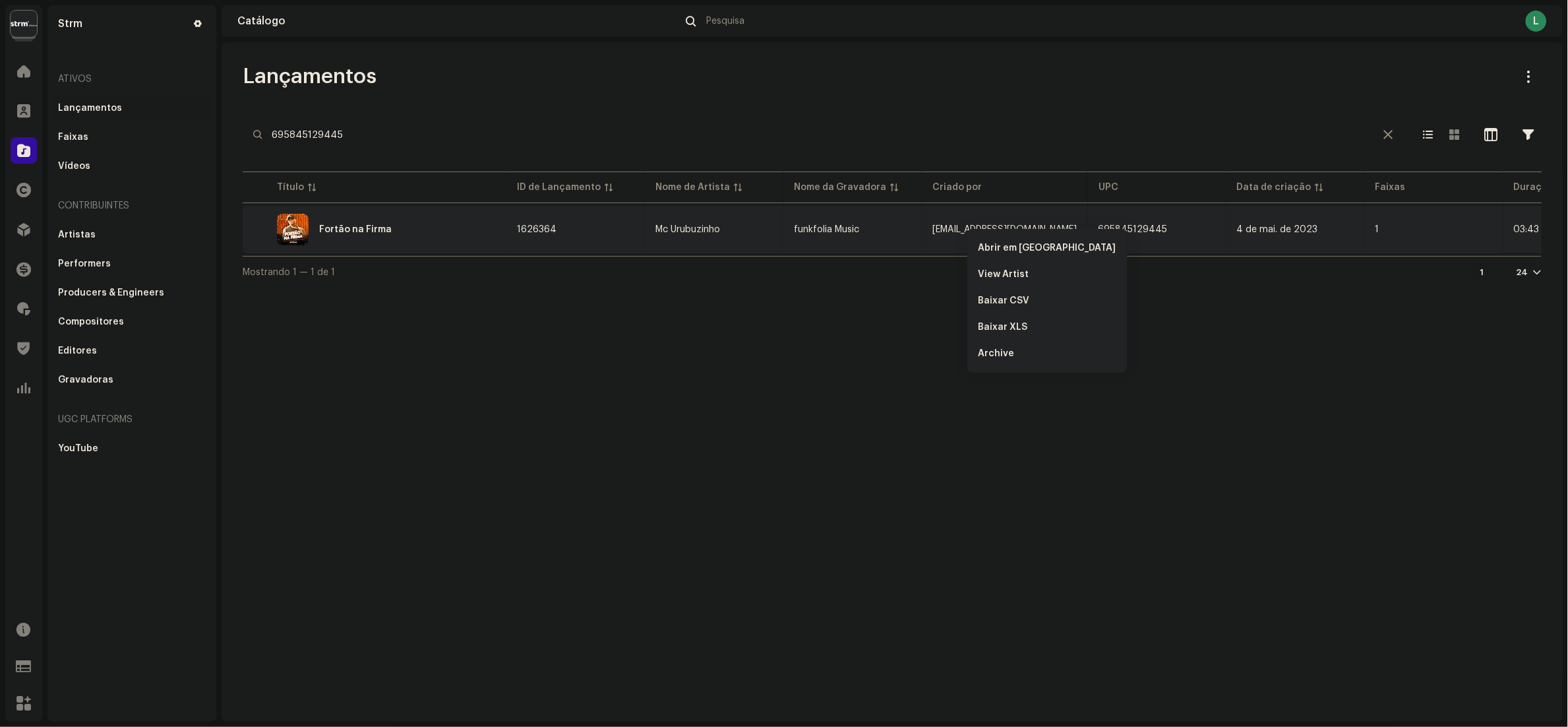
click at [868, 287] on div "Mostrando 1 — 1 de 1 1 24" at bounding box center [892, 272] width 1299 height 31
drag, startPoint x: 490, startPoint y: 143, endPoint x: 0, endPoint y: 186, distance: 491.9
click at [0, 186] on html "Strm Home Clientes Catálogo Direitos Distribuição Finanças Royalties Trust & Sa…" at bounding box center [784, 364] width 1568 height 727
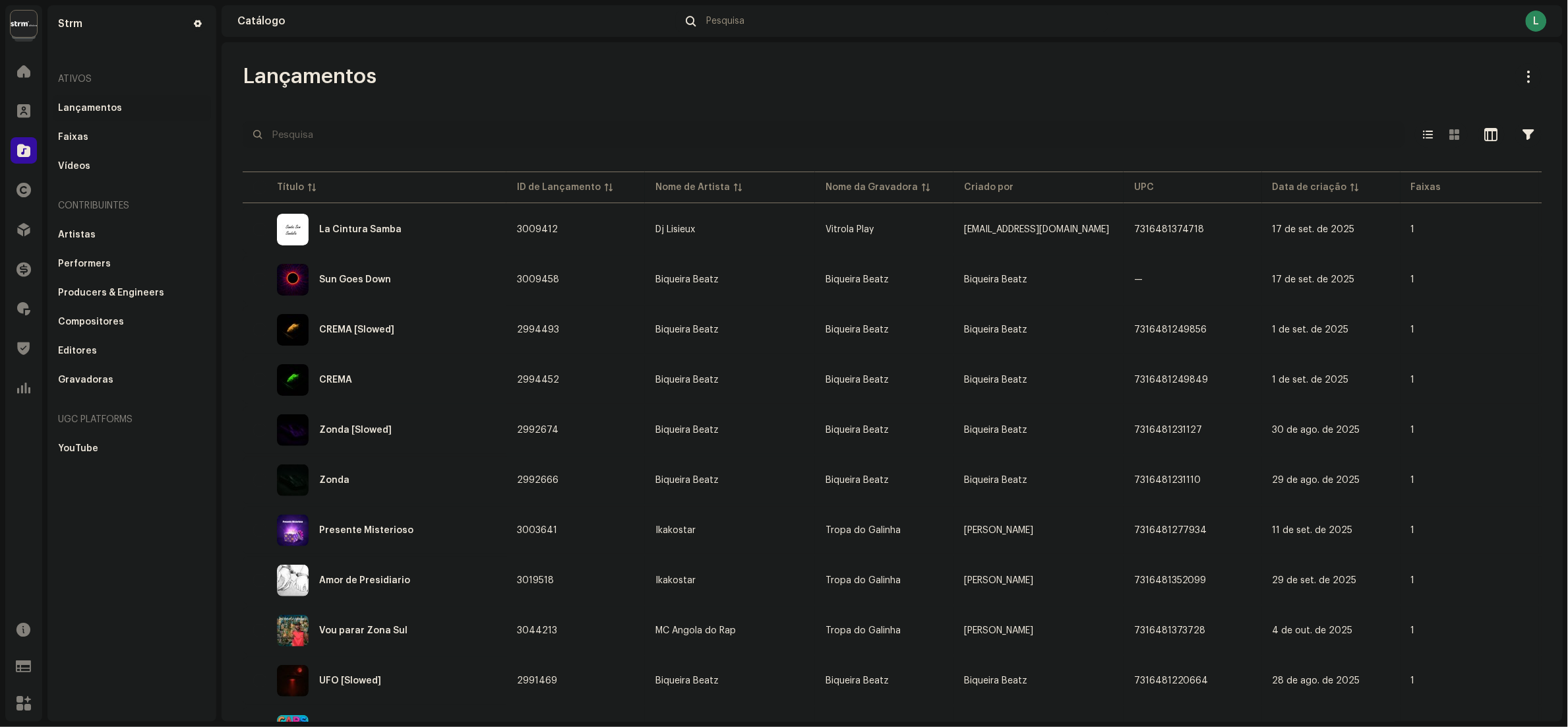
type input "V"
click at [306, 125] on input "text" at bounding box center [823, 134] width 1162 height 26
paste input "Viagem ao Coração do Sol"
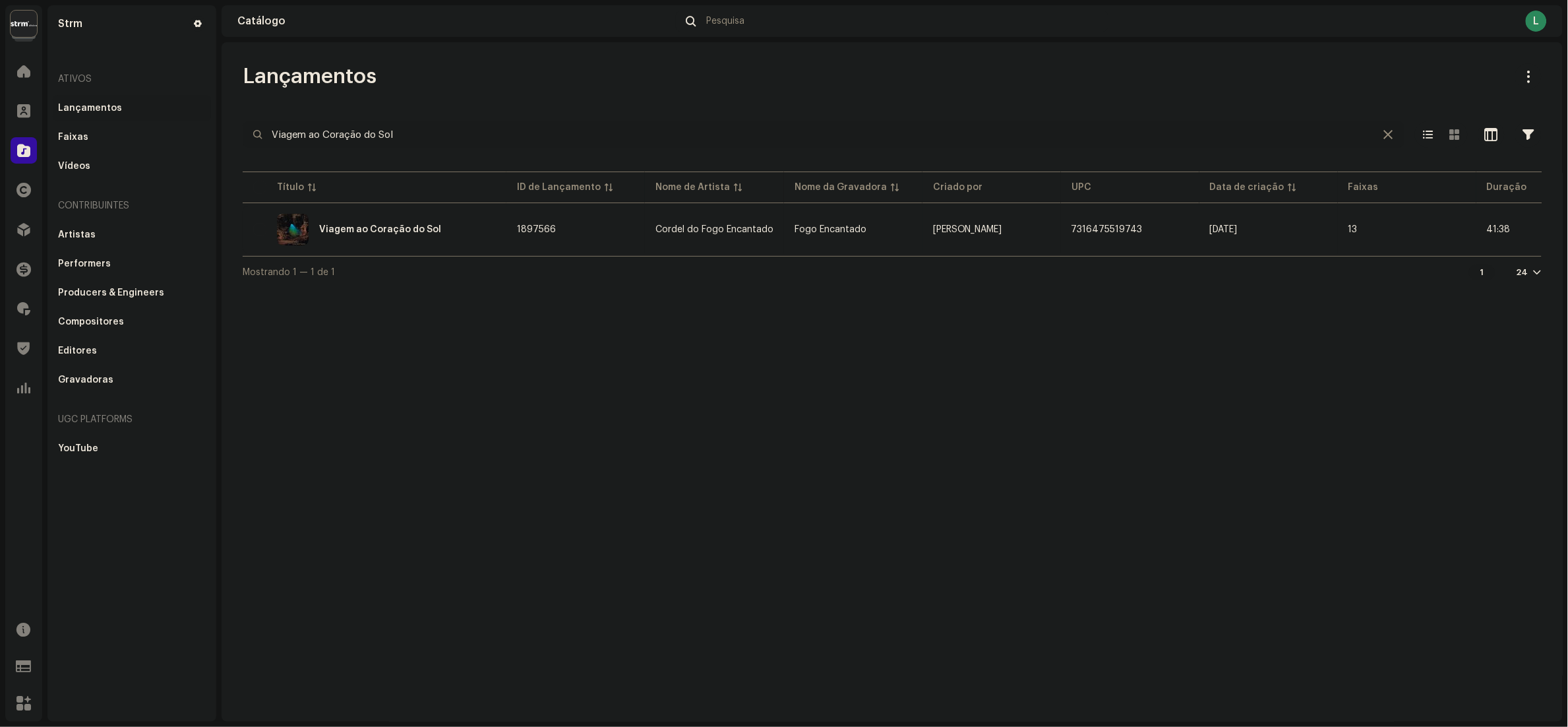
type input "Viagem ao Coração do Sol"
drag, startPoint x: 480, startPoint y: 125, endPoint x: 0, endPoint y: 122, distance: 480.0
click at [0, 122] on html "Strm Home Clientes Catálogo Direitos Distribuição Finanças Royalties Trust & Sa…" at bounding box center [784, 364] width 1568 height 727
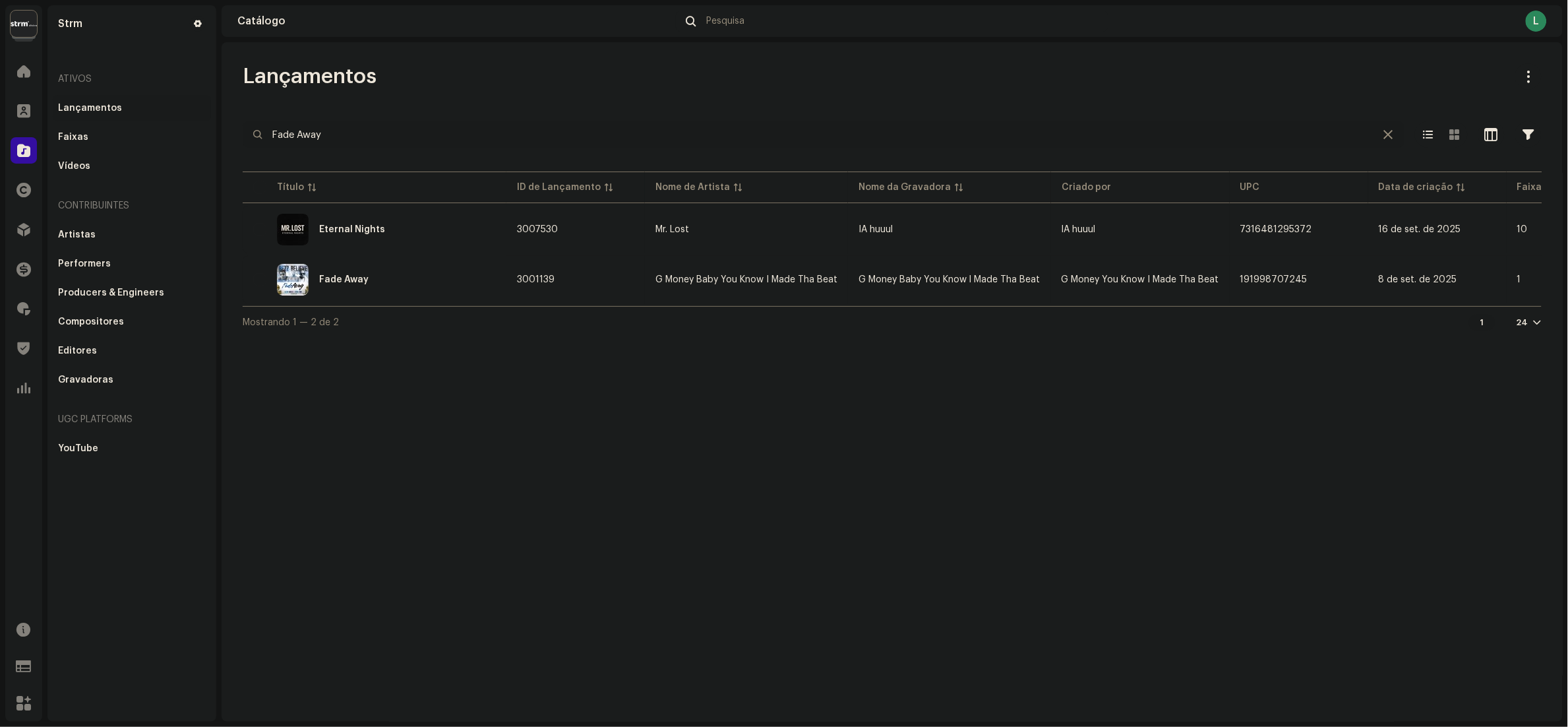
type input "Fade Away"
click at [23, 154] on span at bounding box center [23, 150] width 14 height 11
drag, startPoint x: 379, startPoint y: 127, endPoint x: 0, endPoint y: 107, distance: 379.5
click at [0, 110] on html "Strm Home Clientes Catálogo Direitos Distribuição Finanças Royalties Trust & Sa…" at bounding box center [784, 364] width 1568 height 727
paste input "7316481352457"
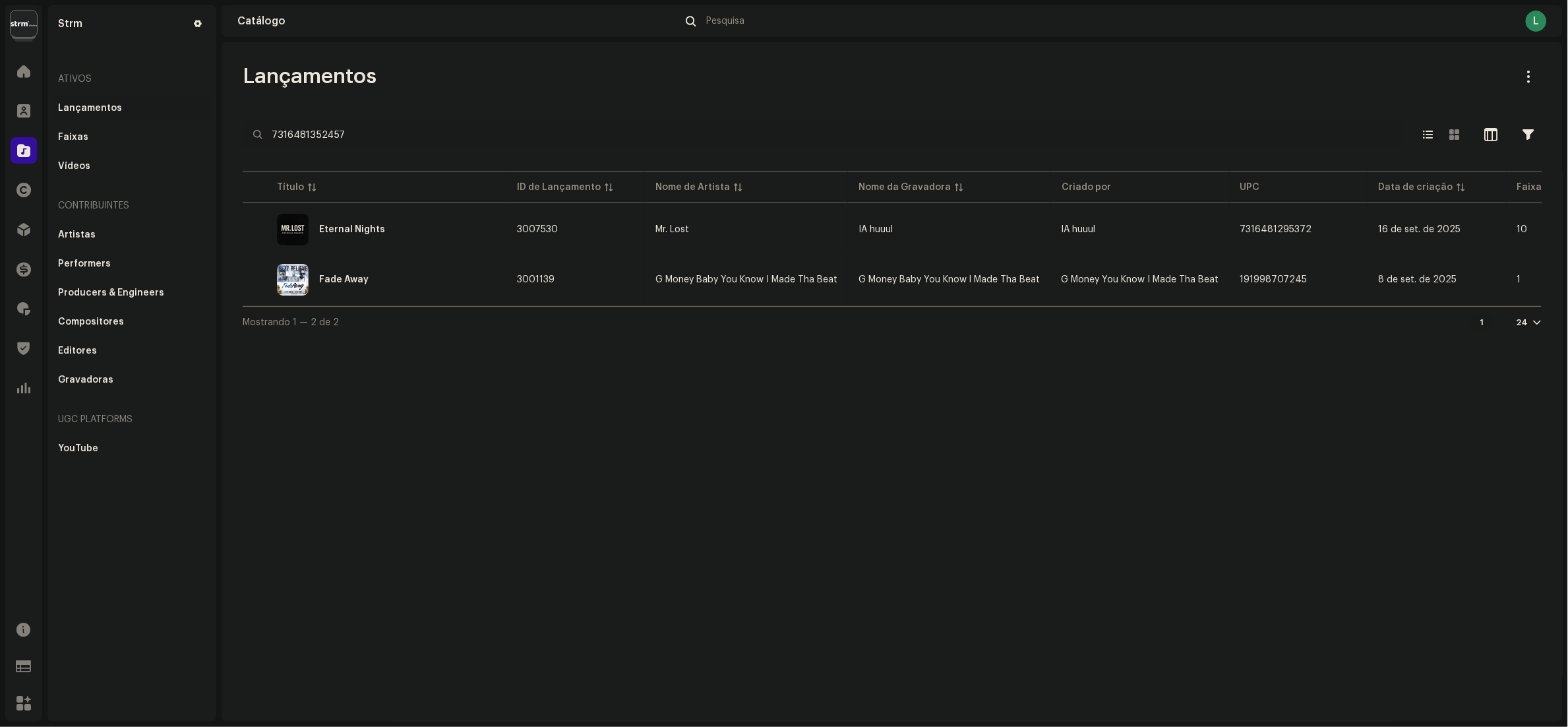
type input "7316481352457"
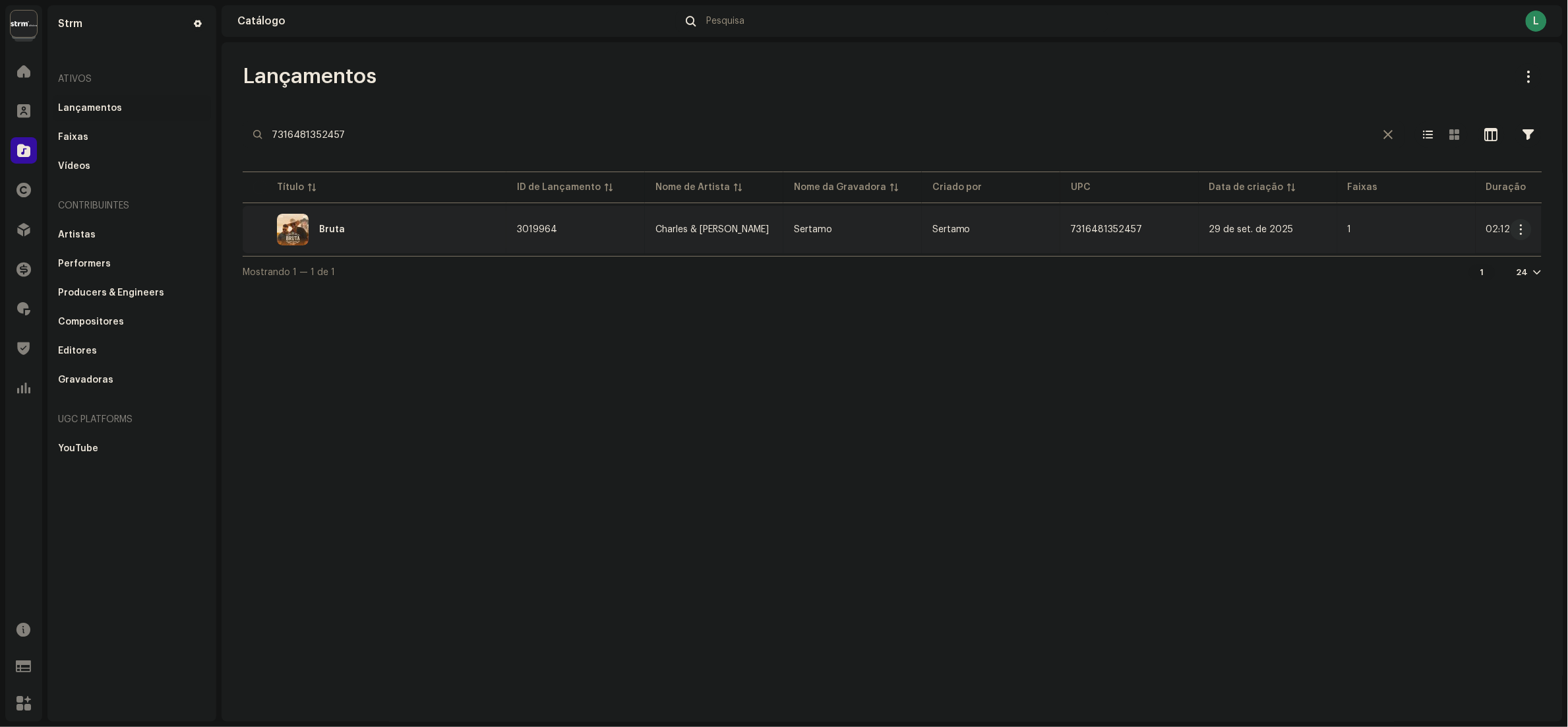
click at [408, 235] on div "Bruta" at bounding box center [374, 229] width 243 height 31
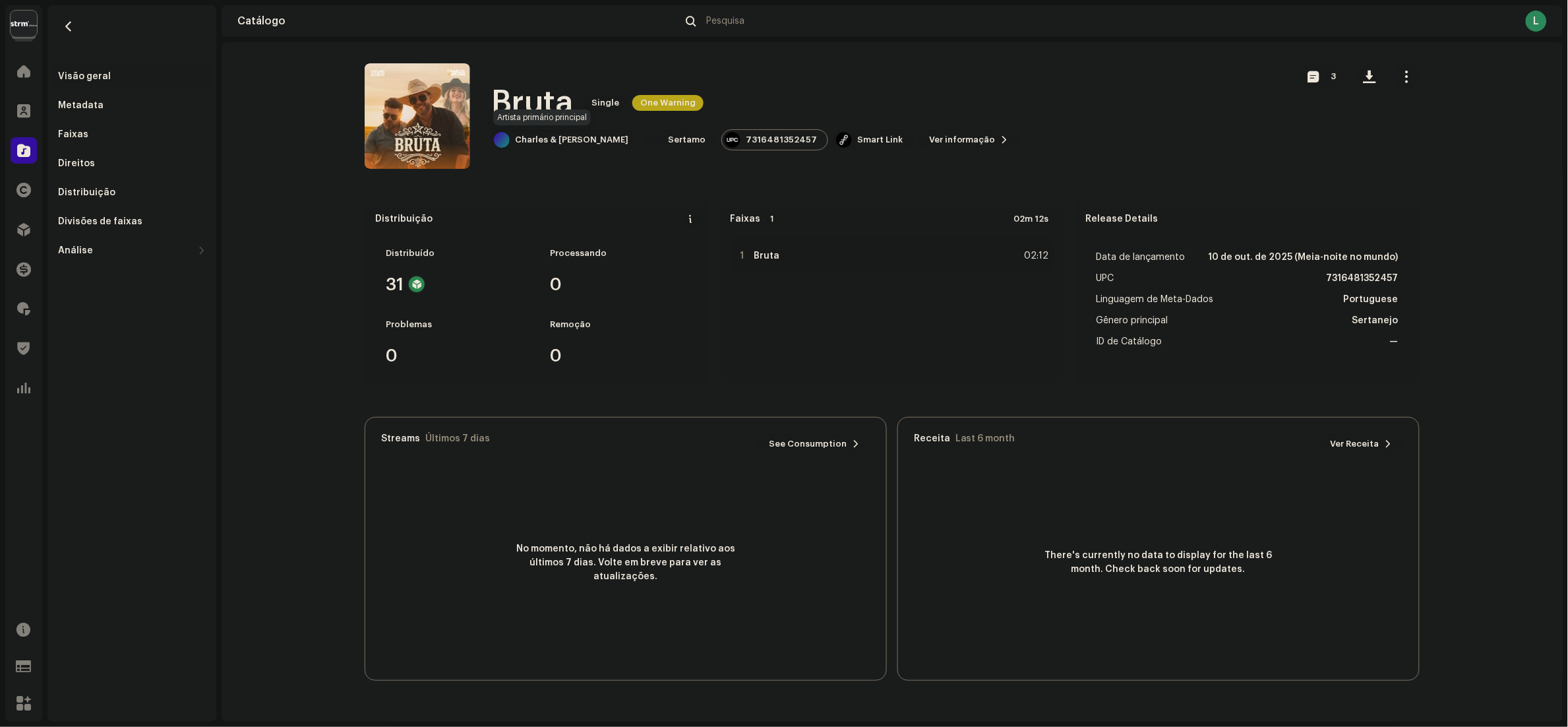
click at [568, 137] on div "Charles & [PERSON_NAME]" at bounding box center [571, 139] width 113 height 11
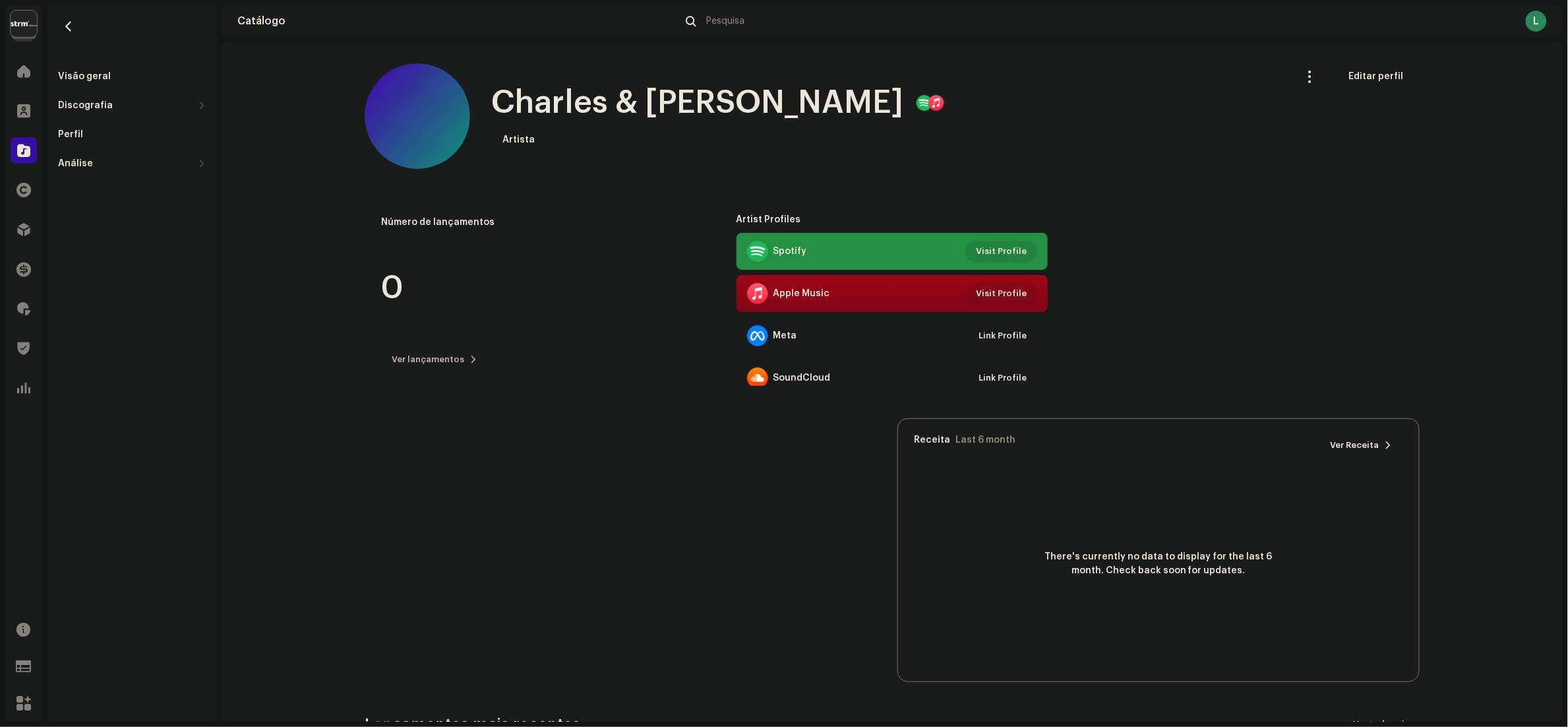
click at [1370, 72] on span "Editar perfil" at bounding box center [1377, 76] width 55 height 26
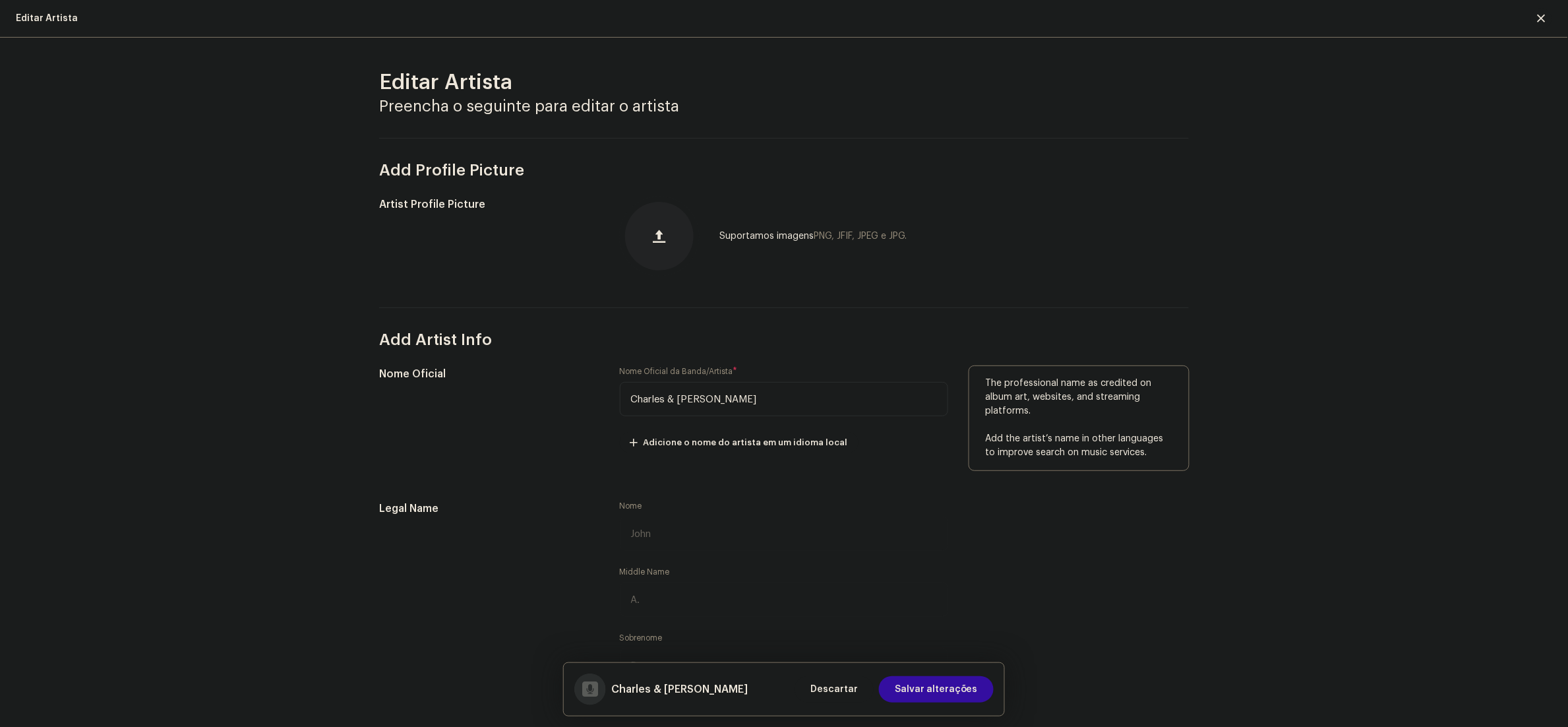
click at [667, 398] on input "Charles & [PERSON_NAME]" at bounding box center [784, 399] width 329 height 34
type input "[PERSON_NAME] e [PERSON_NAME]"
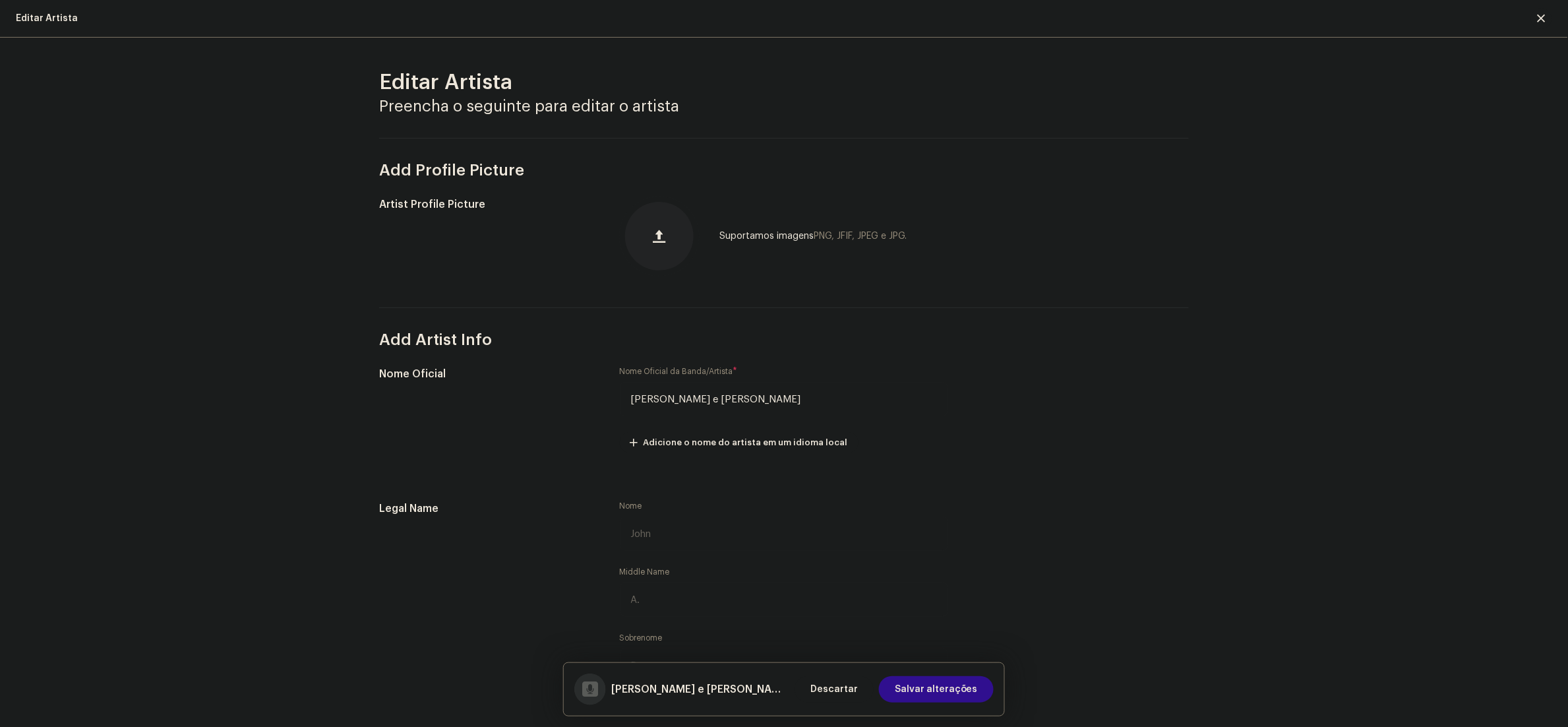
click at [926, 684] on span "Salvar alterações" at bounding box center [936, 689] width 83 height 26
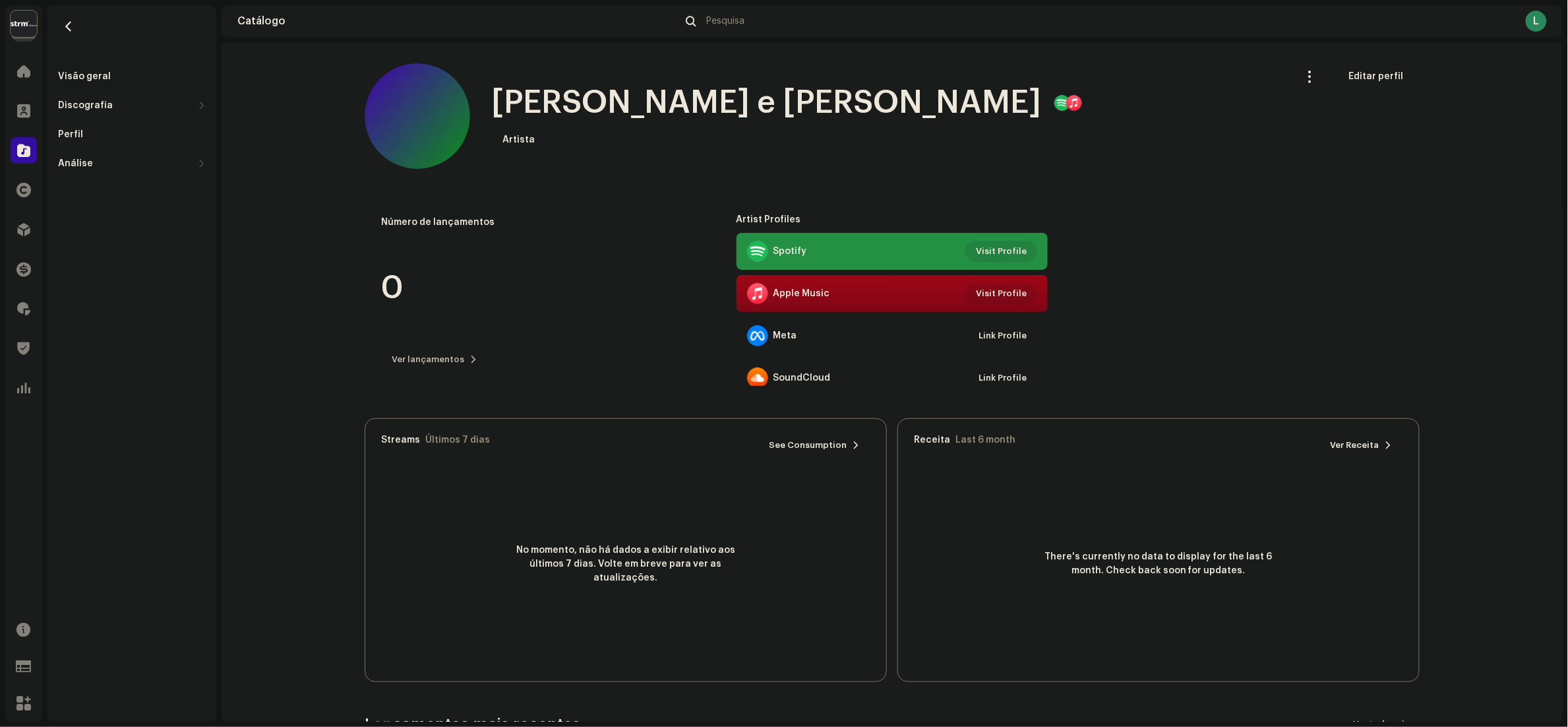
click at [60, 25] on button "button" at bounding box center [69, 26] width 21 height 21
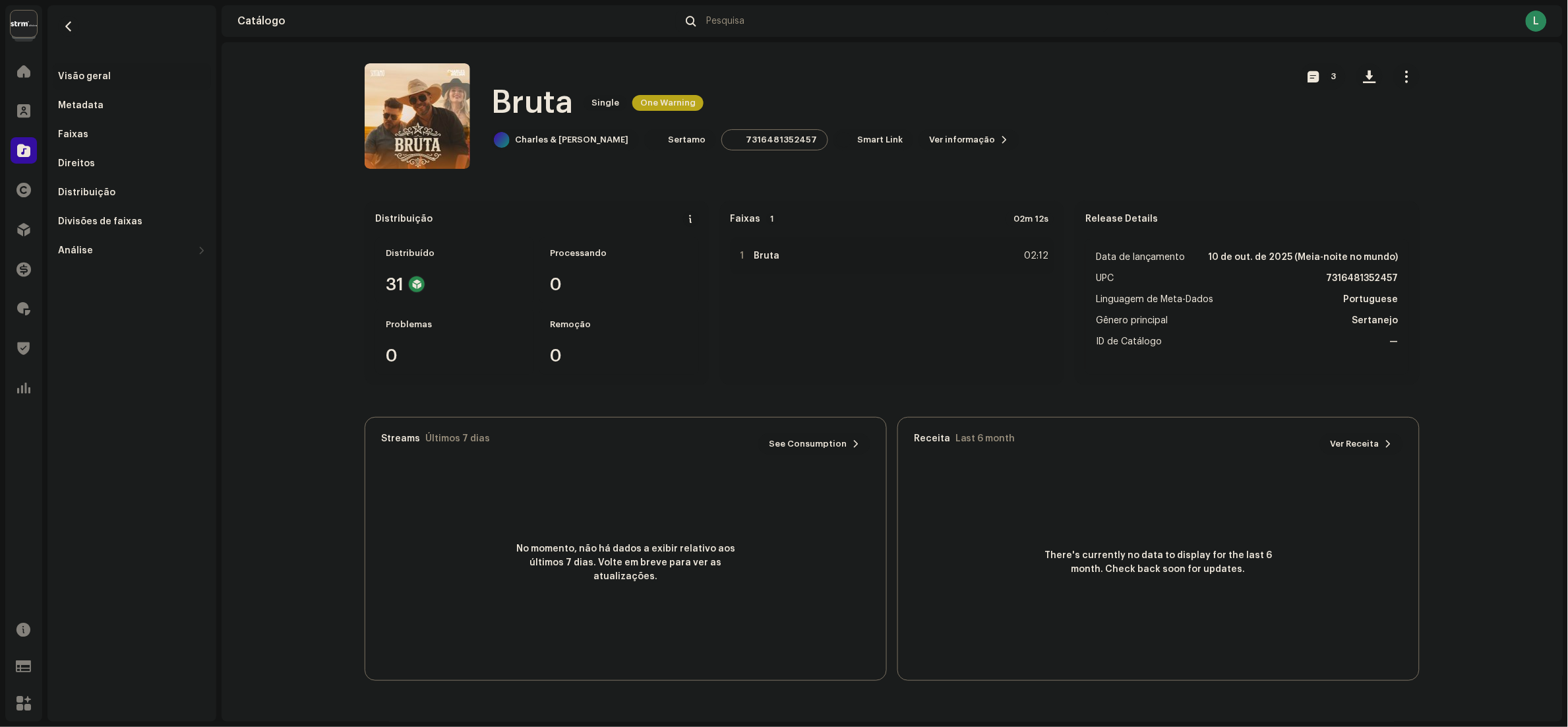
click at [1395, 65] on re-m-actions-button at bounding box center [1407, 76] width 26 height 26
click at [1405, 68] on button "button" at bounding box center [1407, 76] width 26 height 26
click at [1405, 131] on span "Editar" at bounding box center [1419, 135] width 28 height 11
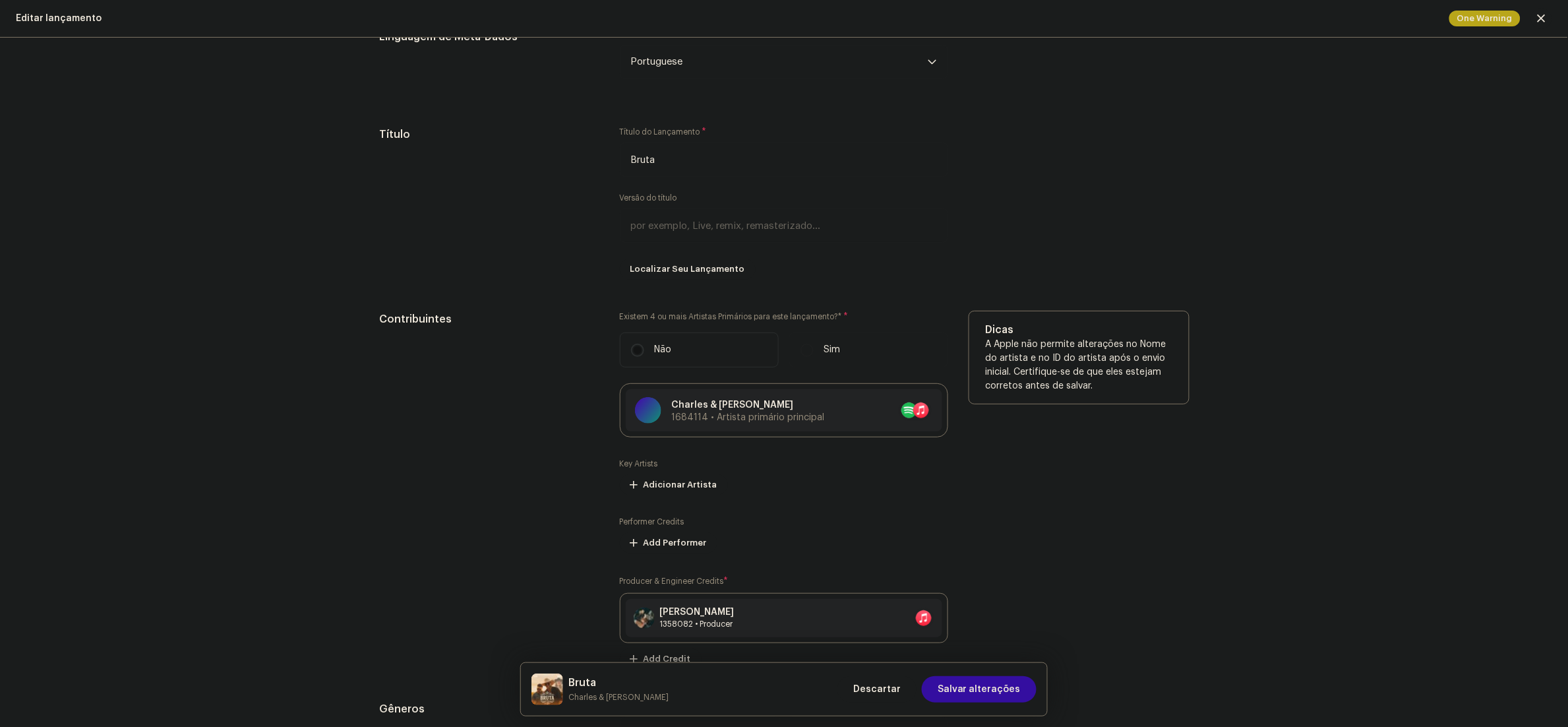
scroll to position [923, 0]
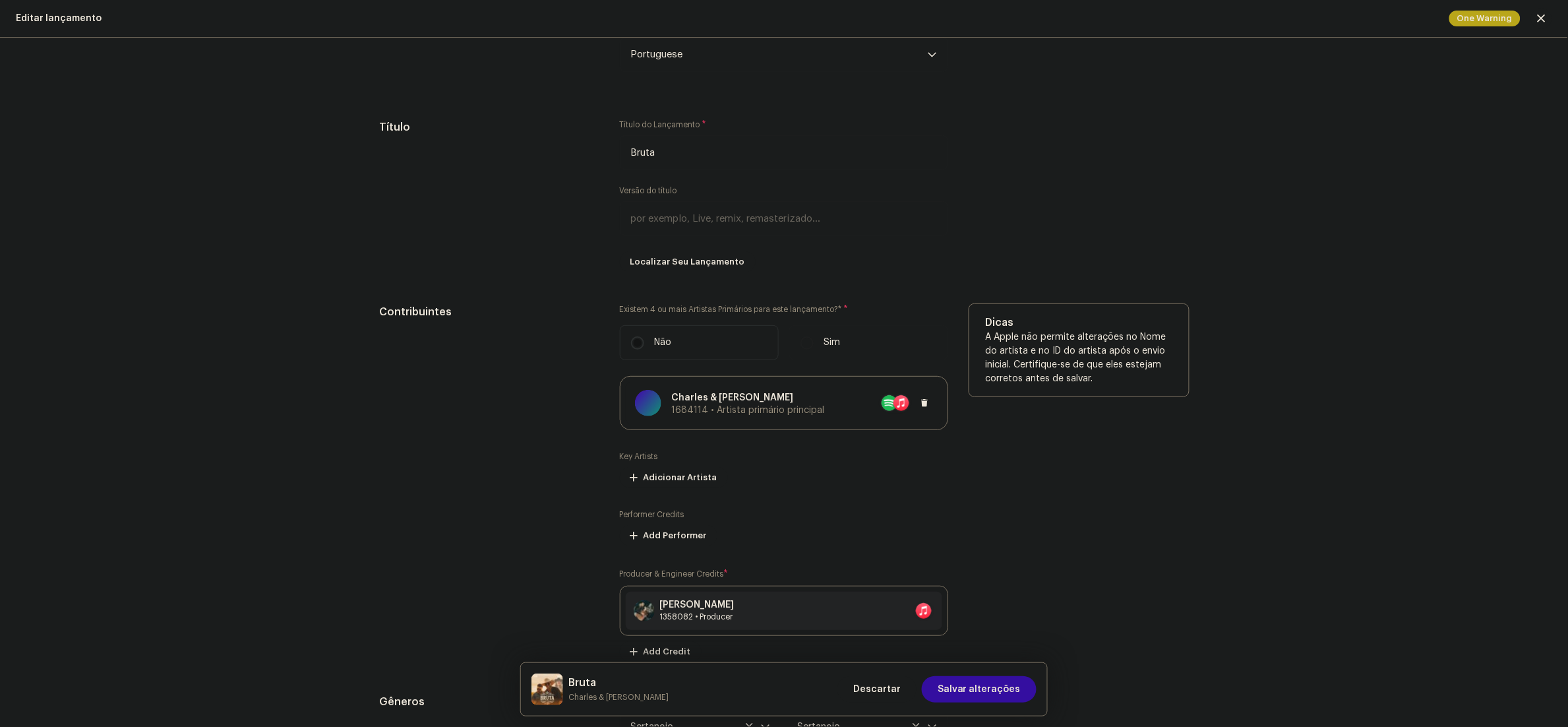
click at [750, 401] on p "Charles & [PERSON_NAME]" at bounding box center [748, 398] width 153 height 14
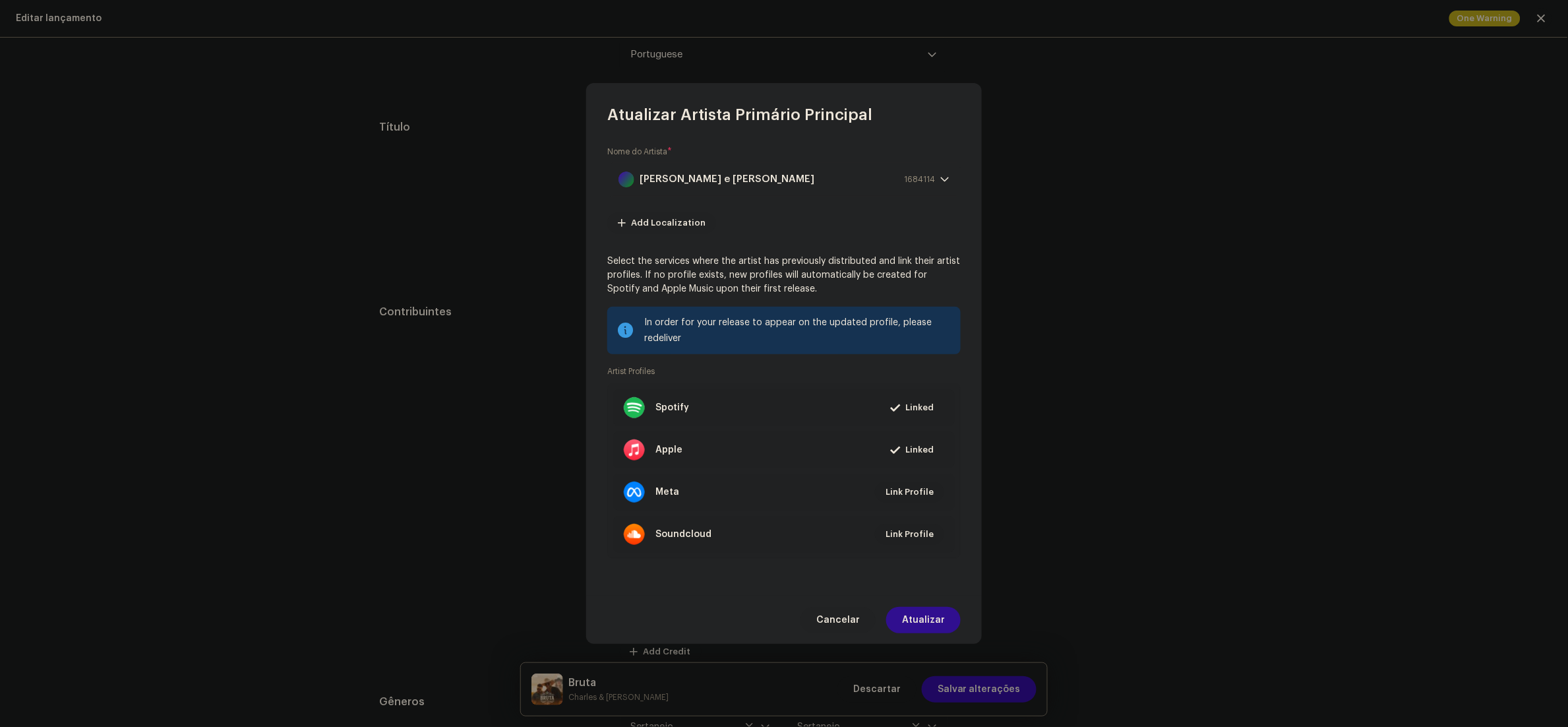
click at [922, 627] on span "Atualizar" at bounding box center [923, 620] width 43 height 26
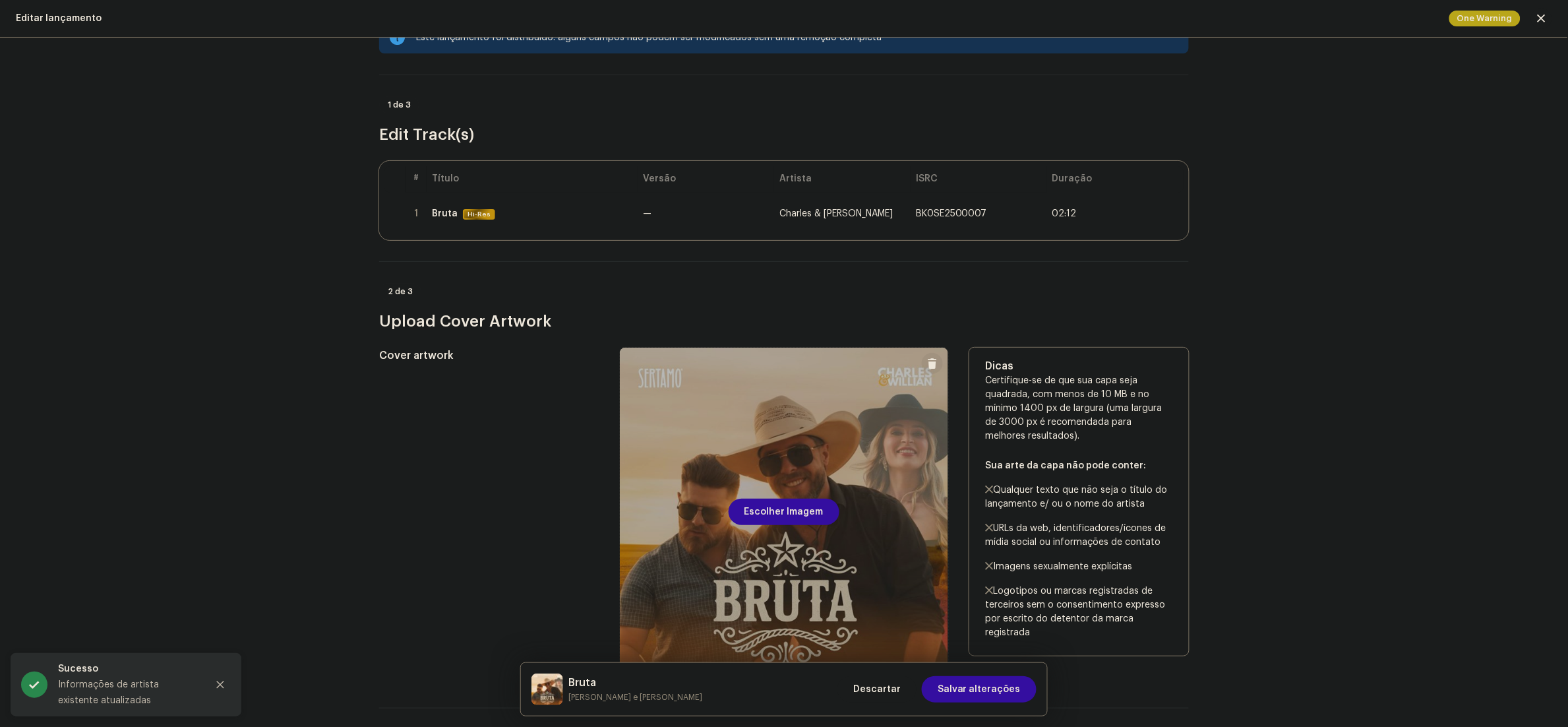
scroll to position [0, 0]
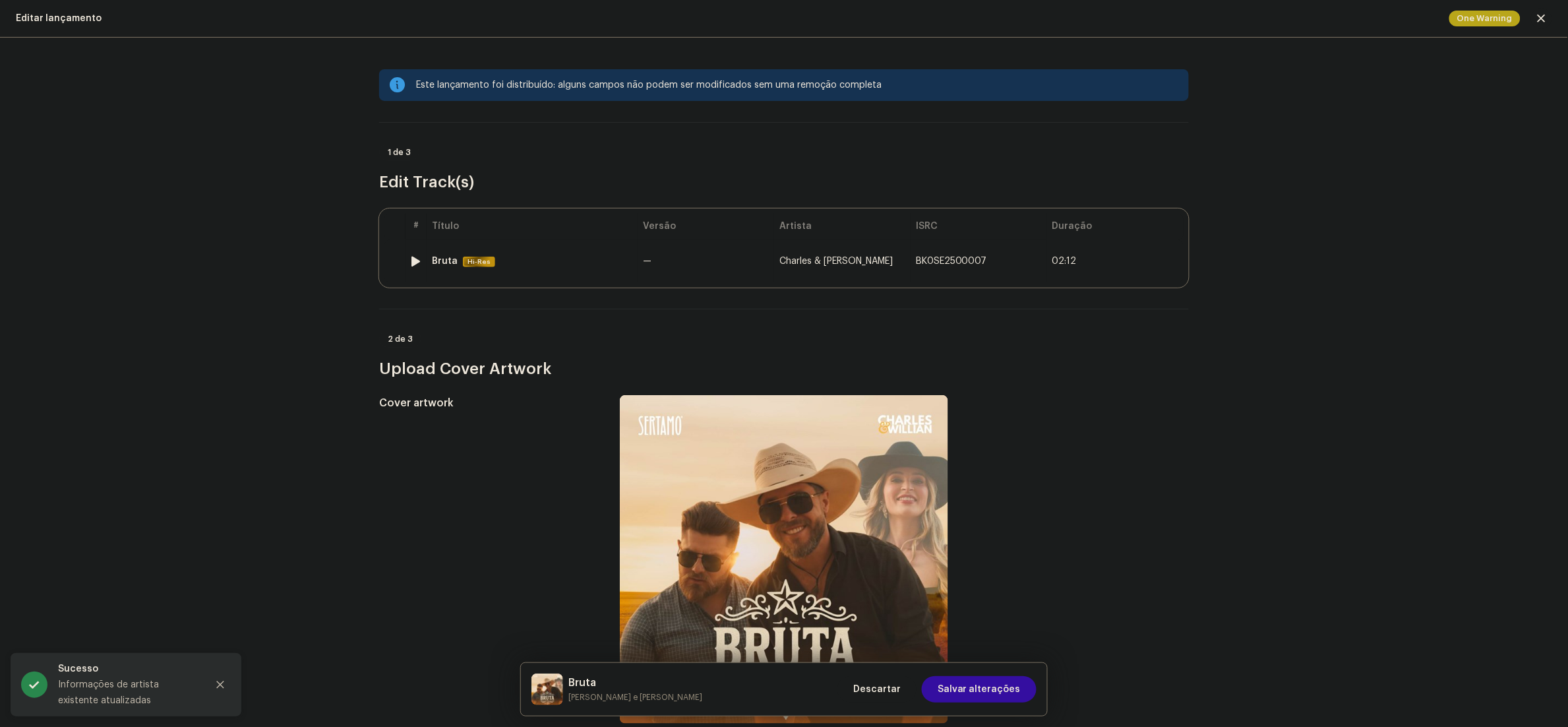
click at [545, 268] on td "Bruta Hi-Res" at bounding box center [532, 260] width 211 height 42
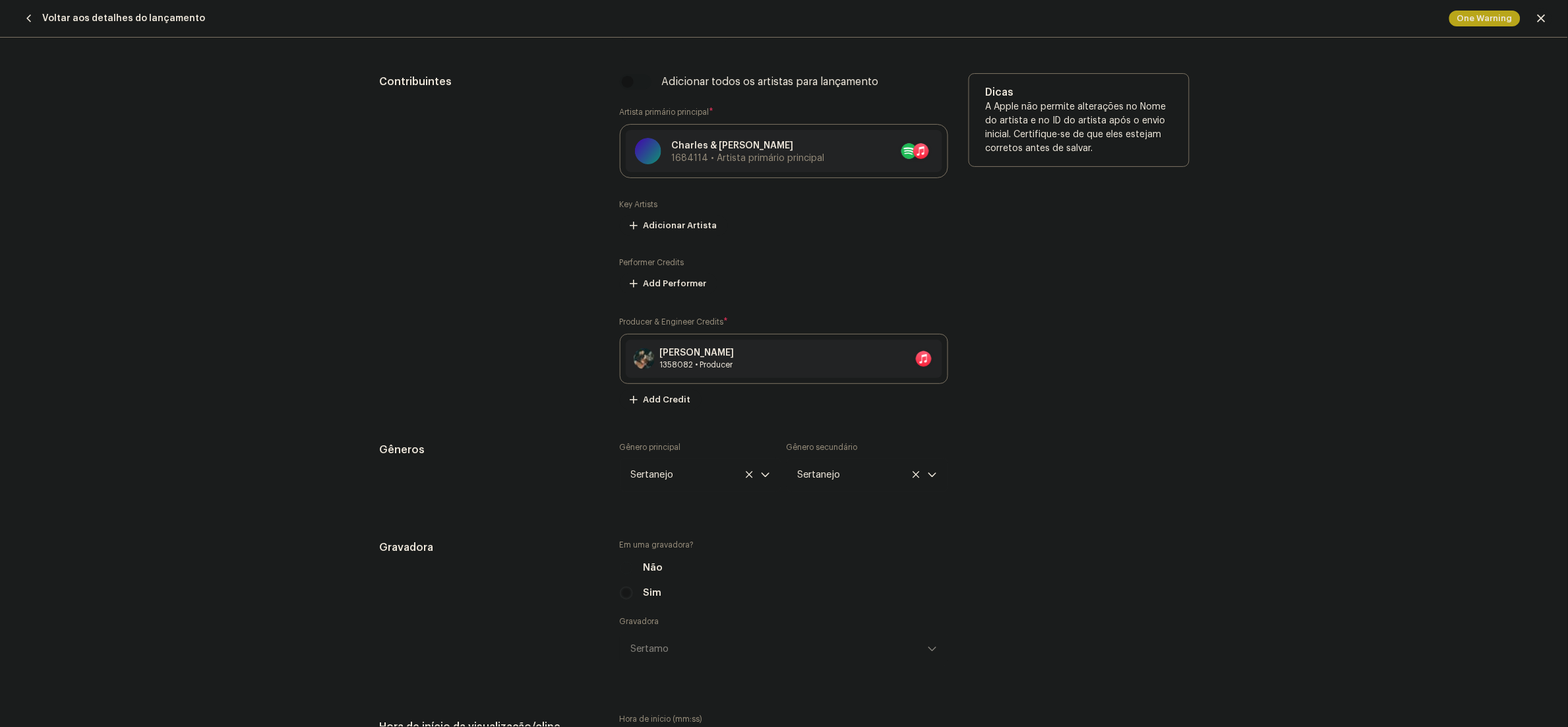
scroll to position [923, 0]
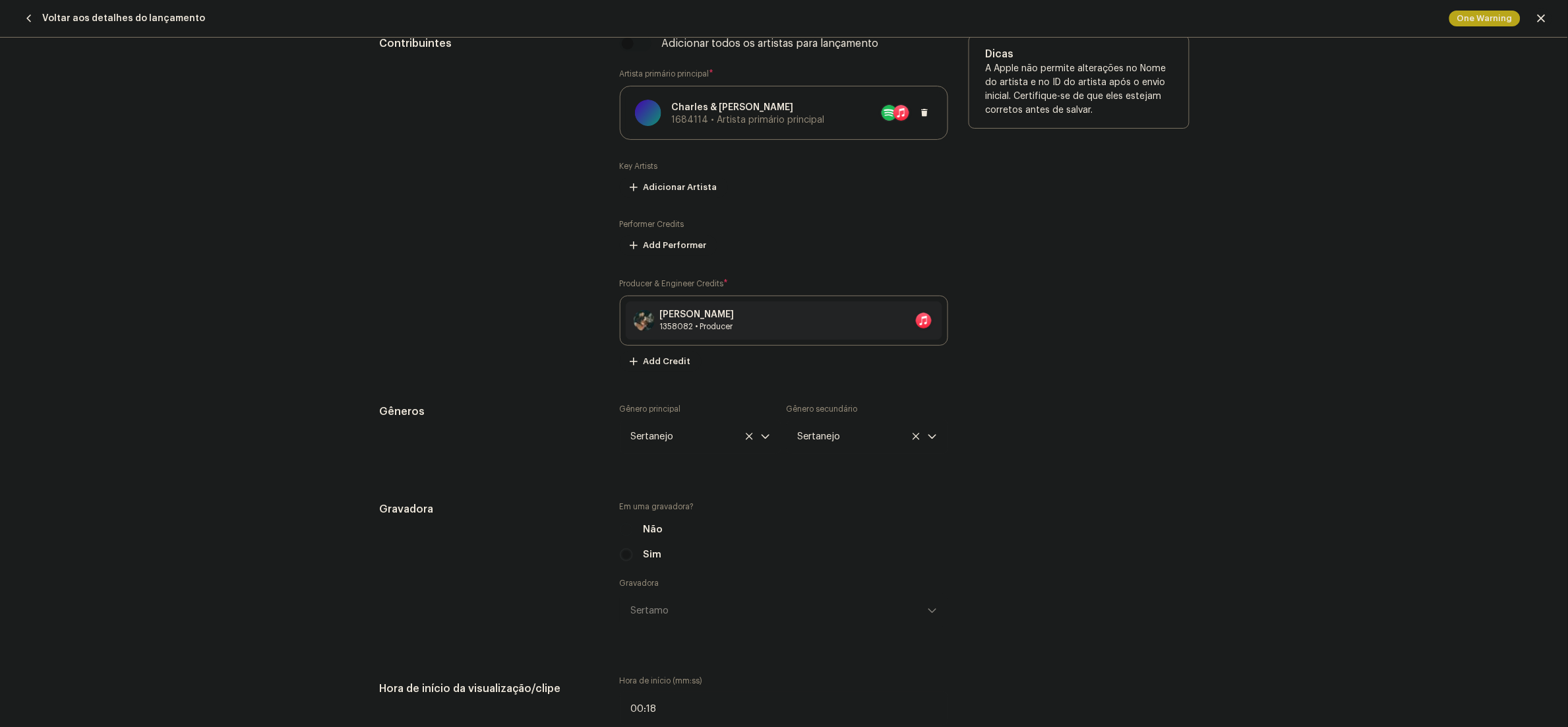
click at [791, 122] on span "1684114 • Artista primário principal" at bounding box center [748, 120] width 153 height 9
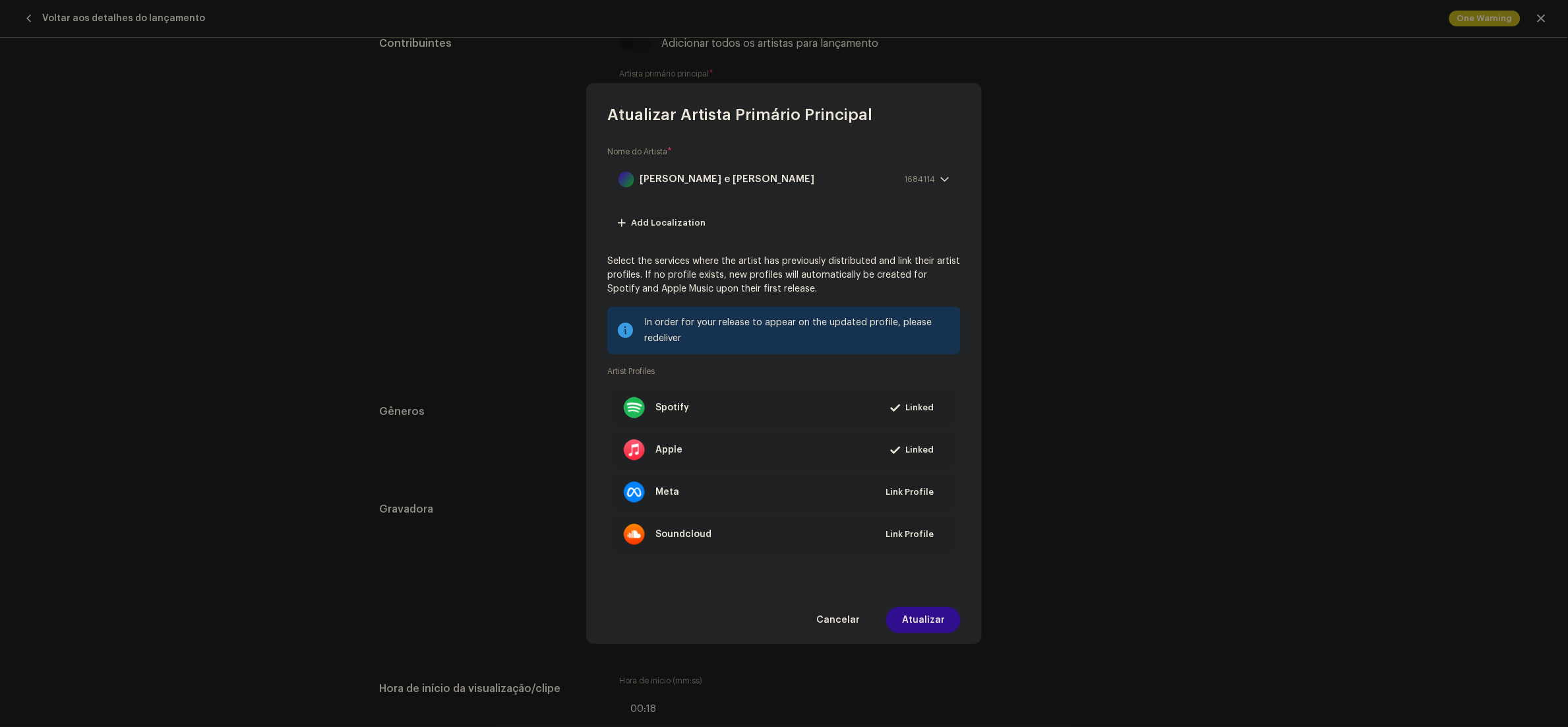
click at [931, 622] on span "Atualizar" at bounding box center [923, 620] width 43 height 26
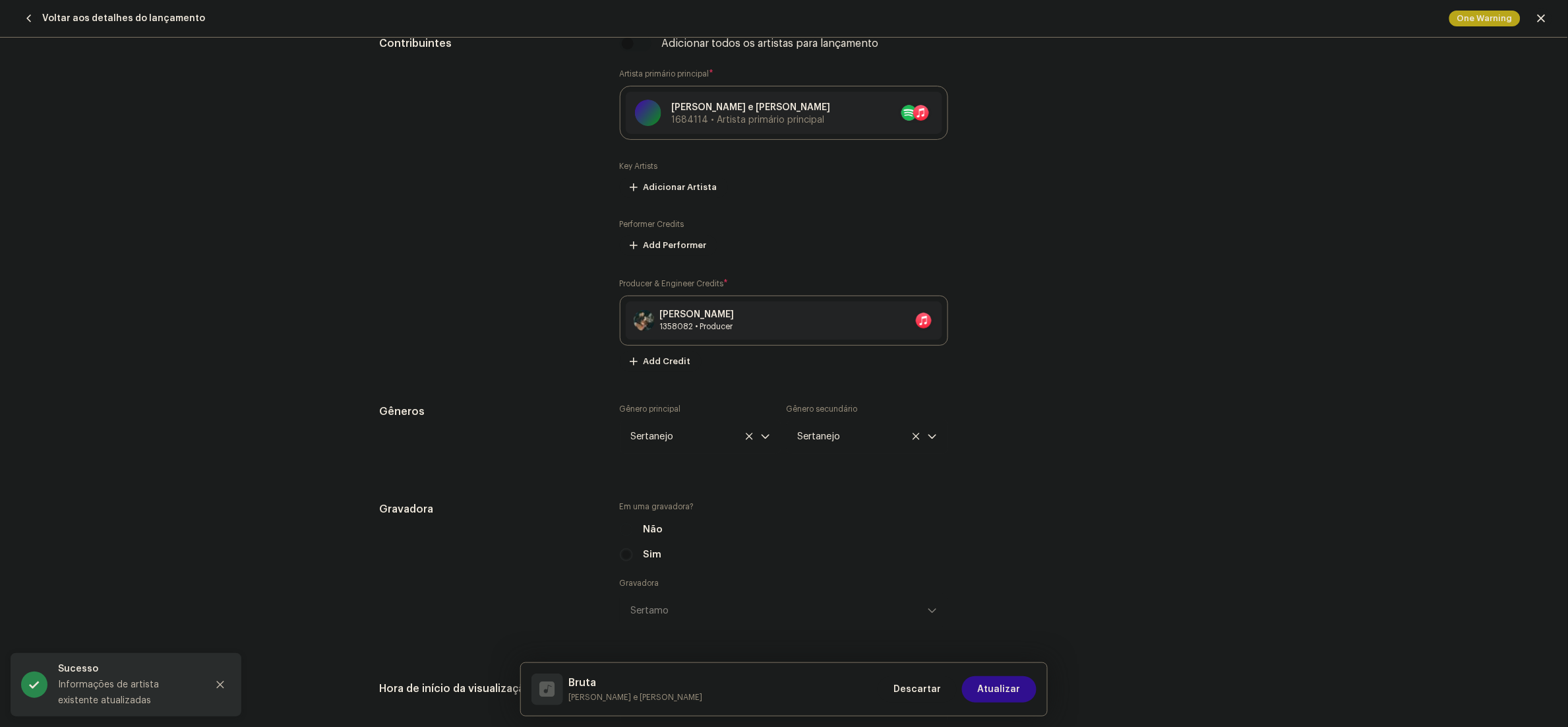
click at [1010, 684] on span "Atualizar" at bounding box center [1000, 689] width 43 height 26
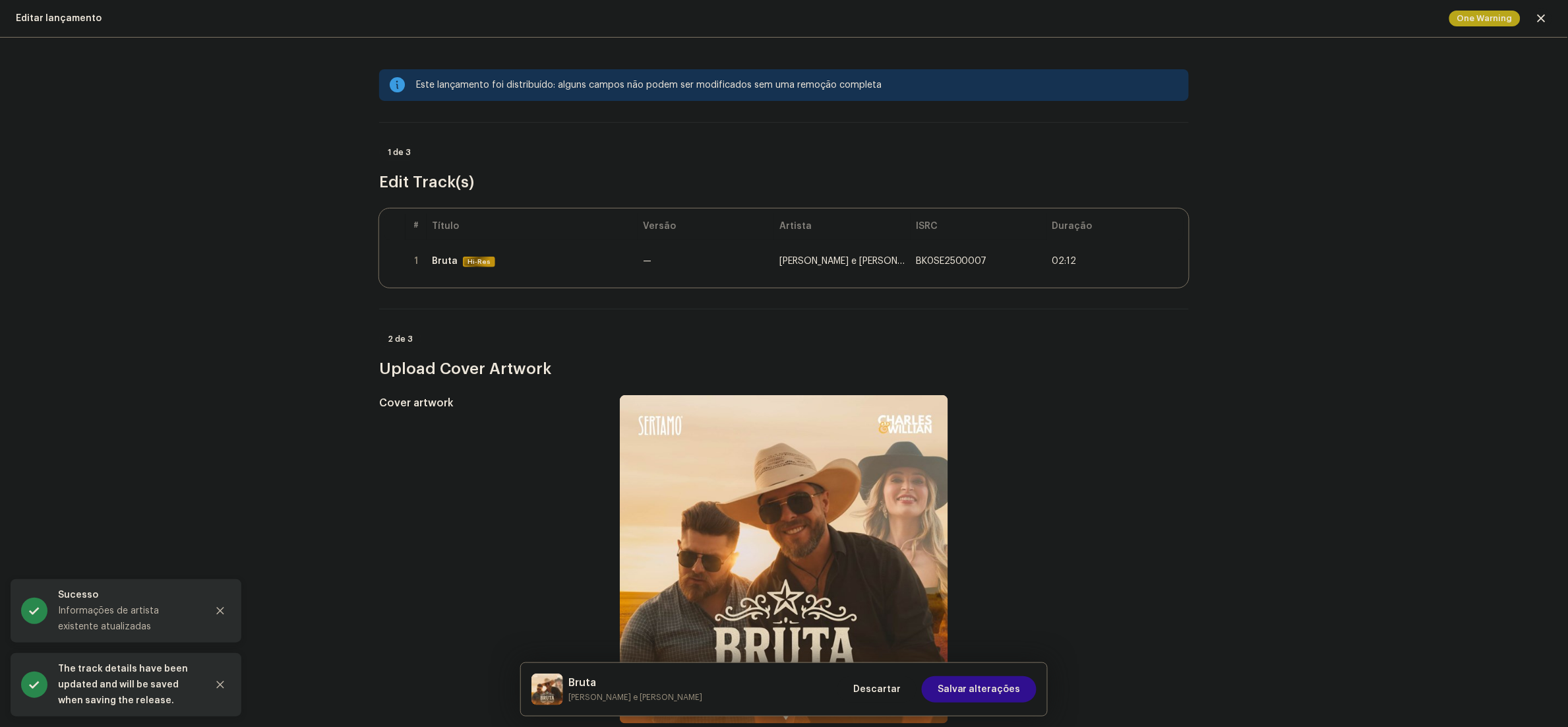
click at [1014, 686] on span "Salvar alterações" at bounding box center [979, 689] width 83 height 26
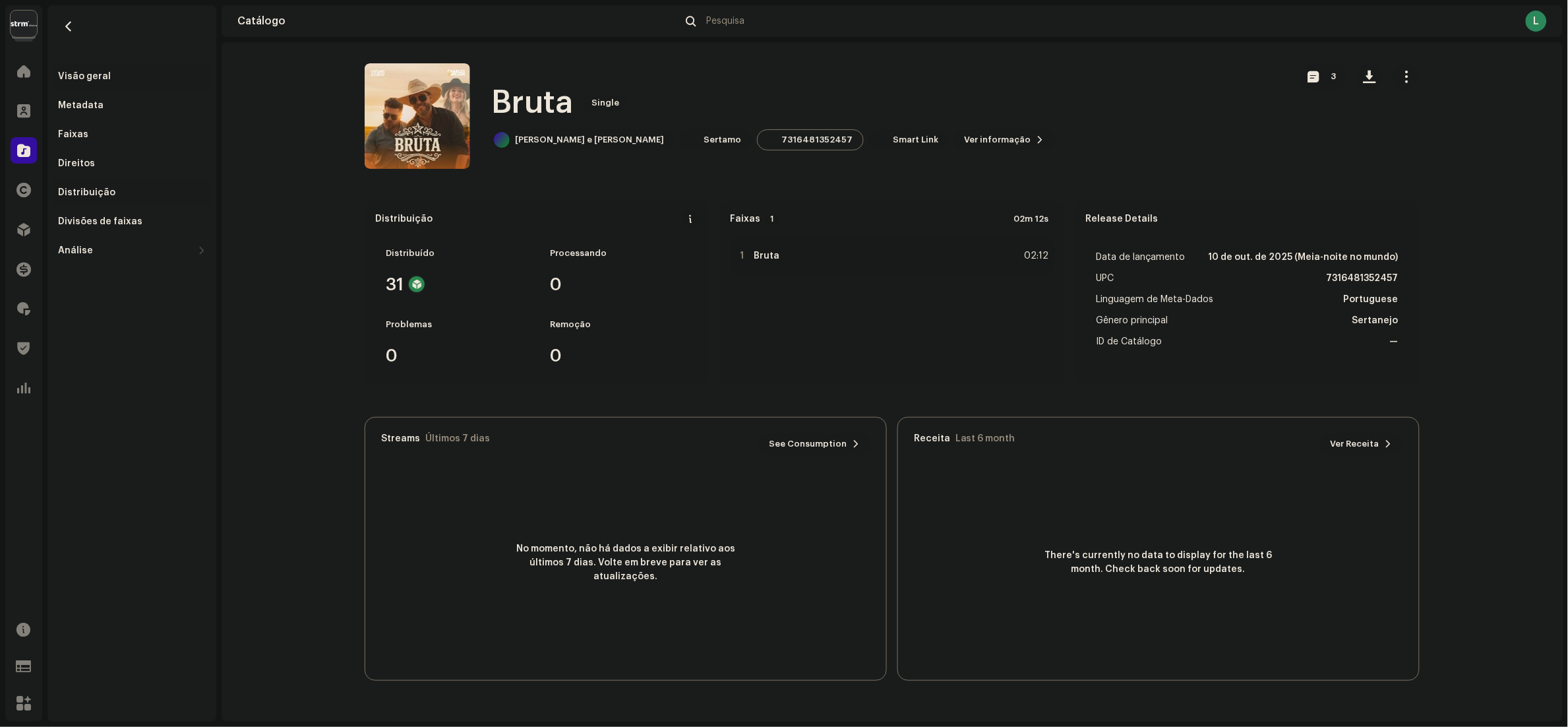
click at [114, 189] on div "Distribuição" at bounding box center [132, 192] width 148 height 11
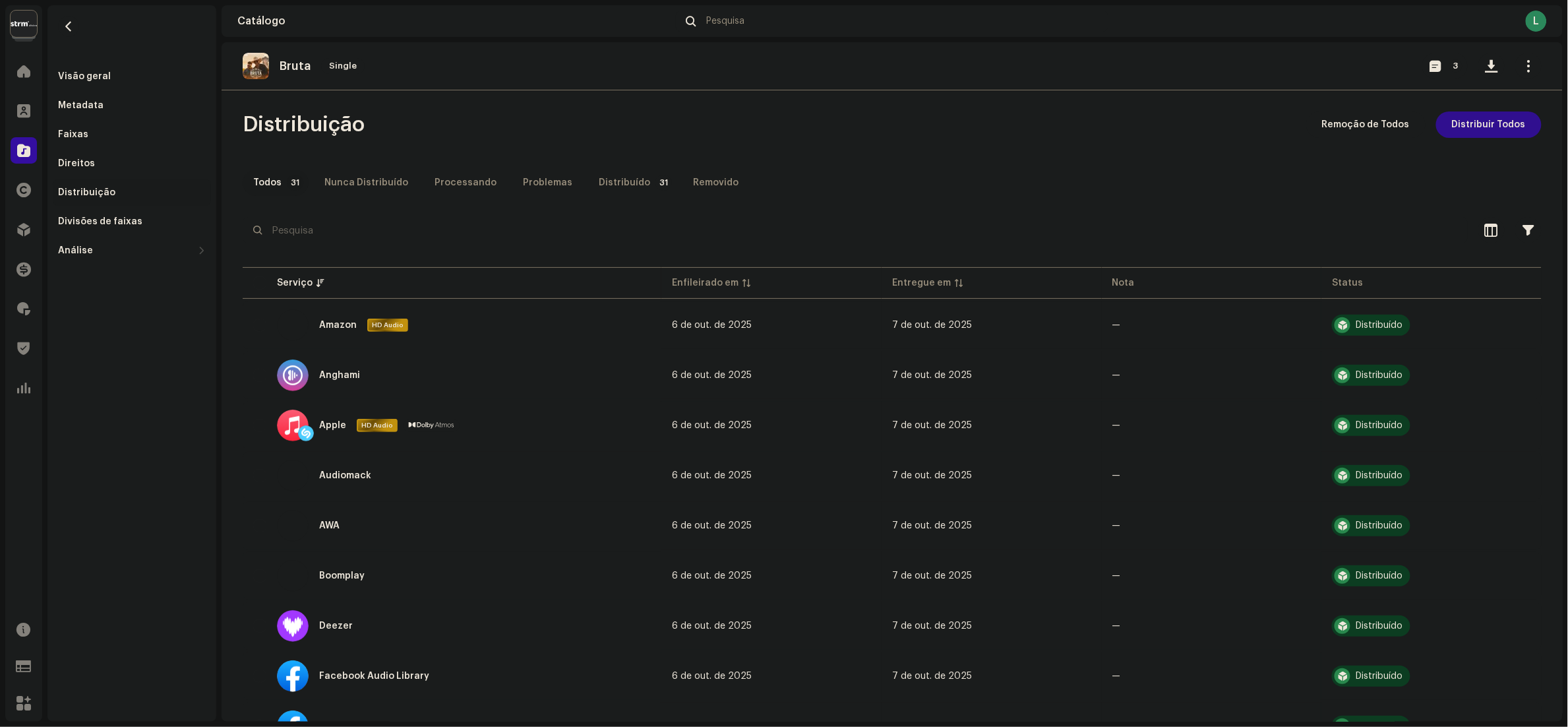
click at [1491, 125] on span "Distribuir Todos" at bounding box center [1489, 124] width 74 height 26
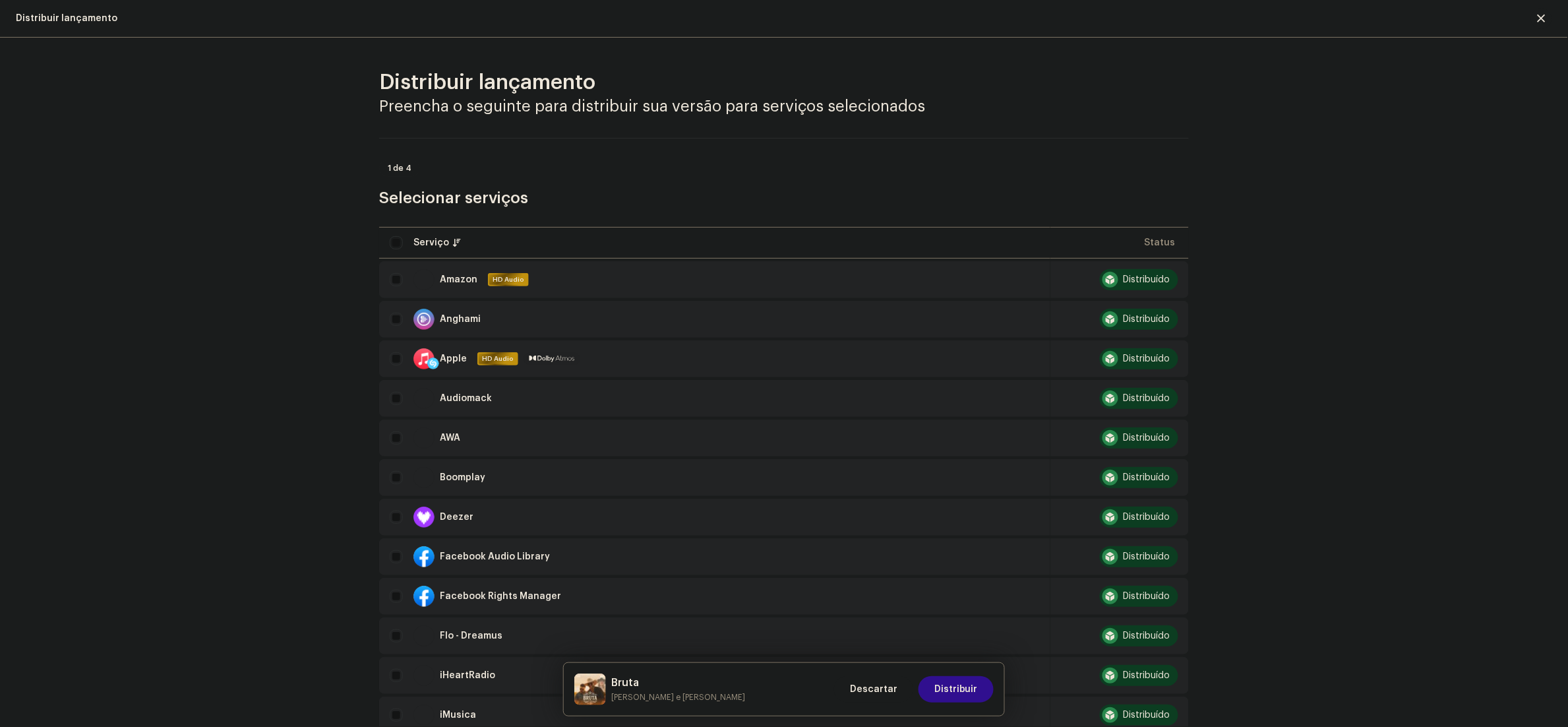
click at [974, 696] on span "Distribuir" at bounding box center [956, 689] width 43 height 26
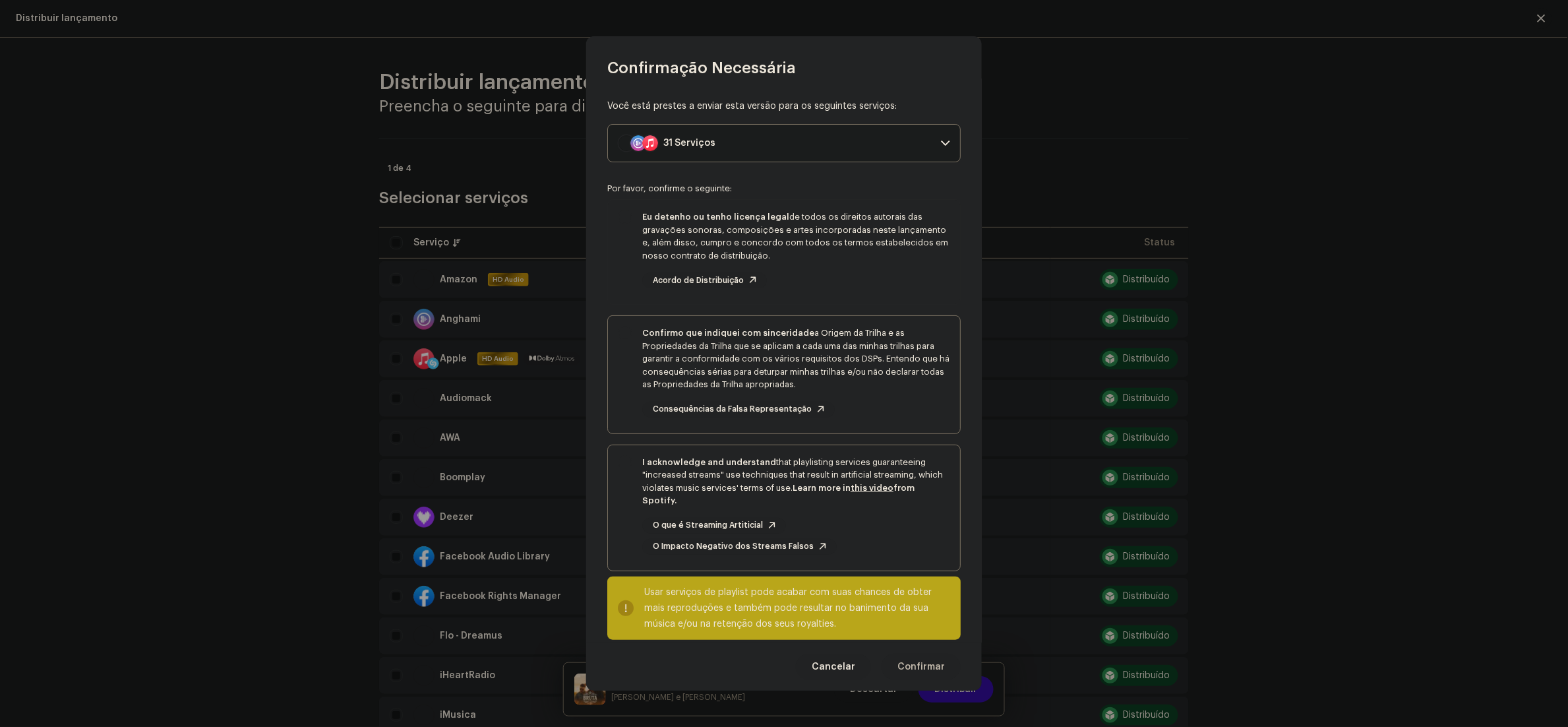
click at [623, 285] on div "Eu detenho ou tenho licença legal de todos os direitos autorais das gravações s…" at bounding box center [784, 249] width 352 height 99
checkbox input "true"
click at [637, 379] on div "Confirmo que indiquei com sinceridade a Origem da Trilha e as Propriedades da T…" at bounding box center [784, 372] width 352 height 112
checkbox input "true"
click at [601, 544] on div "Você está prestes a enviar esta versão para os seguintes serviços: 31 Serviços …" at bounding box center [784, 360] width 396 height 564
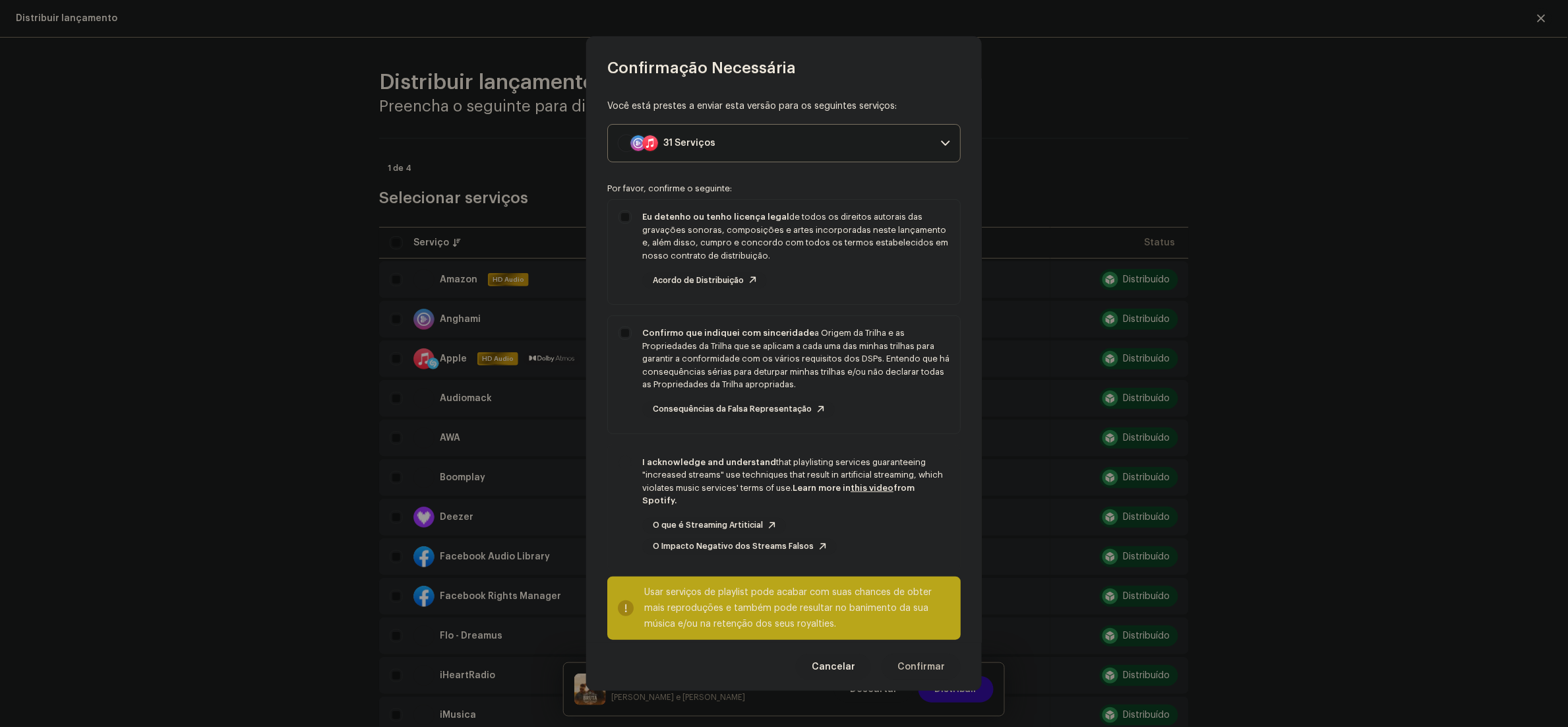
click at [608, 532] on div "Você está prestes a enviar esta versão para os seguintes serviços: 31 Serviços …" at bounding box center [784, 360] width 396 height 564
click at [619, 535] on div "I acknowledge and understand that playlisting services guaranteeing "increased …" at bounding box center [784, 505] width 352 height 120
checkbox input "true"
click at [937, 663] on span "Confirmar" at bounding box center [921, 667] width 48 height 26
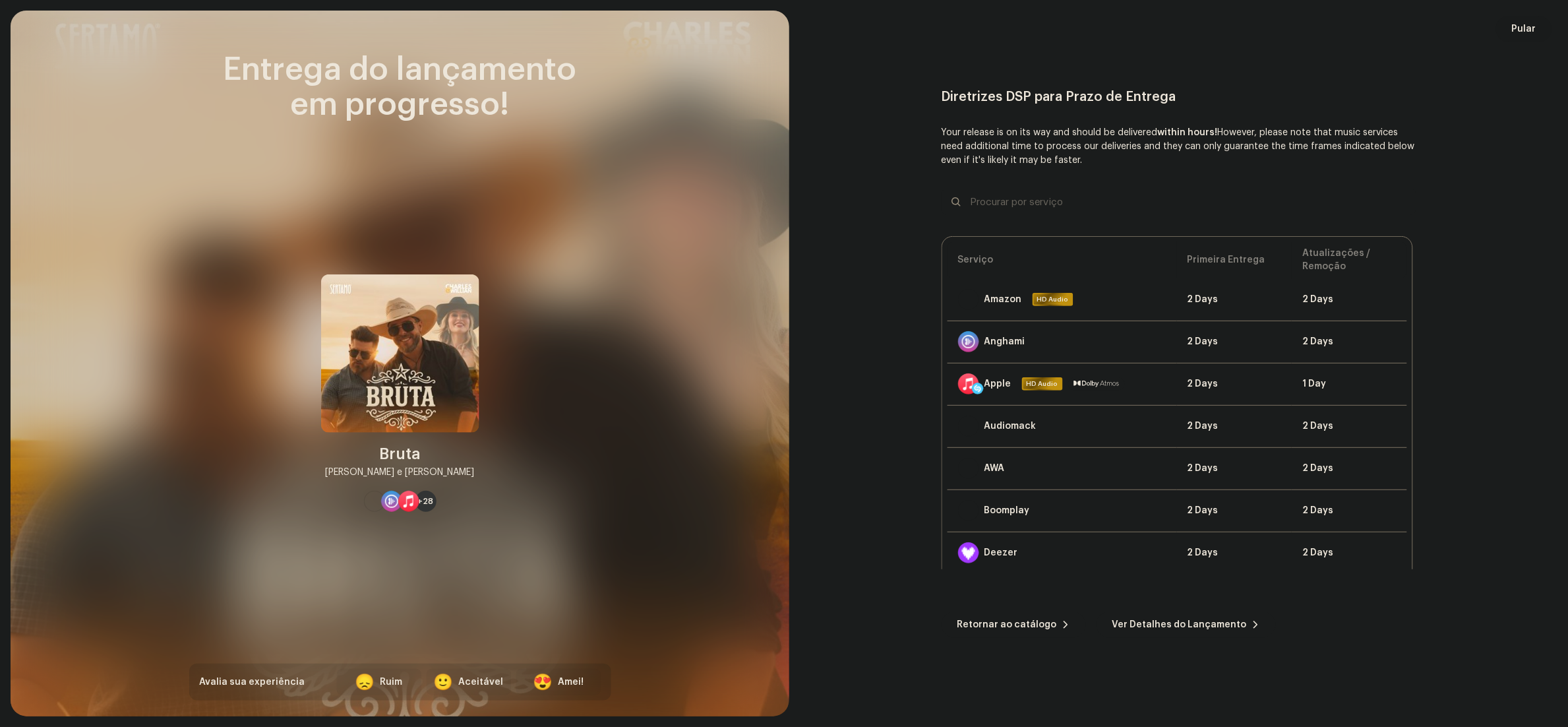
click at [1521, 25] on span "Pular" at bounding box center [1525, 28] width 24 height 26
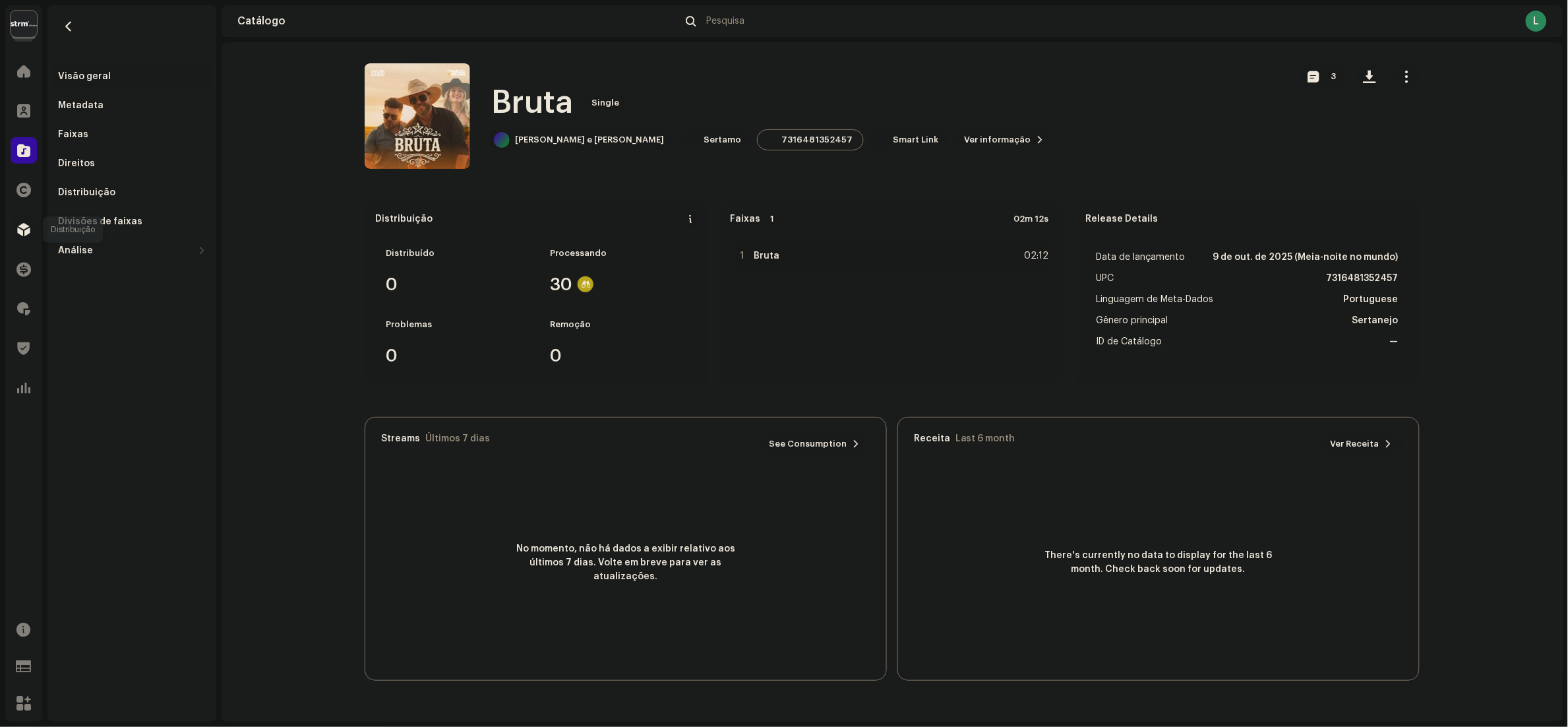
click at [11, 237] on div at bounding box center [23, 229] width 26 height 26
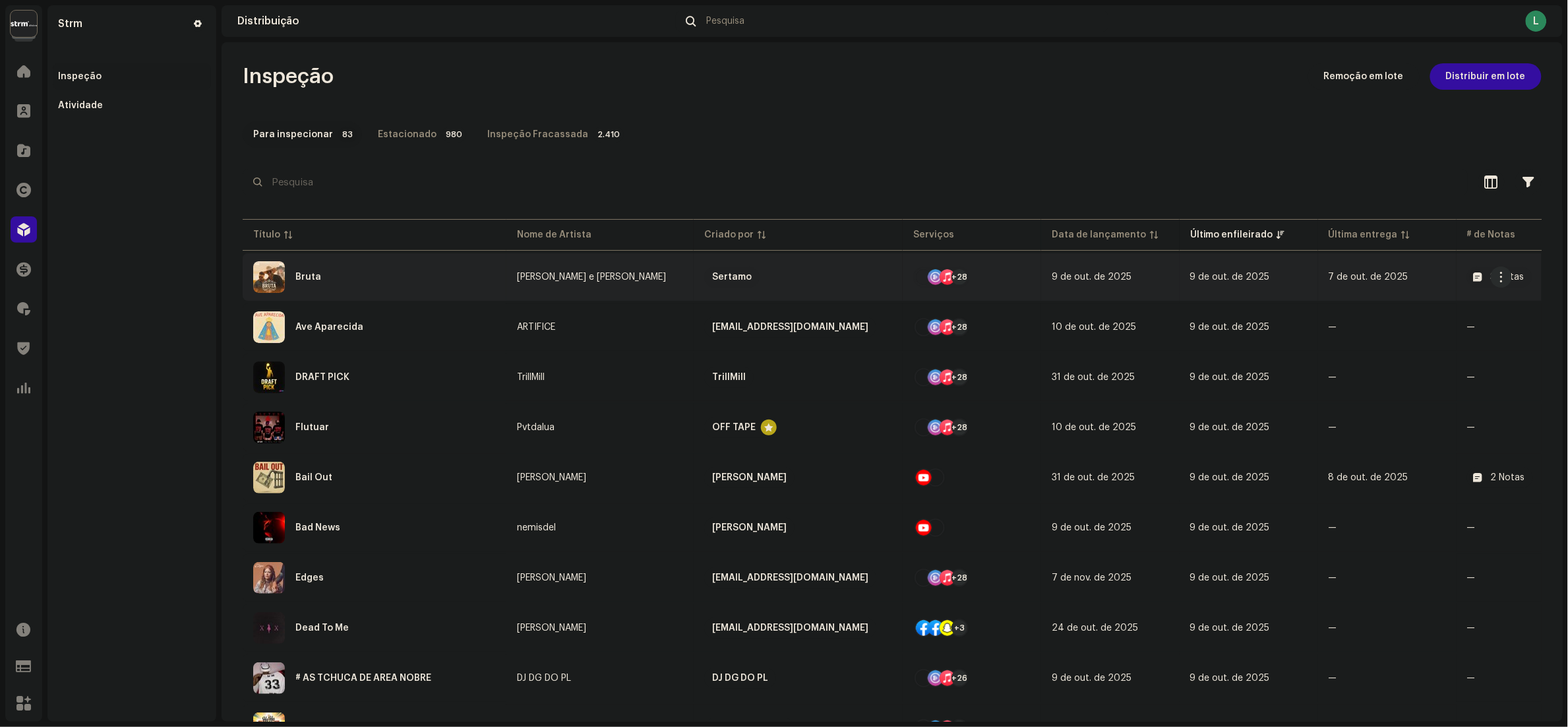
click at [409, 268] on div "Bruta" at bounding box center [374, 277] width 243 height 31
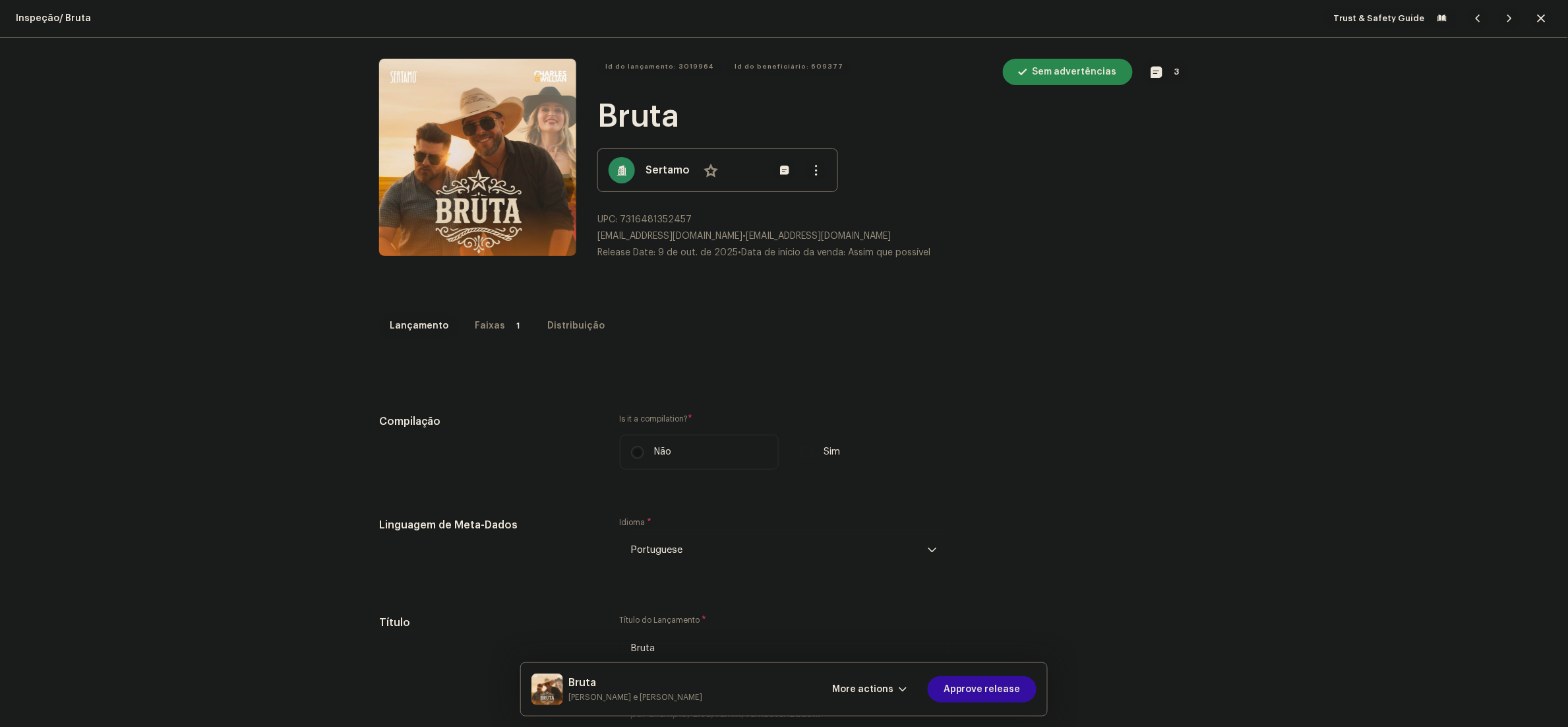
click at [488, 320] on p-tab "Faixas 1" at bounding box center [498, 325] width 68 height 26
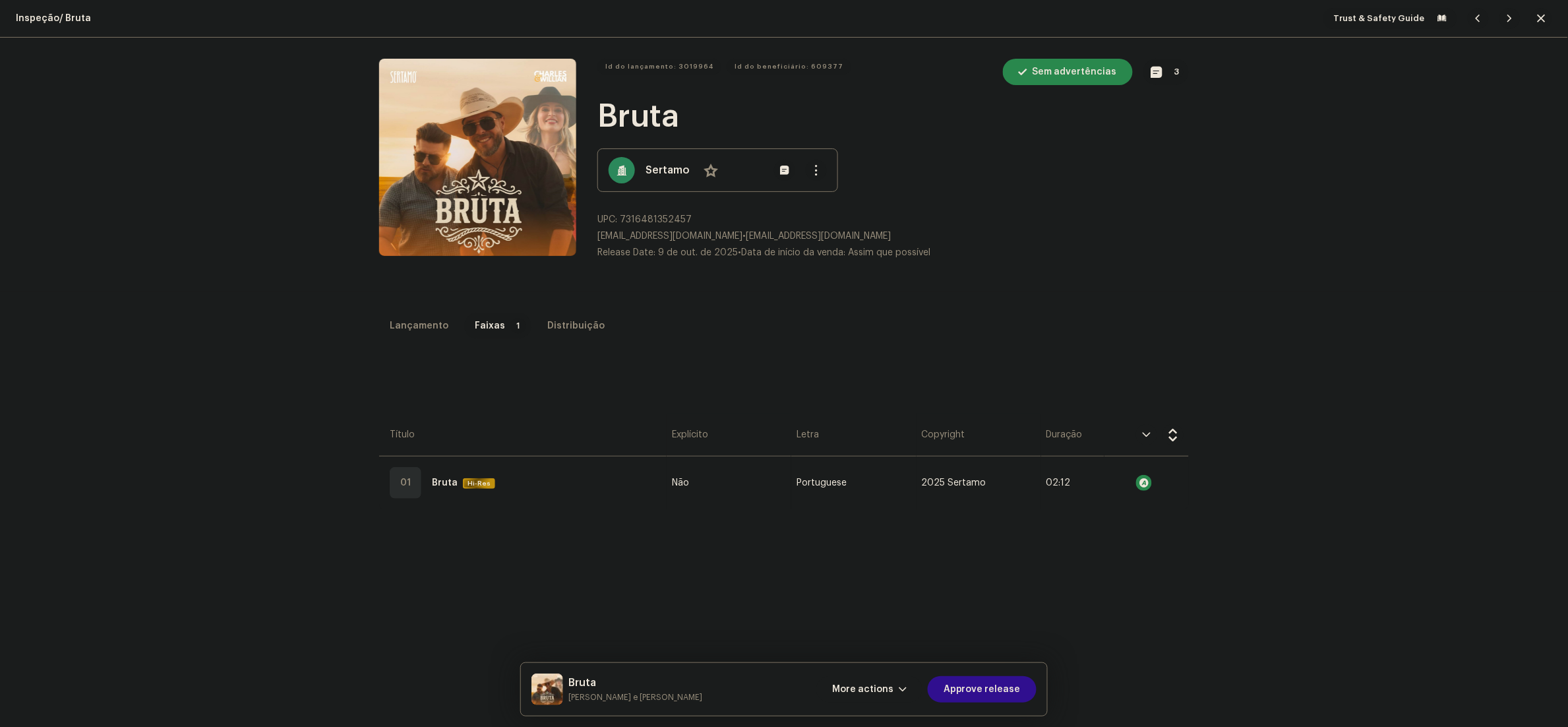
click at [1002, 685] on span "Approve release" at bounding box center [982, 689] width 77 height 26
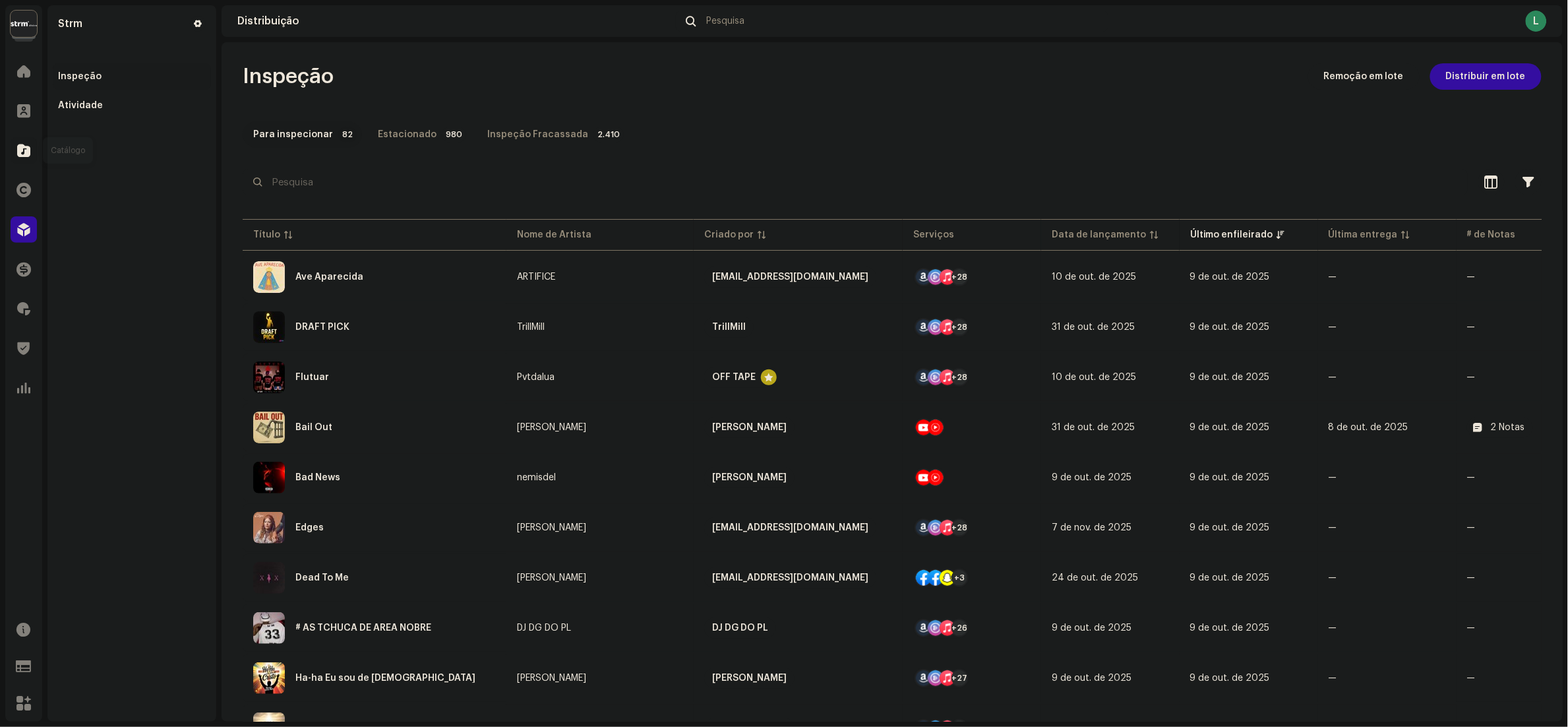
click at [20, 147] on span at bounding box center [23, 150] width 14 height 11
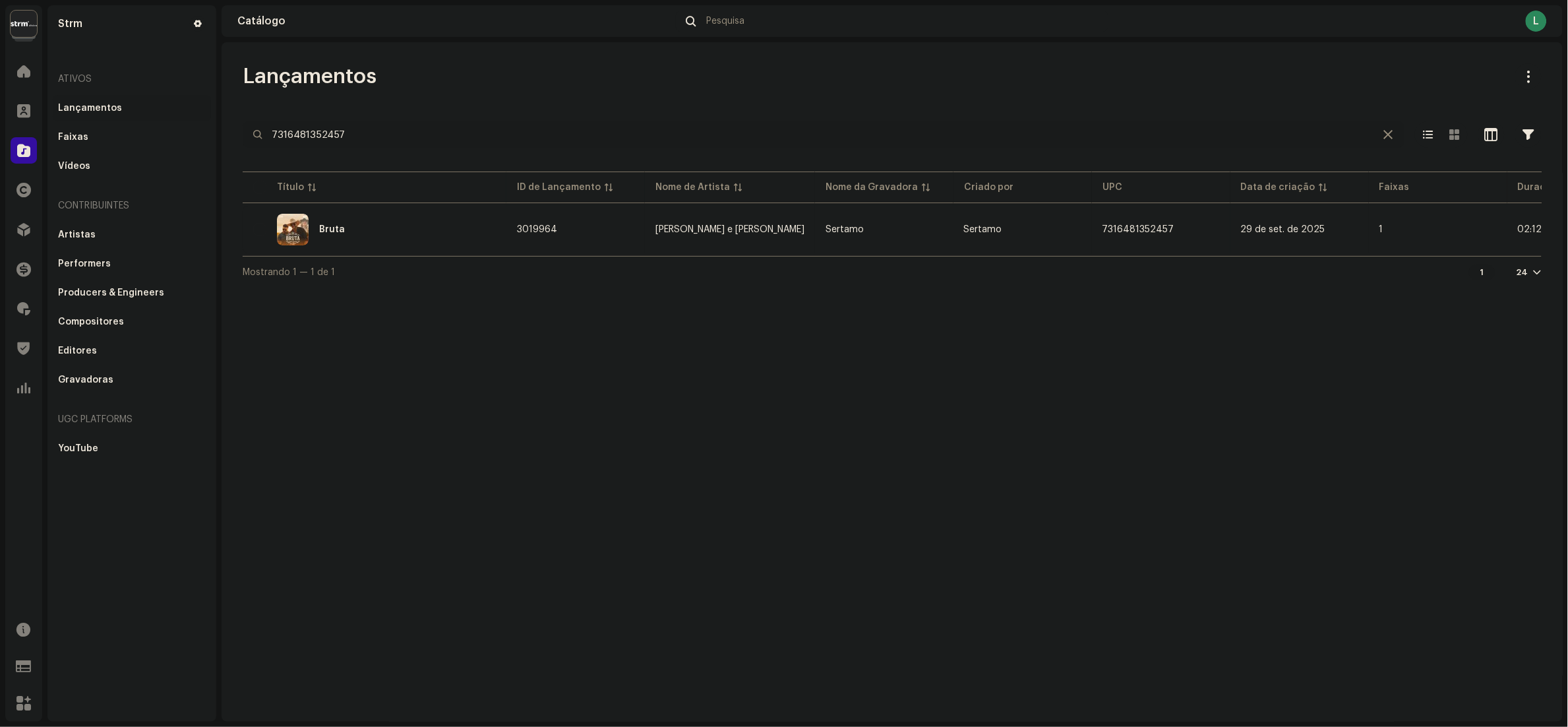
drag, startPoint x: 370, startPoint y: 134, endPoint x: 0, endPoint y: 131, distance: 370.0
click at [0, 132] on html "Strm Home Clientes Catálogo Direitos Distribuição Finanças Royalties Trust & Sa…" at bounding box center [784, 364] width 1568 height 727
paste input "BKG3I2400001"
type input "BKG3I2400001"
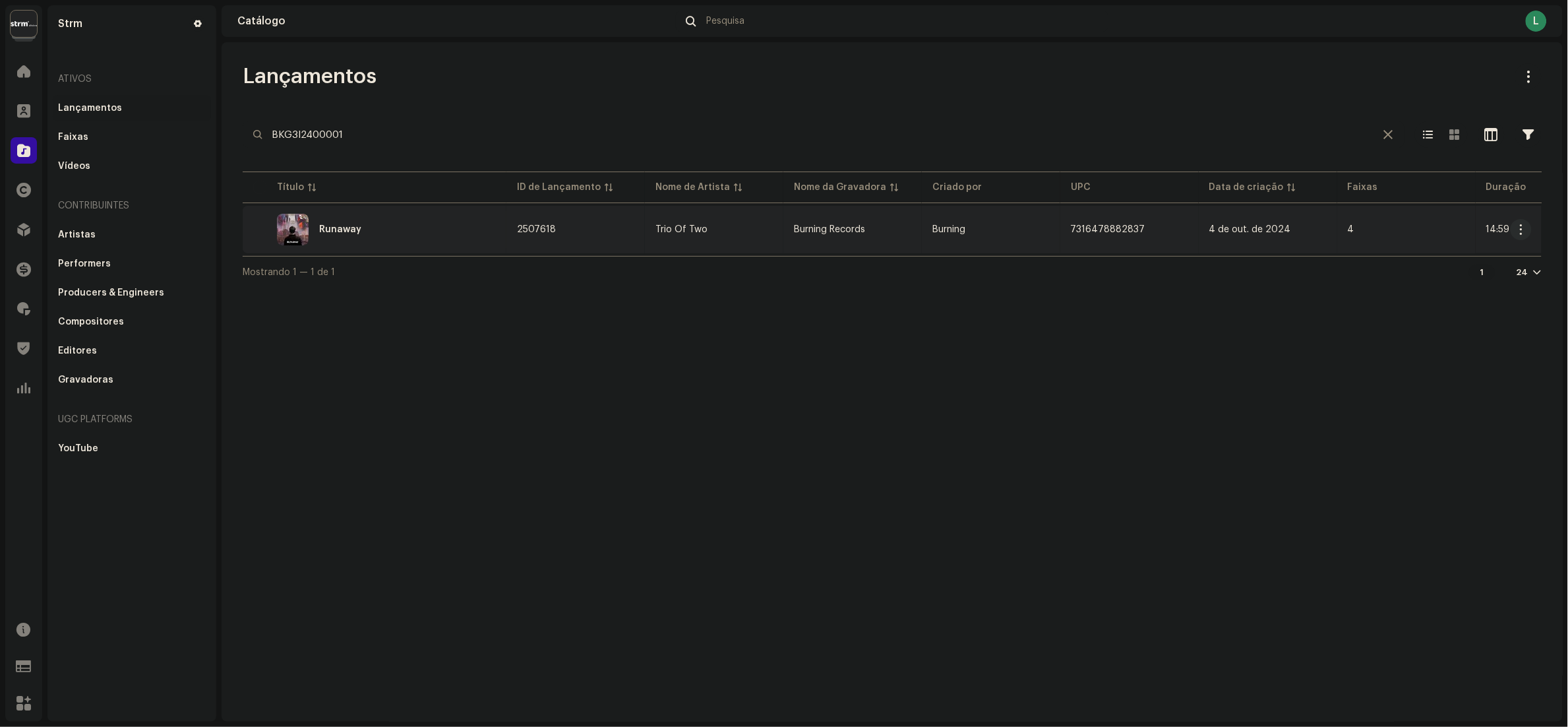
click at [400, 233] on div "Runaway" at bounding box center [374, 229] width 243 height 31
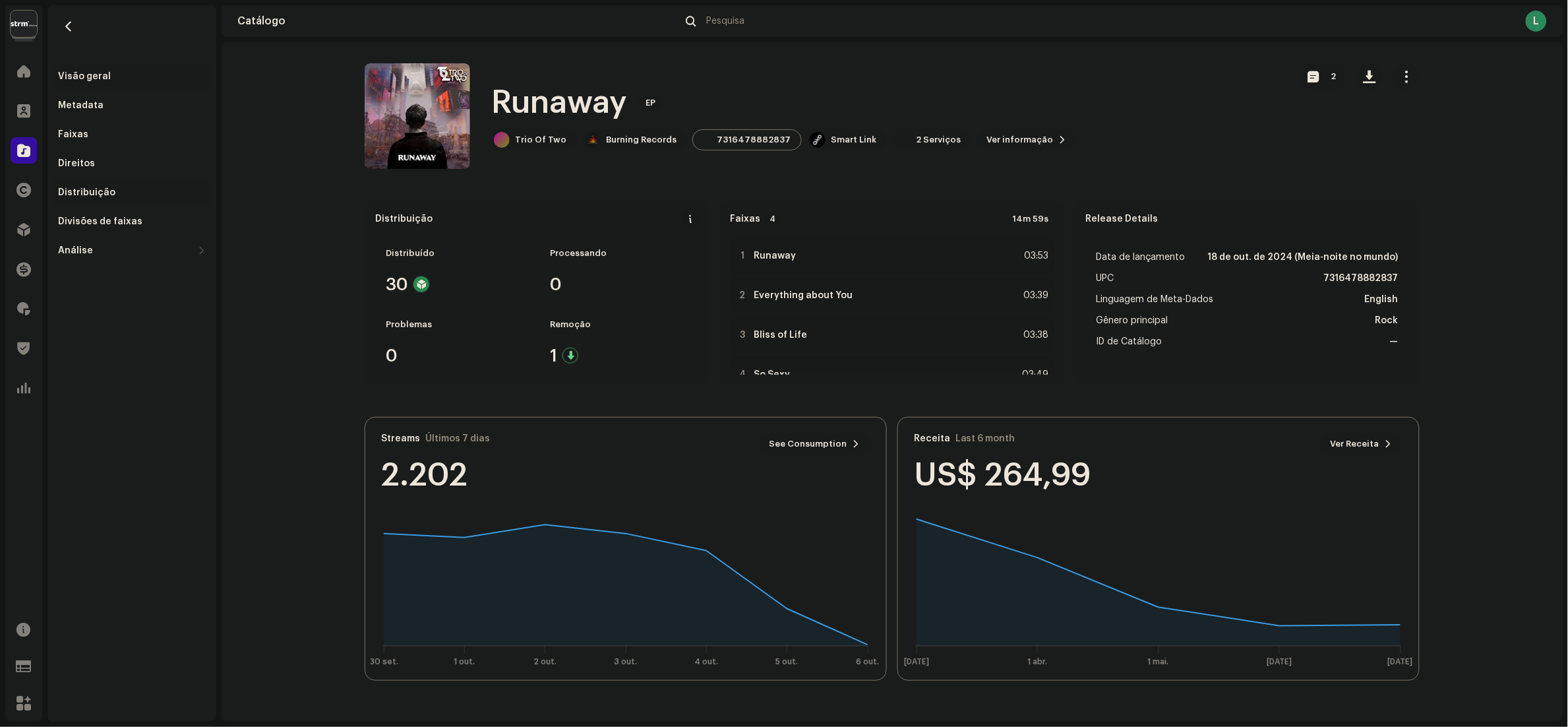
click at [76, 184] on div "Distribuição" at bounding box center [132, 192] width 158 height 26
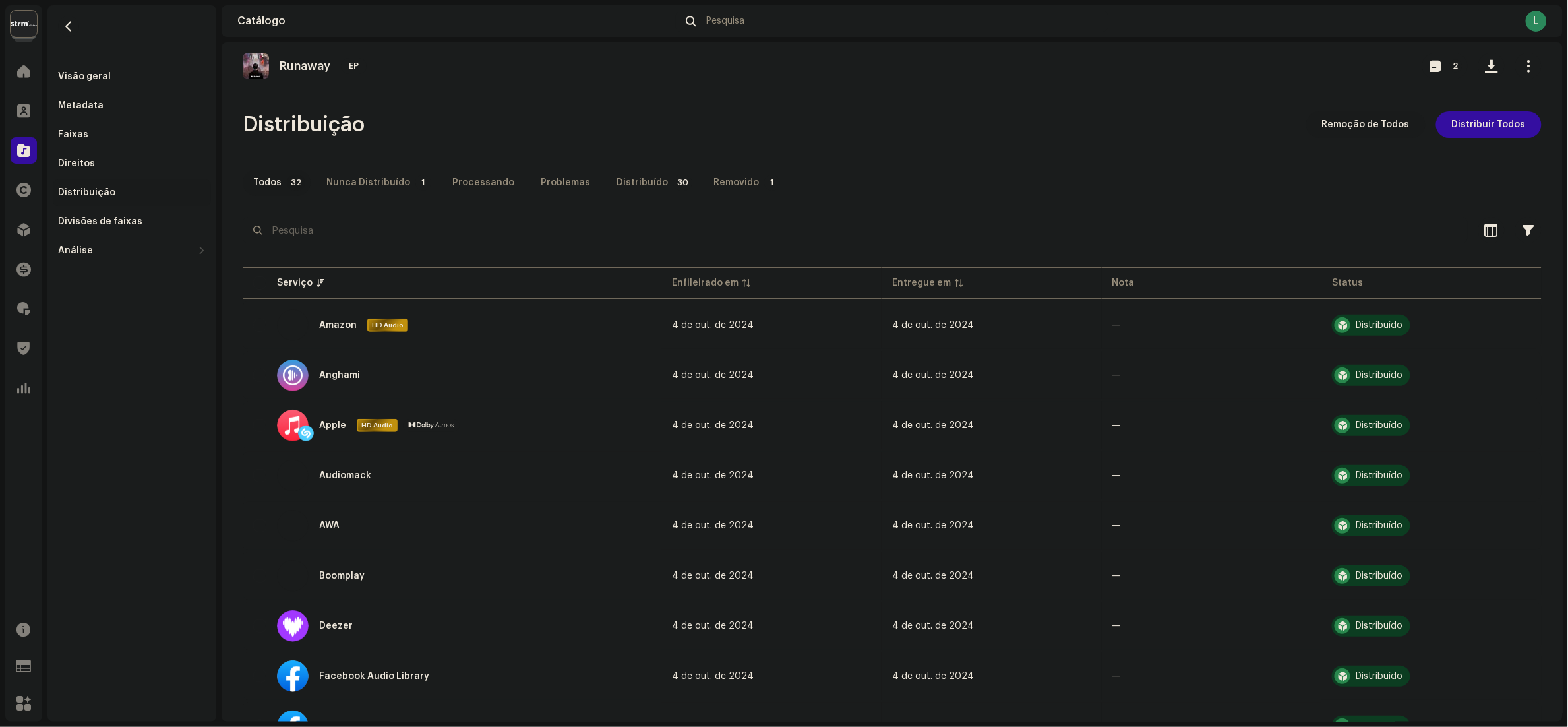
click at [1388, 127] on span "Remoção de Todos" at bounding box center [1366, 124] width 88 height 26
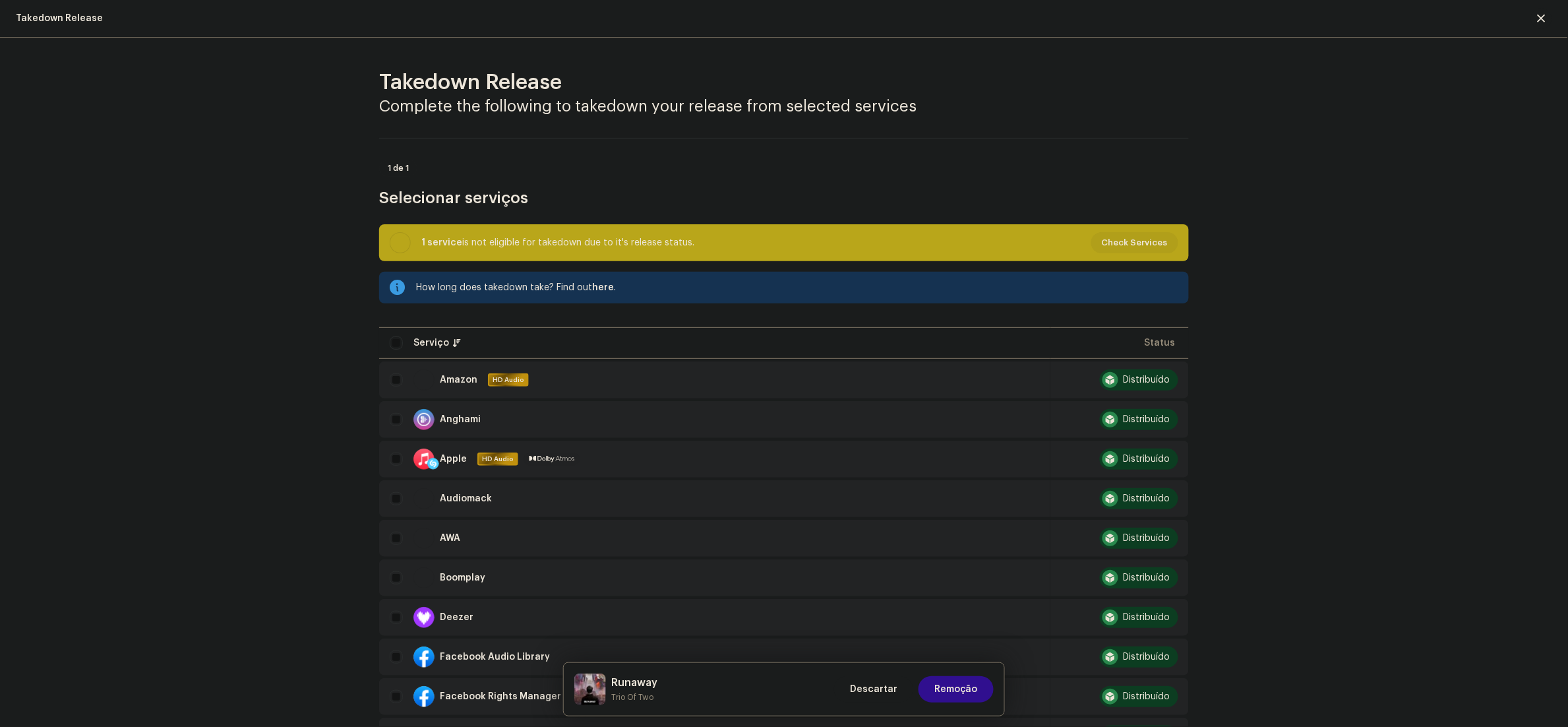
click at [965, 684] on span "Remoção" at bounding box center [956, 689] width 43 height 26
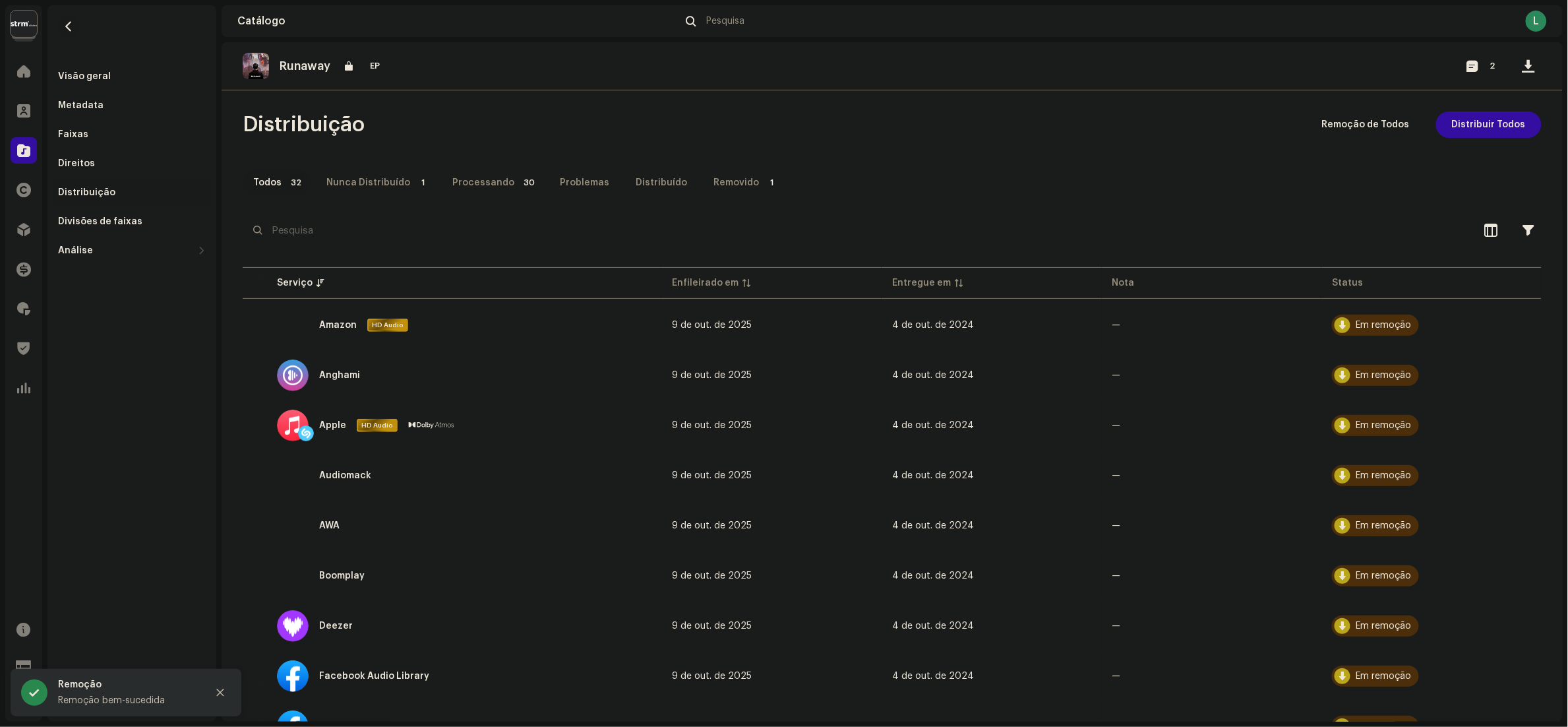
click at [64, 24] on span "button" at bounding box center [69, 26] width 10 height 11
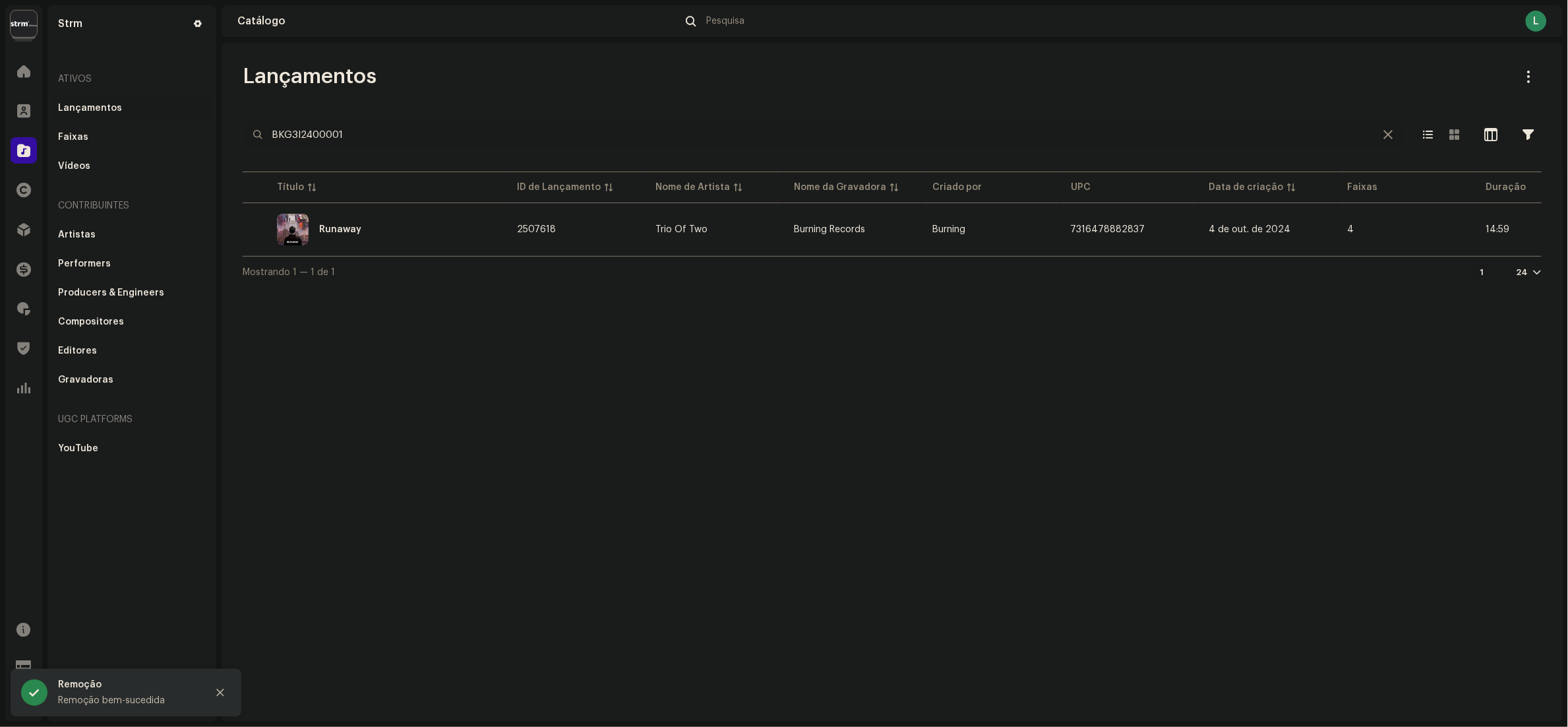
drag, startPoint x: 404, startPoint y: 132, endPoint x: 0, endPoint y: 122, distance: 404.1
click at [0, 131] on html "Strm Home Clientes Catálogo Direitos Distribuição Finanças Royalties Trust & Sa…" at bounding box center [784, 364] width 1568 height 727
paste input "BKG3I2400002"
type input "BKG3I2400002"
drag, startPoint x: 429, startPoint y: 130, endPoint x: -5, endPoint y: 87, distance: 436.1
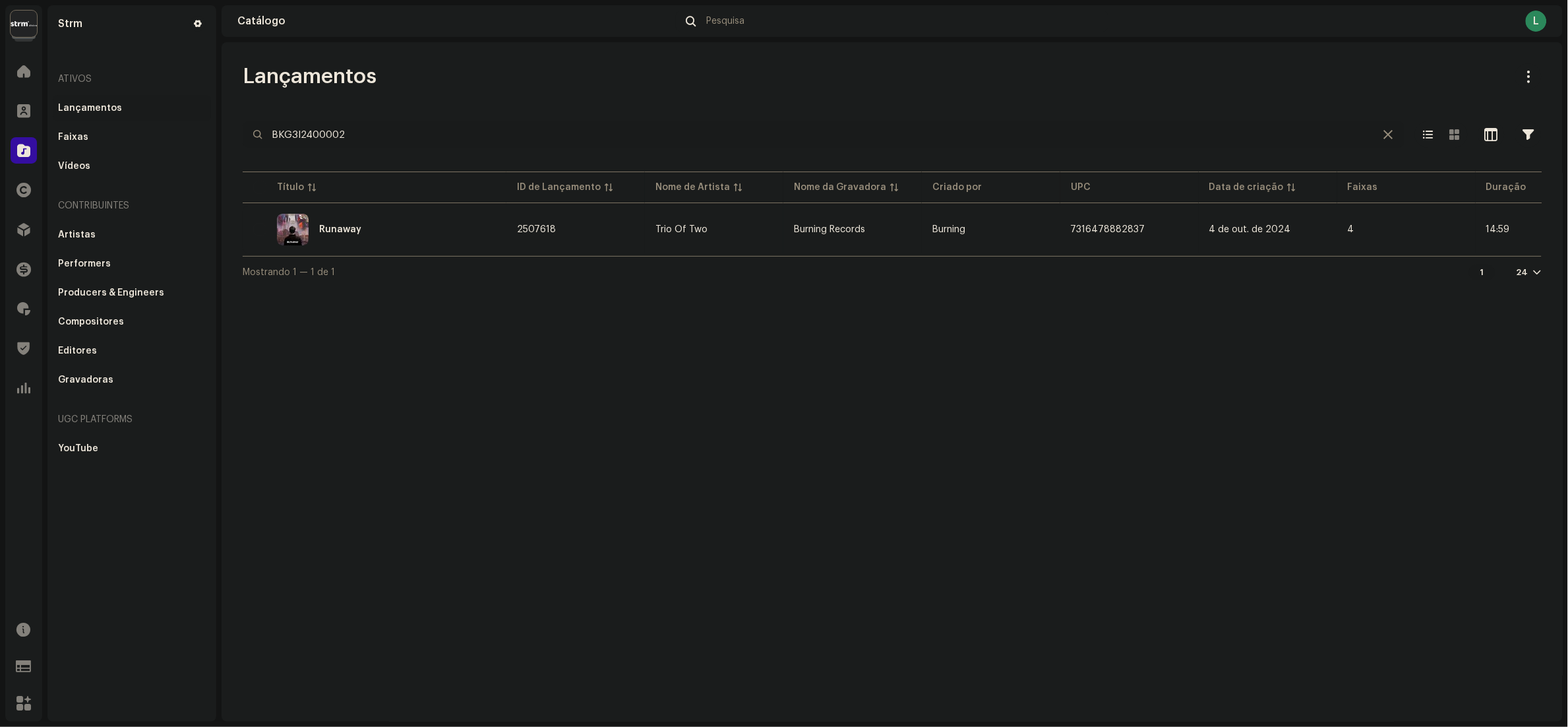
click at [0, 87] on html "Strm Home Clientes Catálogo Direitos Distribuição Finanças Royalties Trust & Sa…" at bounding box center [784, 364] width 1568 height 727
paste input "BKG3I2400002"
drag, startPoint x: 484, startPoint y: 135, endPoint x: 203, endPoint y: 131, distance: 281.0
click at [203, 131] on div "Strm Home Clientes Catálogo Direitos Distribuição Finanças Royalties Trust & Sa…" at bounding box center [784, 364] width 1568 height 727
paste input "1"
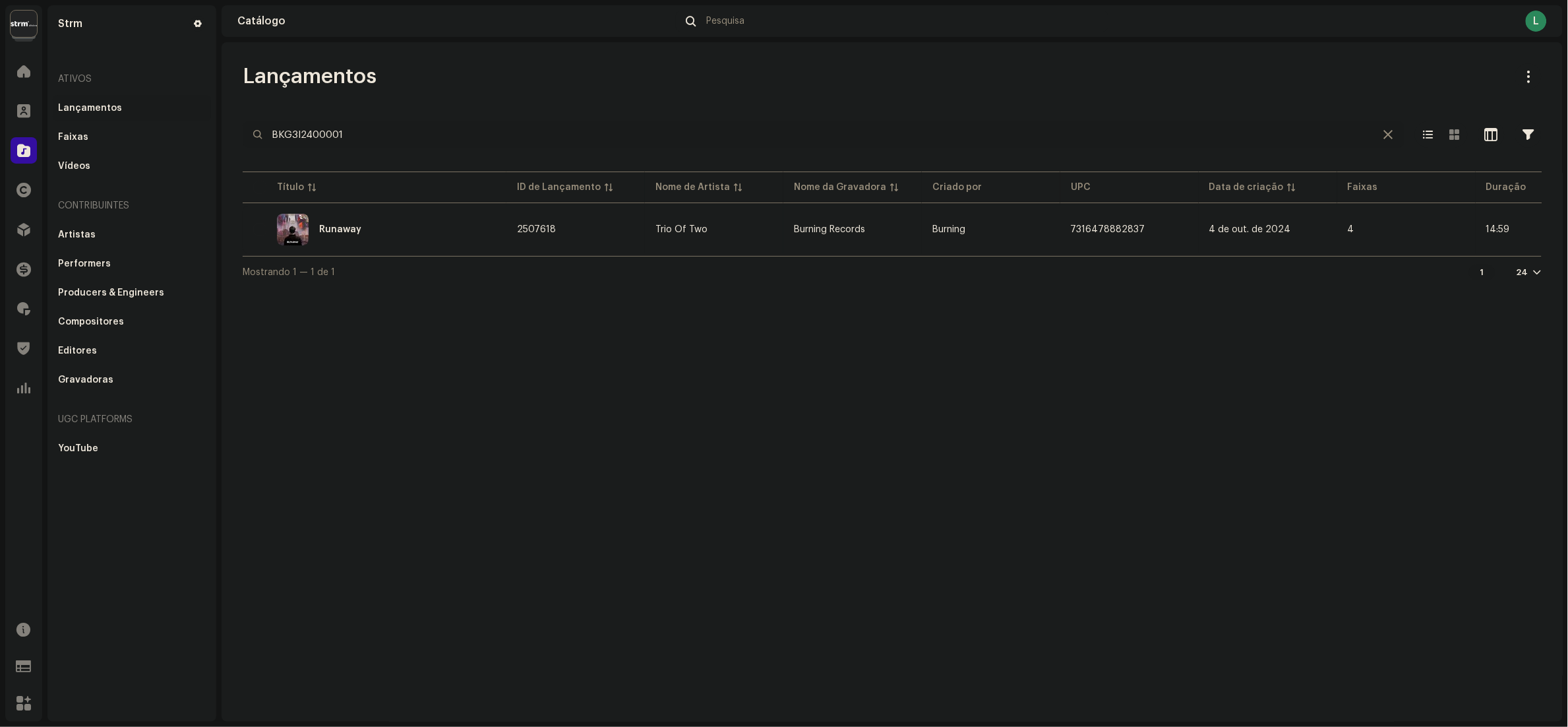
type input "BKG3I2400001"
click at [667, 433] on div "Lançamentos BKG3I2400001 Selecionado 0 Opções Filtros Status de distribuição Nu…" at bounding box center [892, 381] width 1342 height 679
click at [421, 243] on div "Runaway" at bounding box center [374, 229] width 243 height 31
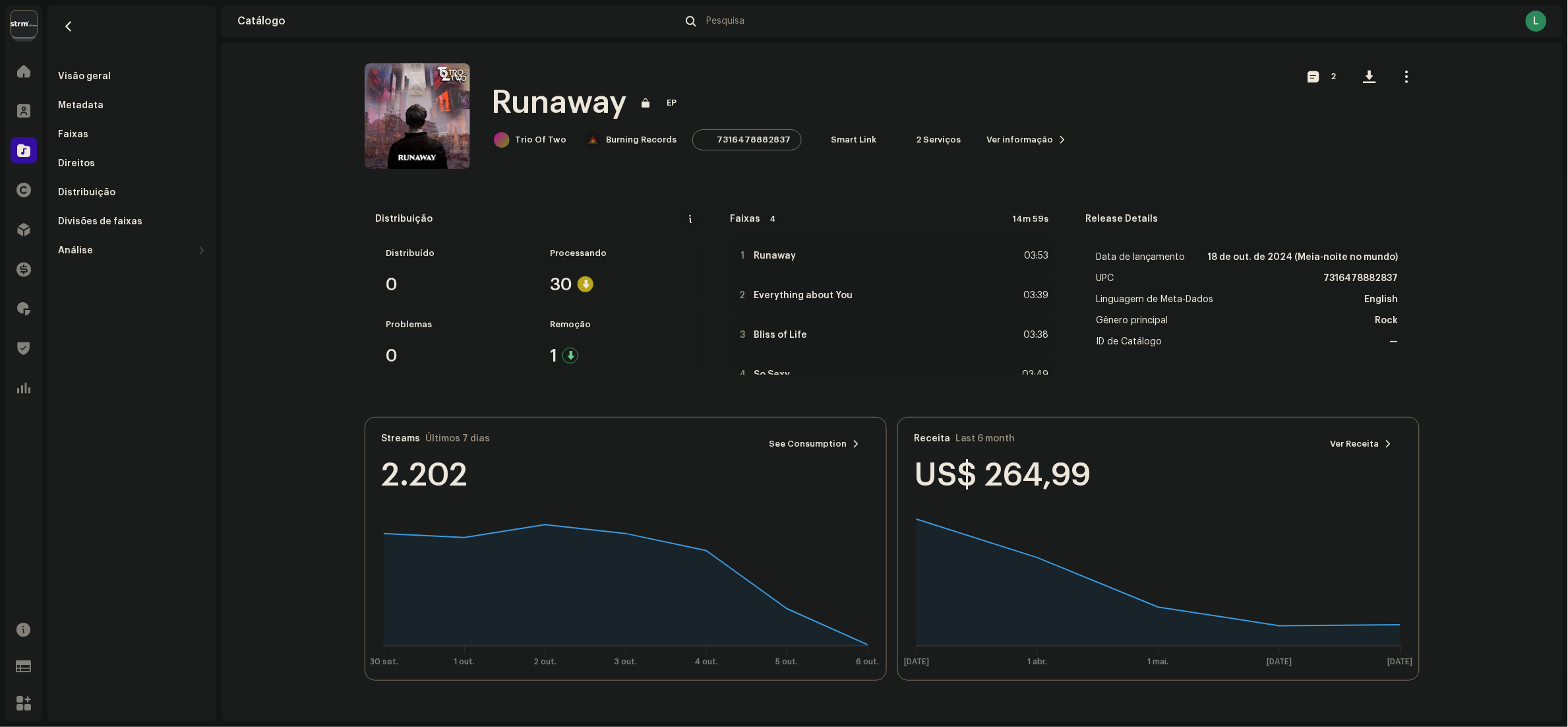
click at [66, 132] on div "Faixas" at bounding box center [73, 134] width 31 height 11
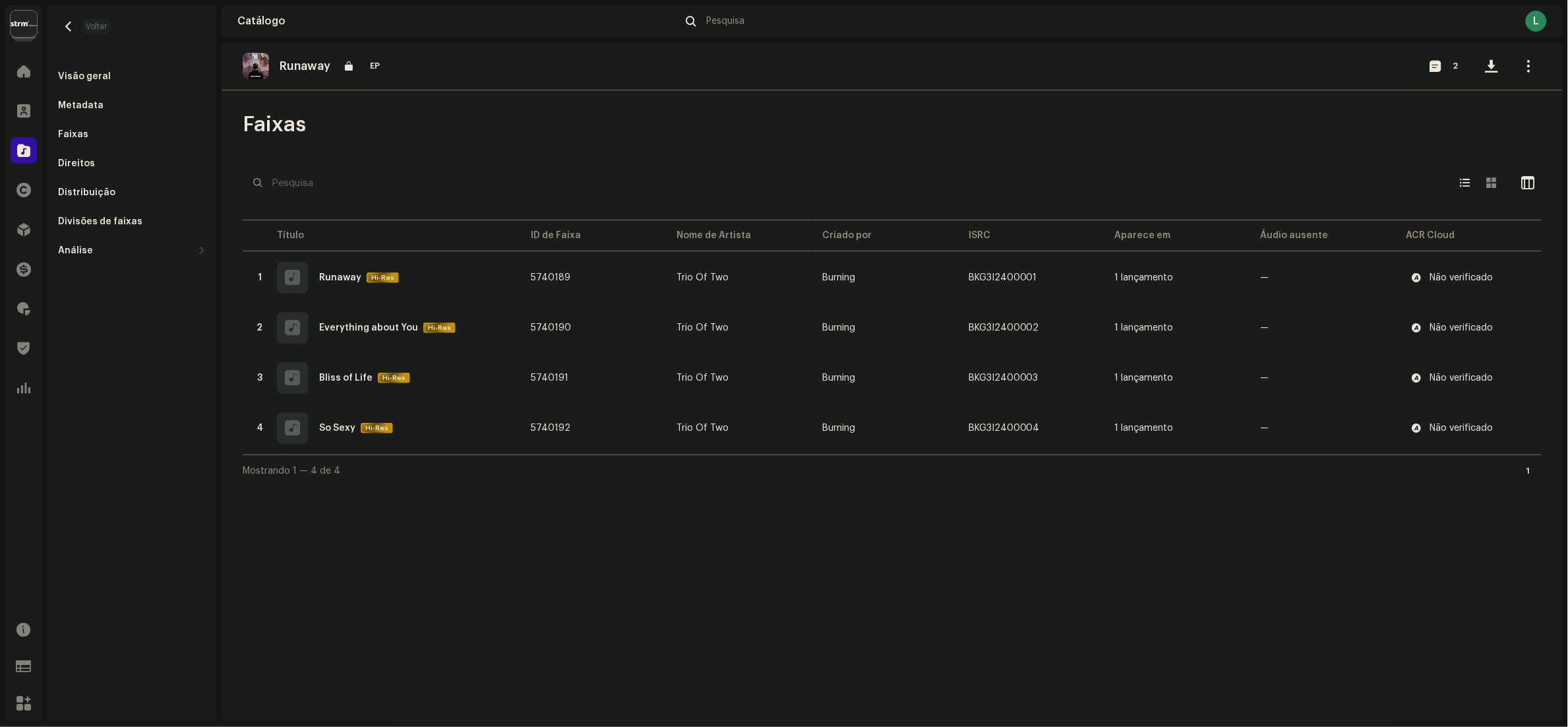
click at [69, 26] on span "button" at bounding box center [69, 26] width 10 height 11
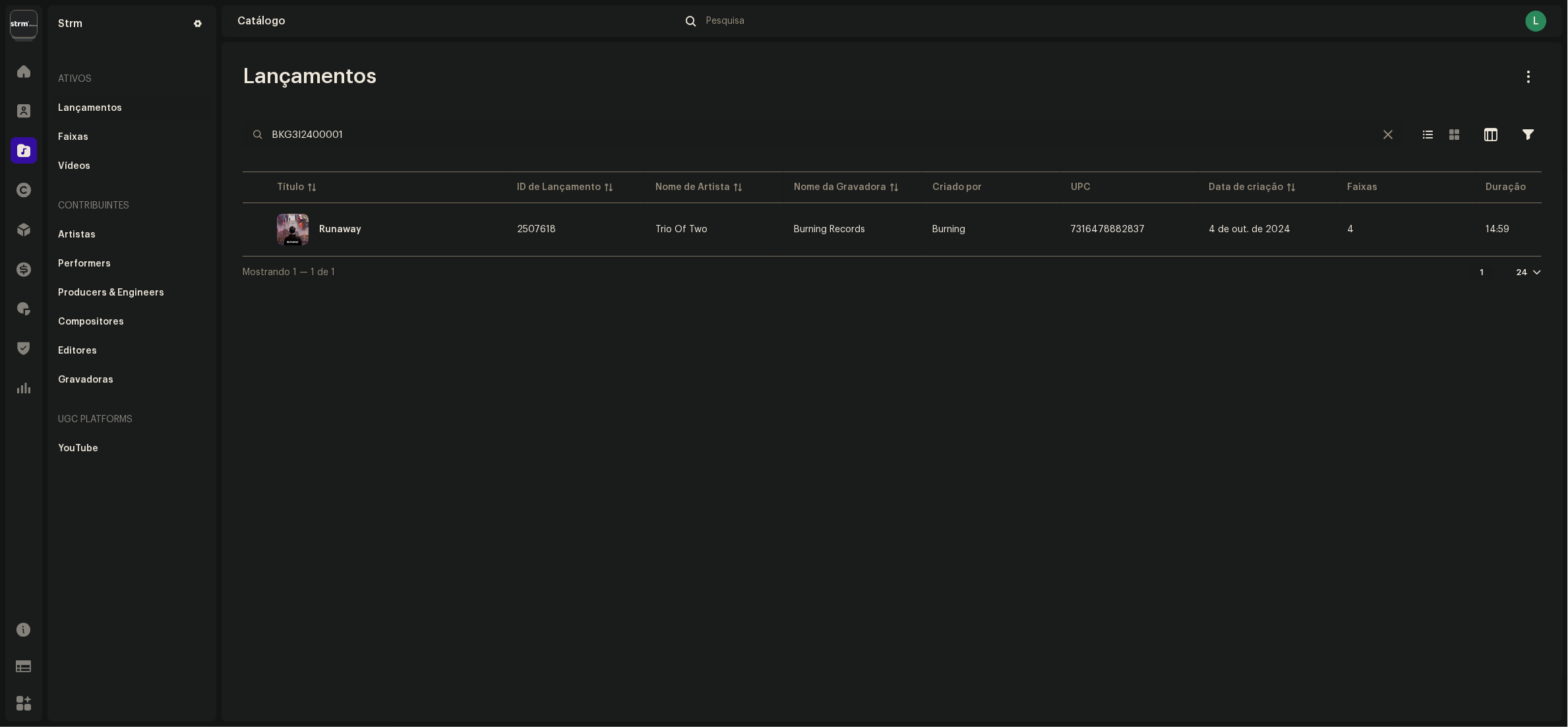
drag, startPoint x: 383, startPoint y: 139, endPoint x: 0, endPoint y: 113, distance: 383.9
click at [0, 117] on html "Strm Home Clientes Catálogo Direitos Distribuição Finanças Royalties Trust & Sa…" at bounding box center [784, 364] width 1568 height 727
paste input "BKG3I2500004"
type input "BKG3I2500004"
click at [476, 248] on span "Abrir em nova aba" at bounding box center [483, 247] width 138 height 11
